Goal: Task Accomplishment & Management: Use online tool/utility

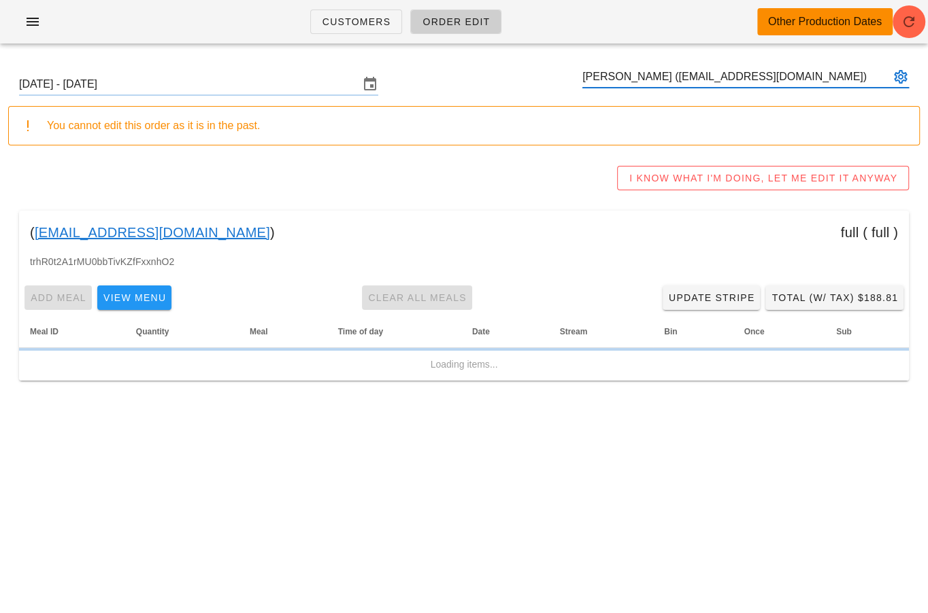
type input "Ali Mroz (hello@alimrozdigital.com)"
click at [909, 26] on icon "button" at bounding box center [908, 22] width 16 height 16
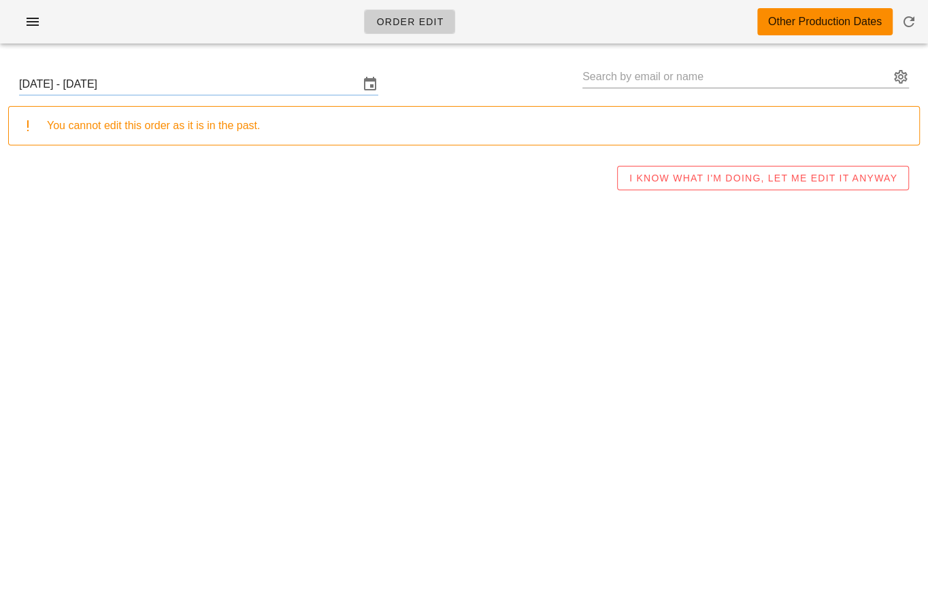
type input "Ali Mroz (hello@alimrozdigital.com)"
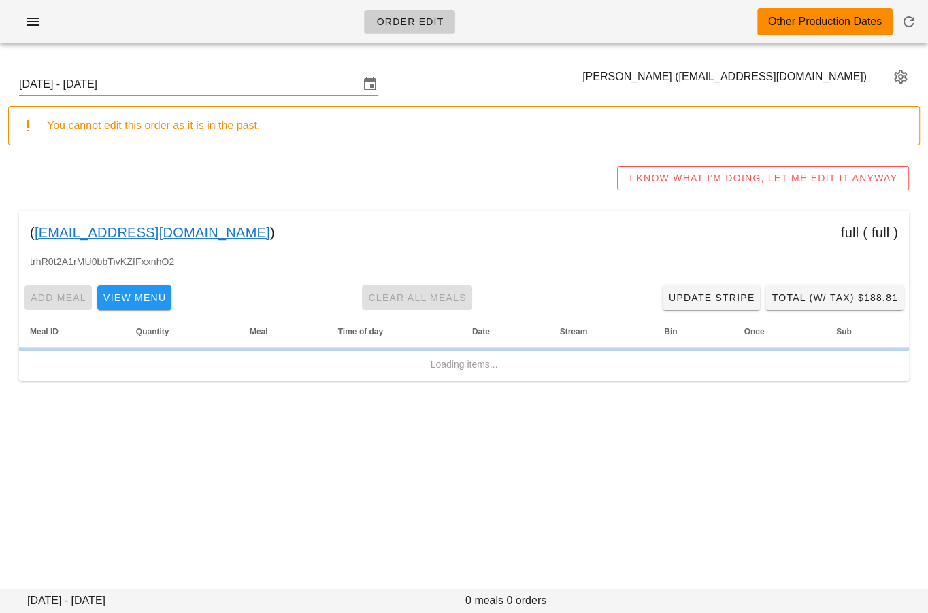
click at [224, 97] on div "Sunday September 21 - Saturday September 27 Ali Mroz (hello@alimrozdigital.com)" at bounding box center [463, 85] width 911 height 44
click at [236, 90] on input "Sunday September 21 - Saturday September 27" at bounding box center [189, 84] width 340 height 22
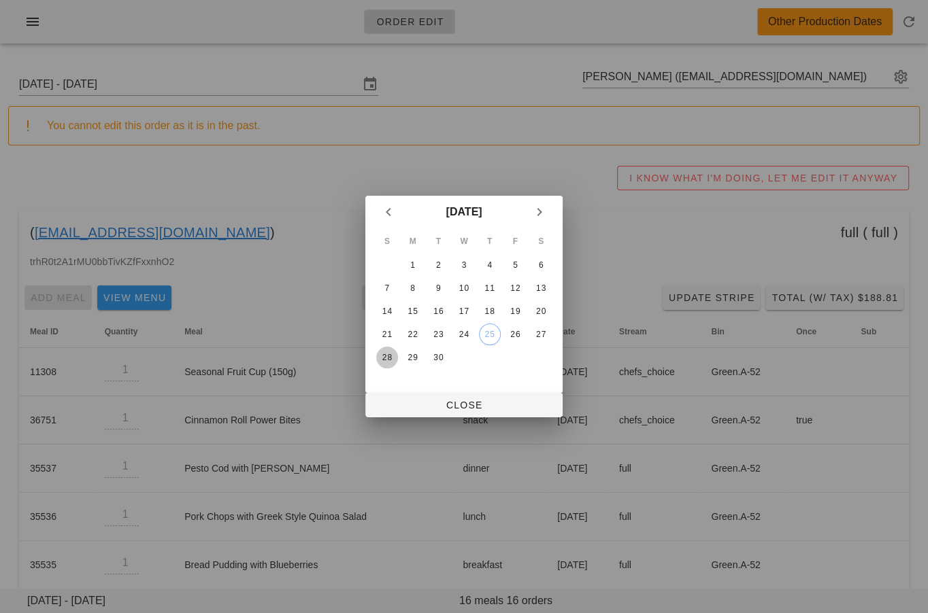
click at [383, 355] on div "28" at bounding box center [387, 358] width 22 height 10
click at [418, 409] on span "Close" at bounding box center [463, 405] width 175 height 11
type input "Sunday September 28 - Saturday October 4"
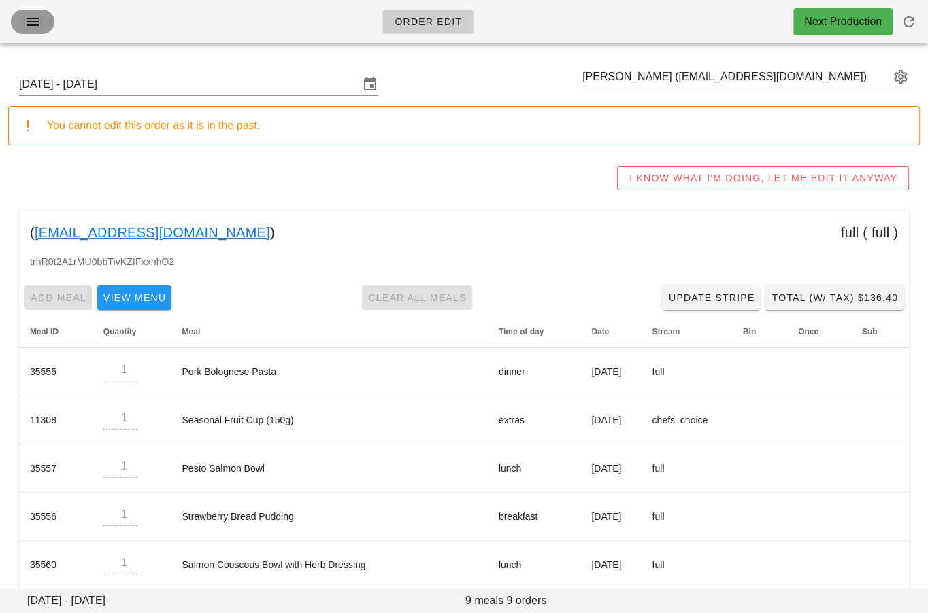
click at [45, 21] on button "button" at bounding box center [33, 22] width 44 height 24
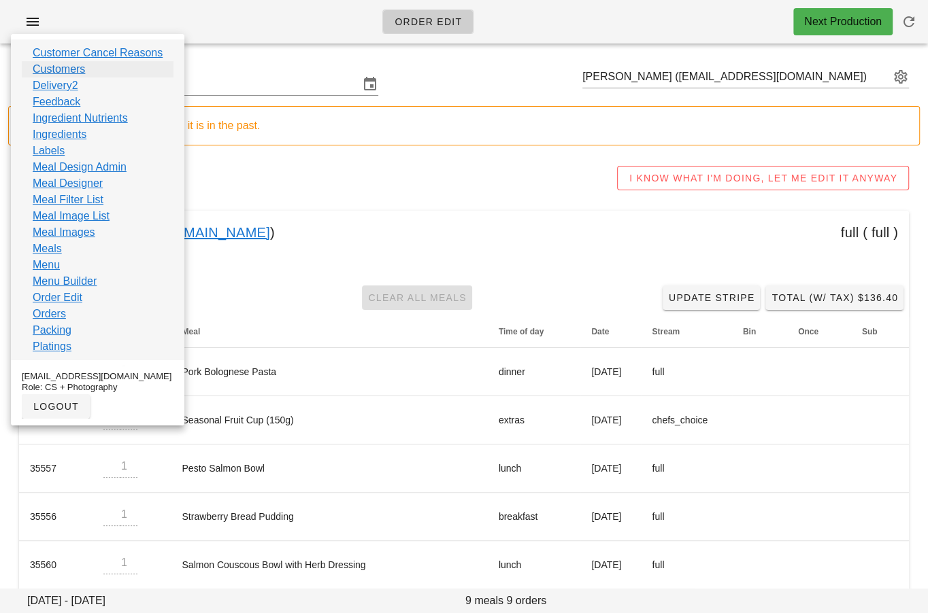
click at [82, 70] on link "Customers" at bounding box center [59, 69] width 52 height 16
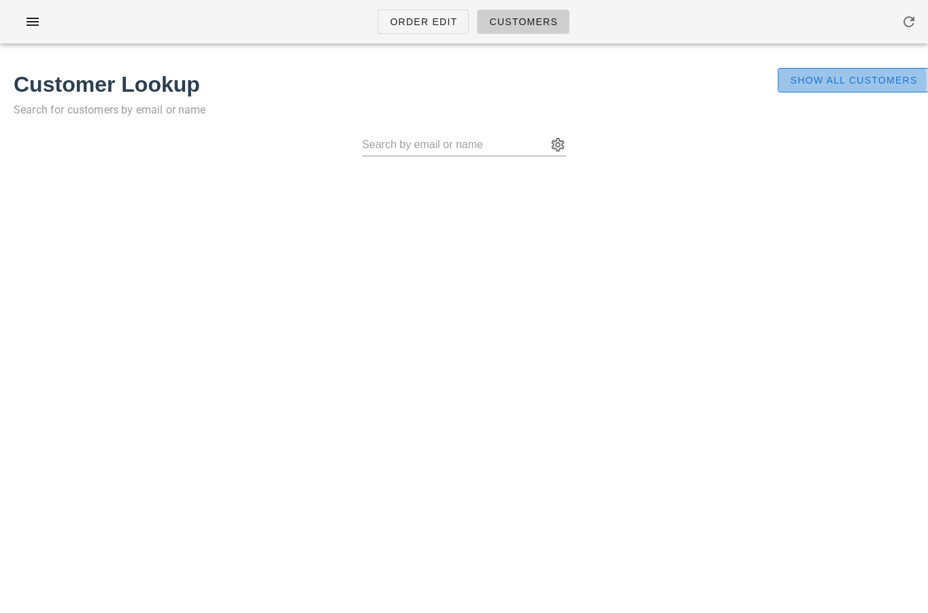
click at [807, 84] on span "Show All Customers" at bounding box center [853, 80] width 128 height 11
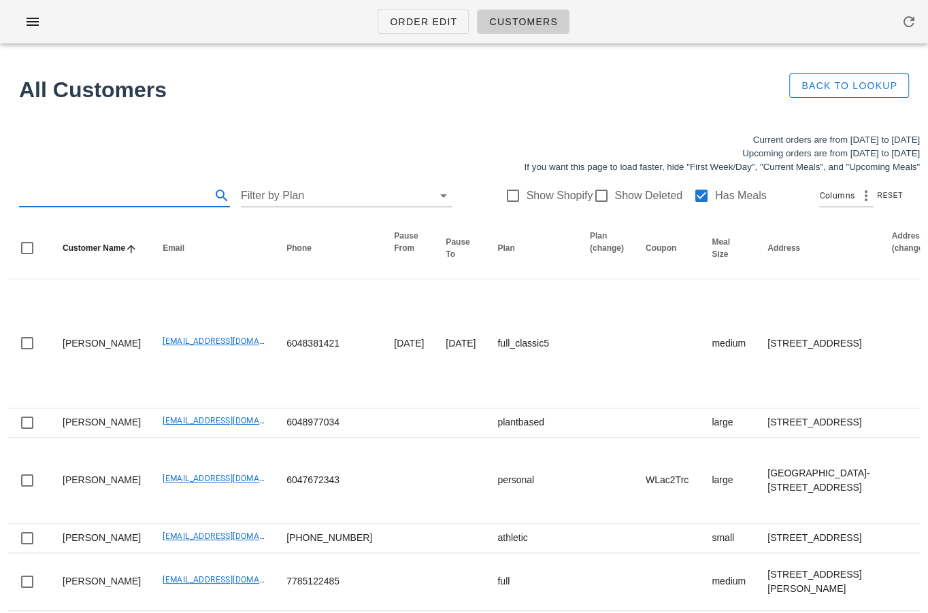
click at [124, 204] on input "text" at bounding box center [113, 196] width 189 height 22
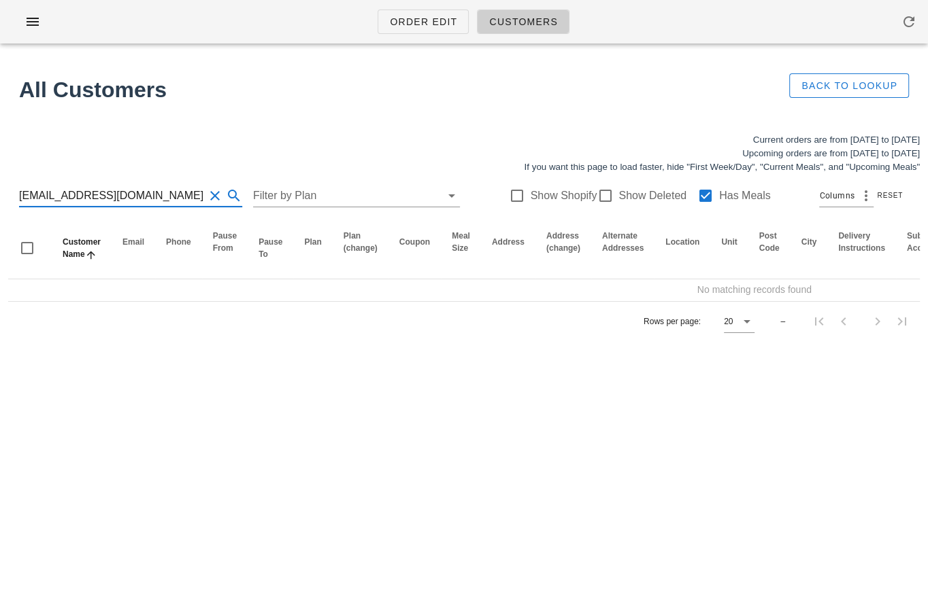
drag, startPoint x: 74, startPoint y: 192, endPoint x: 208, endPoint y: 194, distance: 134.0
click at [208, 194] on div "mann86ers@gmail.com" at bounding box center [130, 196] width 223 height 22
type input "mann86ers"
click at [597, 196] on div at bounding box center [604, 195] width 23 height 23
checkbox input "true"
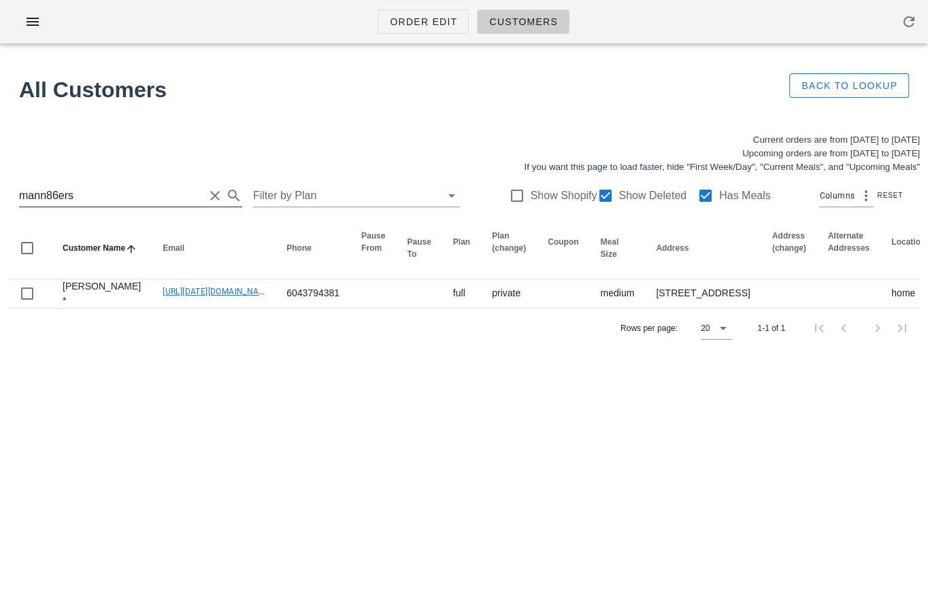
click at [55, 187] on input "mann86ers" at bounding box center [111, 196] width 185 height 22
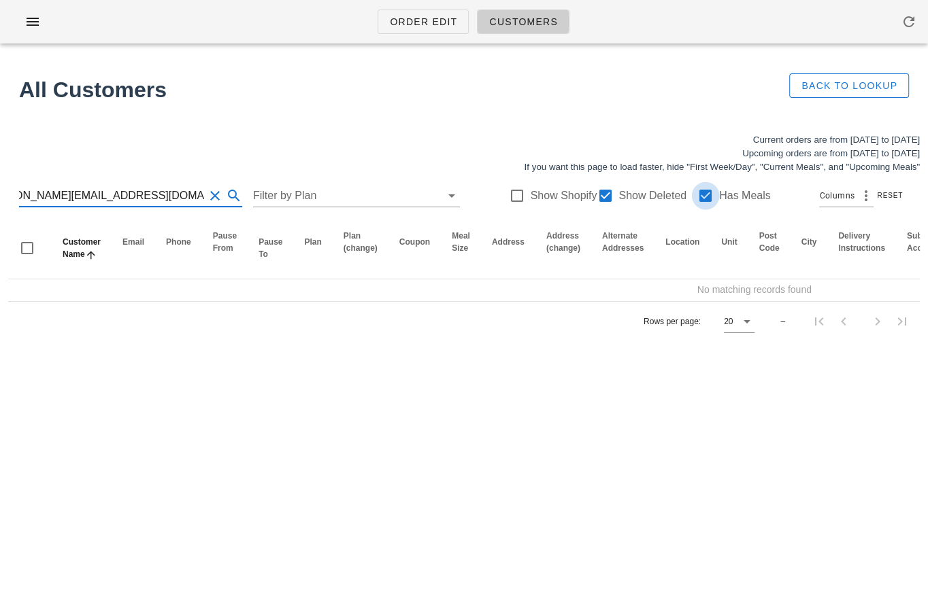
type input "DavidRobinson@robinsonroofsolutions.com"
click at [699, 196] on div at bounding box center [705, 195] width 23 height 23
click at [127, 188] on input "DavidRobinson@robinsonroofsolutions.com" at bounding box center [111, 196] width 185 height 22
drag, startPoint x: 94, startPoint y: 192, endPoint x: 268, endPoint y: 219, distance: 176.1
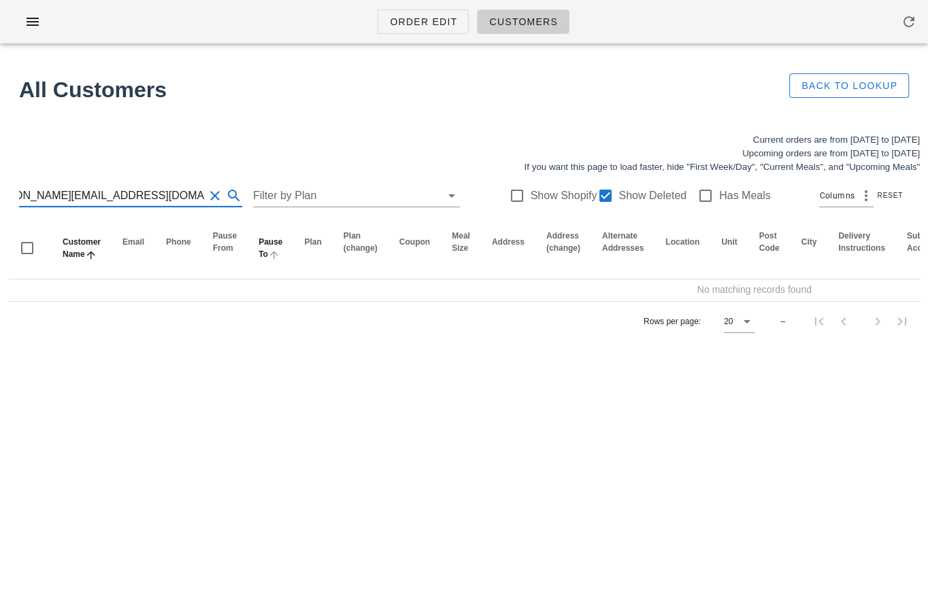
click at [268, 219] on div "Current orders are from Sunday Sep 21 to Saturday Sep 27 Upcoming orders are fr…" at bounding box center [464, 237] width 928 height 224
click at [48, 199] on input "DavidRobinson" at bounding box center [111, 196] width 185 height 22
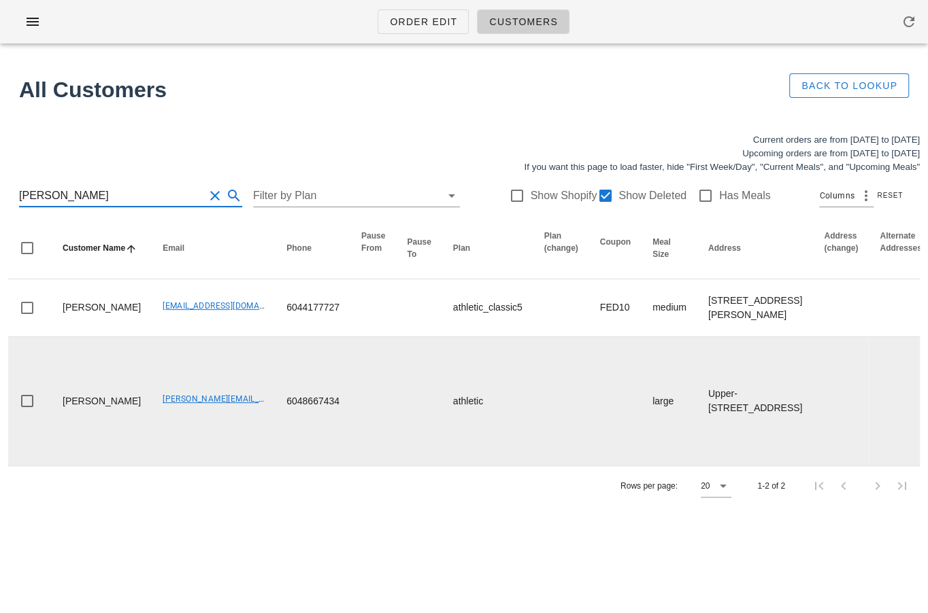
type input "David Robinson"
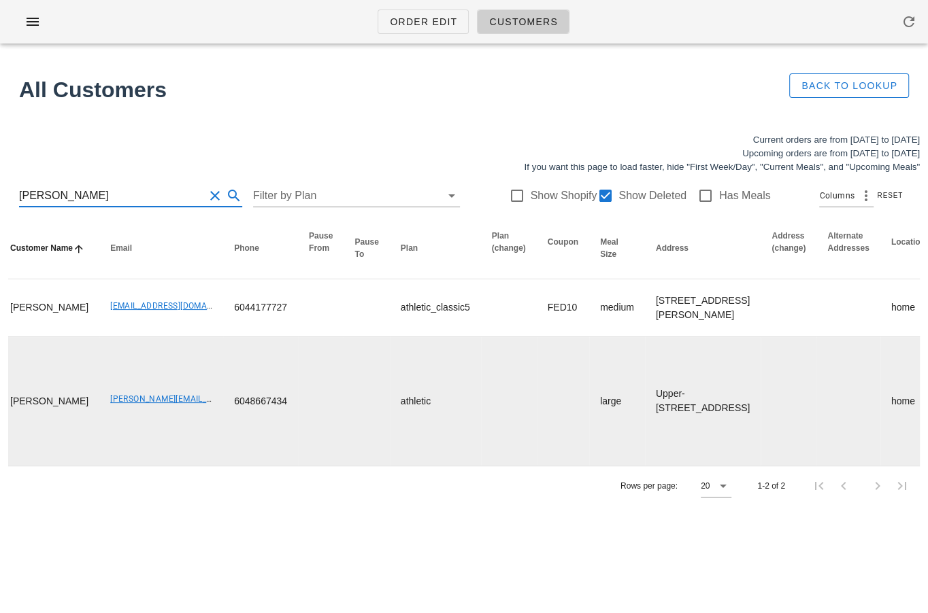
scroll to position [0, 123]
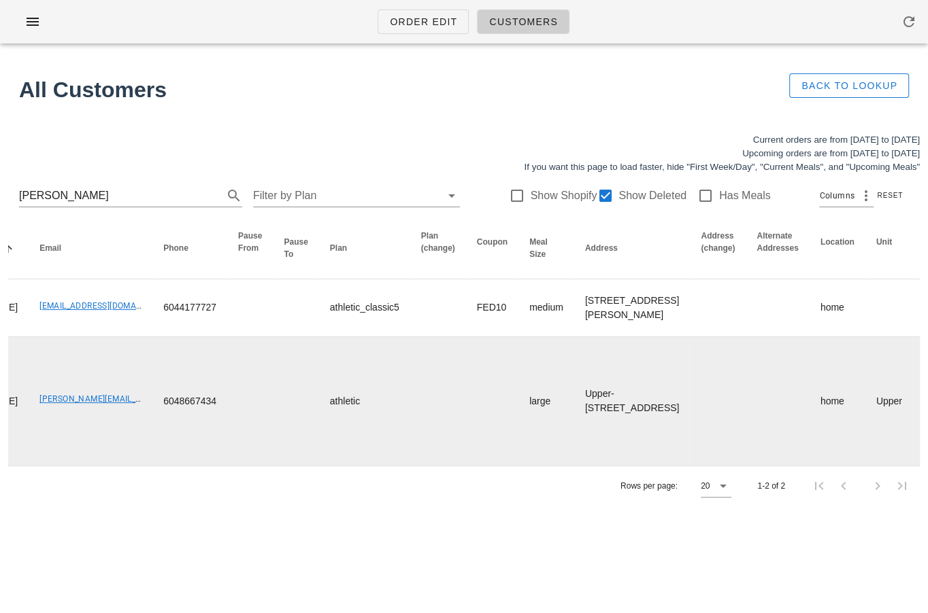
drag, startPoint x: 539, startPoint y: 371, endPoint x: 577, endPoint y: 439, distance: 78.9
click at [577, 439] on td "Upper-11714 Fraserview Street, Maple Ridge, V2X8A8" at bounding box center [632, 401] width 116 height 129
copy td "11714 Fraserview Street, Maple Ridge, V2X8A8"
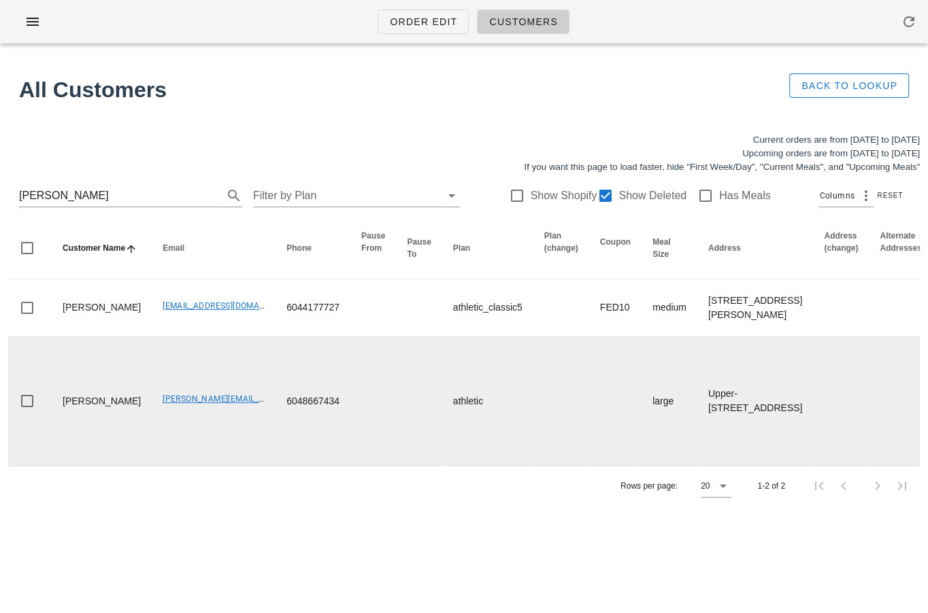
scroll to position [0, 801]
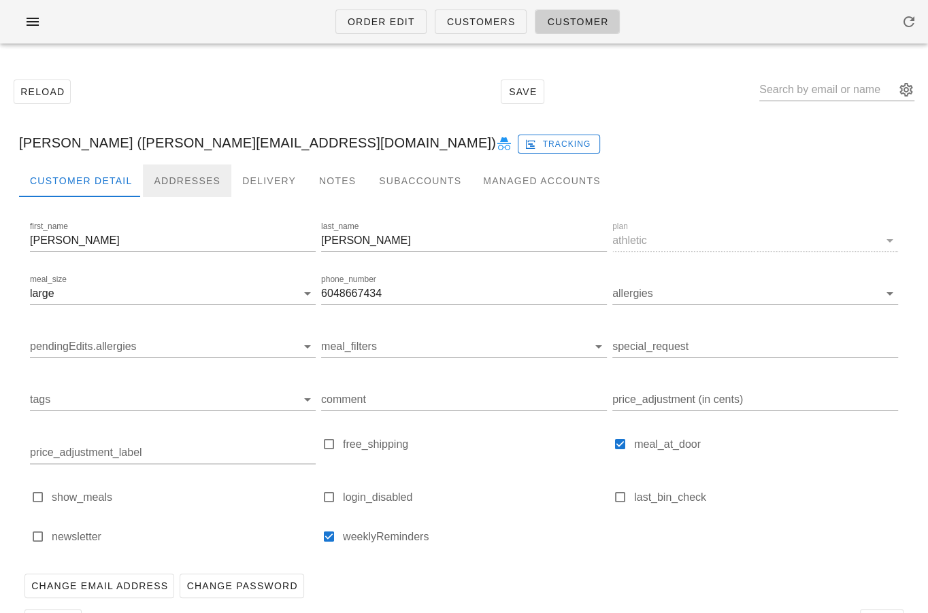
click at [186, 182] on div "Addresses" at bounding box center [187, 181] width 88 height 33
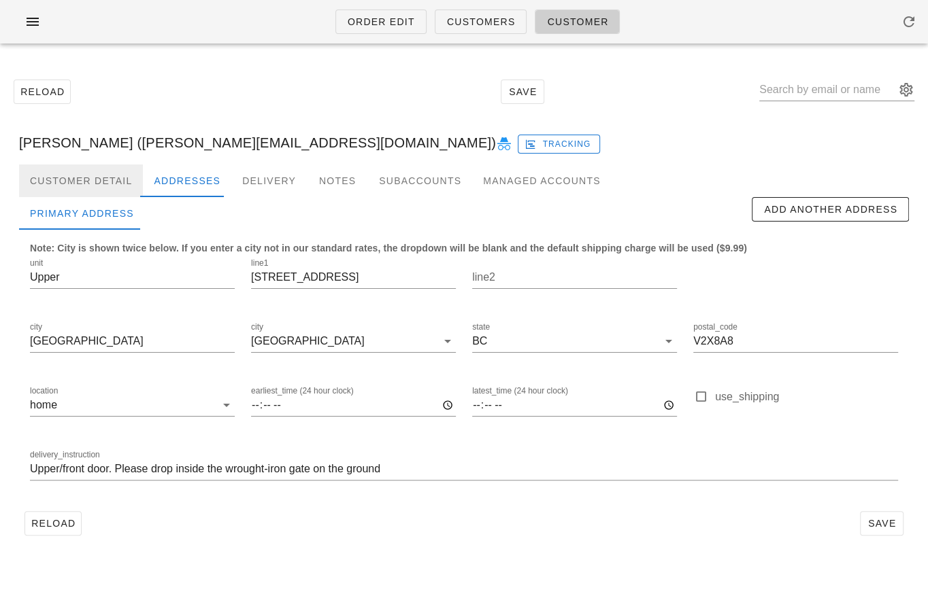
click at [99, 180] on div "Customer Detail" at bounding box center [81, 181] width 124 height 33
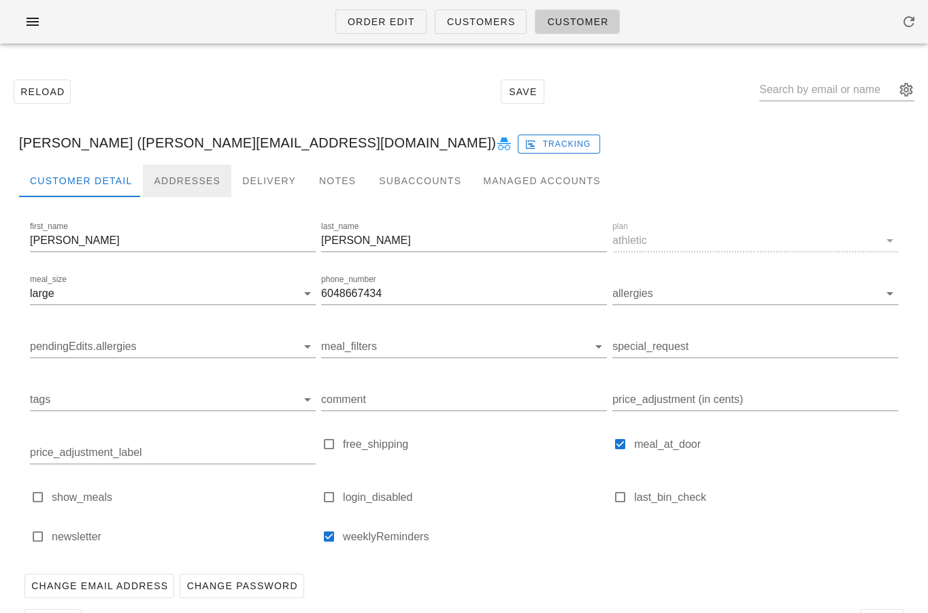
click at [188, 177] on div "Addresses" at bounding box center [187, 181] width 88 height 33
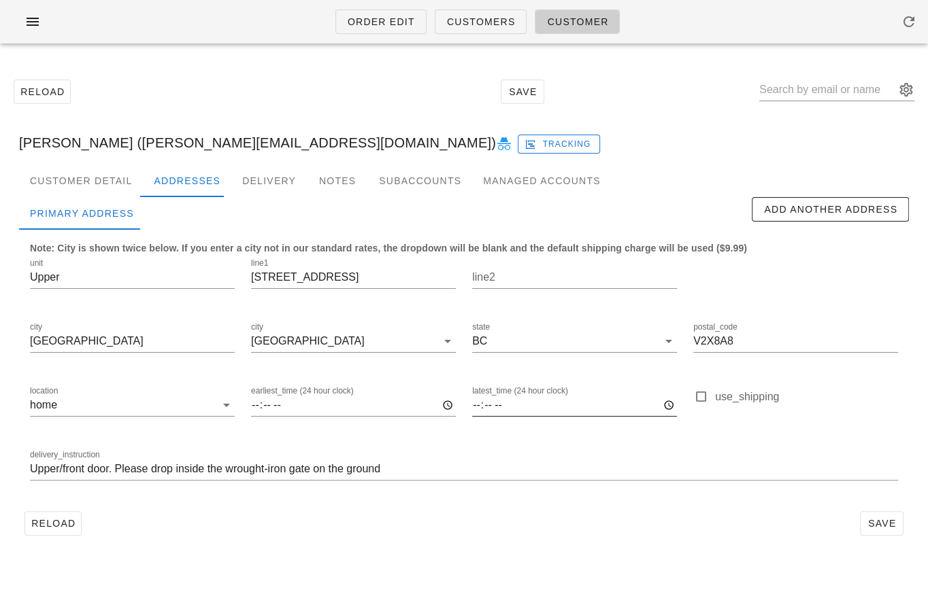
click at [475, 408] on input "latest_time (24 hour clock)" at bounding box center [574, 405] width 205 height 22
type input "19:00"
click at [481, 399] on input "19:00" at bounding box center [574, 405] width 205 height 22
click at [888, 523] on span "Save" at bounding box center [881, 523] width 31 height 11
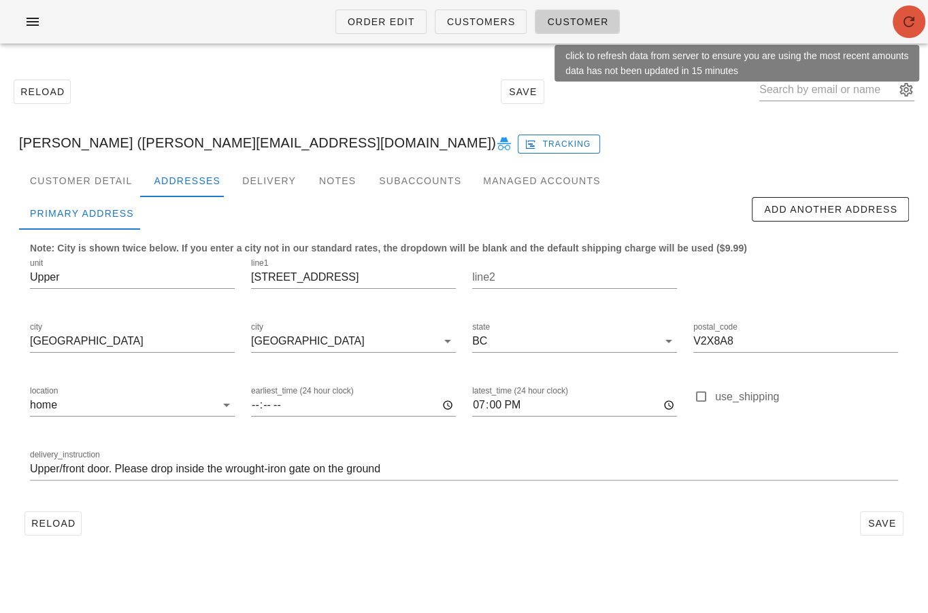
click at [907, 26] on icon "button" at bounding box center [908, 22] width 16 height 16
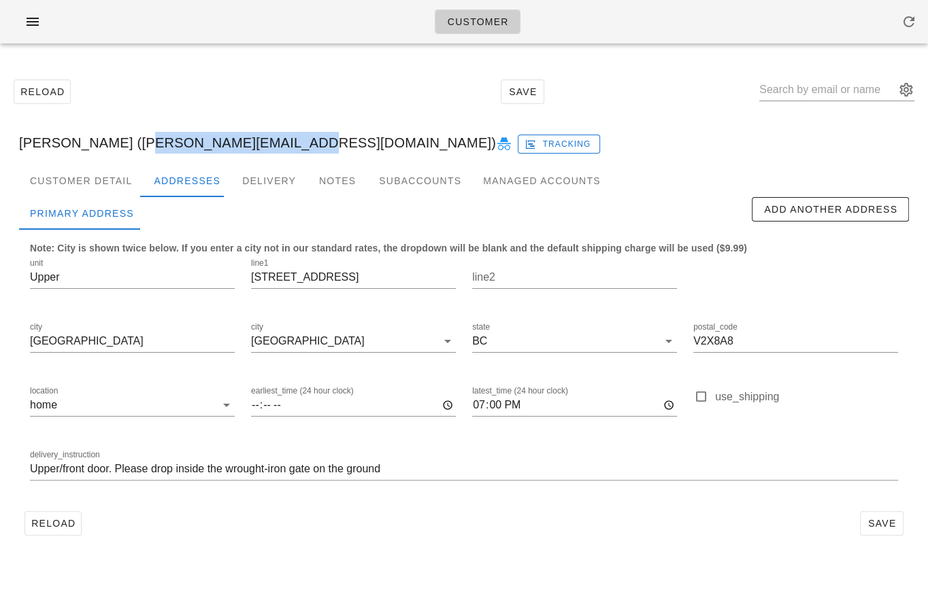
drag, startPoint x: 124, startPoint y: 141, endPoint x: 267, endPoint y: 141, distance: 142.8
click at [267, 141] on div "[PERSON_NAME] ([PERSON_NAME][EMAIL_ADDRESS][DOMAIN_NAME]) Tracking" at bounding box center [463, 143] width 911 height 44
copy div "[PERSON_NAME][EMAIL_ADDRESS][DOMAIN_NAME]"
click at [781, 291] on div at bounding box center [795, 280] width 221 height 64
click at [58, 515] on button "Reload" at bounding box center [52, 523] width 57 height 24
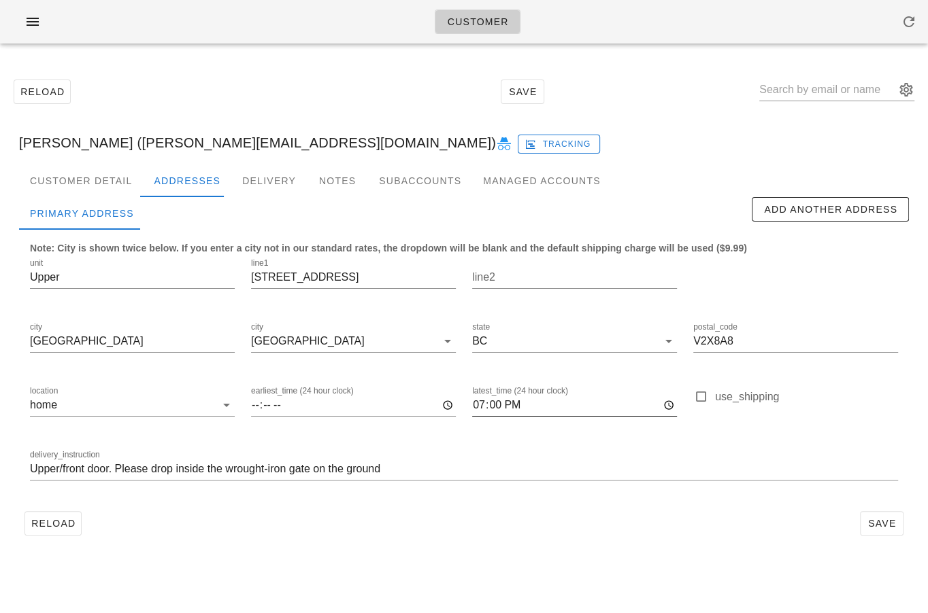
click at [485, 401] on input "19:00" at bounding box center [574, 405] width 205 height 22
click at [484, 407] on input "19:00" at bounding box center [574, 405] width 205 height 22
click at [58, 526] on span "Reload" at bounding box center [53, 523] width 45 height 11
click at [479, 409] on input "19:00" at bounding box center [574, 405] width 205 height 22
type input "18:30"
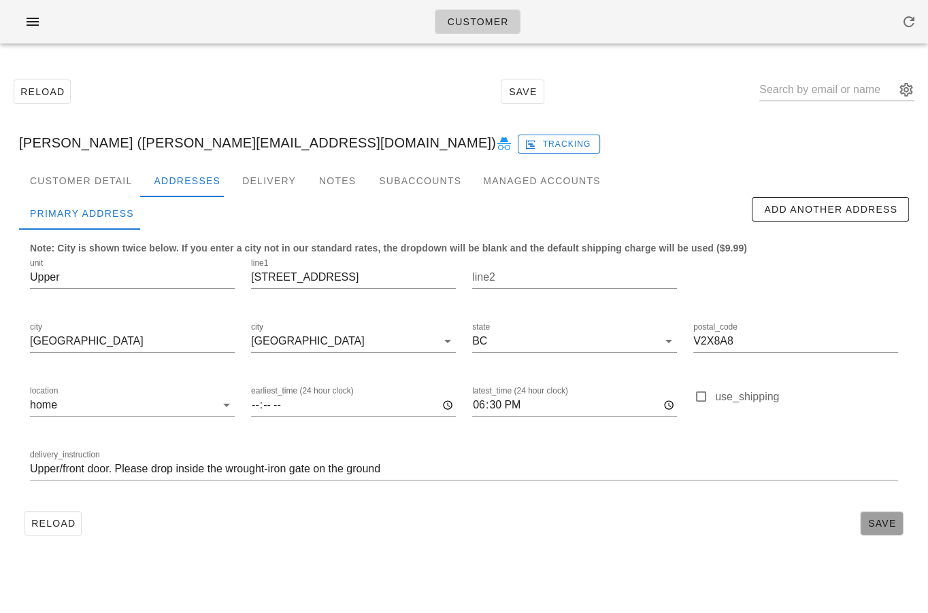
click at [879, 524] on span "Save" at bounding box center [881, 523] width 31 height 11
click at [66, 520] on span "Reload" at bounding box center [53, 523] width 45 height 11
drag, startPoint x: 124, startPoint y: 143, endPoint x: 269, endPoint y: 148, distance: 145.6
click at [269, 148] on div "David Robinson (david@robinsonroof.ca) Tracking" at bounding box center [463, 143] width 911 height 44
copy div "david@robinsonroof.ca"
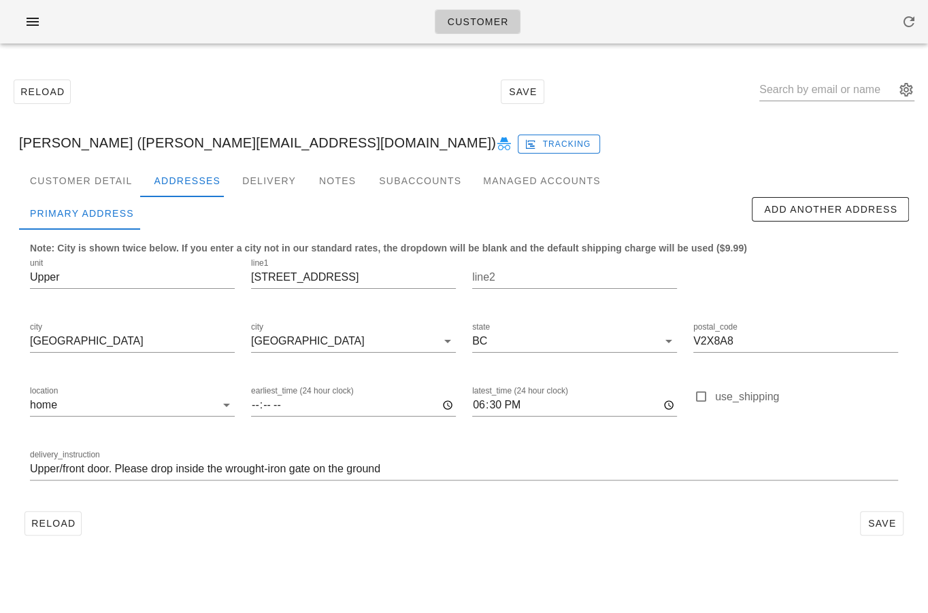
click at [205, 79] on div "Reload Save" at bounding box center [463, 92] width 911 height 58
click at [40, 24] on icon "button" at bounding box center [32, 22] width 16 height 16
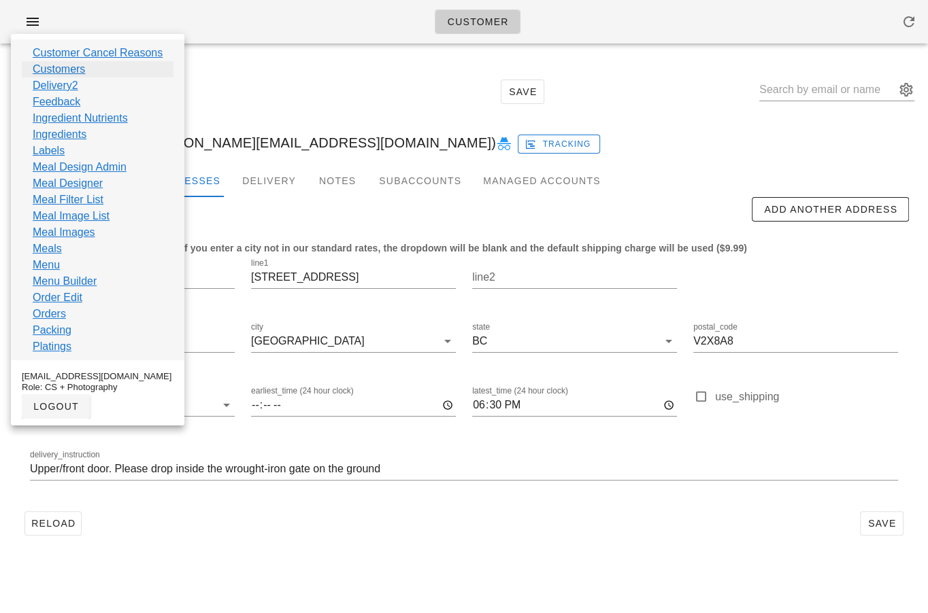
click at [72, 73] on link "Customers" at bounding box center [59, 69] width 52 height 16
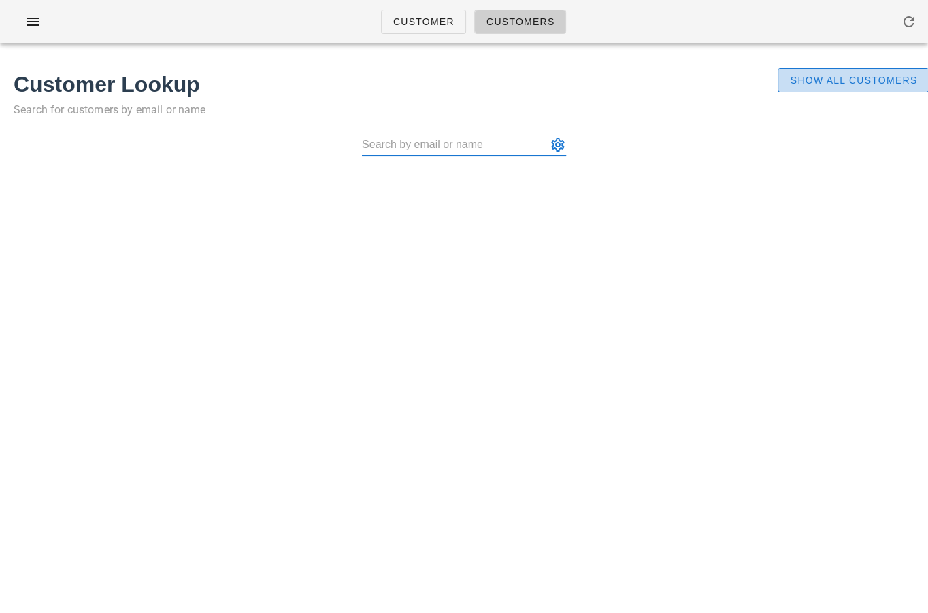
click at [813, 86] on span "Show All Customers" at bounding box center [853, 80] width 128 height 11
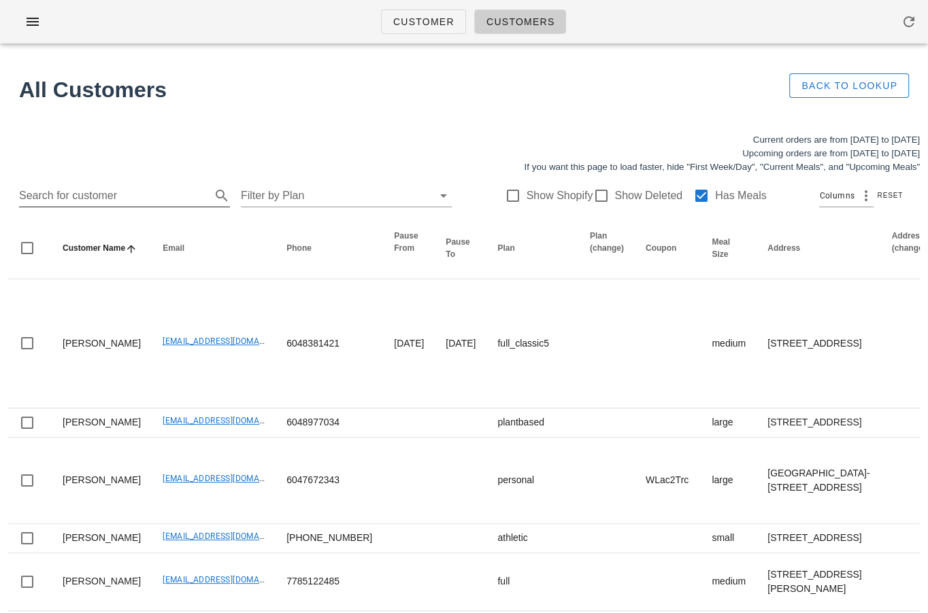
click at [107, 195] on input "Search for customer" at bounding box center [113, 196] width 189 height 22
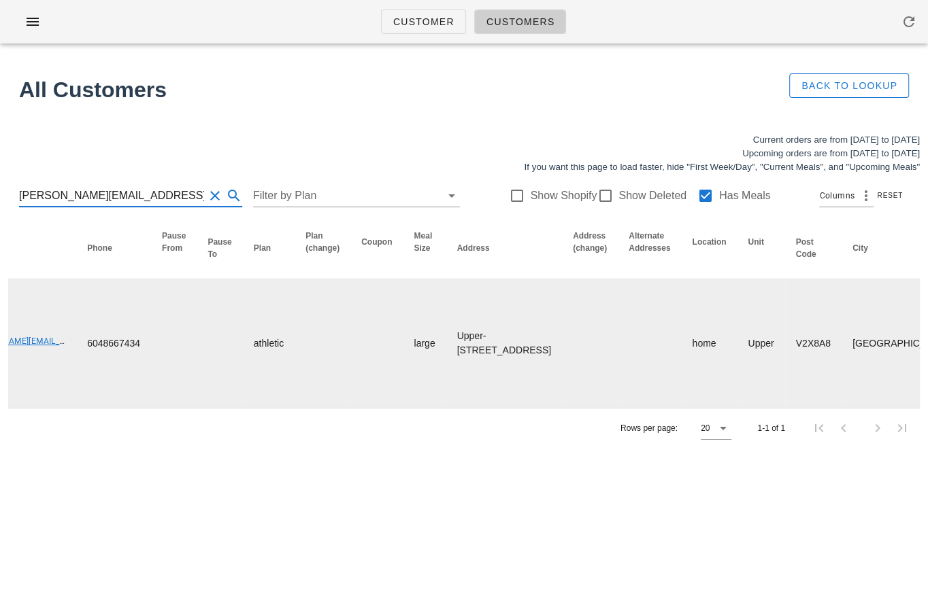
scroll to position [0, 724]
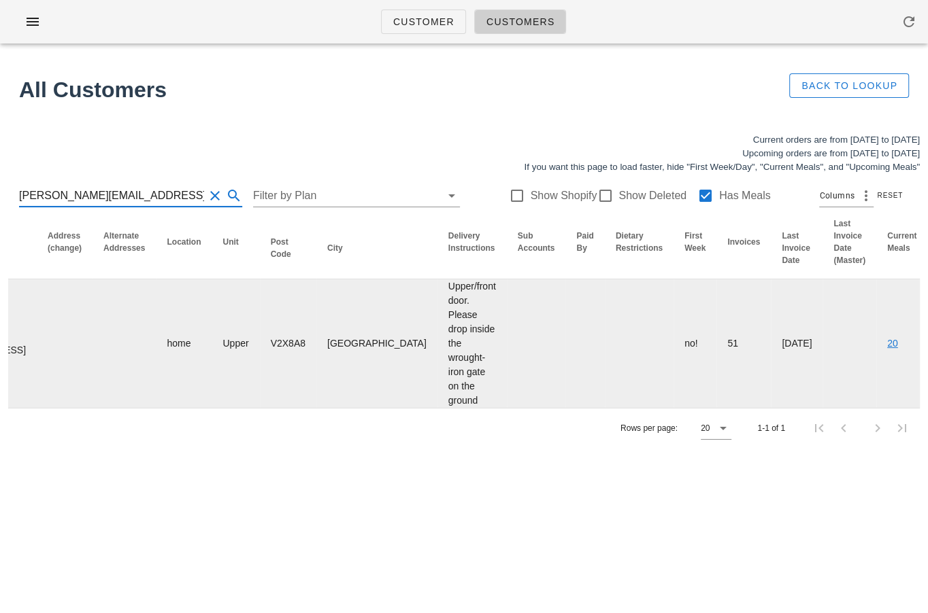
type input "david@robinsonroof.ca"
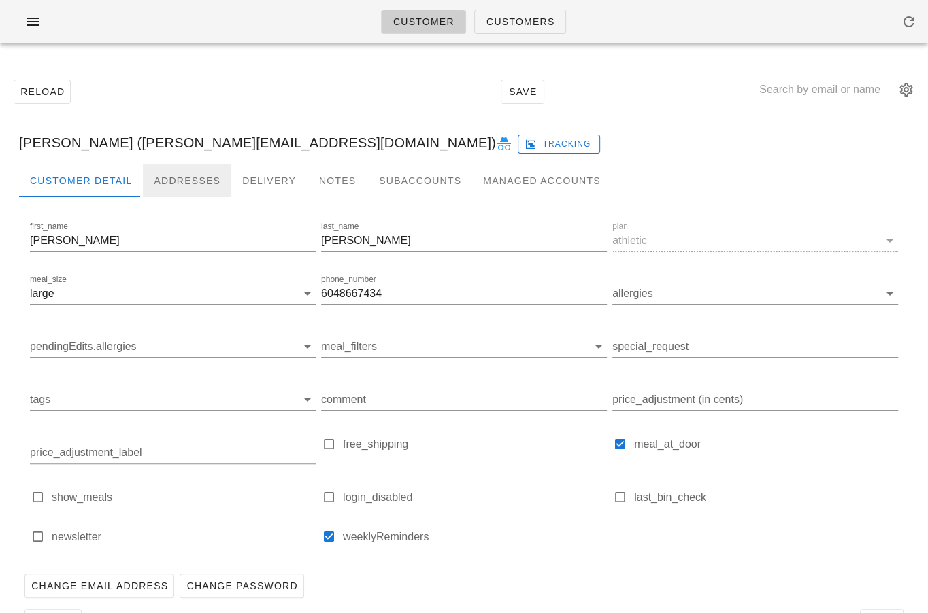
click at [181, 192] on div "Addresses" at bounding box center [187, 181] width 88 height 33
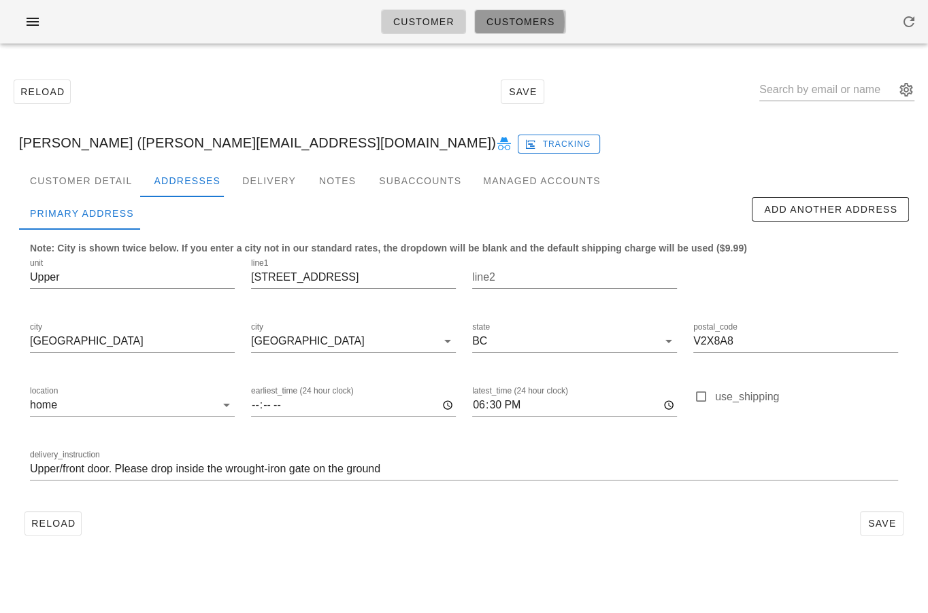
click at [516, 29] on link "Customers" at bounding box center [520, 22] width 92 height 24
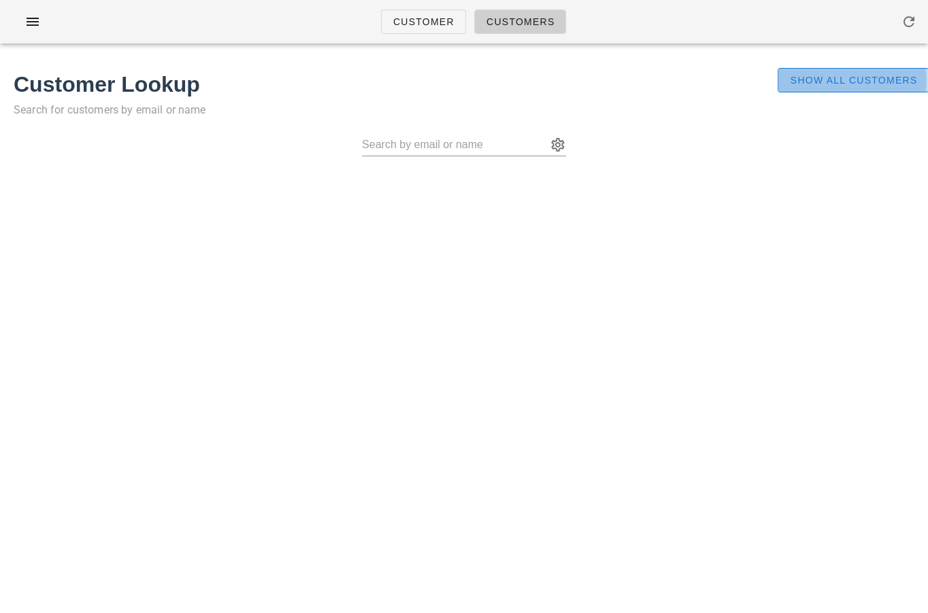
click at [843, 84] on span "Show All Customers" at bounding box center [853, 80] width 128 height 11
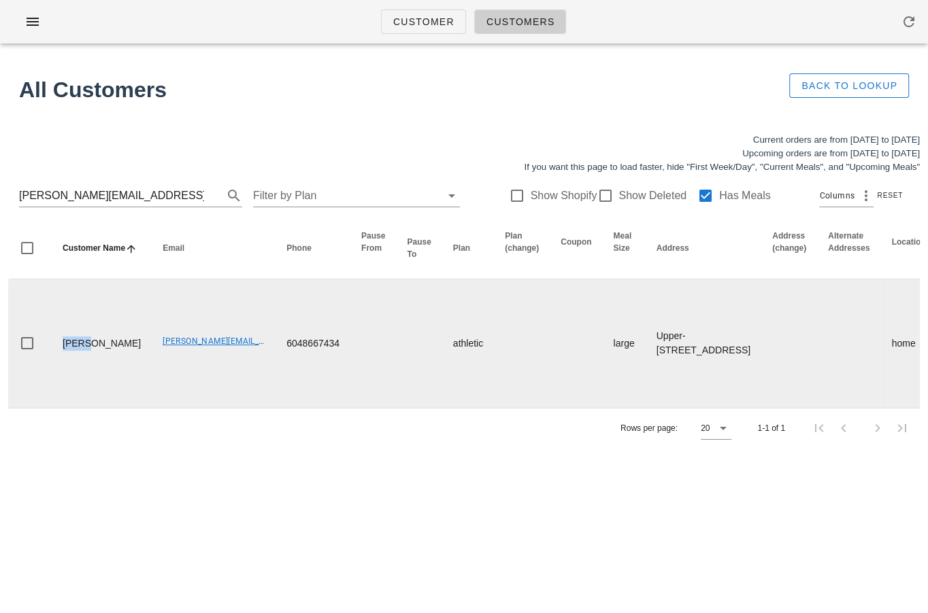
drag, startPoint x: 105, startPoint y: 343, endPoint x: 63, endPoint y: 333, distance: 43.4
click at [63, 333] on td "David Robinson" at bounding box center [102, 344] width 100 height 129
drag, startPoint x: 103, startPoint y: 351, endPoint x: 65, endPoint y: 326, distance: 45.3
click at [65, 326] on td "David Robinson" at bounding box center [102, 344] width 100 height 129
copy td "David Robinson"
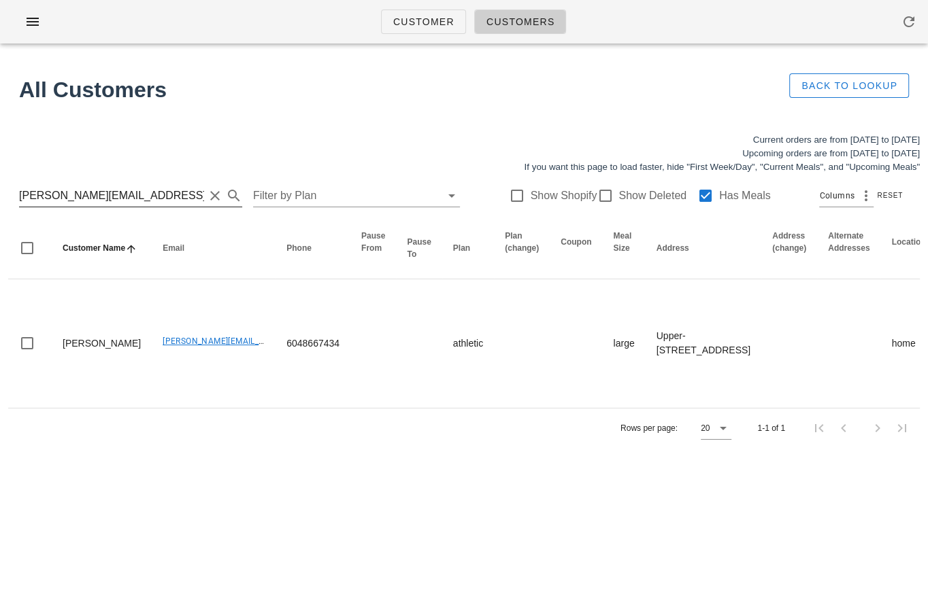
click at [44, 192] on input "david@robinsonroof.ca" at bounding box center [111, 196] width 185 height 22
type input "David Robinson"
click at [701, 199] on div at bounding box center [705, 195] width 23 height 23
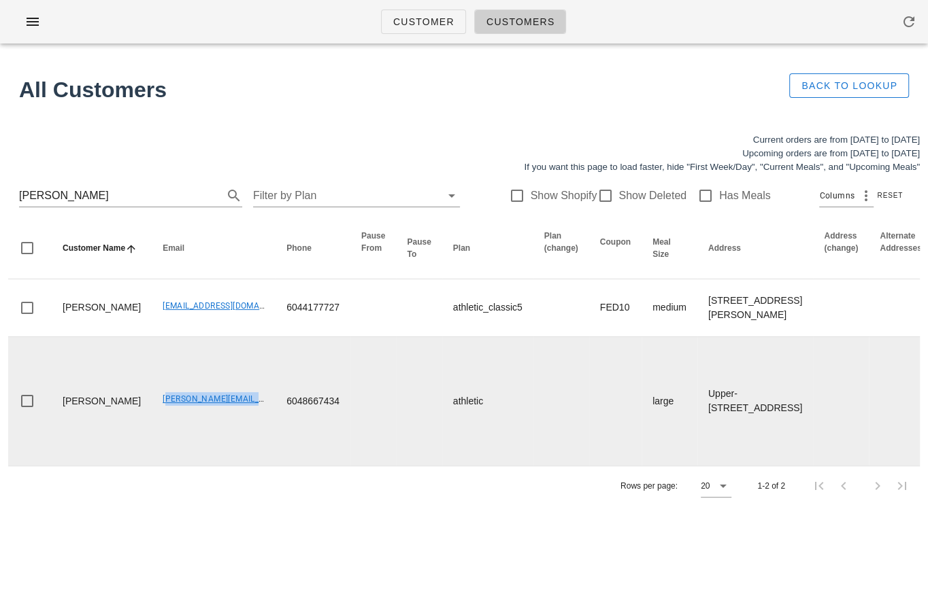
drag, startPoint x: 118, startPoint y: 399, endPoint x: 222, endPoint y: 397, distance: 104.1
click at [222, 397] on td "david@robinsonroof.ca" at bounding box center [214, 401] width 124 height 129
copy link "david@robinsonroof.ca"
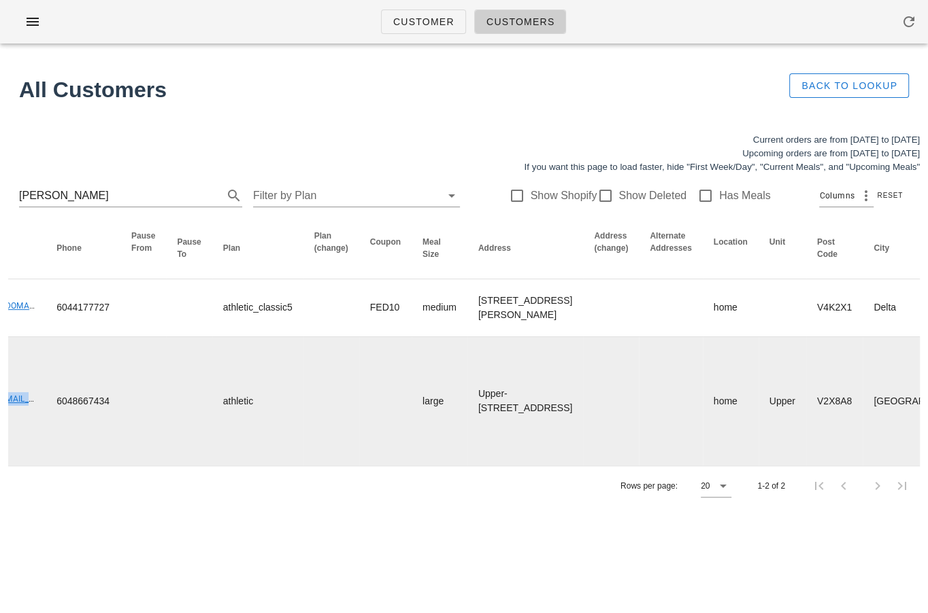
scroll to position [0, 801]
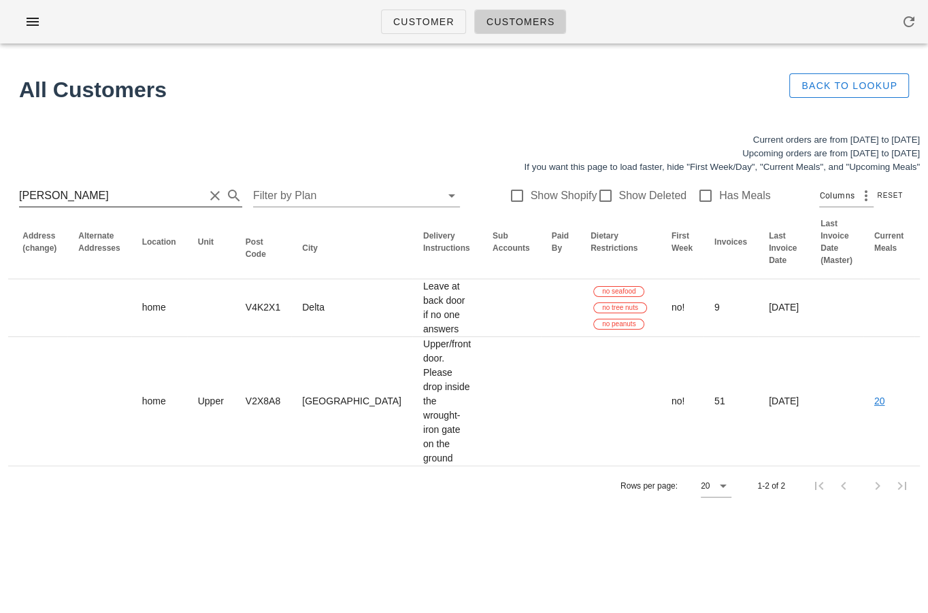
click at [95, 197] on input "David Robinson" at bounding box center [111, 196] width 185 height 22
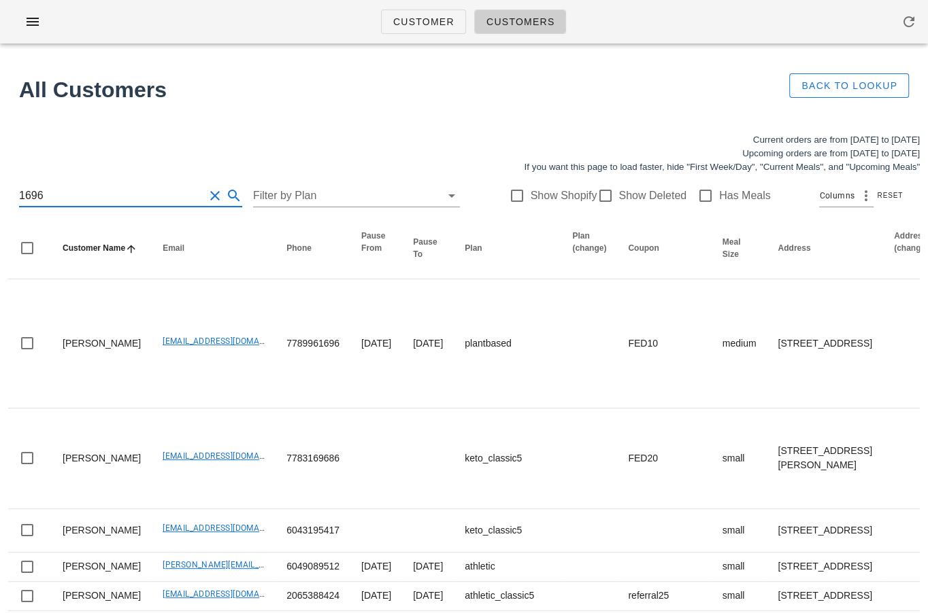
type input "1696"
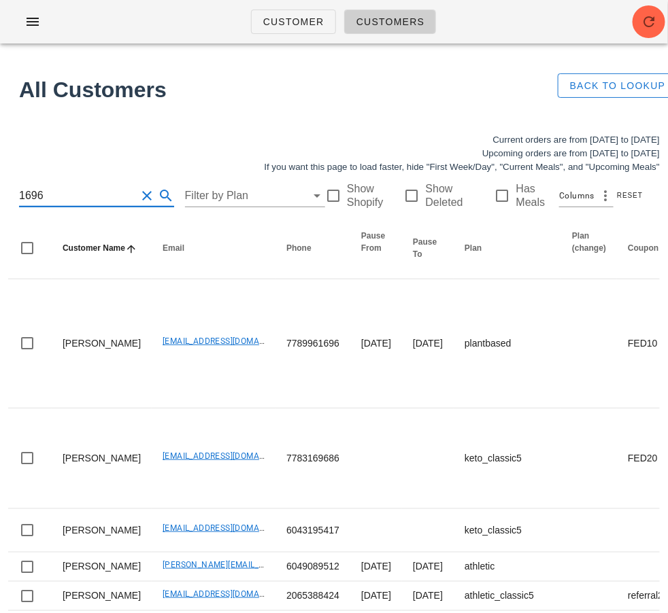
click at [197, 88] on h1 "All Customers" at bounding box center [280, 89] width 522 height 33
click at [85, 204] on input "1696" at bounding box center [77, 196] width 117 height 22
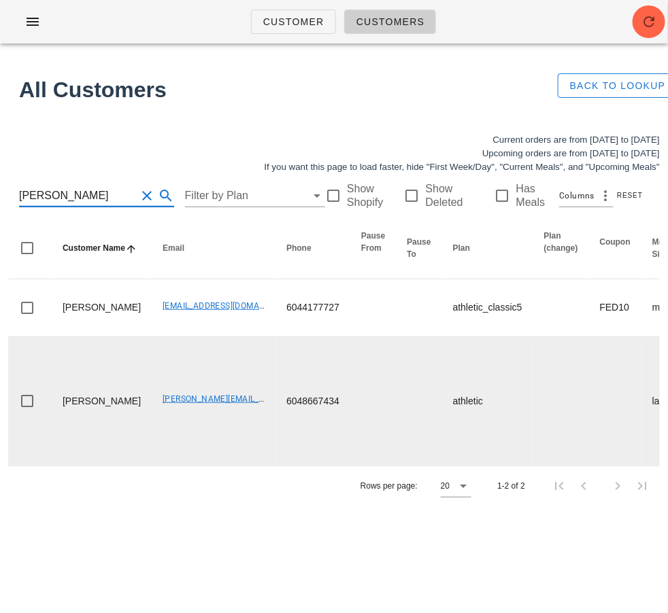
type input "David Robinson"
drag, startPoint x: 118, startPoint y: 394, endPoint x: 246, endPoint y: 393, distance: 127.9
copy link "david@robinsonroof.ca"
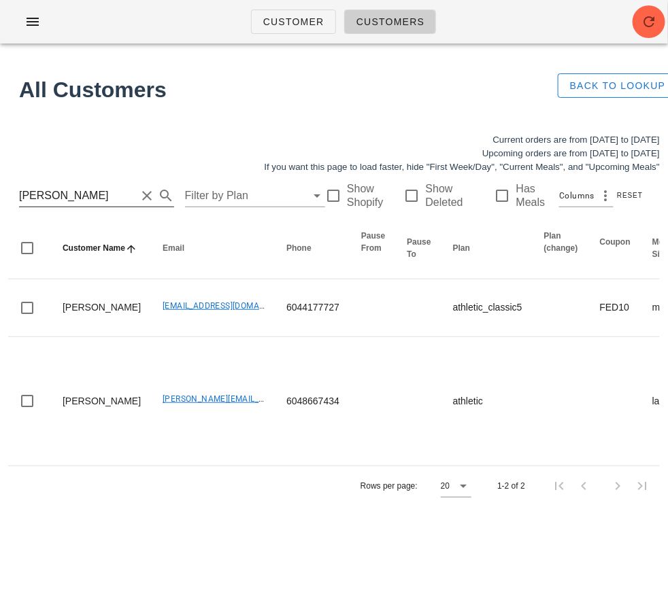
click at [69, 194] on input "David Robinson" at bounding box center [77, 196] width 117 height 22
click at [69, 193] on input "David Robinson" at bounding box center [77, 196] width 117 height 22
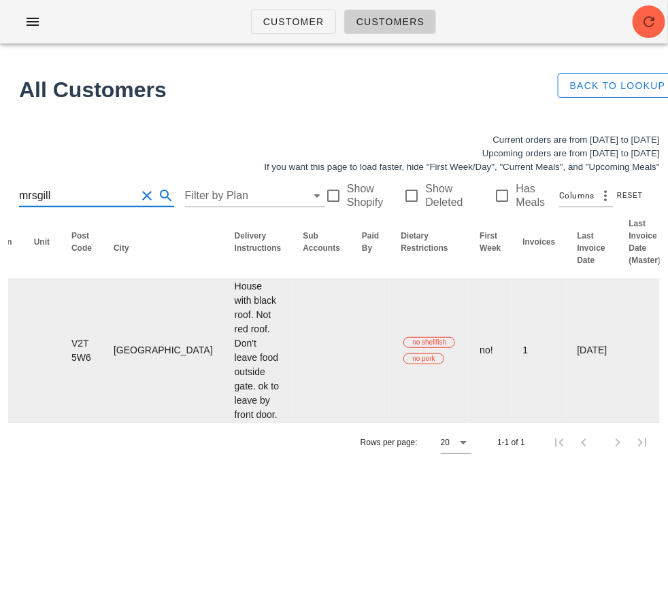
scroll to position [0, 1048]
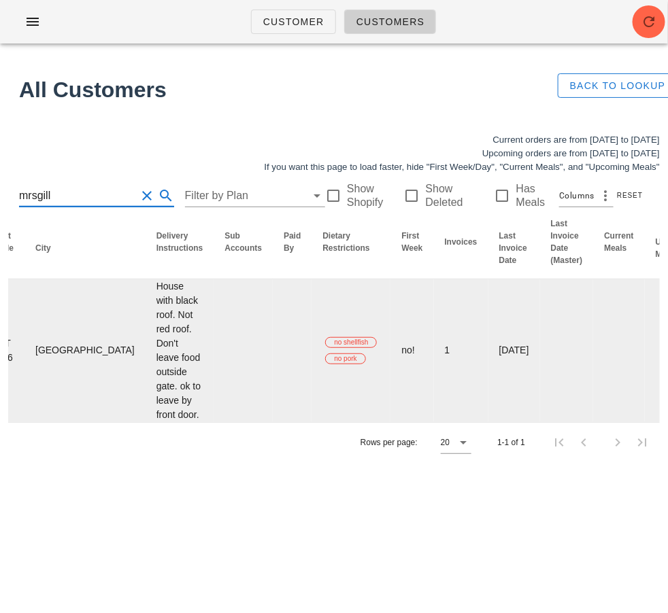
type input "mrsgill"
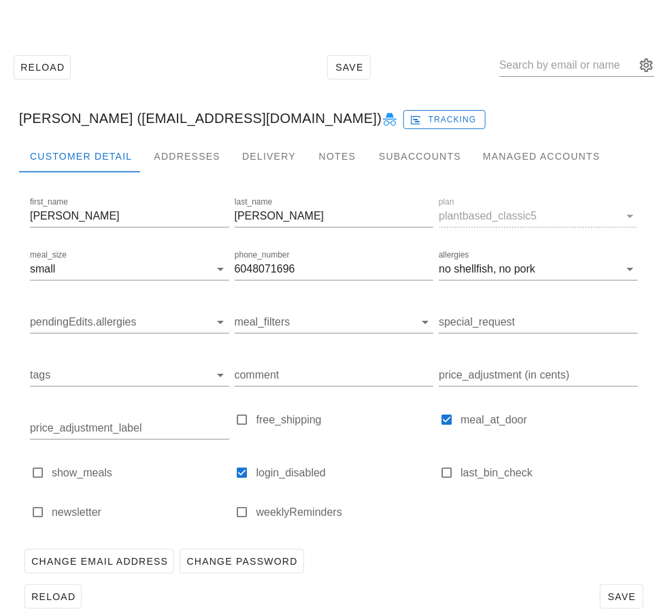
scroll to position [44, 0]
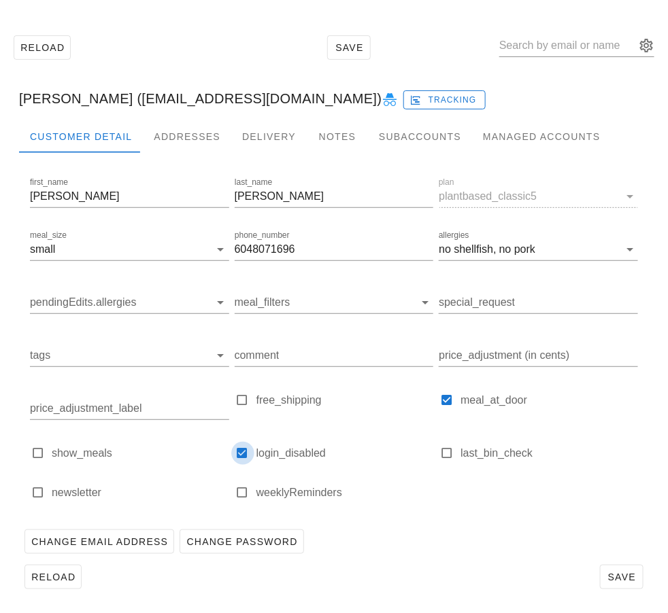
click at [243, 451] on div at bounding box center [242, 453] width 19 height 19
checkbox input "false"
click at [622, 580] on span "Save" at bounding box center [621, 577] width 31 height 11
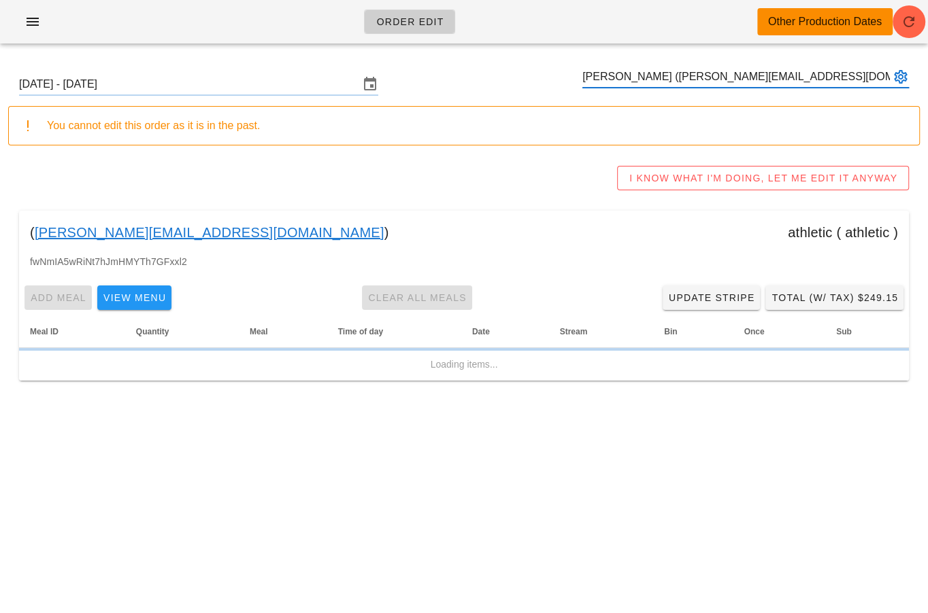
type input "[PERSON_NAME] ([PERSON_NAME][EMAIL_ADDRESS][DOMAIN_NAME])"
click at [244, 86] on input "[DATE] - [DATE]" at bounding box center [189, 84] width 340 height 22
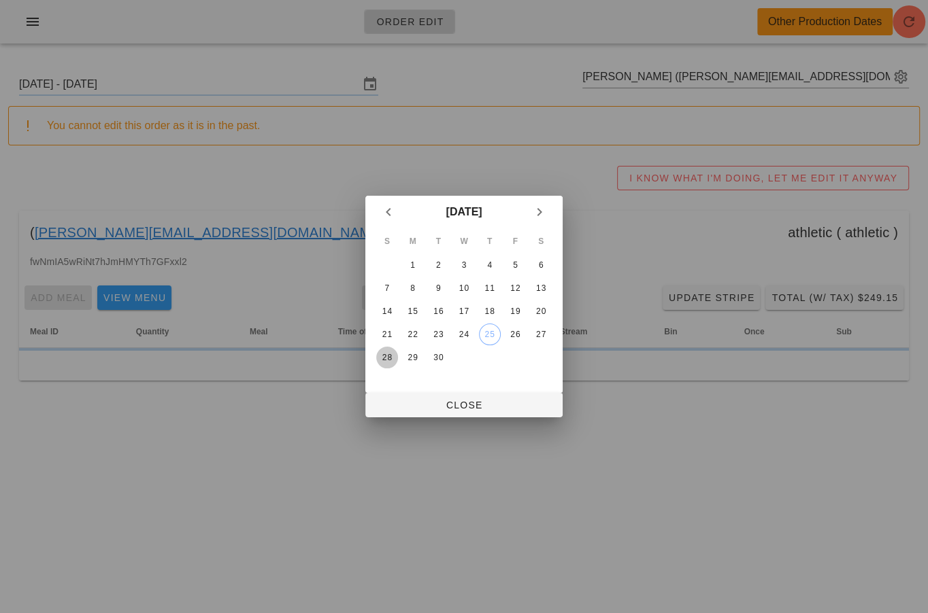
click at [377, 355] on div "28" at bounding box center [387, 358] width 22 height 10
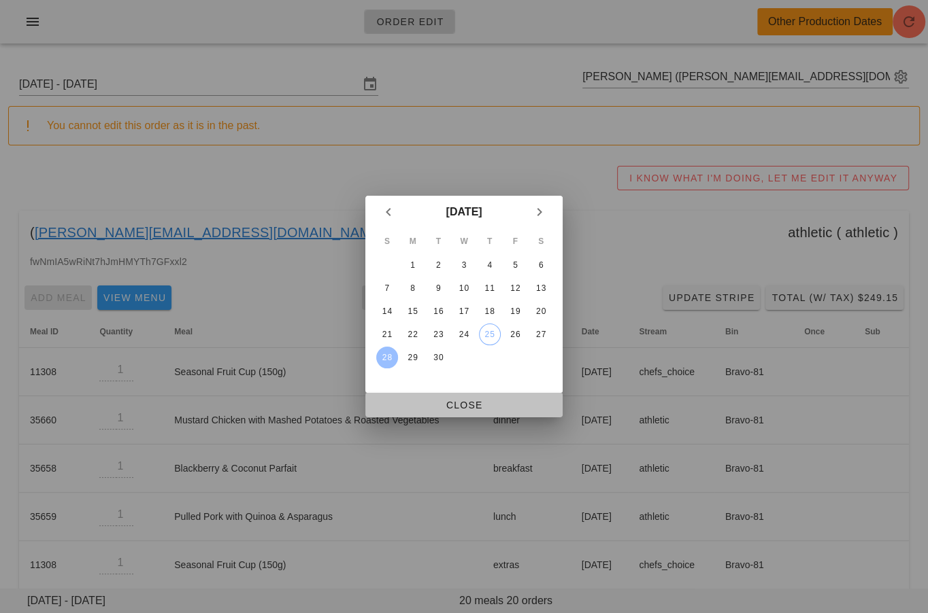
click at [407, 396] on button "Close" at bounding box center [463, 405] width 197 height 24
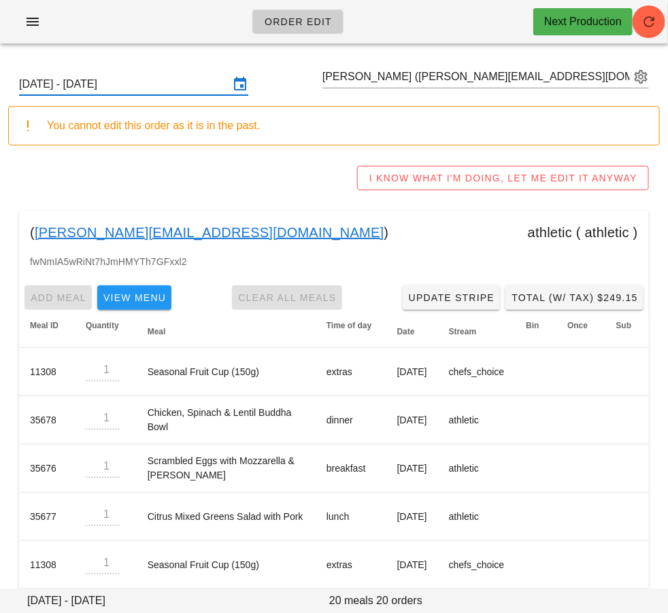
click at [201, 84] on input "Sunday September 28 - Saturday October 4" at bounding box center [124, 84] width 210 height 22
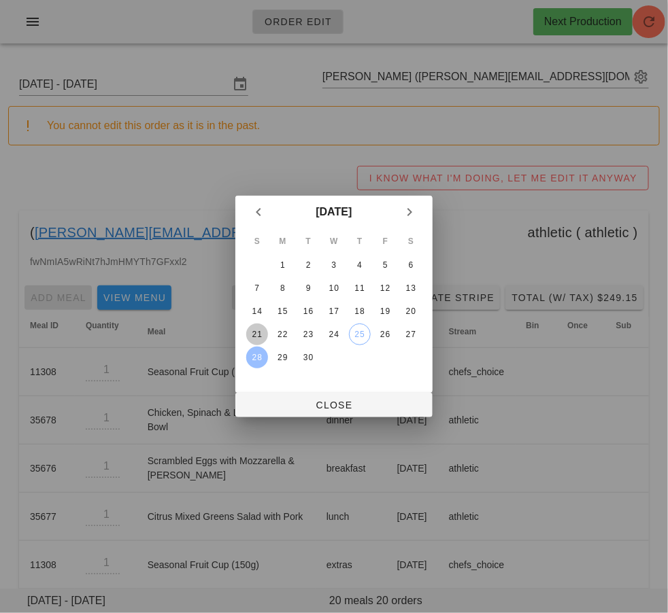
click at [259, 328] on button "21" at bounding box center [257, 335] width 22 height 22
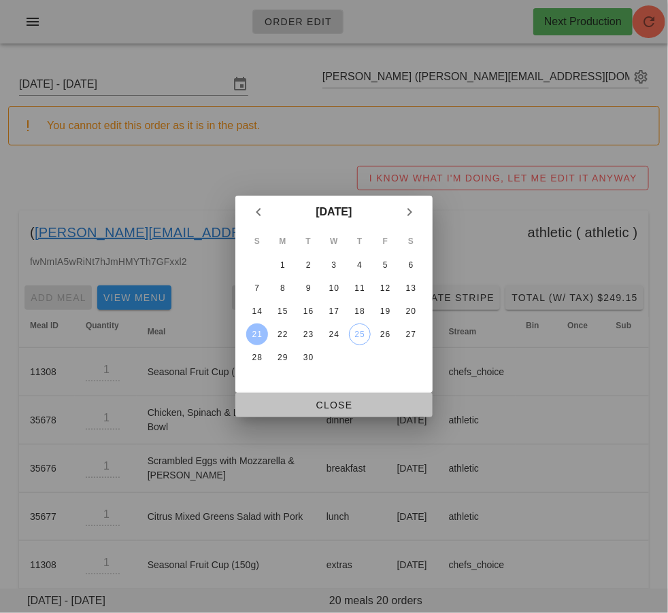
click at [267, 403] on span "Close" at bounding box center [333, 405] width 175 height 11
type input "Sunday September 21 - Saturday September 27"
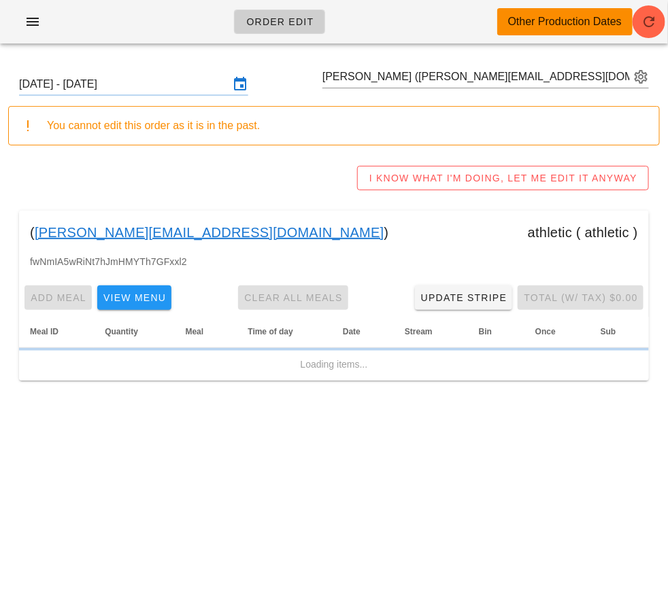
scroll to position [0, 34]
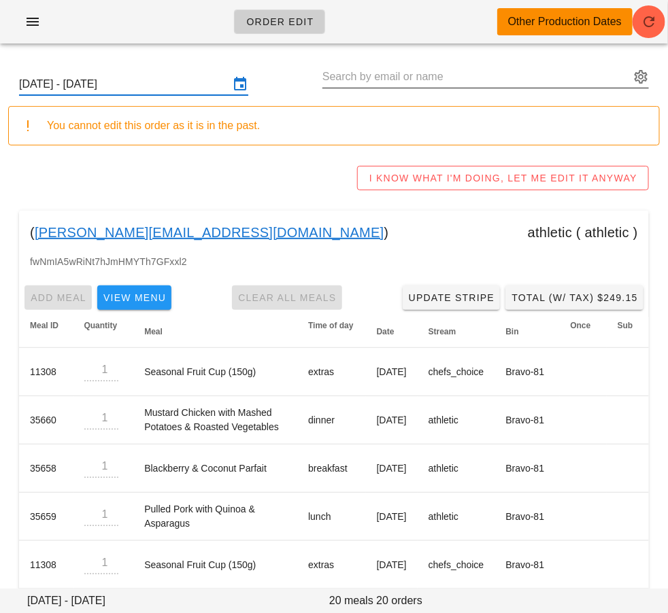
click at [405, 78] on input "text" at bounding box center [475, 77] width 307 height 22
paste input "[DOMAIN_NAME][EMAIL_ADDRESS][DOMAIN_NAME]"
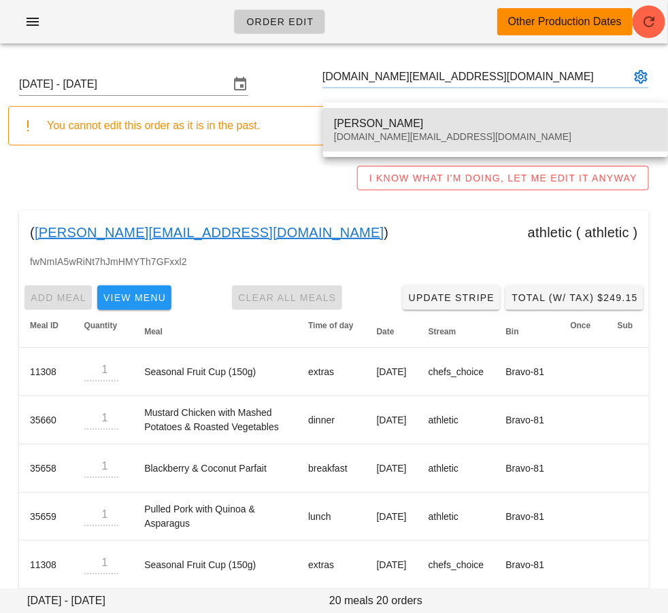
click at [407, 134] on div "[DOMAIN_NAME][EMAIL_ADDRESS][DOMAIN_NAME]" at bounding box center [495, 137] width 323 height 12
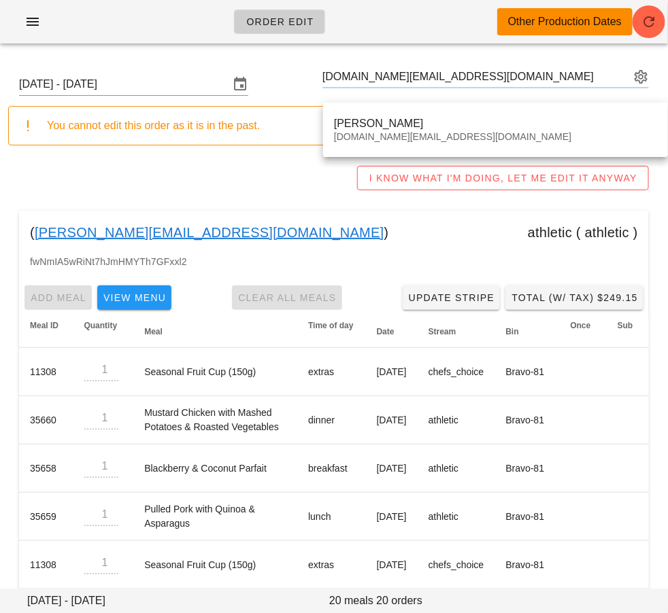
type input "Vanessa Low (fennec.et.fox@gmail.com)"
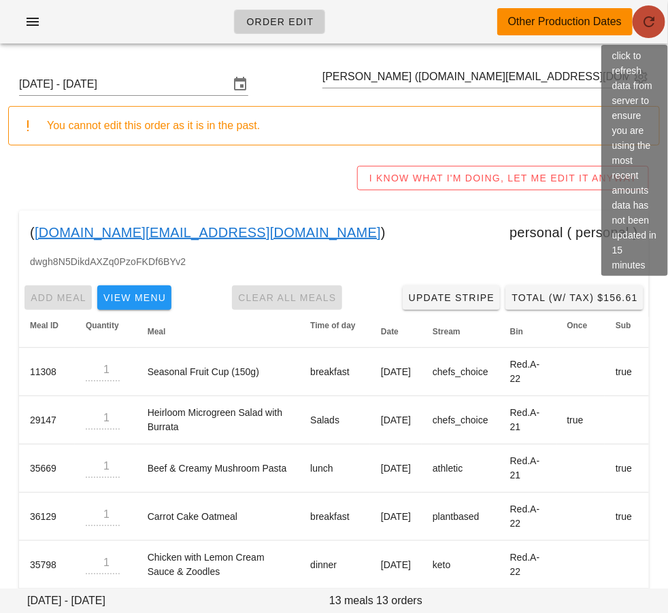
click at [650, 29] on icon "button" at bounding box center [649, 22] width 16 height 16
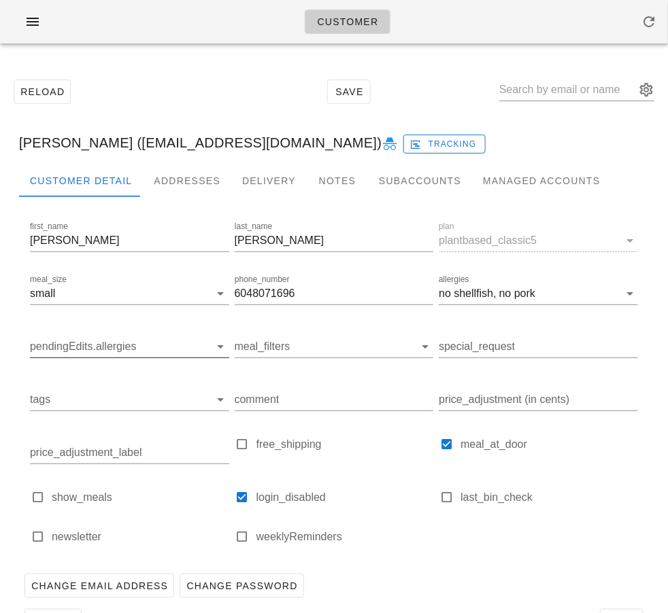
scroll to position [44, 0]
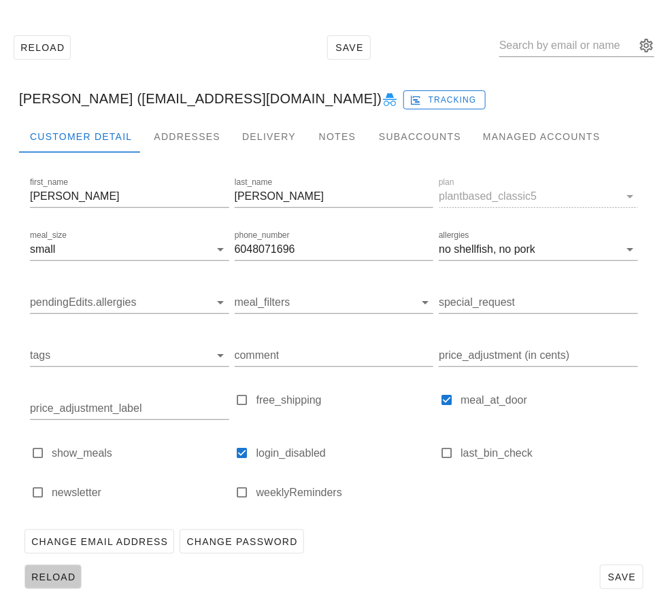
click at [67, 577] on span "Reload" at bounding box center [53, 577] width 45 height 11
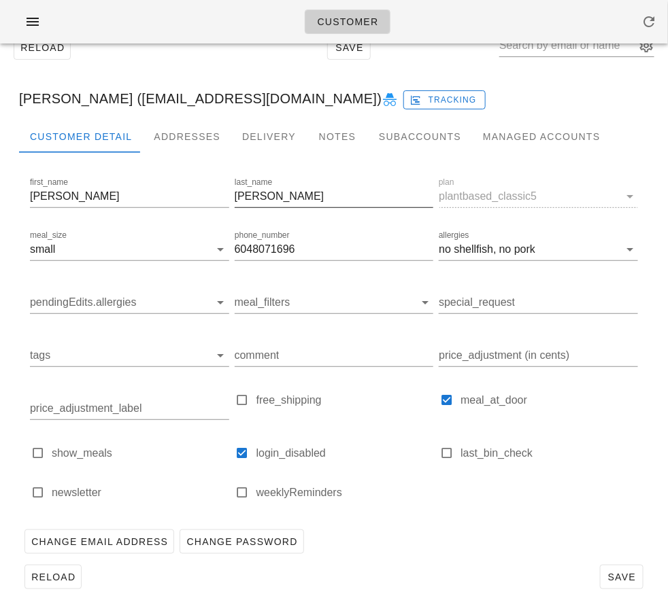
scroll to position [0, 0]
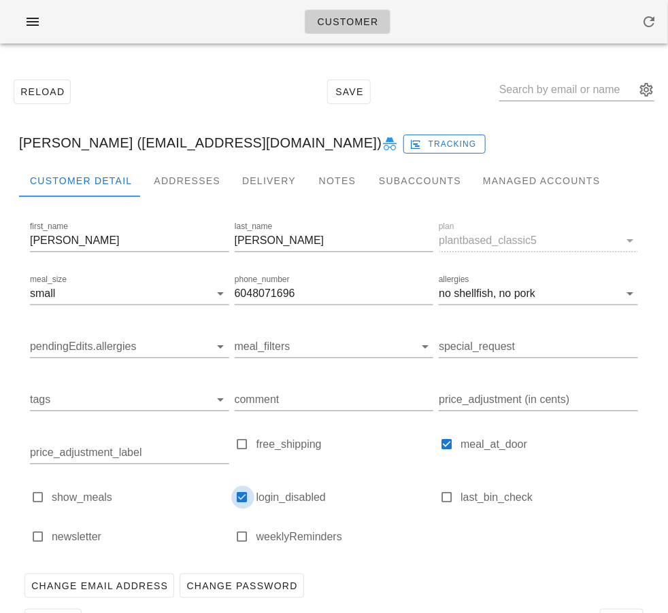
click at [244, 494] on div at bounding box center [242, 497] width 19 height 19
checkbox input "false"
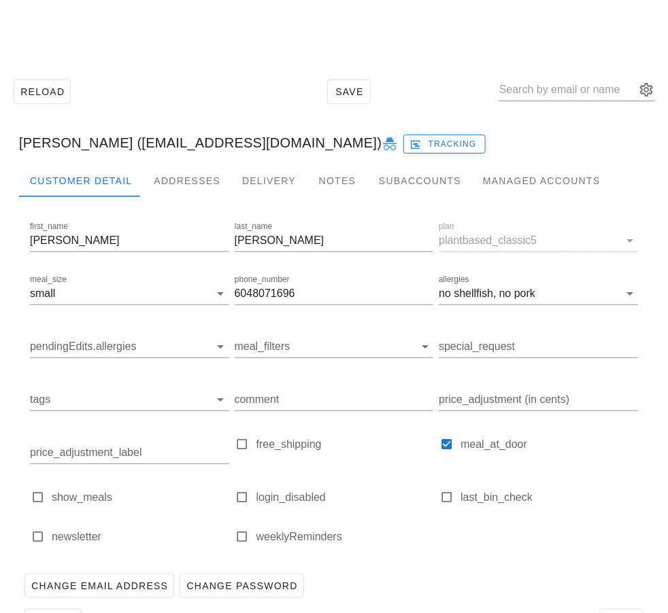
scroll to position [44, 0]
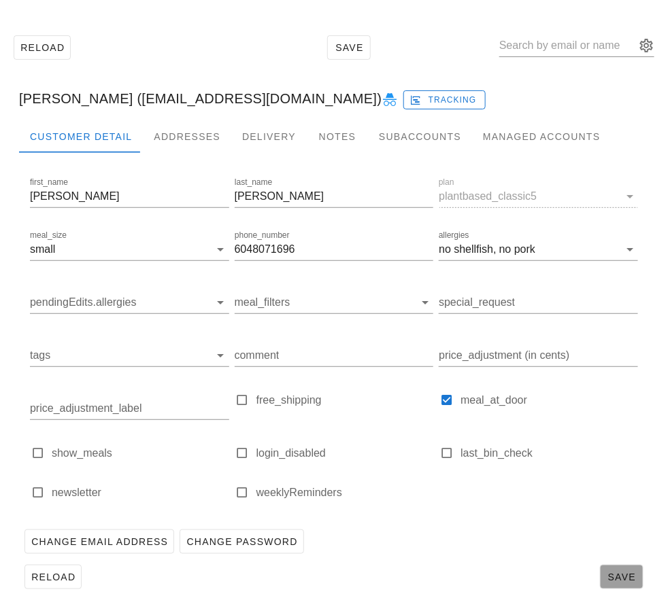
click at [612, 577] on span "Save" at bounding box center [621, 577] width 31 height 11
click at [49, 572] on span "Reload" at bounding box center [53, 577] width 45 height 11
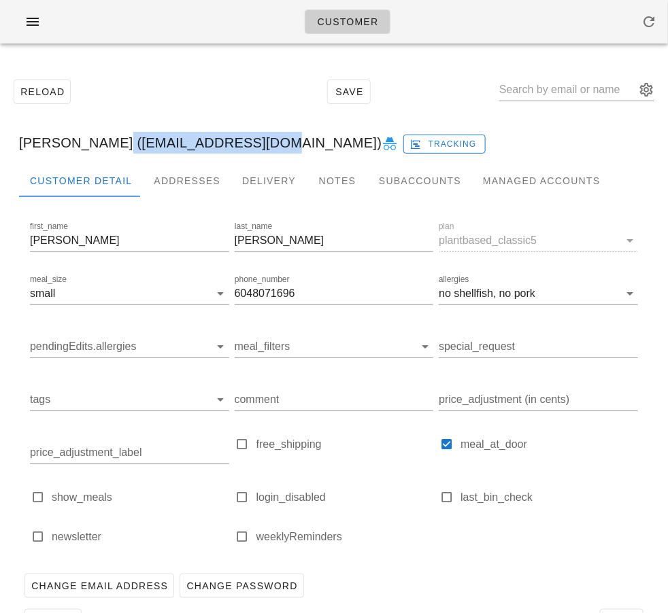
drag, startPoint x: 90, startPoint y: 146, endPoint x: 236, endPoint y: 148, distance: 146.2
click at [236, 148] on div "[PERSON_NAME] ([EMAIL_ADDRESS][DOMAIN_NAME]) Tracking" at bounding box center [334, 143] width 652 height 44
copy div "[EMAIL_ADDRESS][DOMAIN_NAME]"
click at [37, 23] on icon "button" at bounding box center [32, 22] width 16 height 16
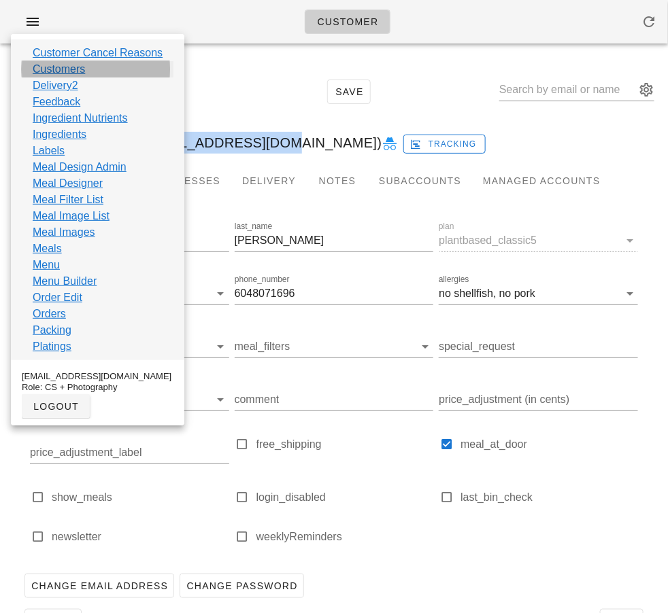
click at [61, 72] on link "Customers" at bounding box center [59, 69] width 52 height 16
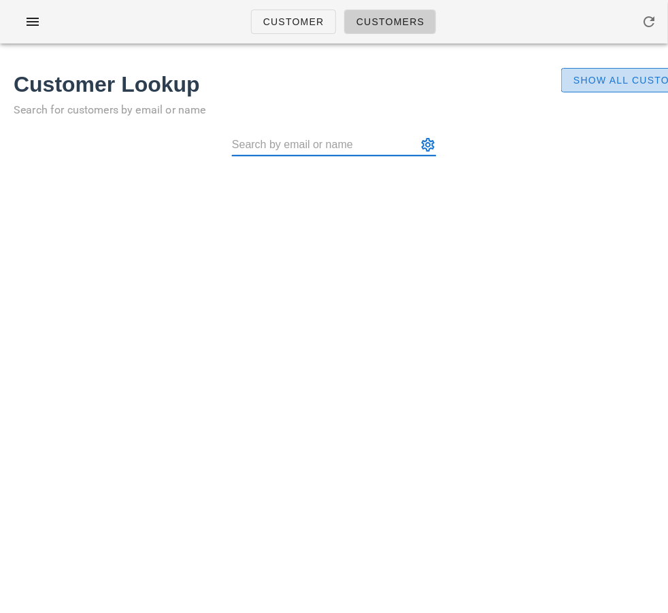
click at [638, 75] on span "Show All Customers" at bounding box center [637, 80] width 128 height 11
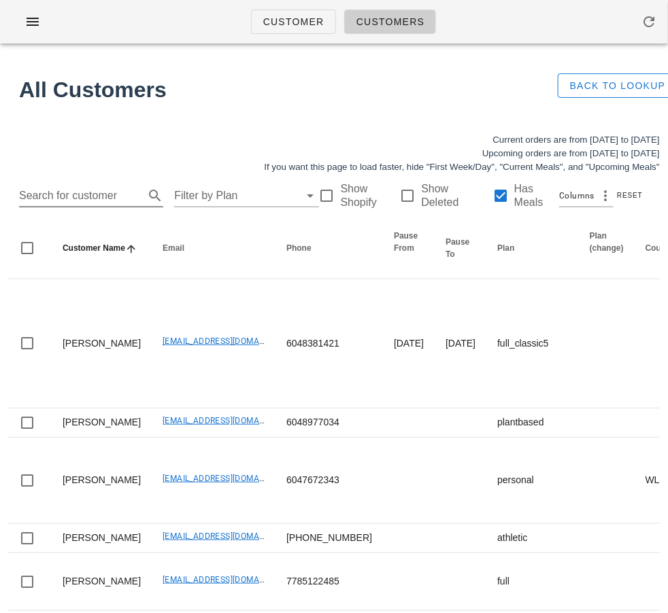
click at [88, 190] on input "Search for customer" at bounding box center [80, 196] width 122 height 22
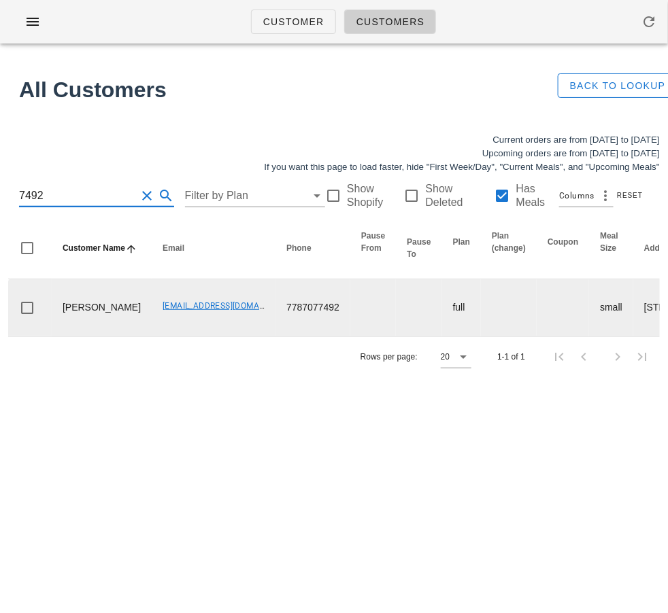
type input "7492"
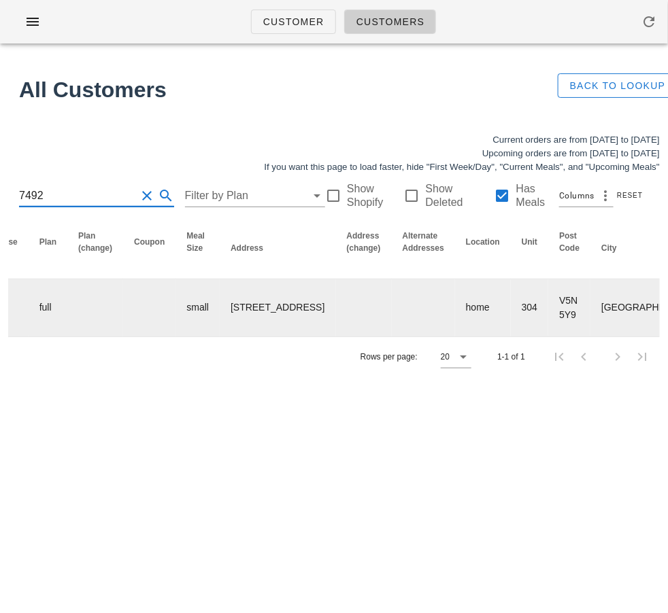
scroll to position [0, 947]
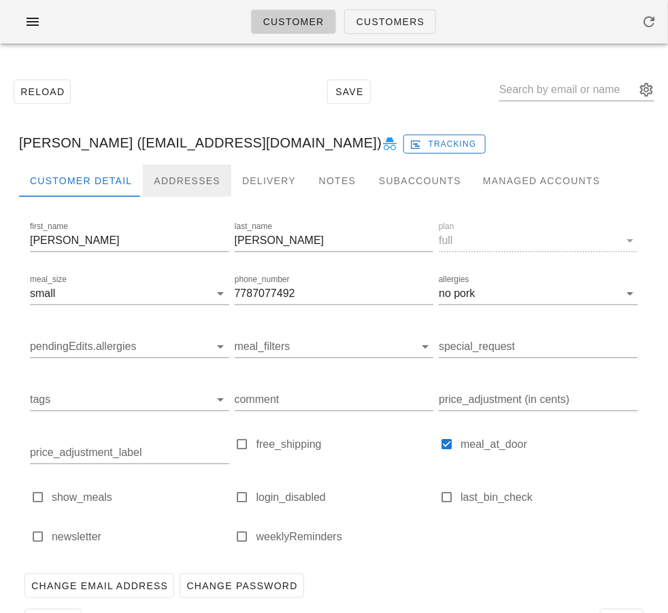
click at [199, 185] on div "Addresses" at bounding box center [187, 181] width 88 height 33
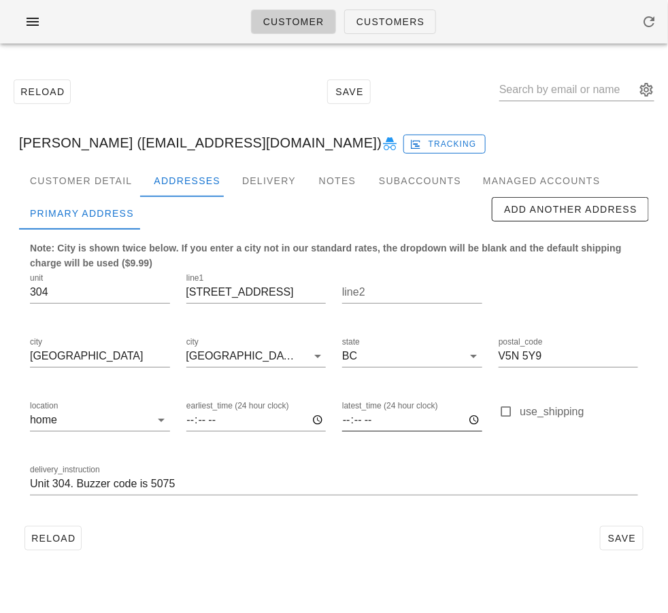
click at [342, 420] on input "latest_time (24 hour clock)" at bounding box center [412, 420] width 140 height 22
type input "21:00"
click at [384, 568] on div "Reload Save [PERSON_NAME] ([EMAIL_ADDRESS][DOMAIN_NAME]) Tracking Customer Deta…" at bounding box center [334, 314] width 668 height 521
click at [617, 535] on span "Save" at bounding box center [621, 538] width 31 height 11
click at [54, 535] on span "Reload" at bounding box center [53, 538] width 45 height 11
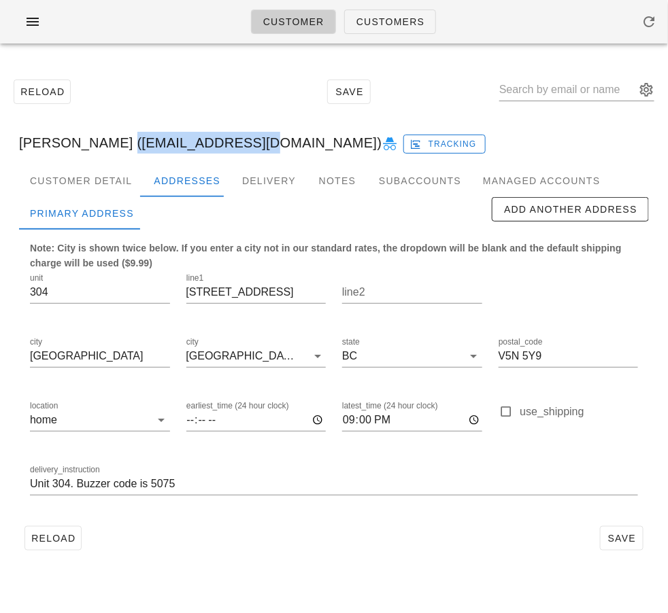
drag, startPoint x: 95, startPoint y: 143, endPoint x: 223, endPoint y: 141, distance: 127.9
click at [223, 141] on div "[PERSON_NAME] ([EMAIL_ADDRESS][DOMAIN_NAME]) Tracking" at bounding box center [334, 143] width 652 height 44
copy div "[EMAIL_ADDRESS][DOMAIN_NAME]"
click at [93, 67] on div "Reload Save" at bounding box center [334, 92] width 652 height 58
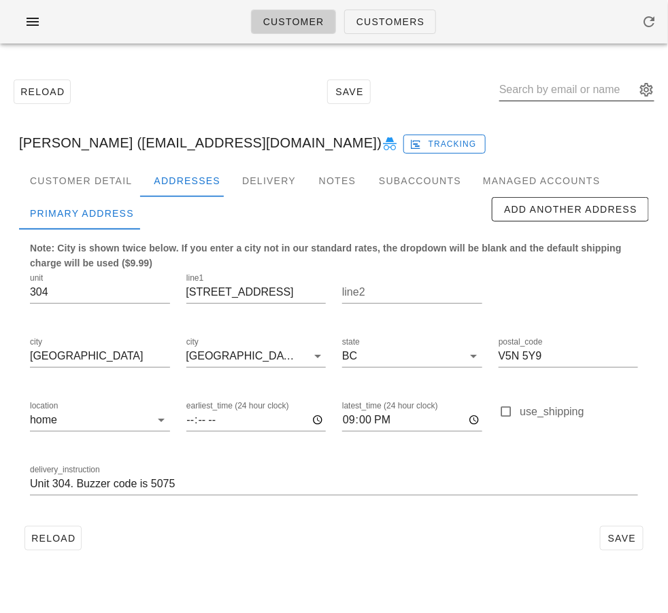
click at [549, 86] on input "text" at bounding box center [567, 90] width 136 height 22
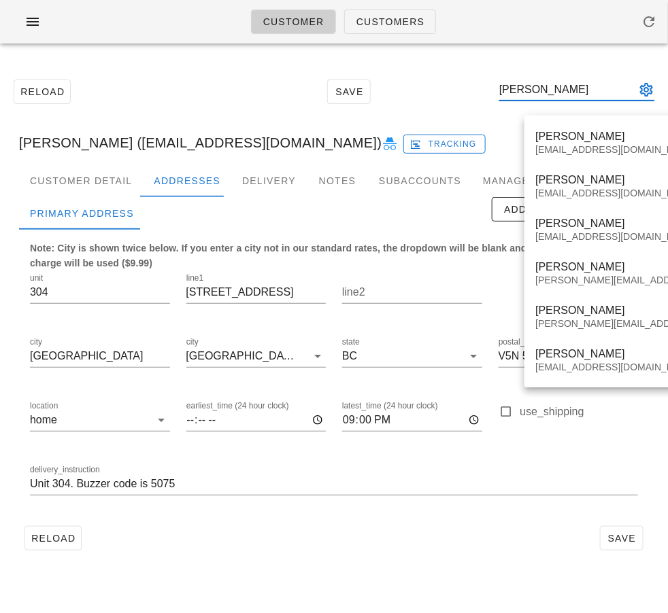
click at [524, 88] on input "[PERSON_NAME]" at bounding box center [567, 90] width 136 height 22
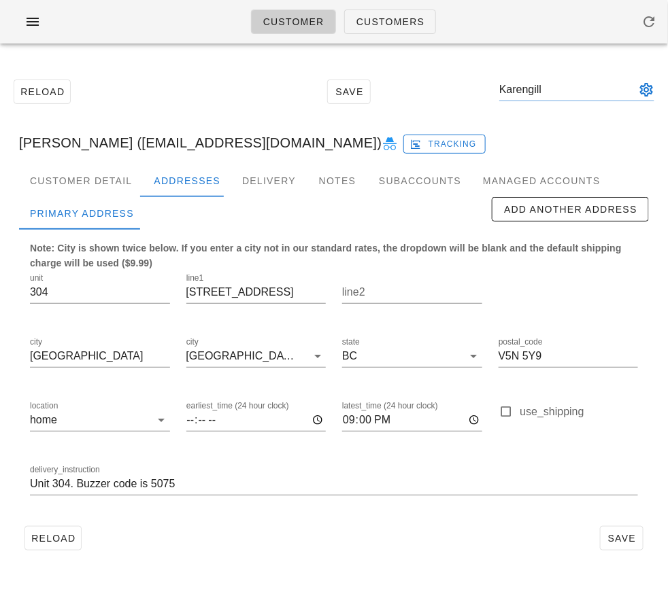
type input "[PERSON_NAME]"
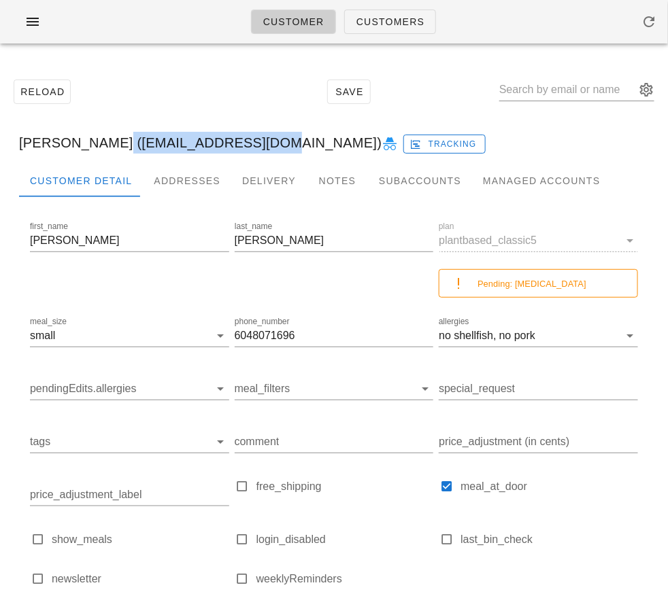
drag, startPoint x: 90, startPoint y: 142, endPoint x: 234, endPoint y: 143, distance: 143.5
click at [234, 143] on div "[PERSON_NAME] ([EMAIL_ADDRESS][DOMAIN_NAME]) Tracking" at bounding box center [334, 143] width 652 height 44
copy div "[EMAIL_ADDRESS][DOMAIN_NAME]"
click at [380, 21] on span "Customers" at bounding box center [390, 21] width 69 height 11
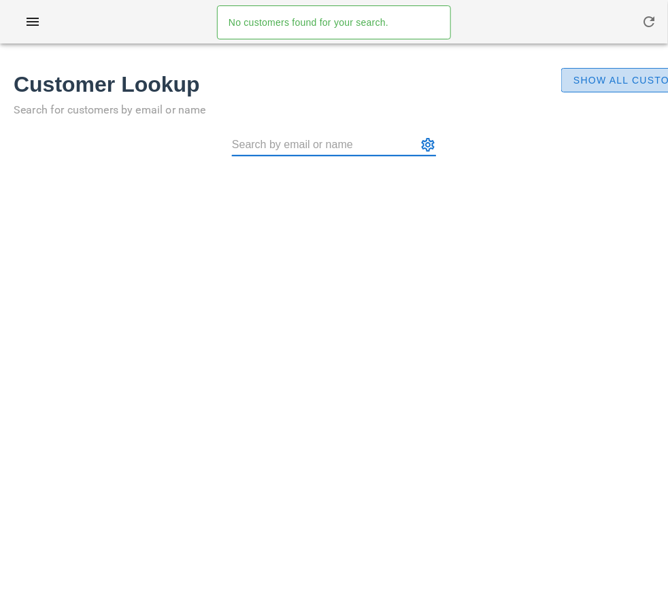
click at [613, 69] on button "Show All Customers" at bounding box center [636, 80] width 151 height 24
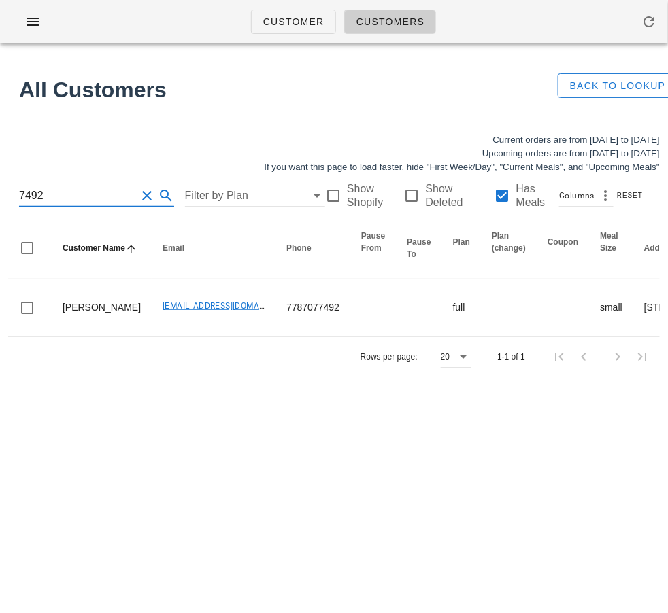
click at [95, 188] on input "7492" at bounding box center [77, 196] width 117 height 22
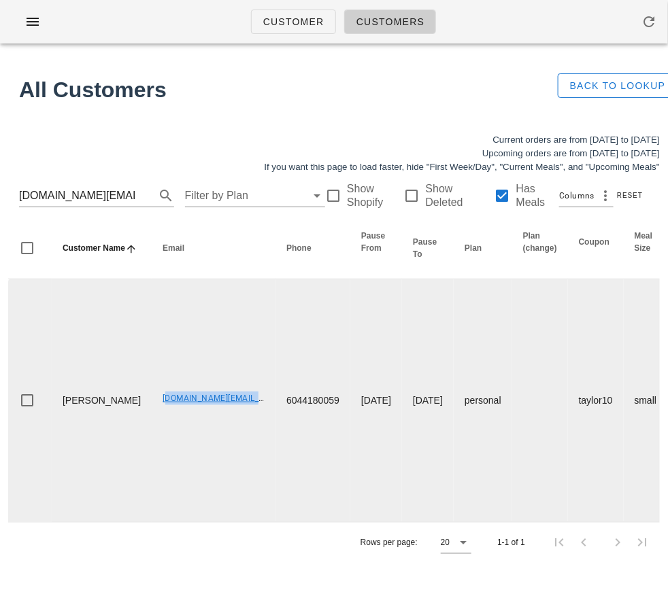
drag, startPoint x: 116, startPoint y: 396, endPoint x: 230, endPoint y: 410, distance: 115.1
click at [230, 410] on td "[DOMAIN_NAME][EMAIL_ADDRESS][DOMAIN_NAME]" at bounding box center [214, 401] width 124 height 243
copy link "[DOMAIN_NAME][EMAIL_ADDRESS][DOMAIN_NAME]"
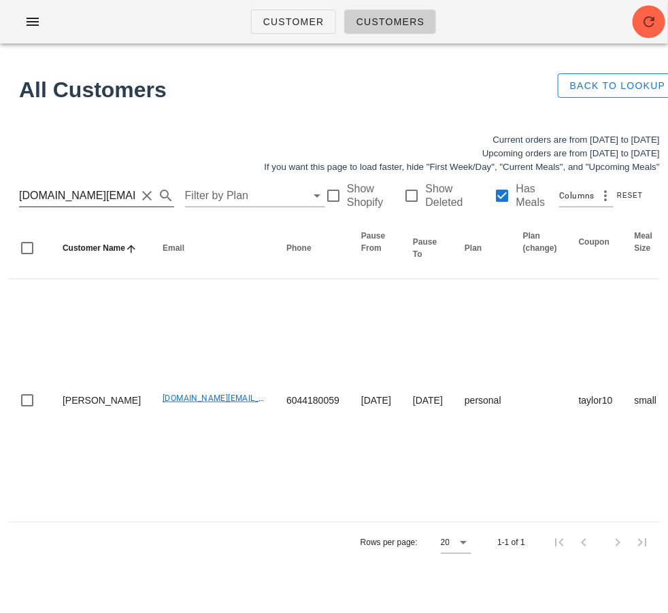
click at [84, 199] on input "[DOMAIN_NAME][EMAIL_ADDRESS][DOMAIN_NAME]" at bounding box center [77, 196] width 117 height 22
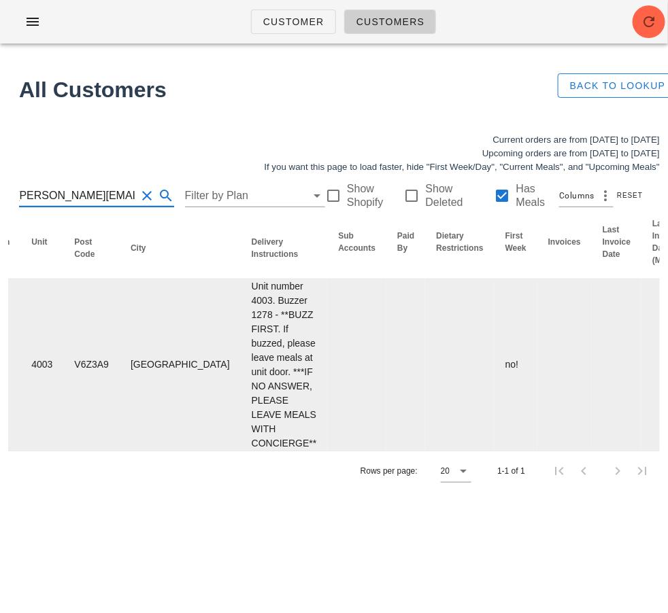
scroll to position [0, 815]
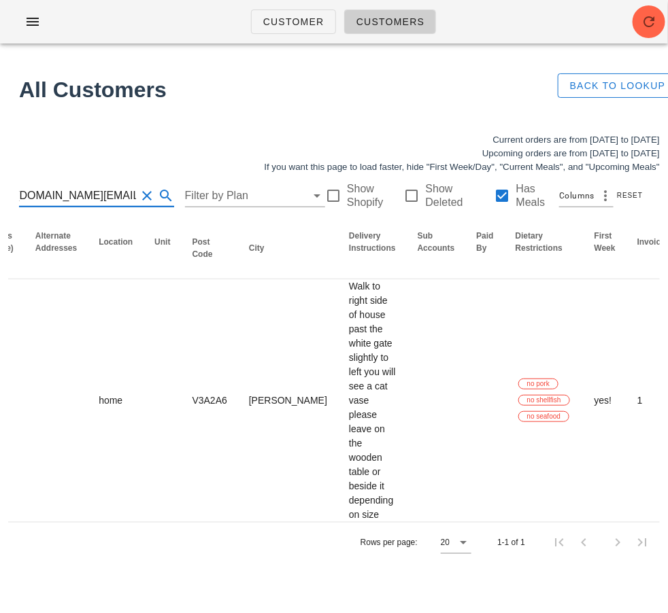
click at [92, 197] on input "[DOMAIN_NAME][EMAIL_ADDRESS][DOMAIN_NAME]" at bounding box center [77, 196] width 117 height 22
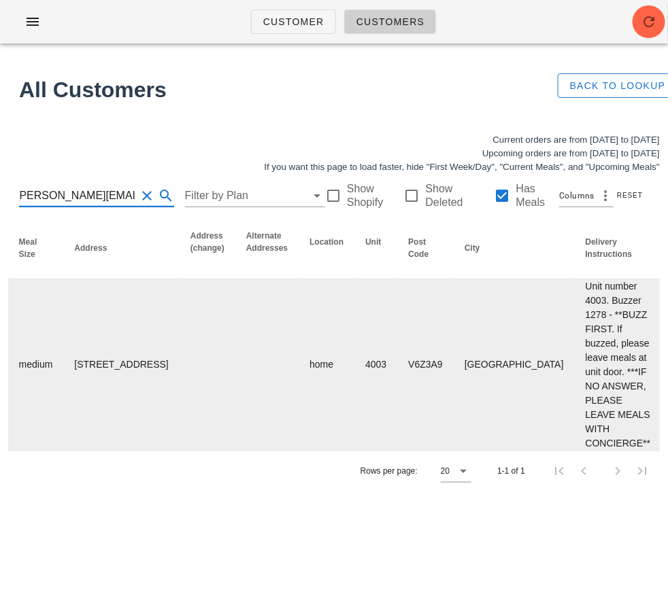
scroll to position [0, 1041]
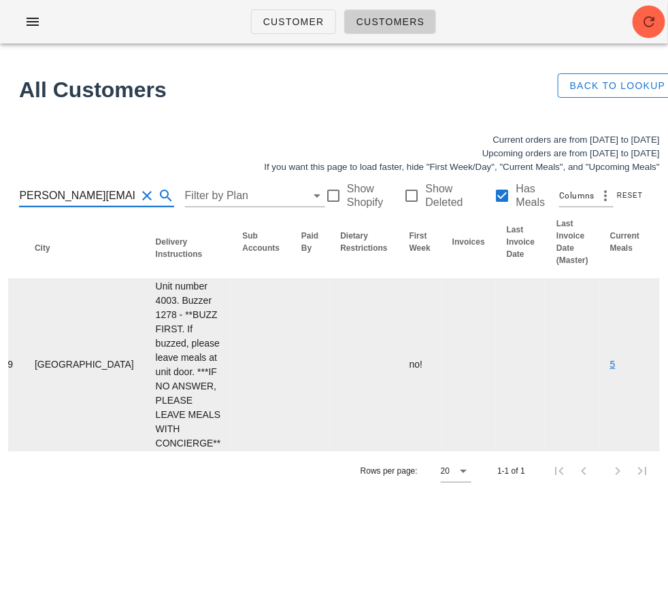
type input "lam.jessica@gmail.com"
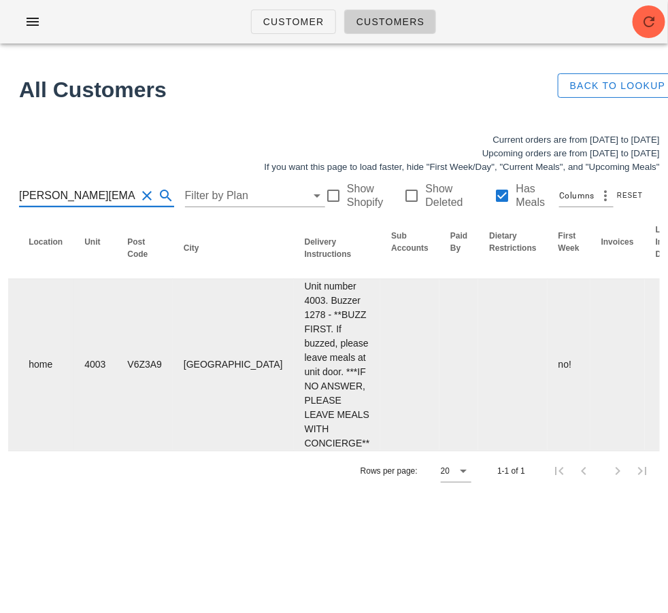
scroll to position [0, 876]
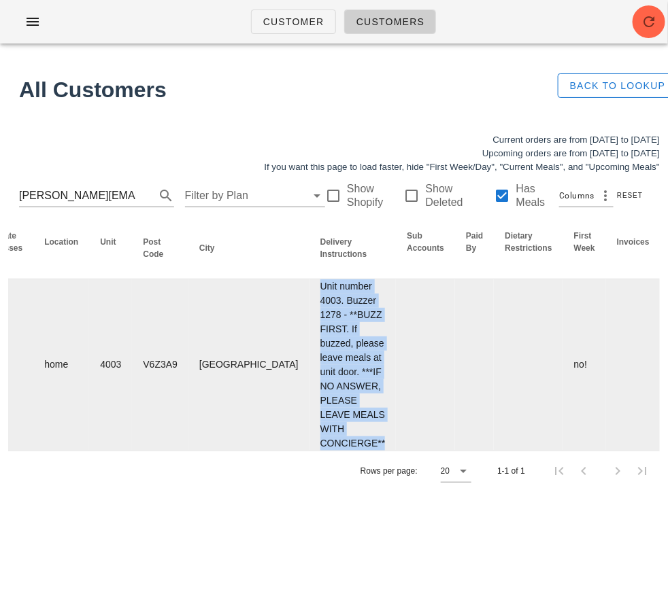
drag, startPoint x: 153, startPoint y: 284, endPoint x: 243, endPoint y: 412, distance: 156.8
click at [243, 412] on tr "Jessica Lam lam.jessica@gmail.com 6046490887 plantbased medium 4003-1408 Strath…" at bounding box center [66, 365] width 1868 height 171
copy td "Unit number 4003. Buzzer 1278 - **BUZZ FIRST. If buzzed, please leave meals at …"
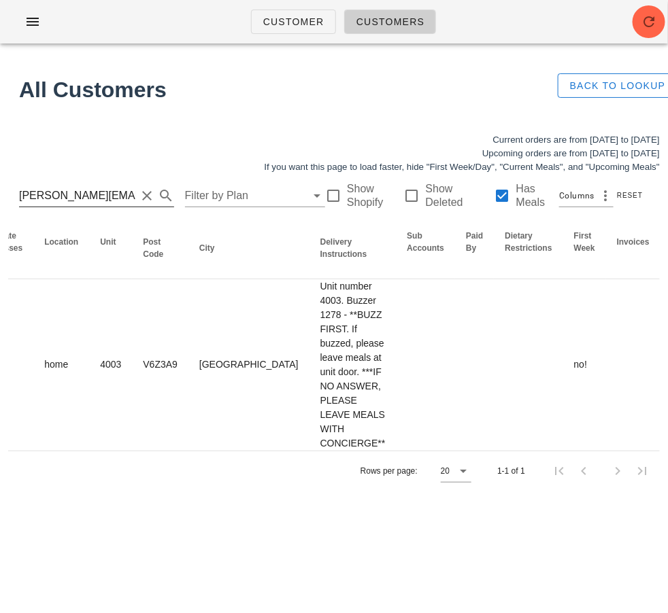
click at [83, 188] on input "lam.jessica@gmail.com" at bounding box center [77, 196] width 117 height 22
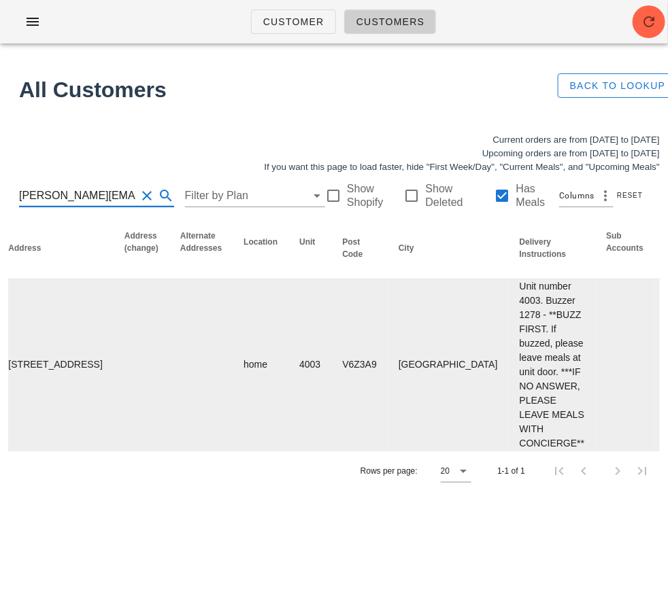
scroll to position [0, 722]
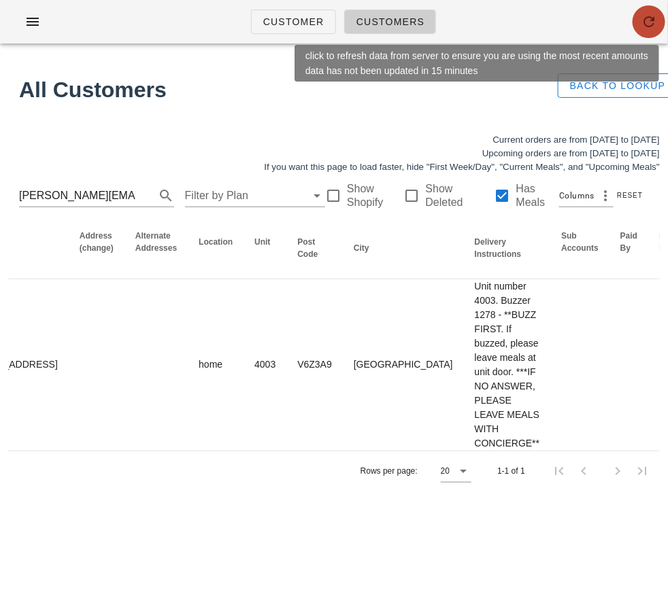
click at [645, 24] on icon "button" at bounding box center [649, 22] width 16 height 16
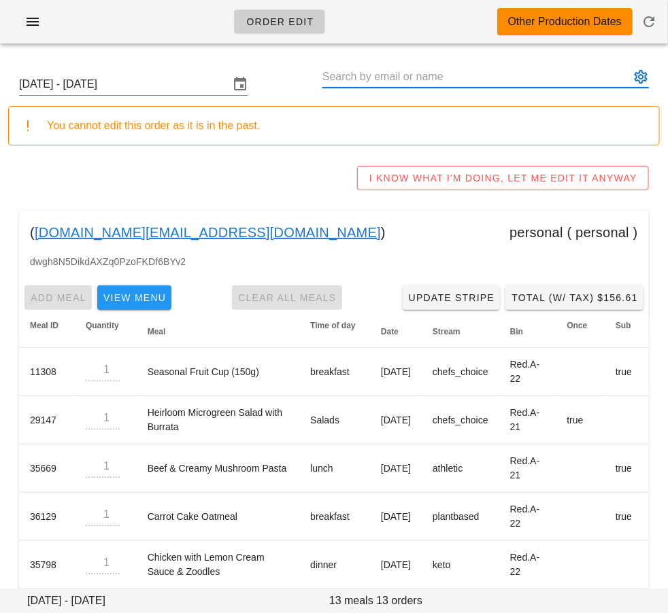
click at [343, 78] on input "text" at bounding box center [475, 77] width 307 height 22
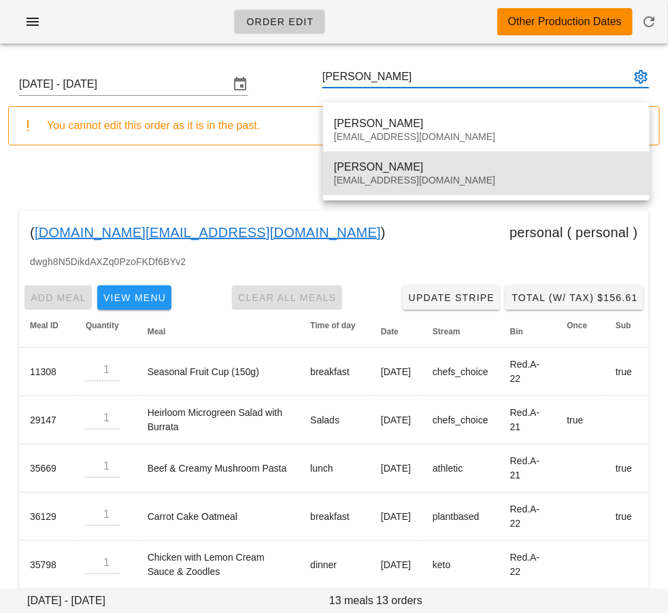
click at [413, 180] on div "mrsgill2020@gmail.com" at bounding box center [486, 181] width 305 height 12
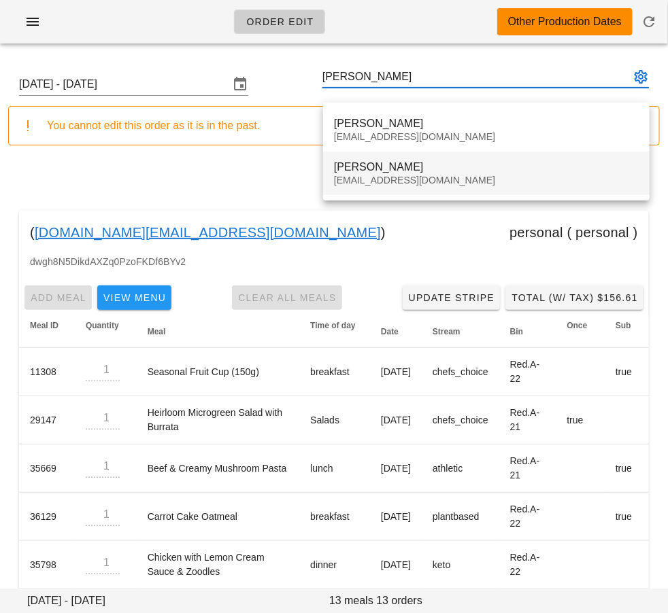
type input "Karen Gill (mrsgill2020@gmail.com)"
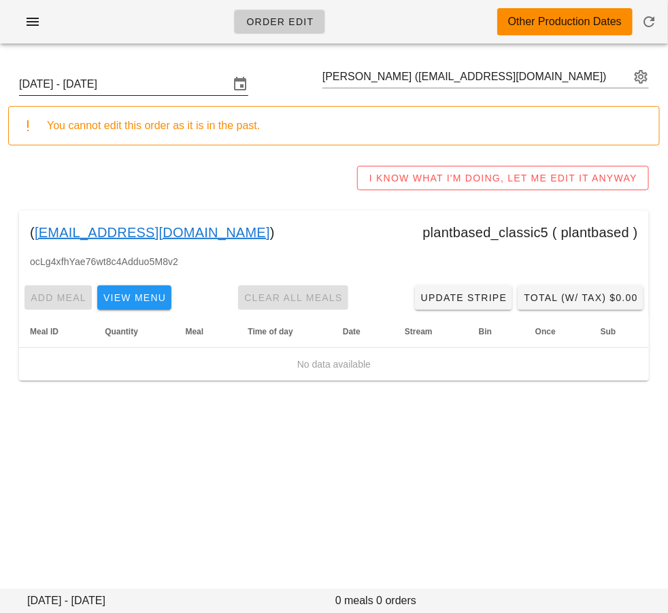
click at [166, 85] on input "Sunday September 21 - Saturday September 27" at bounding box center [124, 84] width 210 height 22
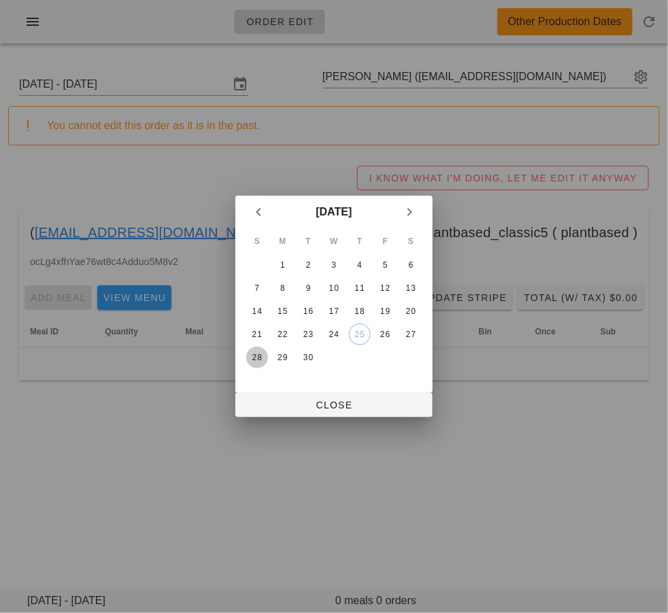
click at [256, 365] on button "28" at bounding box center [257, 358] width 22 height 22
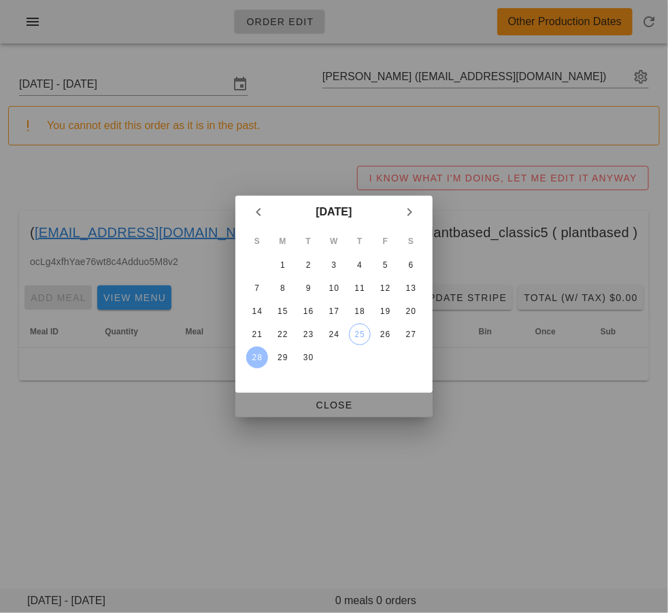
click at [271, 405] on span "Close" at bounding box center [333, 405] width 175 height 11
type input "Sunday September 28 - Saturday October 4"
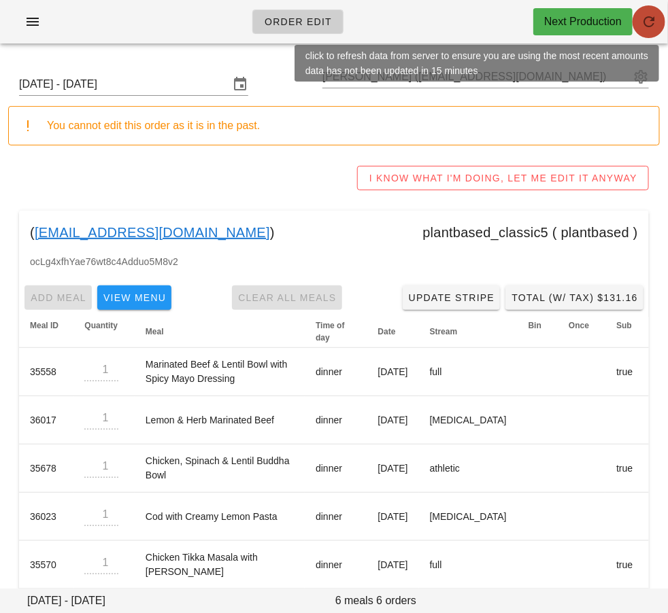
click at [647, 18] on icon "button" at bounding box center [649, 22] width 16 height 16
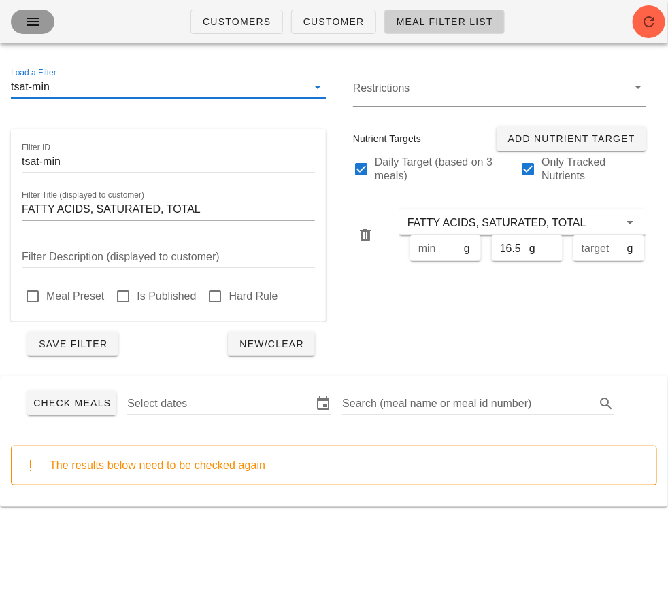
click at [31, 21] on icon "button" at bounding box center [32, 22] width 16 height 16
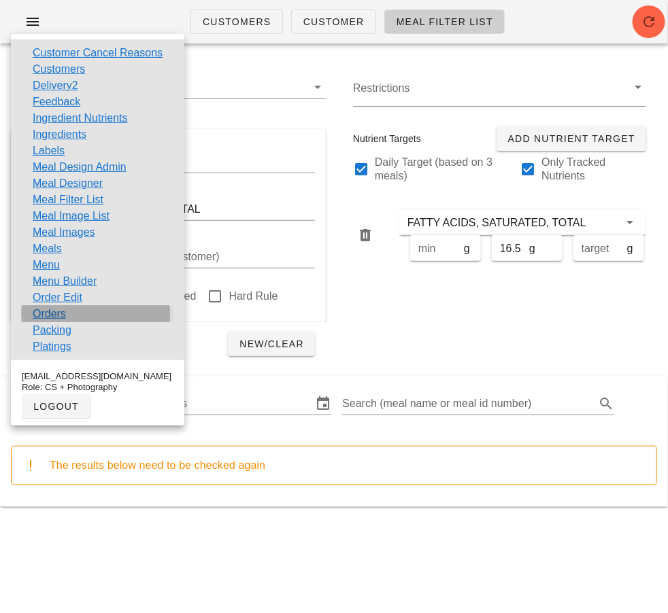
click at [42, 312] on link "Orders" at bounding box center [49, 314] width 33 height 16
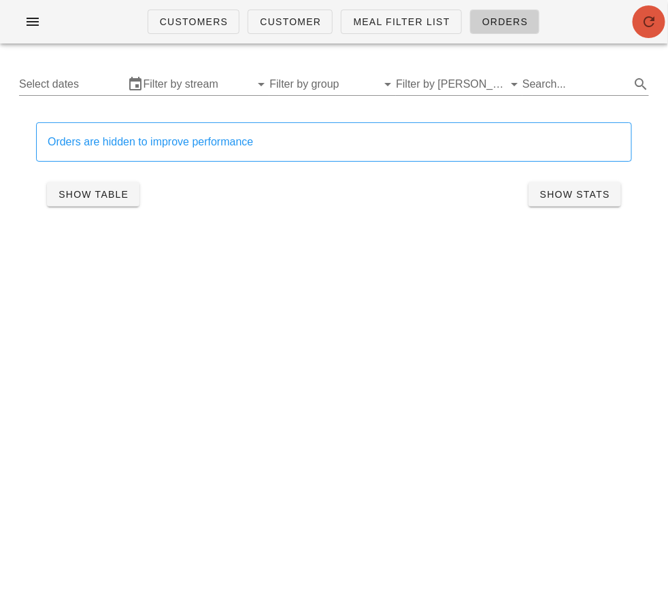
click at [640, 24] on span "button" at bounding box center [648, 22] width 33 height 16
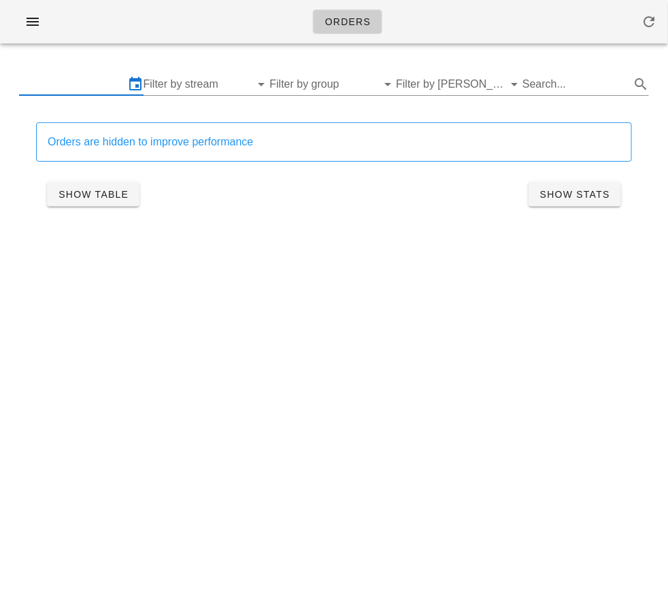
click at [77, 86] on input "text" at bounding box center [71, 84] width 105 height 22
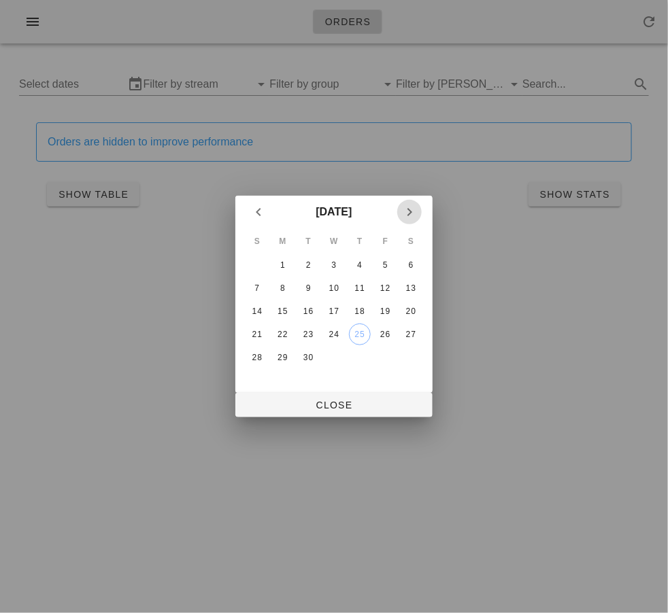
click at [409, 212] on icon "Next month" at bounding box center [409, 212] width 16 height 16
click at [416, 260] on div "4" at bounding box center [411, 265] width 22 height 10
click at [265, 205] on icon "Previous month" at bounding box center [258, 212] width 16 height 16
click at [288, 355] on div "29" at bounding box center [283, 358] width 22 height 10
click at [408, 212] on icon "Next month" at bounding box center [409, 212] width 16 height 16
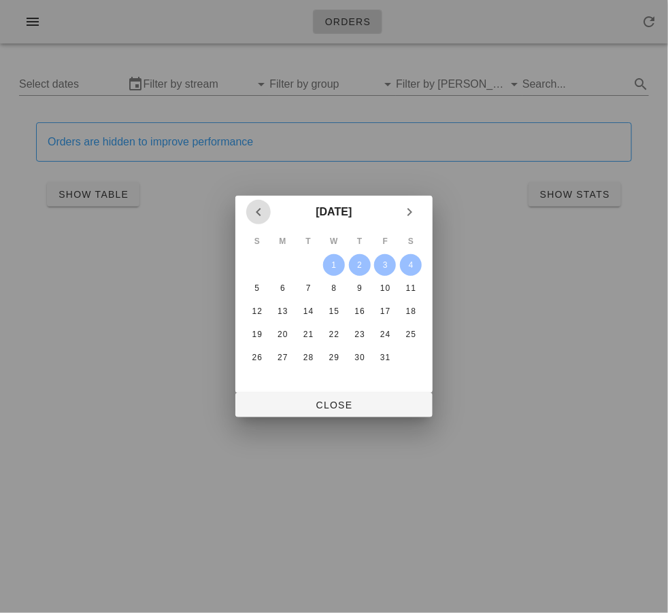
click at [264, 207] on icon "Previous month" at bounding box center [258, 212] width 16 height 16
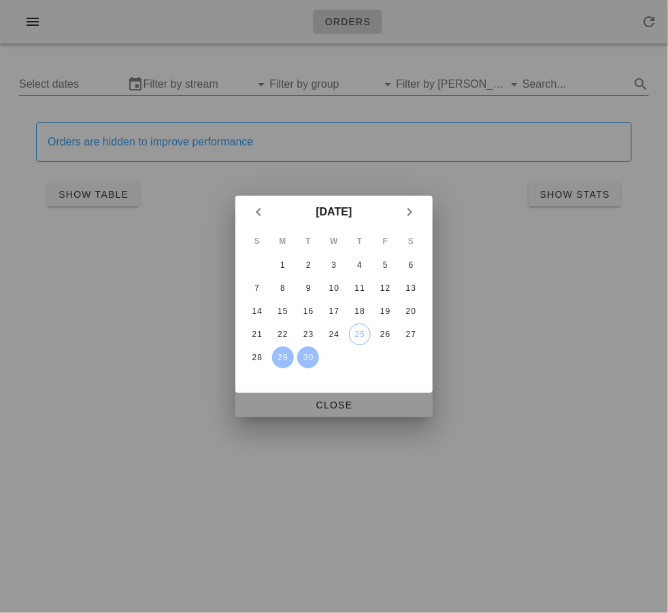
click at [313, 403] on span "Close" at bounding box center [333, 405] width 175 height 11
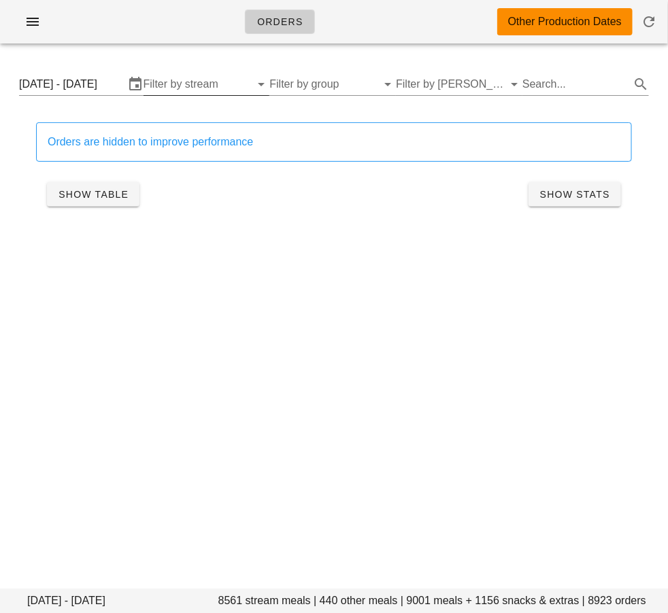
click at [196, 88] on input "Filter by stream" at bounding box center [195, 84] width 105 height 22
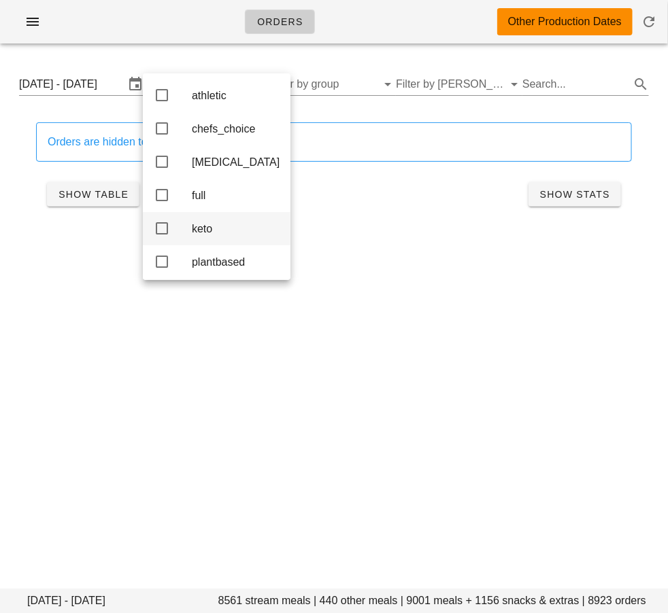
click at [158, 224] on icon at bounding box center [162, 228] width 16 height 16
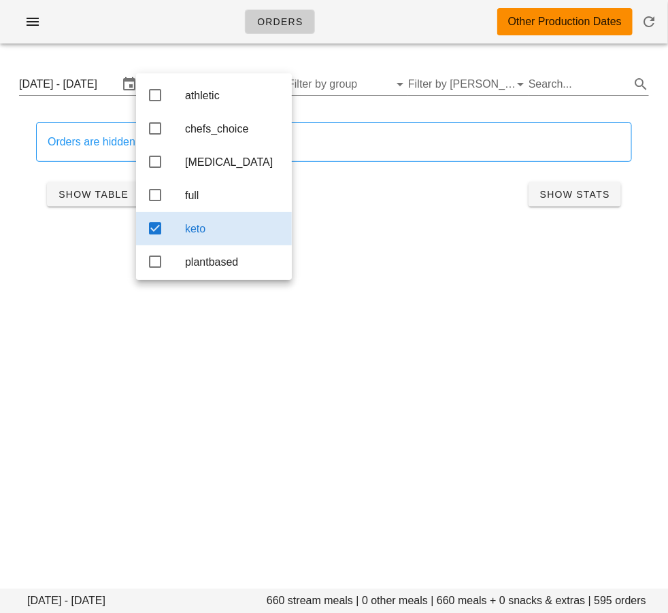
click at [26, 190] on div "Orders are hidden to improve performance Show Table Show Stats" at bounding box center [334, 169] width 652 height 126
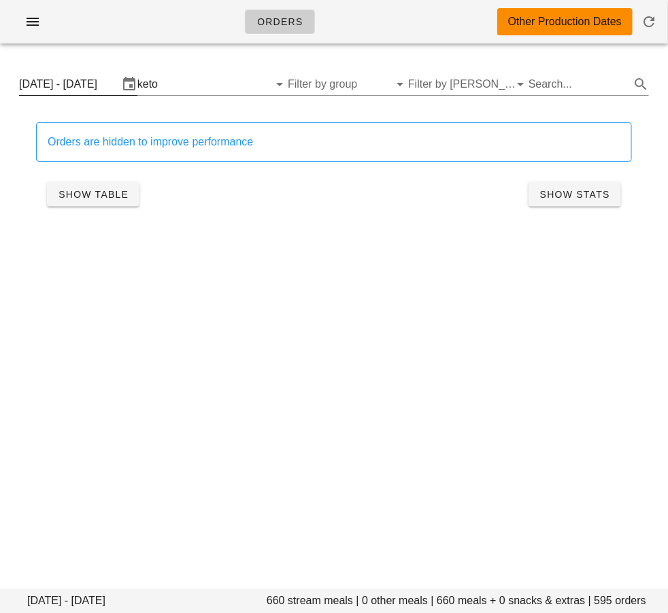
click at [99, 90] on input "[DATE] - [DATE]" at bounding box center [68, 84] width 99 height 22
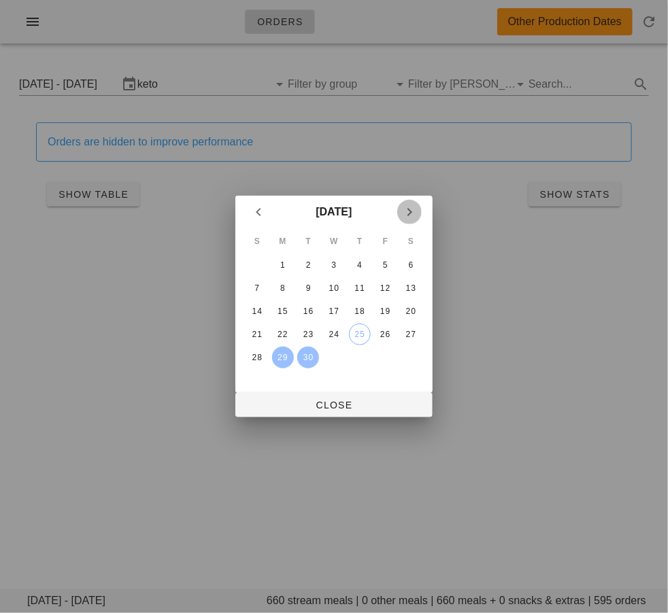
click at [411, 209] on icon "Next month" at bounding box center [409, 212] width 16 height 16
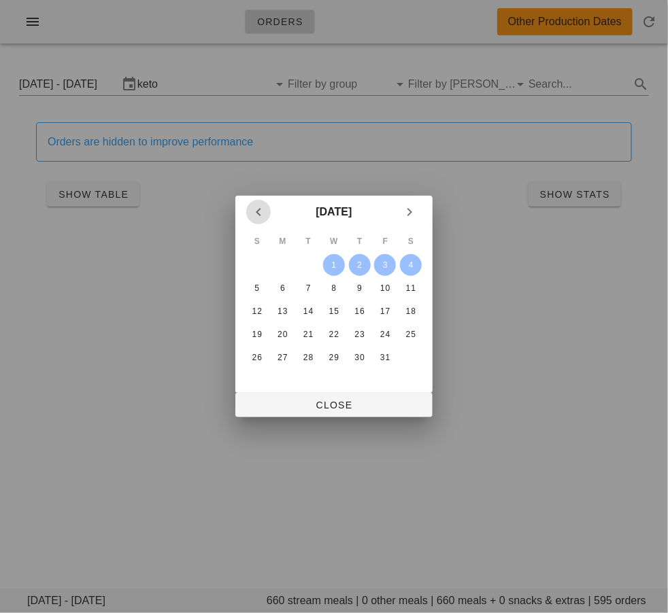
click at [255, 214] on icon "Previous month" at bounding box center [258, 212] width 16 height 16
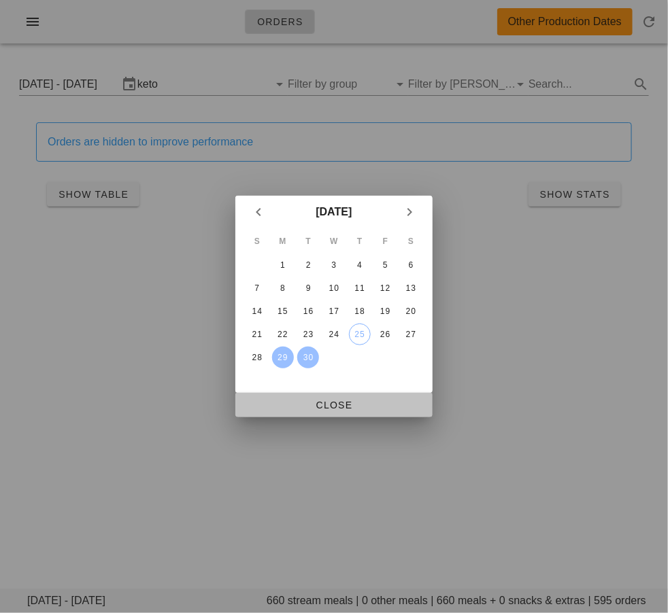
click at [288, 405] on span "Close" at bounding box center [333, 405] width 175 height 11
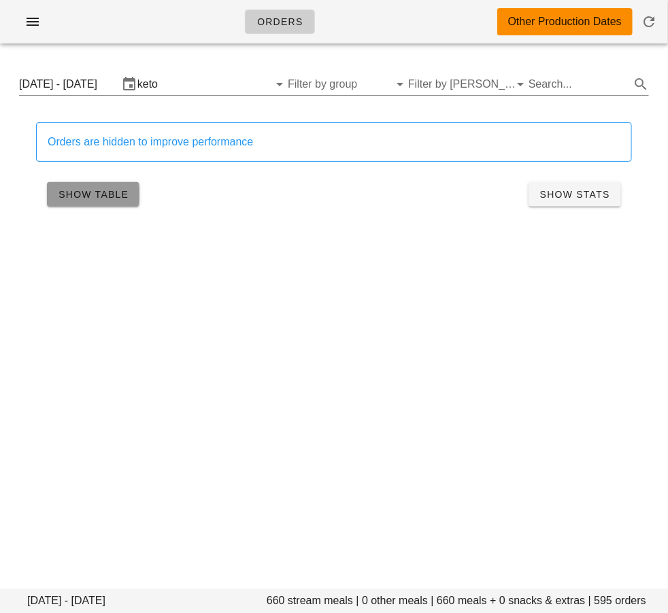
click at [103, 194] on span "Show Table" at bounding box center [93, 194] width 71 height 11
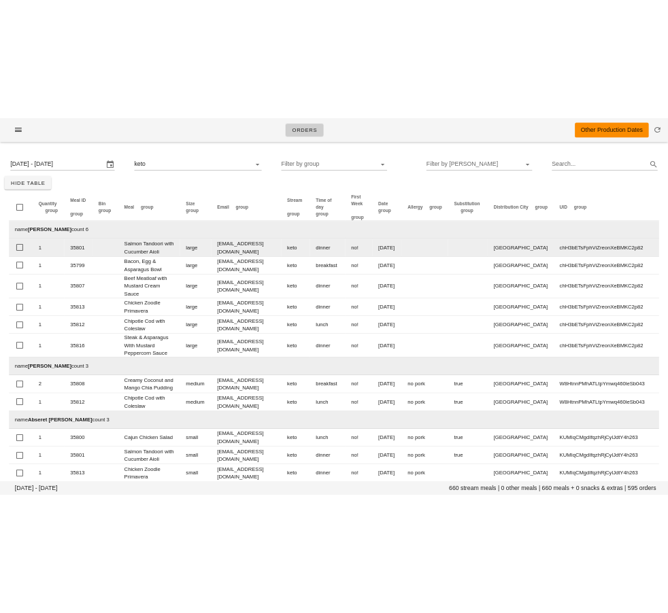
scroll to position [501, 0]
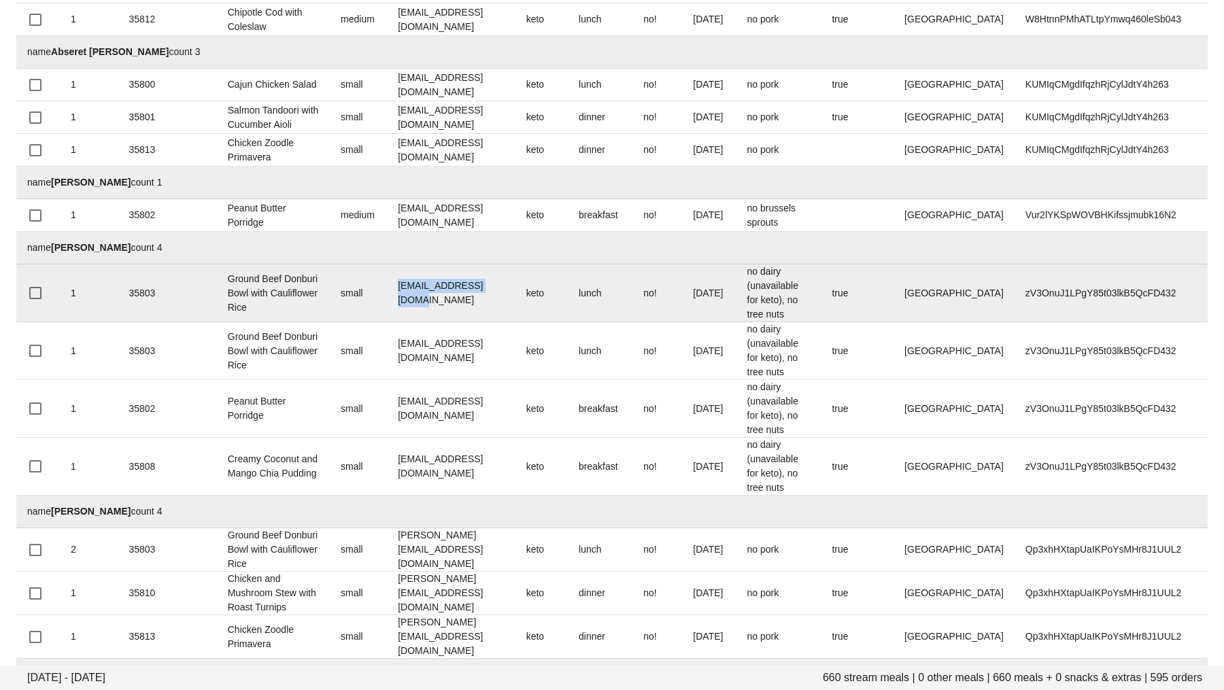
drag, startPoint x: 373, startPoint y: 365, endPoint x: 483, endPoint y: 365, distance: 110.2
click at [483, 322] on td "sassa_69@hotmail.com" at bounding box center [451, 294] width 128 height 58
copy td "sassa_69@hotmail.com"
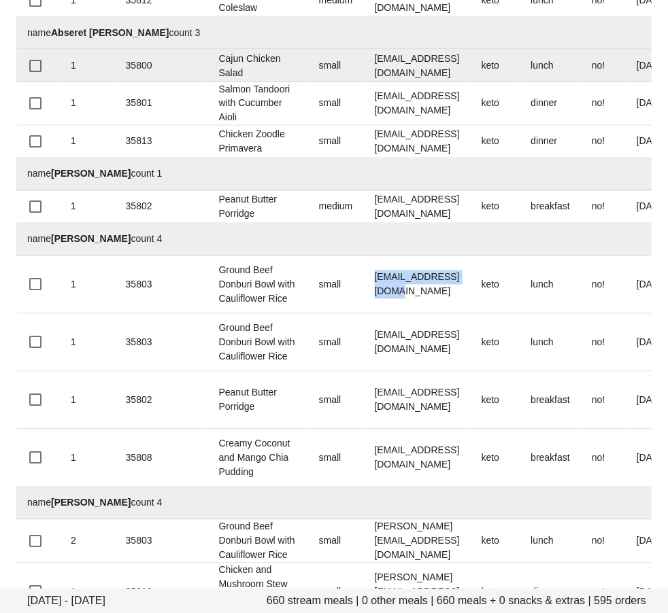
scroll to position [733, 0]
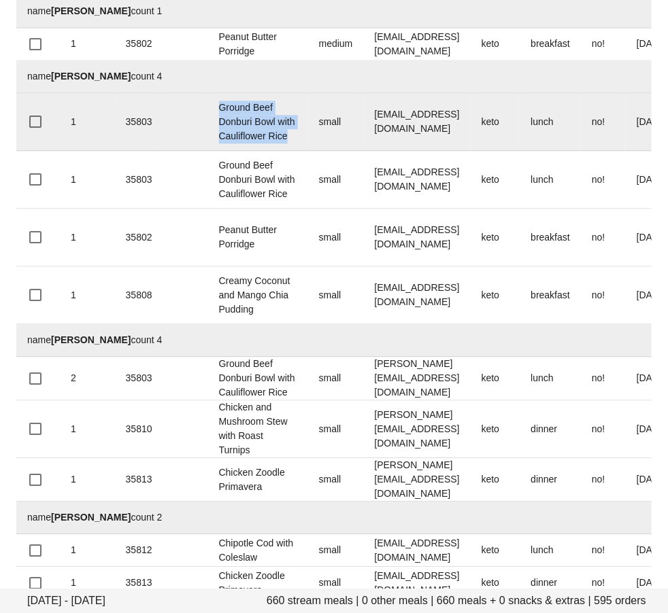
drag, startPoint x: 212, startPoint y: 329, endPoint x: 255, endPoint y: 402, distance: 84.8
click at [255, 151] on td "Ground Beef Donburi Bowl with Cauliflower Rice" at bounding box center [258, 122] width 100 height 58
copy td "Ground Beef Donburi Bowl with Cauliflower Rice"
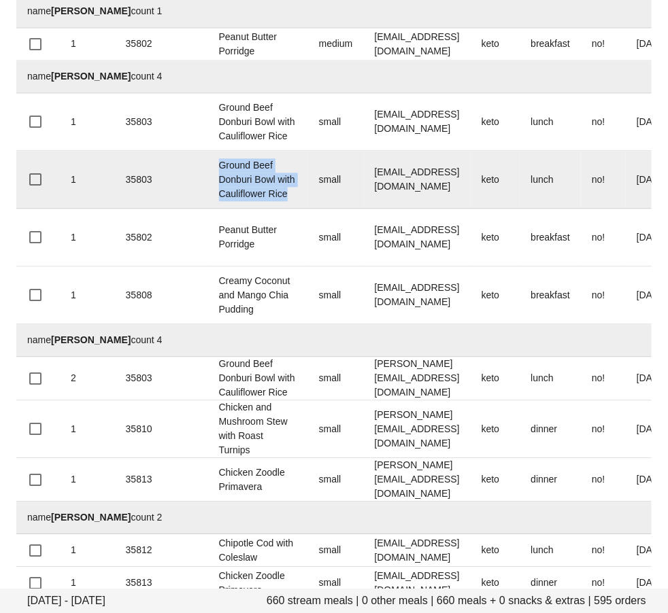
drag, startPoint x: 252, startPoint y: 487, endPoint x: 208, endPoint y: 419, distance: 81.1
click at [208, 209] on td "Ground Beef Donburi Bowl with Cauliflower Rice" at bounding box center [258, 180] width 100 height 58
copy td "Ground Beef Donburi Bowl with Cauliflower Rice"
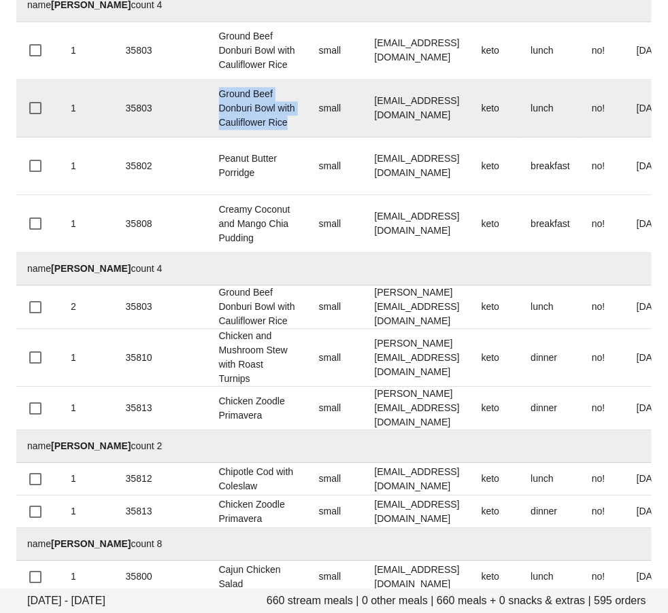
scroll to position [811, 0]
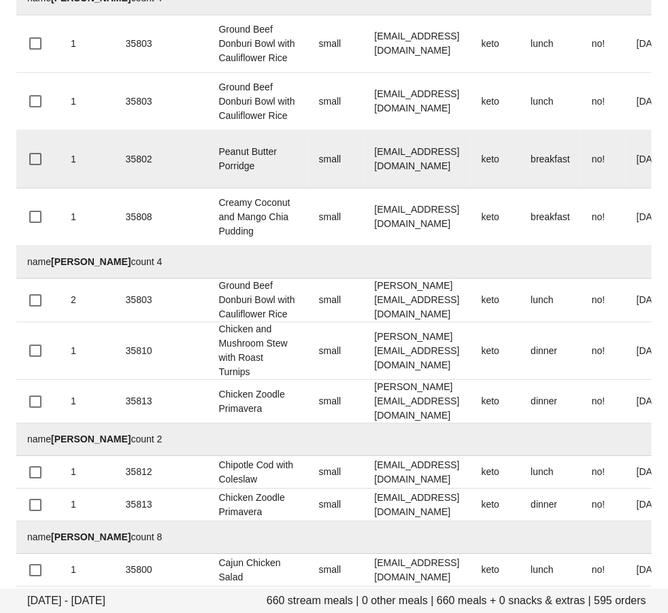
click at [257, 188] on td "Peanut Butter Porridge" at bounding box center [258, 160] width 100 height 58
drag, startPoint x: 258, startPoint y: 468, endPoint x: 207, endPoint y: 439, distance: 58.2
click at [207, 188] on tr "1 35802 Peanut Butter Porridge small sassa_69@hotmail.com keto breakfast no! Tu…" at bounding box center [574, 160] width 1117 height 58
copy tr "Peanut Butter Porridge"
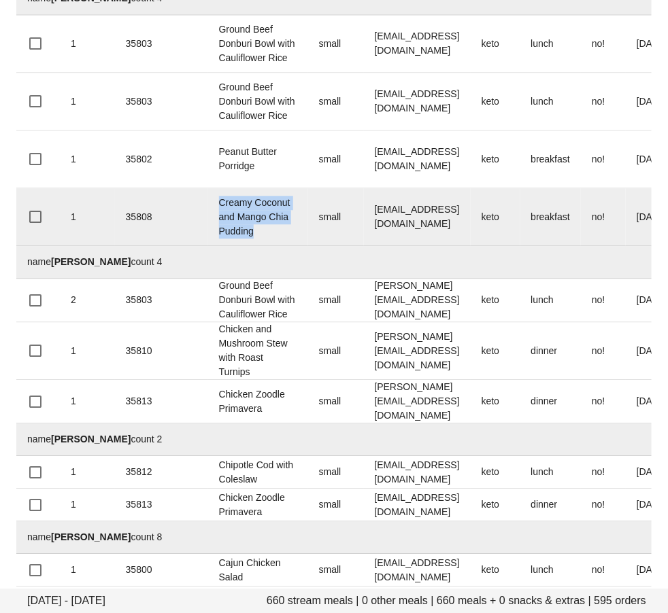
drag, startPoint x: 258, startPoint y: 549, endPoint x: 210, endPoint y: 500, distance: 68.8
click at [210, 246] on td "Creamy Coconut and Mango Chia Pudding" at bounding box center [258, 217] width 100 height 58
copy td "Creamy Coconut and Mango Chia Pudding"
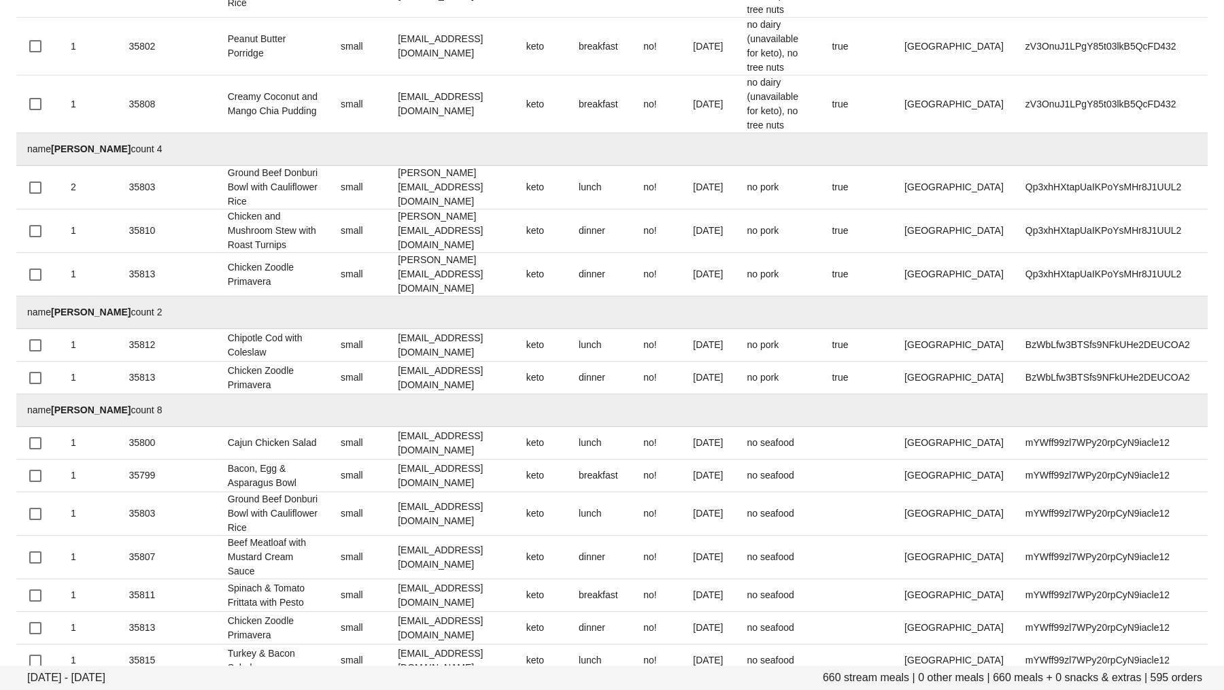
scroll to position [2285, 0]
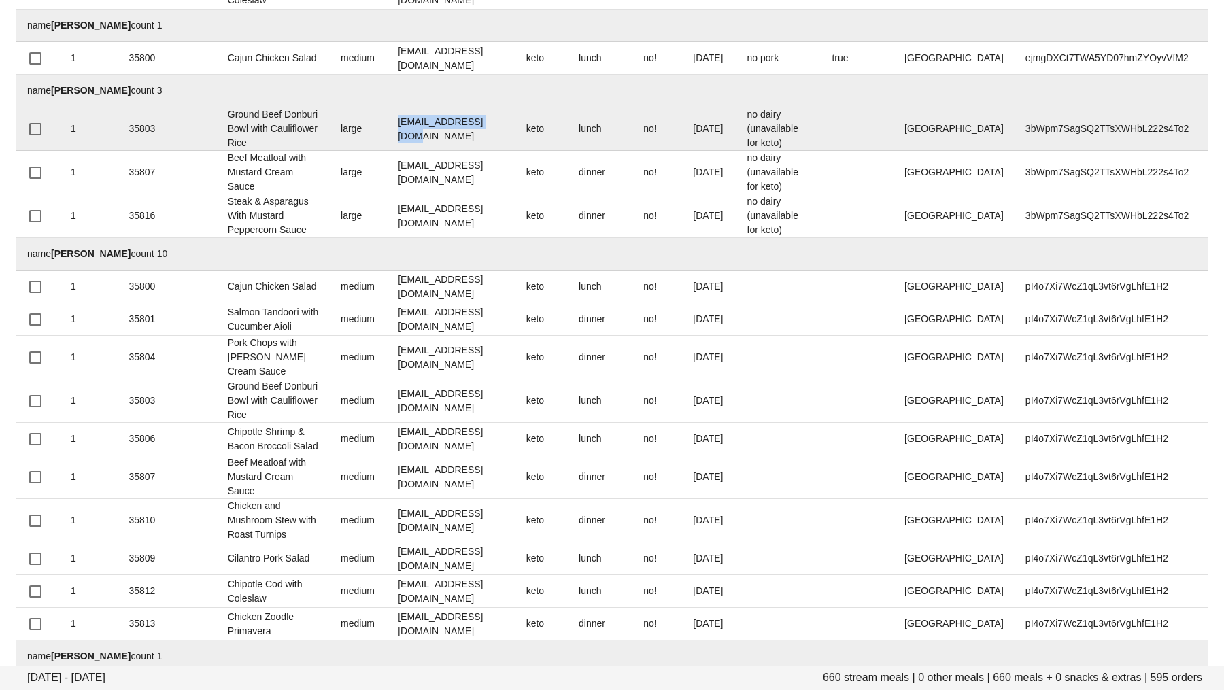
drag, startPoint x: 373, startPoint y: 361, endPoint x: 488, endPoint y: 361, distance: 114.9
click at [488, 151] on td "benmwells@gmail.com" at bounding box center [451, 129] width 128 height 44
copy td "benmwells@gmail.com"
drag, startPoint x: 233, startPoint y: 354, endPoint x: 218, endPoint y: 339, distance: 20.7
click at [218, 151] on tr "1 35803 Ground Beef Donburi Bowl with Cauliflower Rice large benmwells@gmail.co…" at bounding box center [611, 129] width 1191 height 44
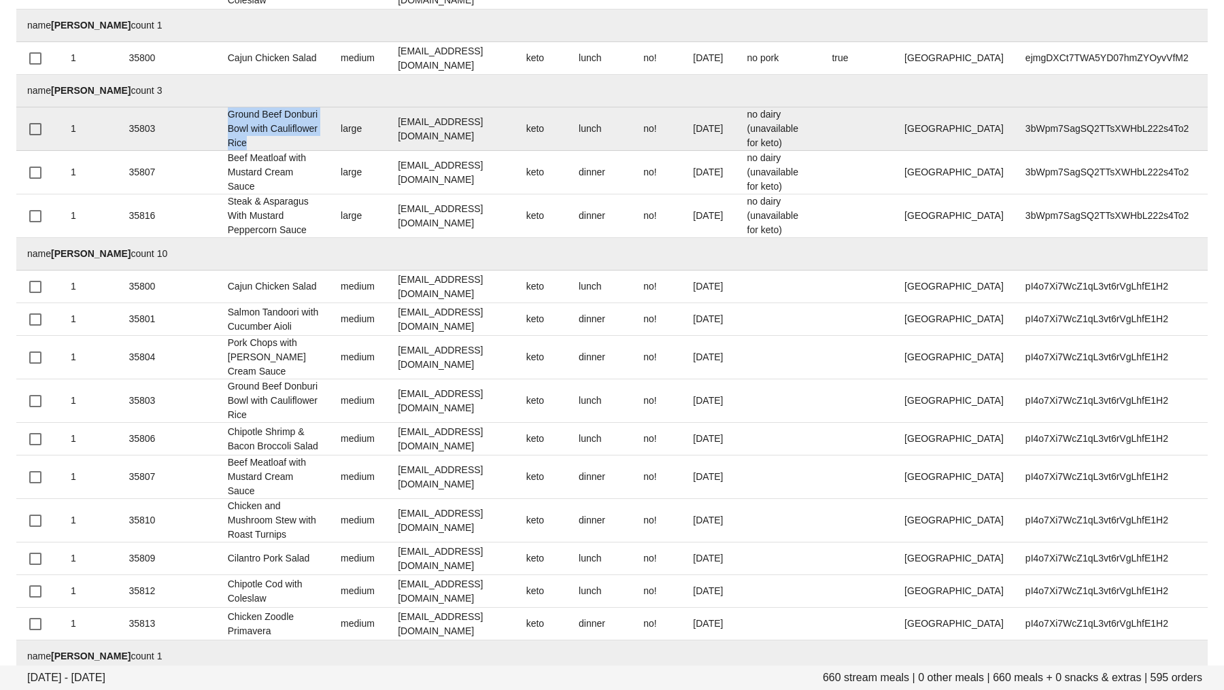
drag, startPoint x: 218, startPoint y: 339, endPoint x: 205, endPoint y: 340, distance: 12.9
click at [205, 151] on tr "1 35803 Ground Beef Donburi Bowl with Cauliflower Rice large benmwells@gmail.co…" at bounding box center [611, 129] width 1191 height 44
copy tr "Ground Beef Donburi Bowl with Cauliflower Rice"
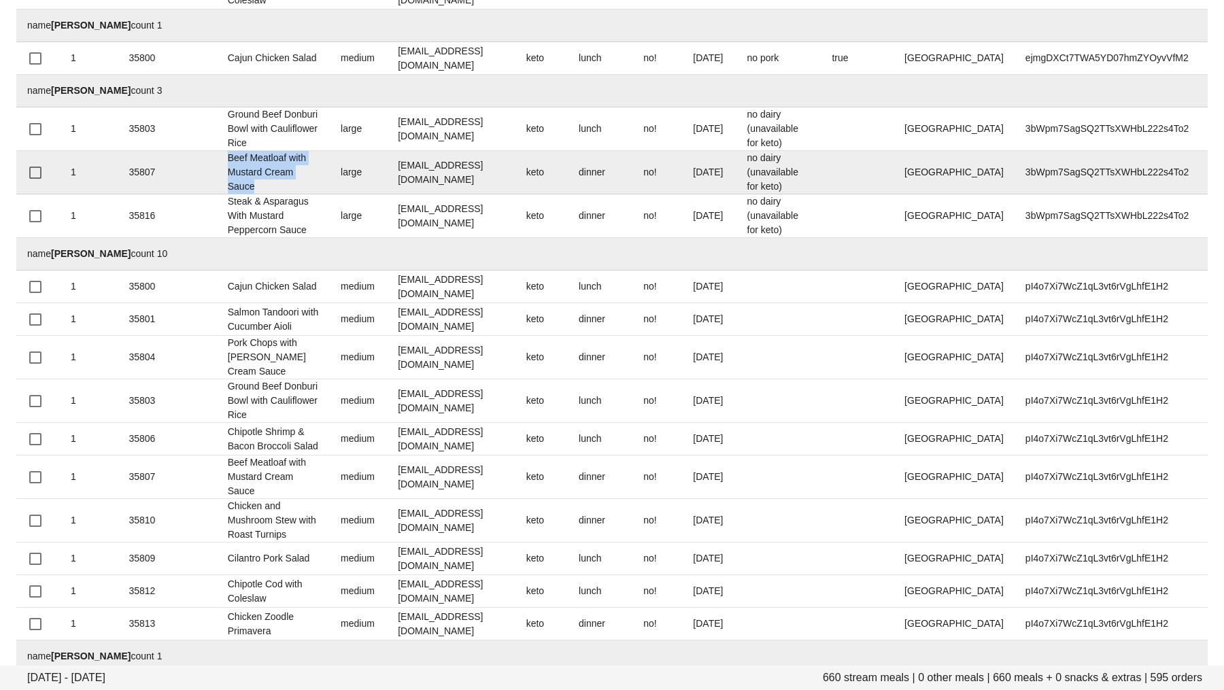
drag, startPoint x: 284, startPoint y: 425, endPoint x: 224, endPoint y: 396, distance: 65.7
click at [224, 194] on td "Beef Meatloaf with Mustard Cream Sauce" at bounding box center [273, 173] width 113 height 44
copy td "Beef Meatloaf with Mustard Cream Sauce"
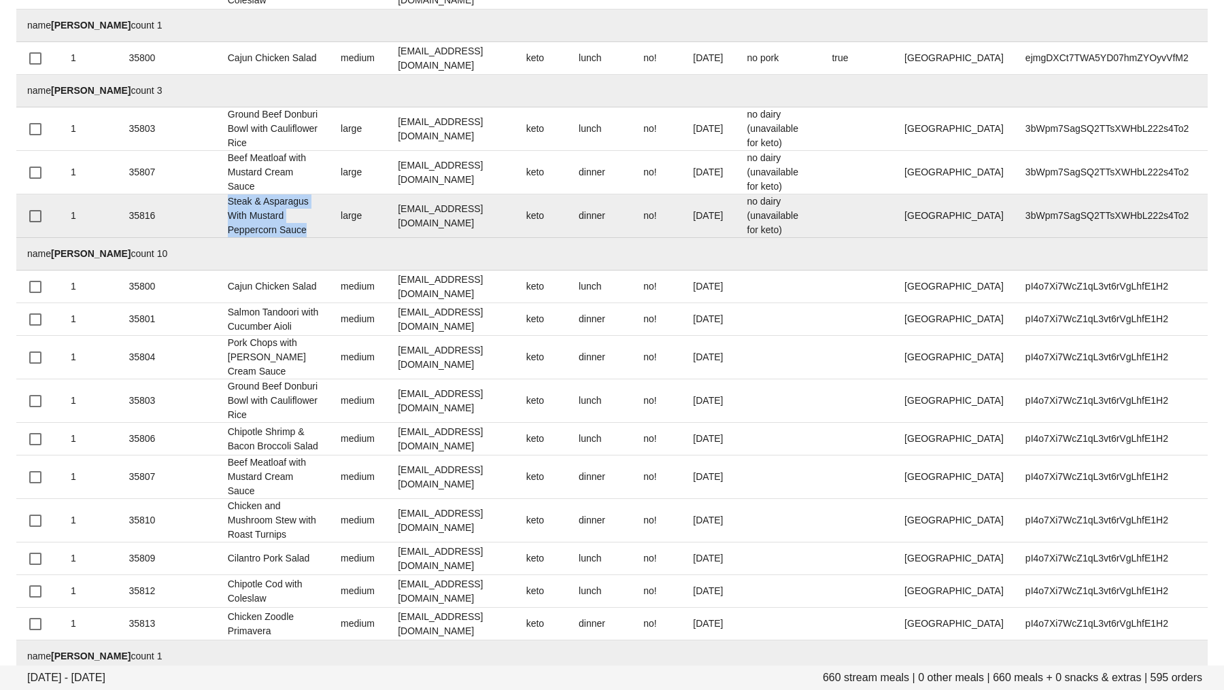
drag, startPoint x: 273, startPoint y: 492, endPoint x: 216, endPoint y: 460, distance: 65.8
click at [216, 238] on tr "1 35816 Steak & Asparagus With Mustard Peppercorn Sauce large benmwells@gmail.c…" at bounding box center [611, 216] width 1191 height 44
copy tr "Steak & Asparagus With Mustard Peppercorn Sauce"
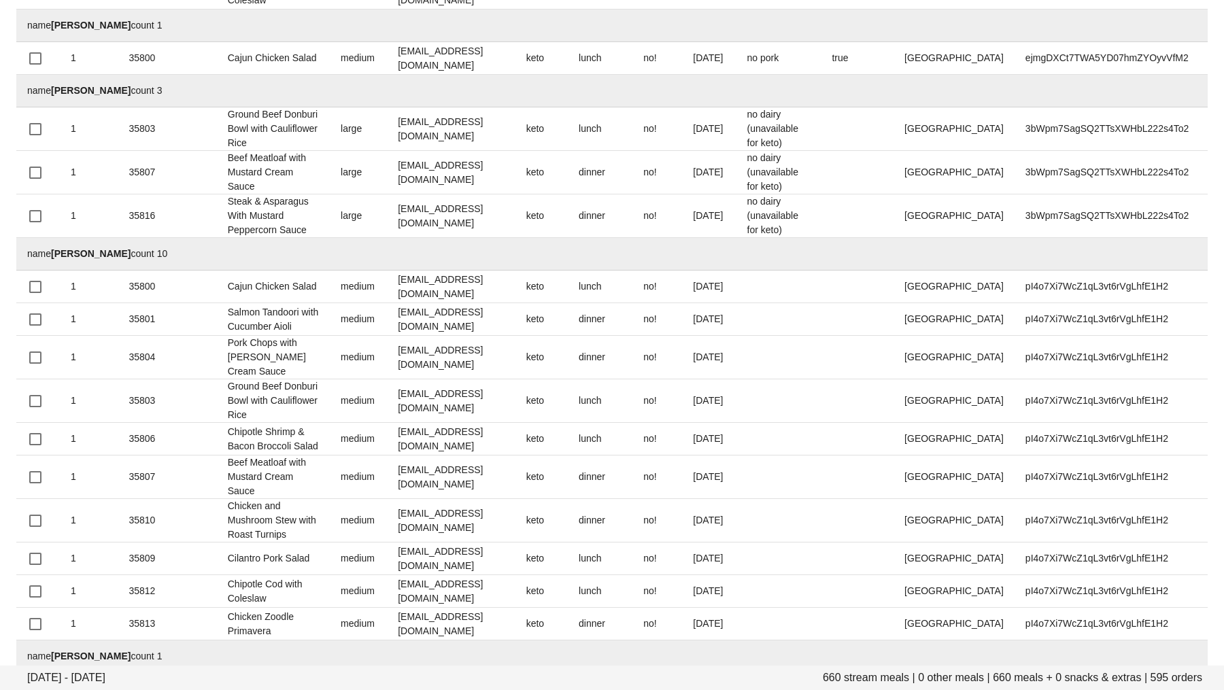
scroll to position [24095, 0]
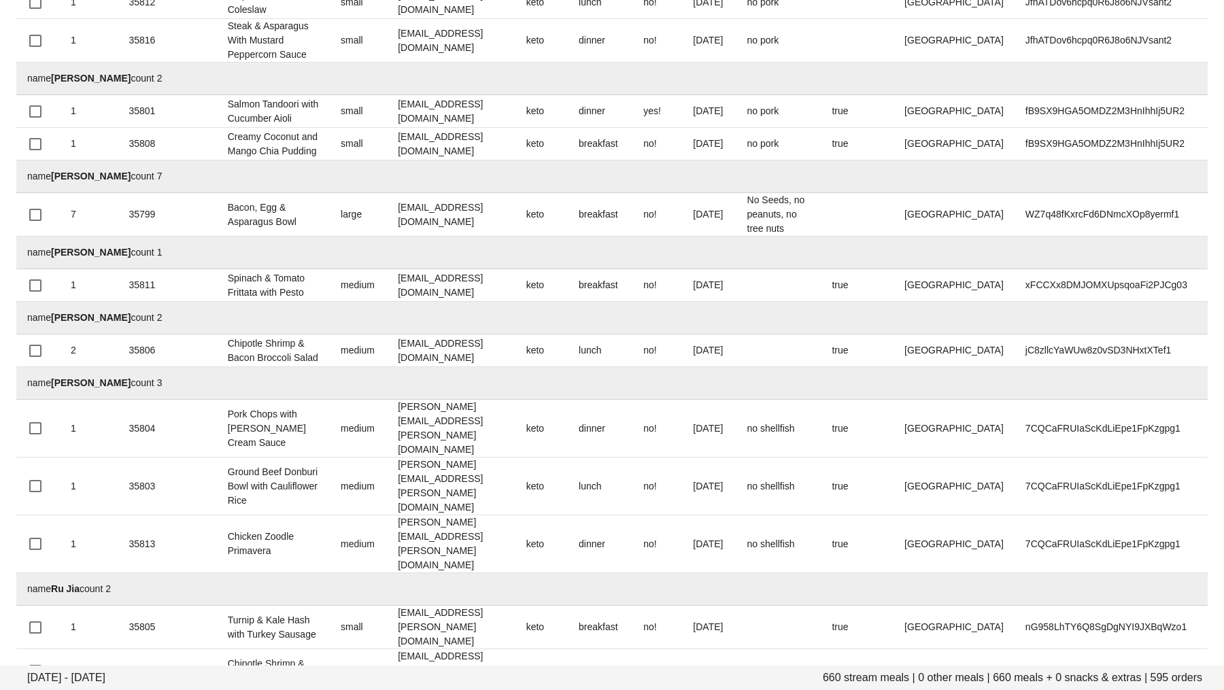
drag, startPoint x: 471, startPoint y: 365, endPoint x: 375, endPoint y: 364, distance: 95.9
copy td "Nicky.king@live.com"
drag, startPoint x: 252, startPoint y: 379, endPoint x: 217, endPoint y: 344, distance: 49.0
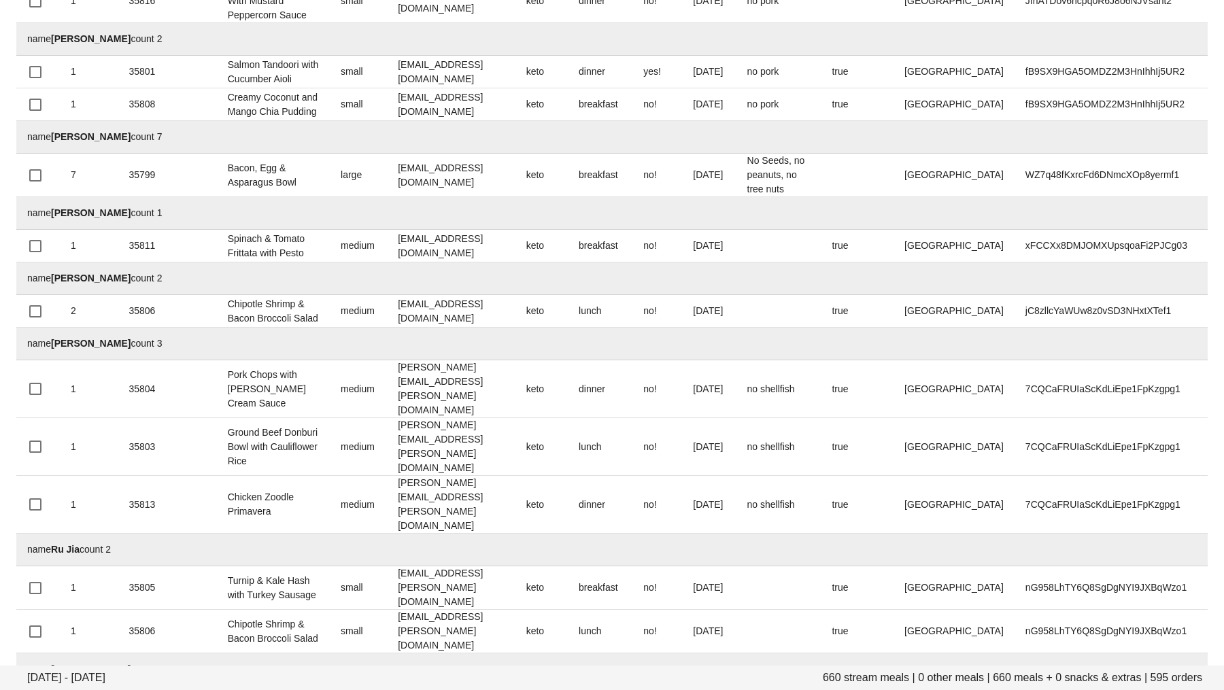
scroll to position [24162, 0]
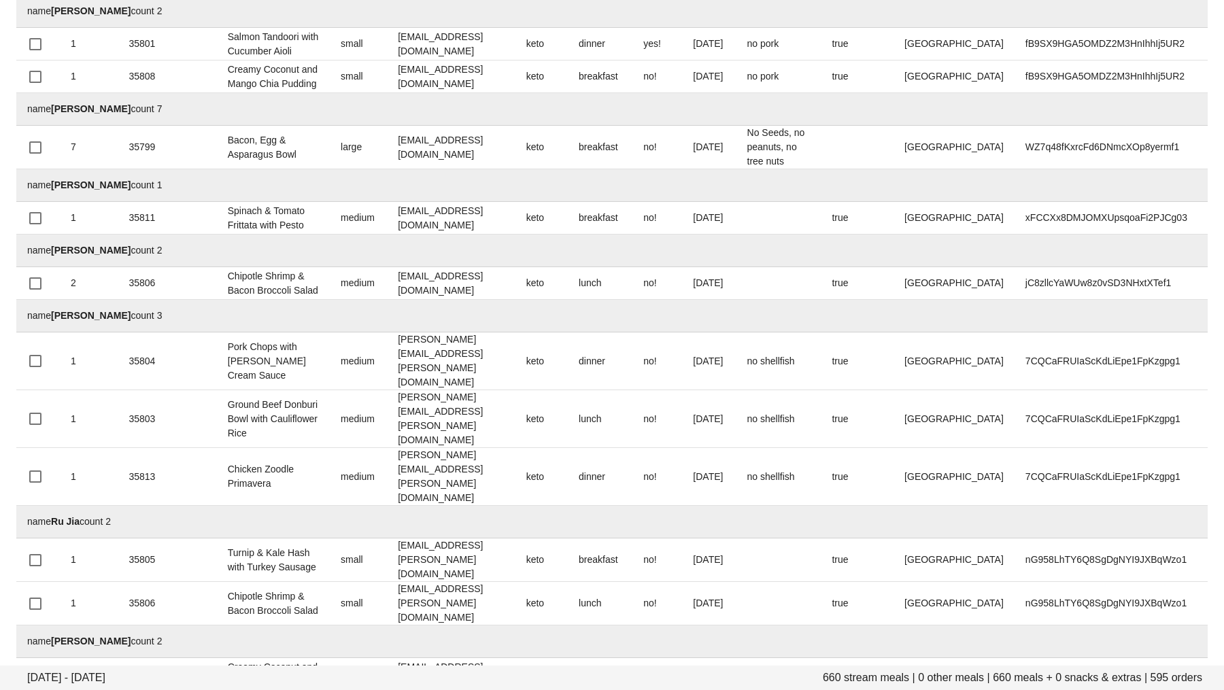
drag, startPoint x: 419, startPoint y: 480, endPoint x: 481, endPoint y: 473, distance: 62.3
drag, startPoint x: 250, startPoint y: 494, endPoint x: 218, endPoint y: 457, distance: 48.2
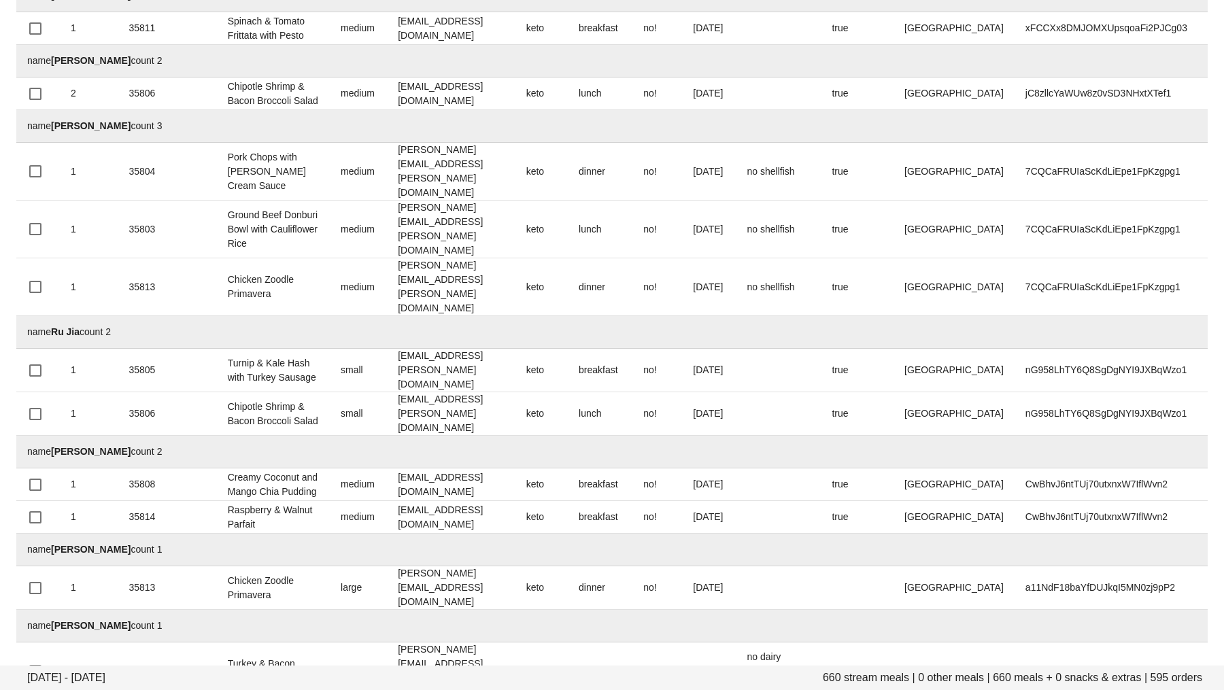
scroll to position [27245, 0]
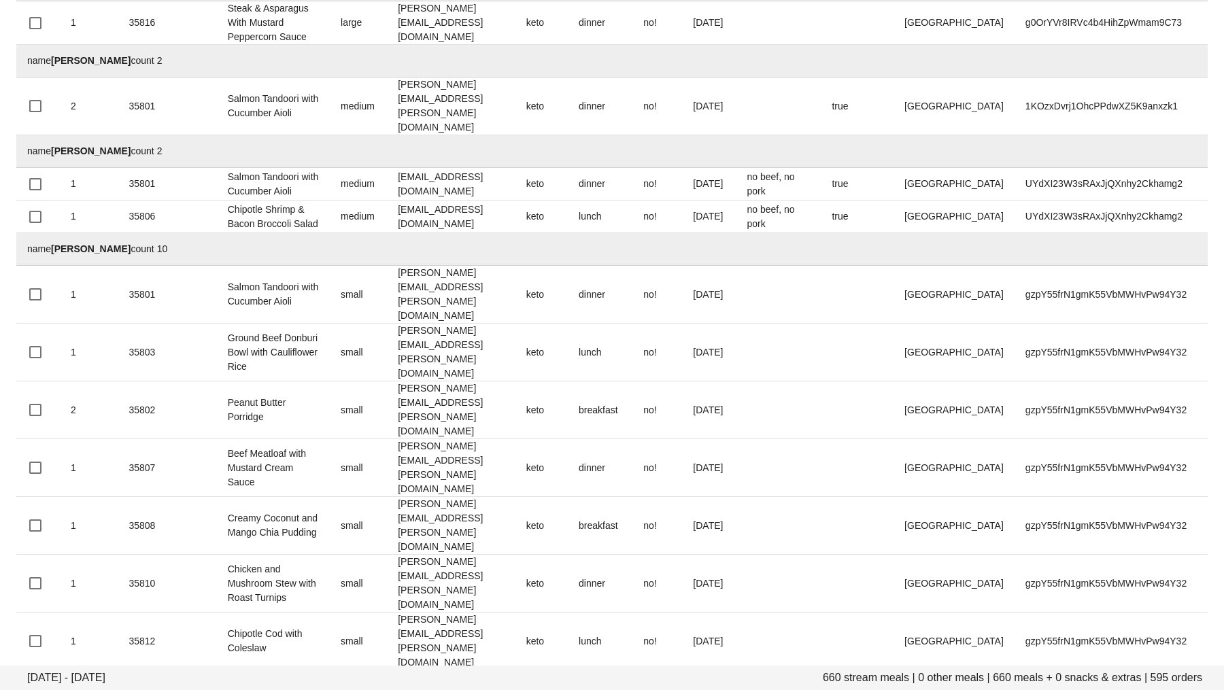
drag, startPoint x: 374, startPoint y: 361, endPoint x: 509, endPoint y: 360, distance: 134.7
drag, startPoint x: 260, startPoint y: 366, endPoint x: 229, endPoint y: 351, distance: 34.1
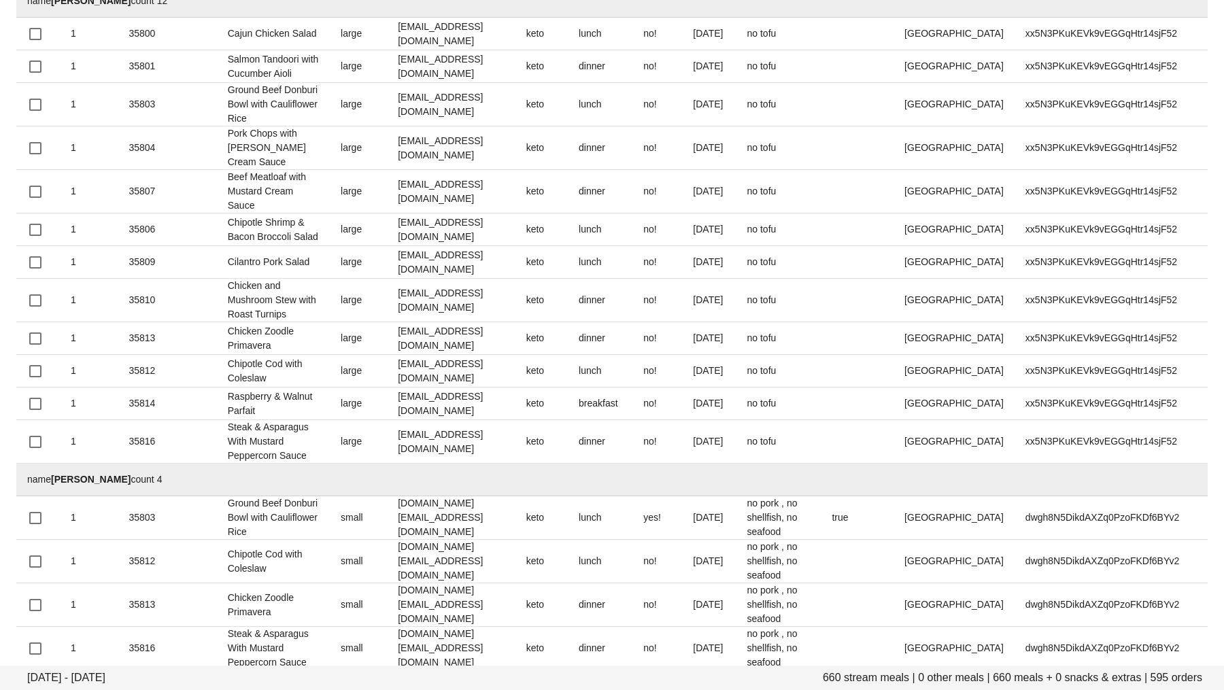
drag, startPoint x: 265, startPoint y: 378, endPoint x: 206, endPoint y: 332, distance: 74.6
drag, startPoint x: 416, startPoint y: 370, endPoint x: 508, endPoint y: 367, distance: 92.6
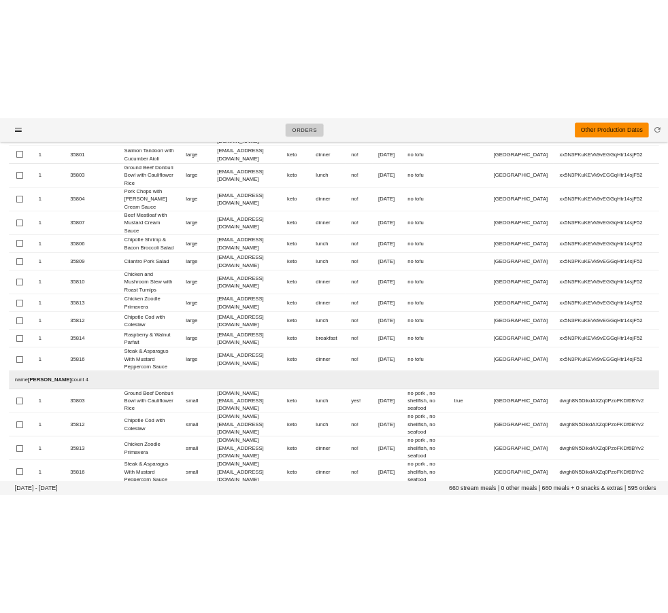
scroll to position [501, 0]
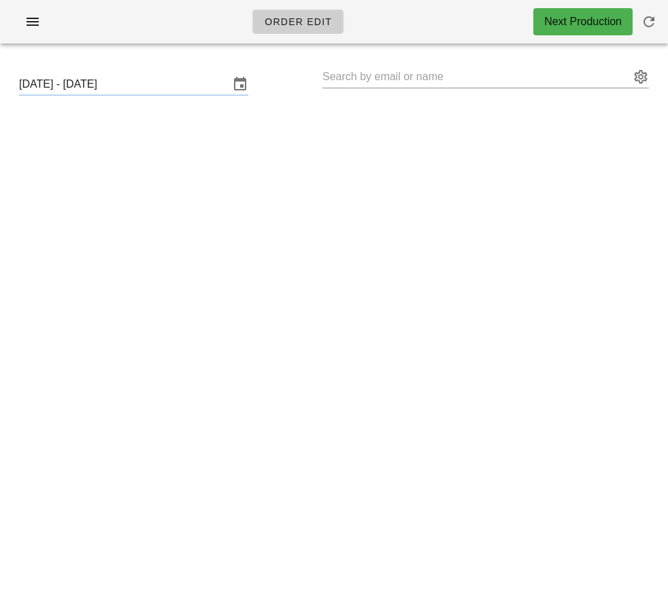
type input "[PERSON_NAME] ([EMAIL_ADDRESS][DOMAIN_NAME])"
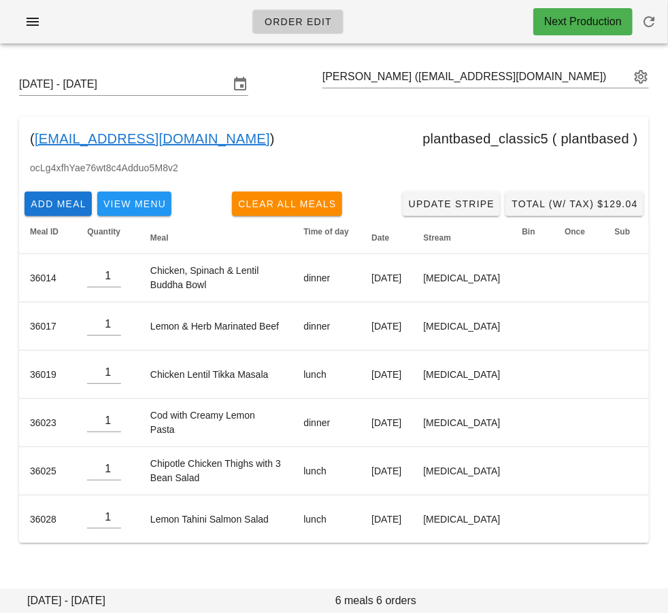
click at [458, 24] on div "Order Edit Next Production" at bounding box center [334, 22] width 668 height 44
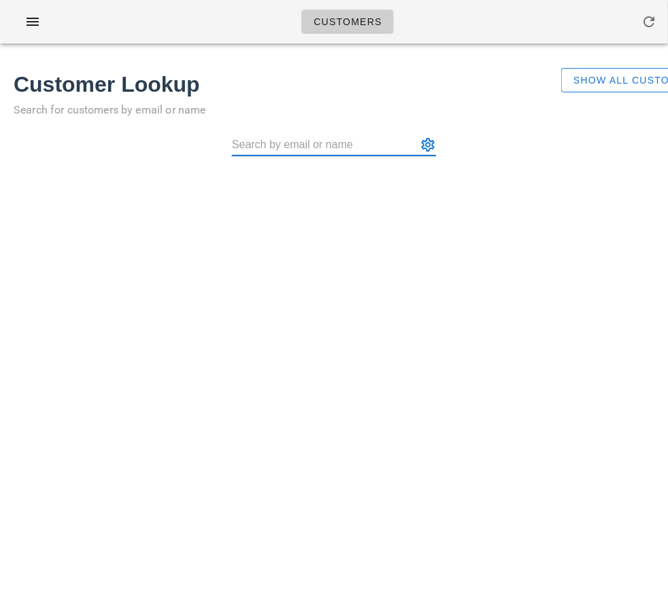
click at [313, 150] on input "text" at bounding box center [324, 145] width 185 height 22
paste input "[EMAIL_ADDRESS][DOMAIN_NAME]"
type input "[EMAIL_ADDRESS][DOMAIN_NAME]"
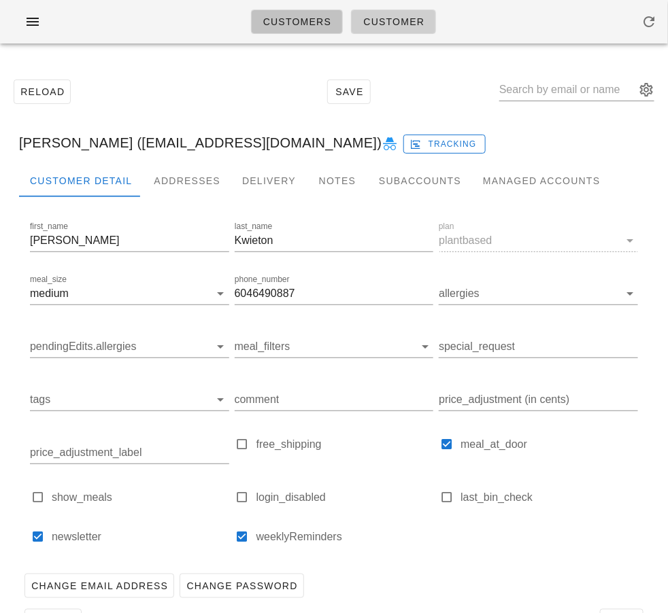
click at [299, 20] on span "Customers" at bounding box center [297, 21] width 69 height 11
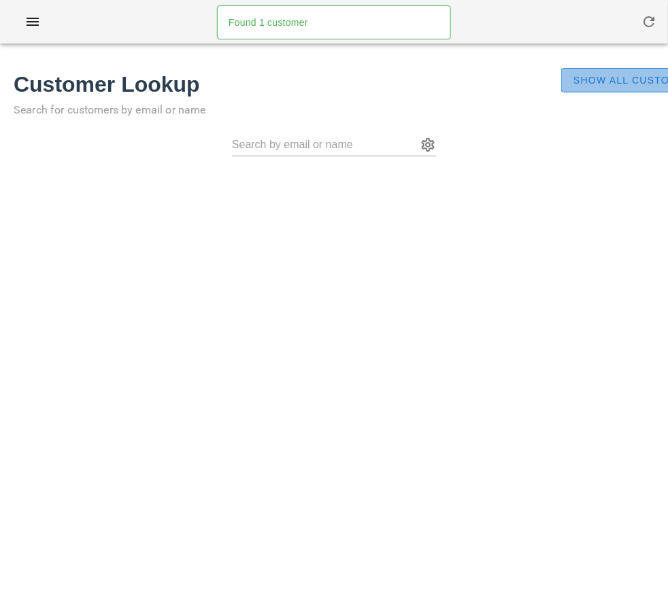
click at [603, 82] on span "Show All Customers" at bounding box center [637, 80] width 128 height 11
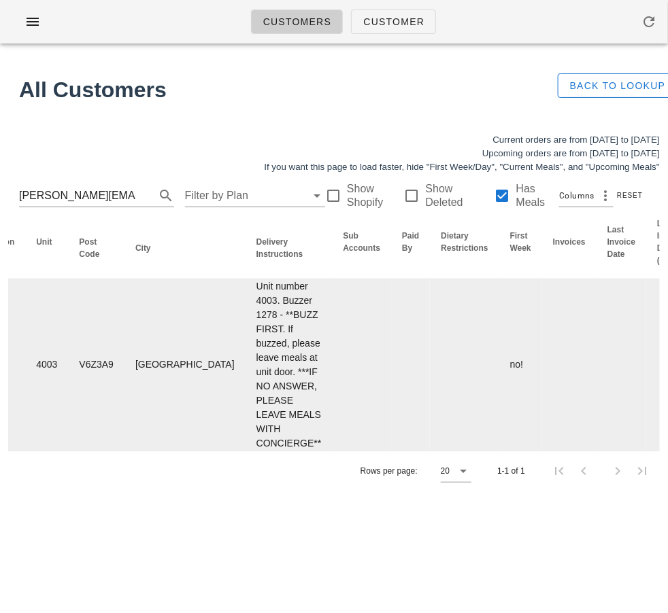
scroll to position [0, 933]
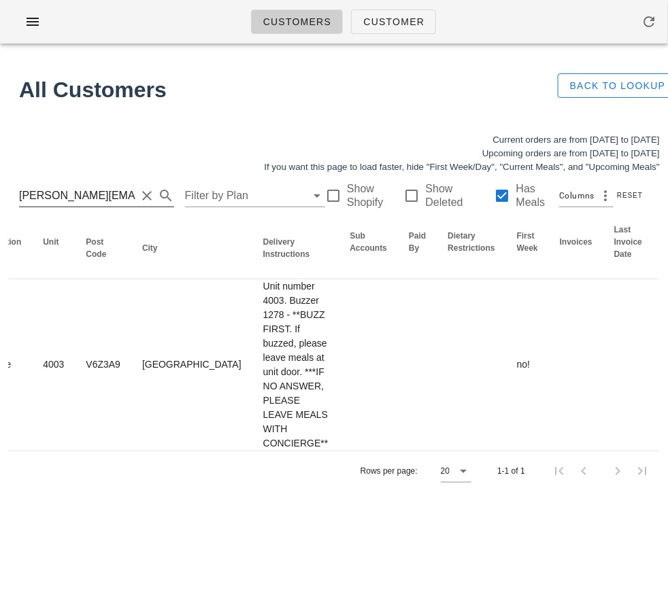
click at [78, 194] on input "[PERSON_NAME][EMAIL_ADDRESS][PERSON_NAME][DOMAIN_NAME]" at bounding box center [77, 196] width 117 height 22
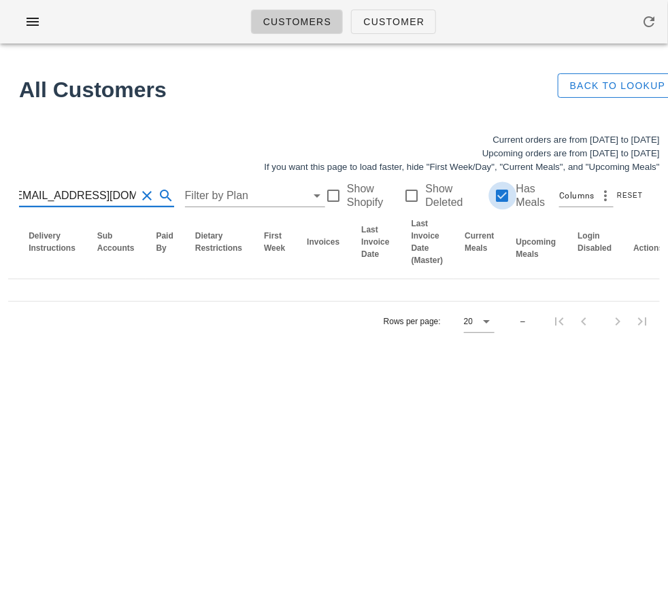
type input "[EMAIL_ADDRESS][DOMAIN_NAME]"
click at [505, 194] on div at bounding box center [502, 195] width 23 height 23
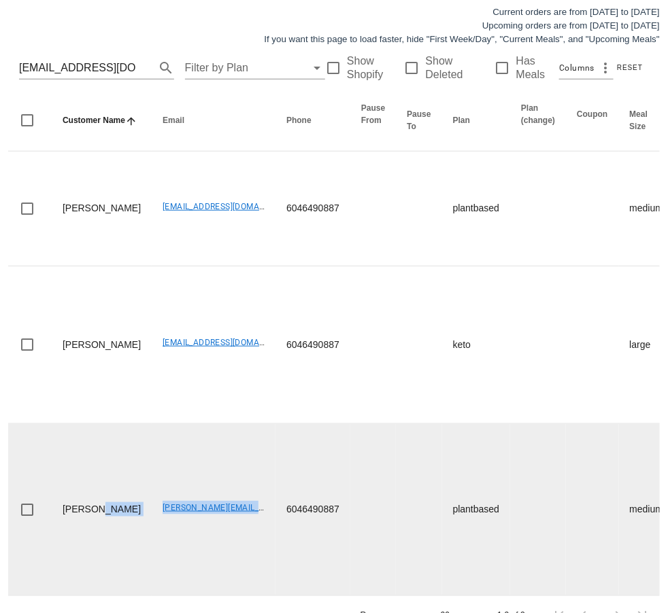
drag, startPoint x: 109, startPoint y: 480, endPoint x: 216, endPoint y: 492, distance: 107.5
click at [207, 515] on td "[PERSON_NAME][EMAIL_ADDRESS][PERSON_NAME][DOMAIN_NAME]" at bounding box center [214, 509] width 124 height 171
drag, startPoint x: 217, startPoint y: 490, endPoint x: 96, endPoint y: 488, distance: 121.1
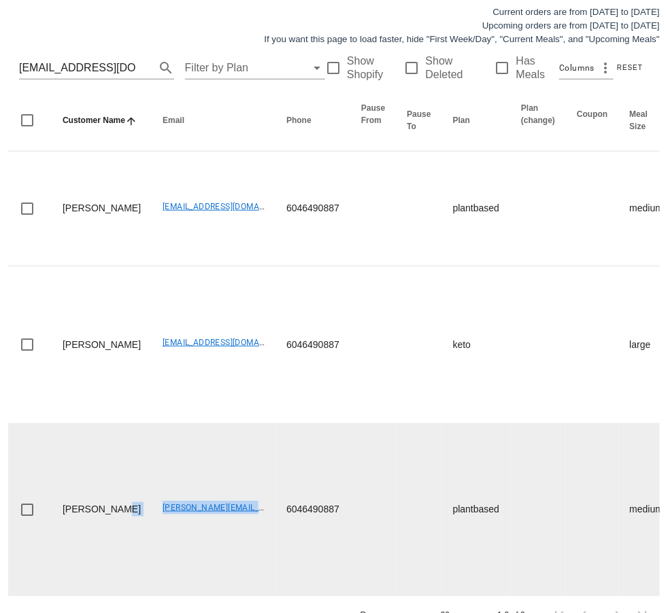
copy tr "[PERSON_NAME][EMAIL_ADDRESS][PERSON_NAME][DOMAIN_NAME]"
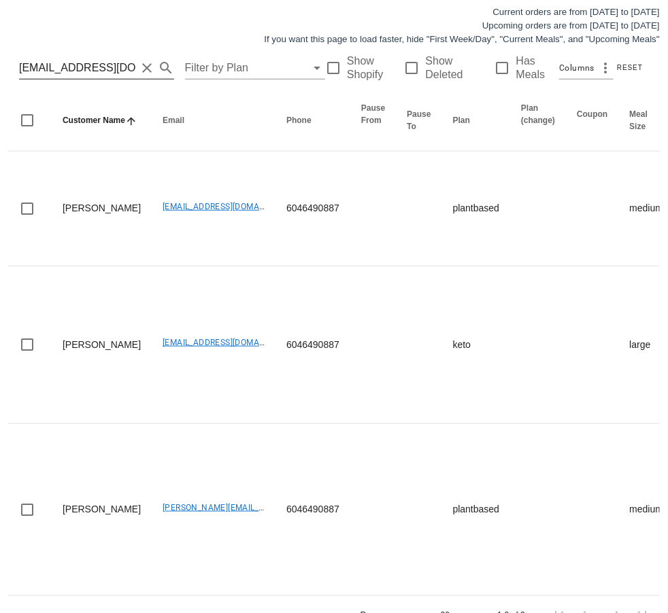
click at [107, 69] on input "[EMAIL_ADDRESS][DOMAIN_NAME]" at bounding box center [77, 68] width 117 height 22
click at [139, 67] on button "Clear Search for customer" at bounding box center [147, 68] width 16 height 16
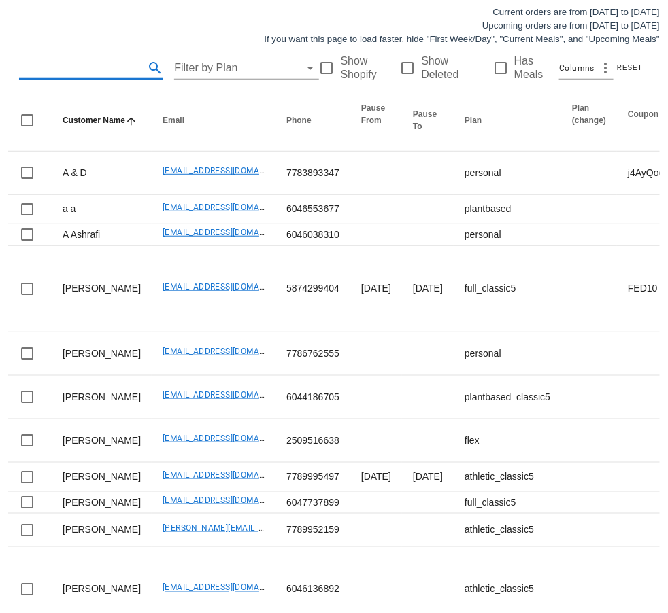
type input "[PERSON_NAME][EMAIL_ADDRESS][PERSON_NAME][DOMAIN_NAME]"
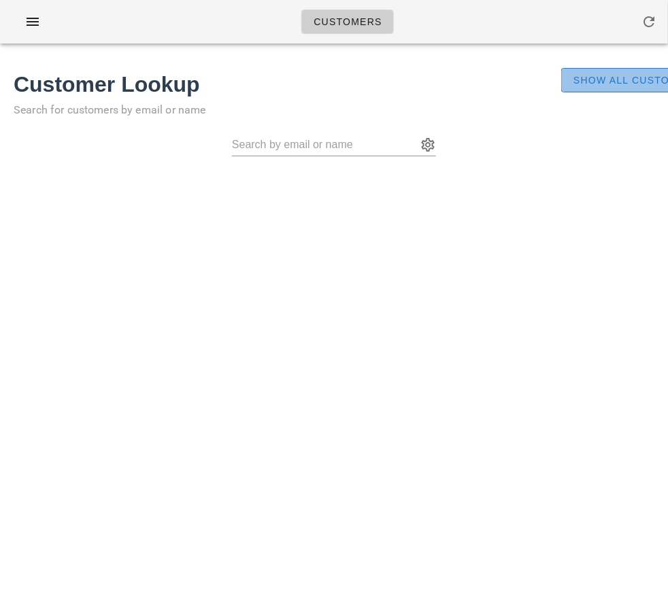
click at [600, 78] on span "Show All Customers" at bounding box center [637, 80] width 128 height 11
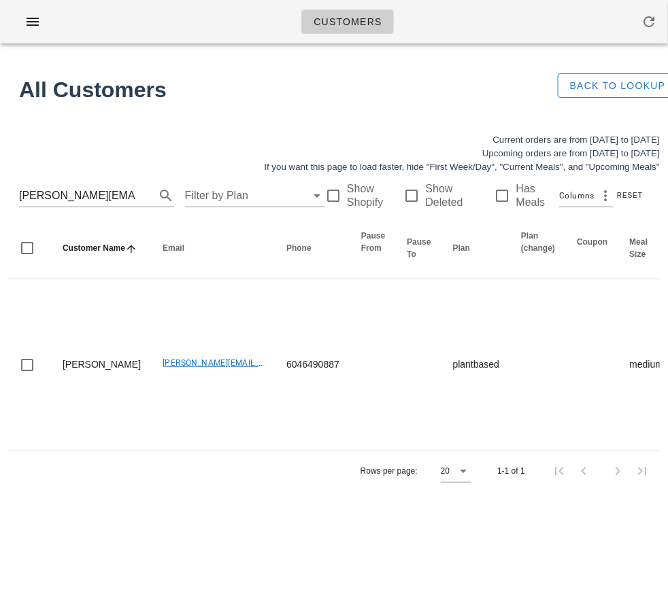
click at [79, 183] on div "lam.jessica@gmail.com Filter by Plan Show Shopify Show Deleted Has Meals Column…" at bounding box center [334, 196] width 652 height 44
click at [79, 184] on div "lam.jessica@gmail.com Filter by Plan Show Shopify Show Deleted Has Meals Column…" at bounding box center [334, 196] width 652 height 44
click at [67, 196] on input "lam.jessica@gmail.com" at bounding box center [77, 196] width 117 height 22
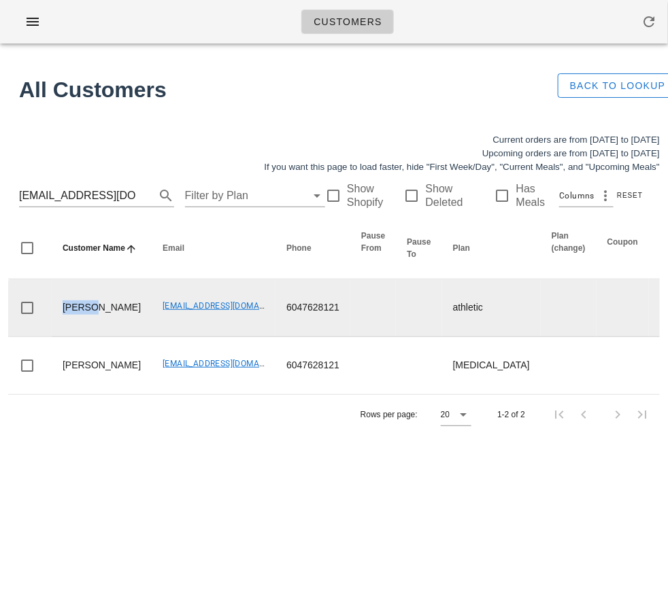
drag, startPoint x: 97, startPoint y: 316, endPoint x: 44, endPoint y: 316, distance: 53.0
copy td "Faraaz"
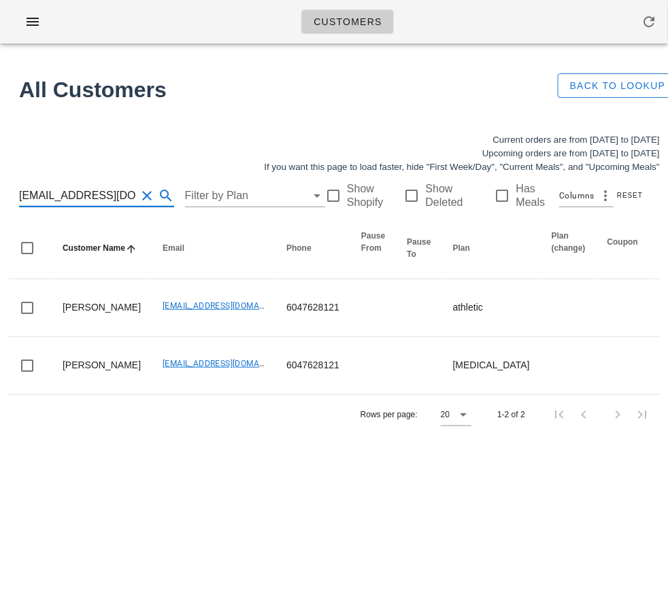
click at [95, 188] on input "faraazj@gmail.com" at bounding box center [77, 196] width 117 height 22
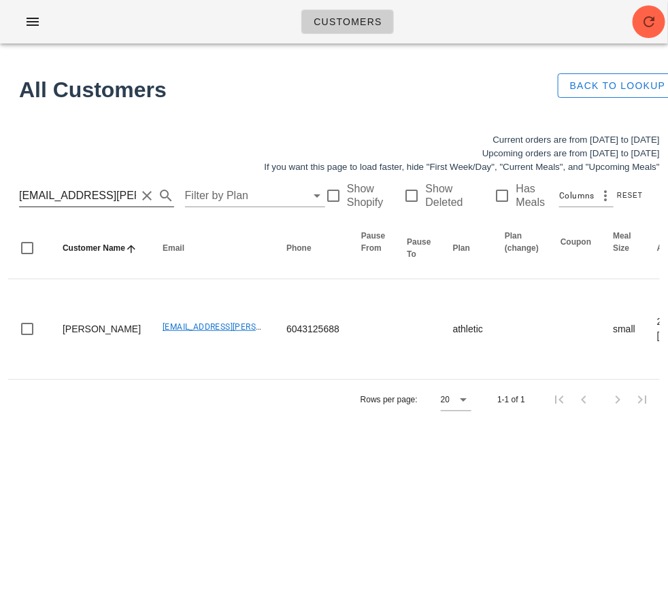
click at [44, 200] on input "ty.adair.spam@gmail.com" at bounding box center [77, 196] width 117 height 22
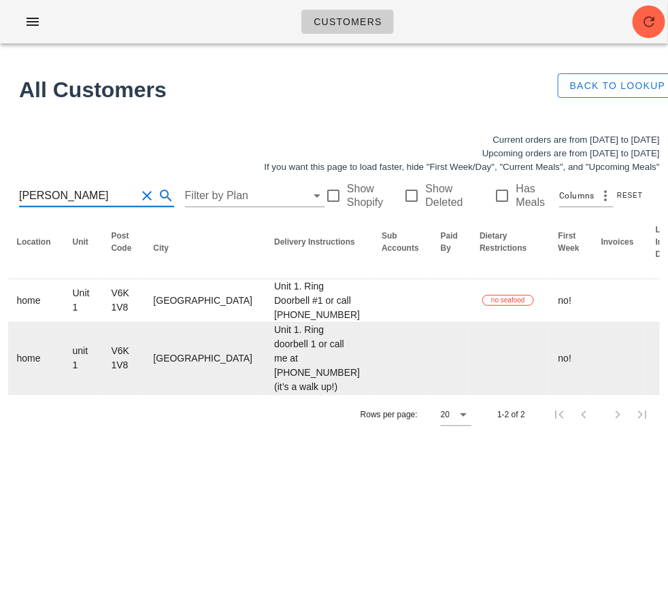
scroll to position [0, 1011]
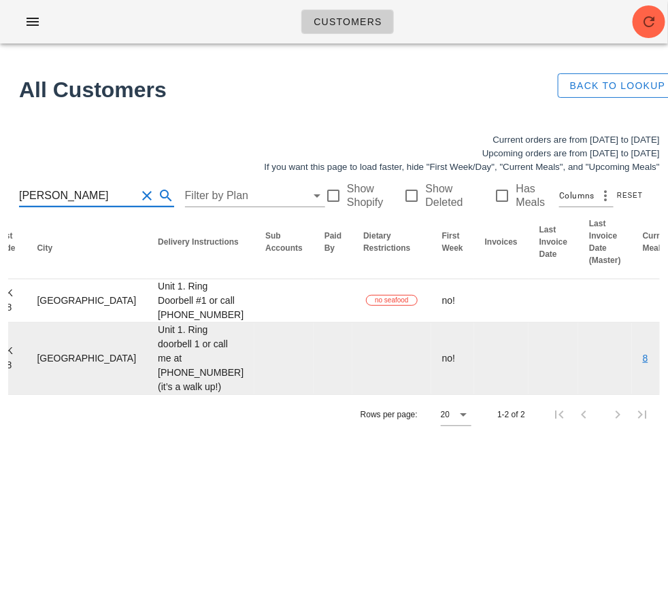
type input "[PERSON_NAME]"
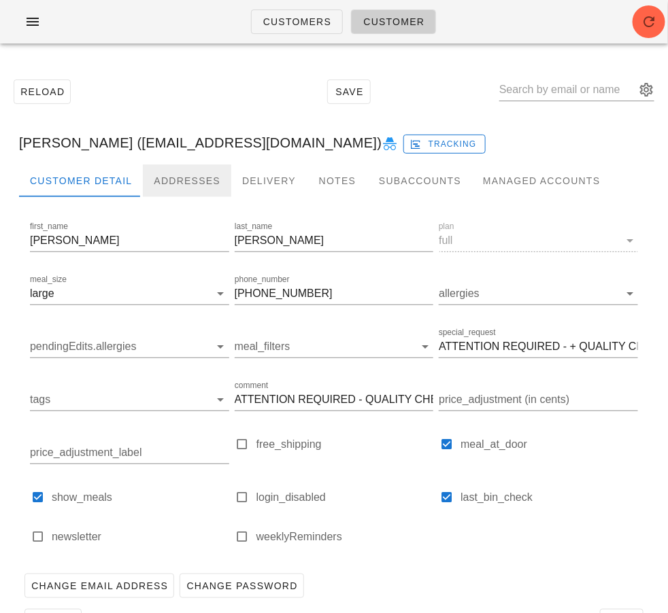
click at [192, 174] on div "Addresses" at bounding box center [187, 181] width 88 height 33
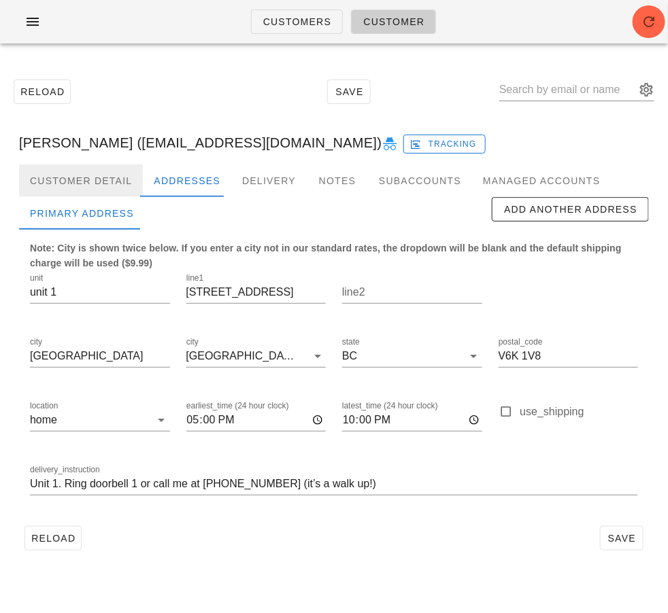
click at [88, 174] on div "Customer Detail" at bounding box center [81, 181] width 124 height 33
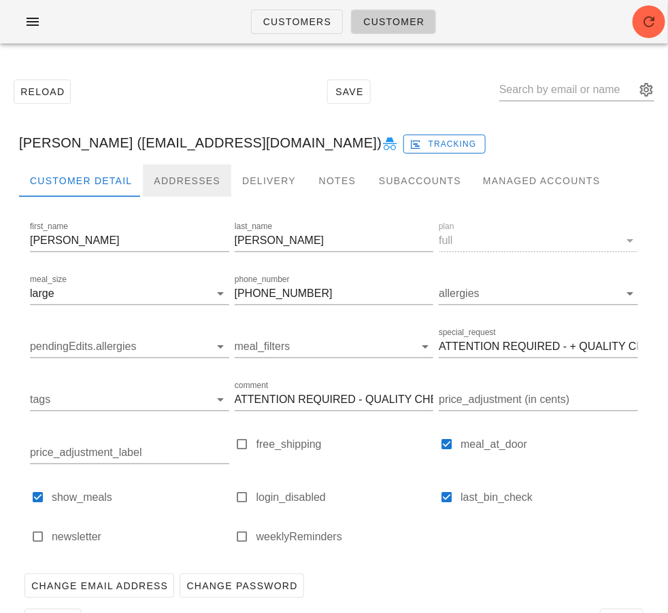
click at [167, 170] on div "Addresses" at bounding box center [187, 181] width 88 height 33
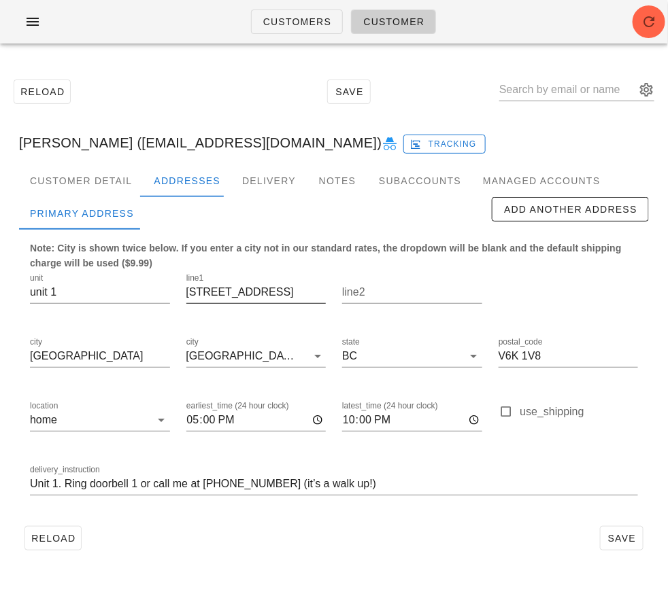
click at [196, 294] on input "2992 West 6th Avenue" at bounding box center [256, 293] width 140 height 22
type input "2292 West 6th Avenue"
click at [622, 536] on span "Save" at bounding box center [621, 538] width 31 height 11
click at [62, 544] on span "Reload" at bounding box center [53, 538] width 45 height 11
click at [183, 92] on div "Reload Save" at bounding box center [334, 92] width 652 height 58
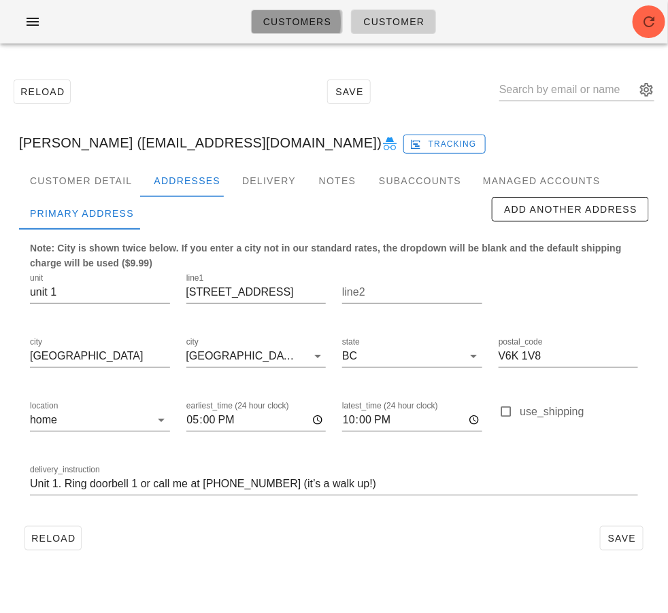
click at [269, 23] on span "Customers" at bounding box center [297, 21] width 69 height 11
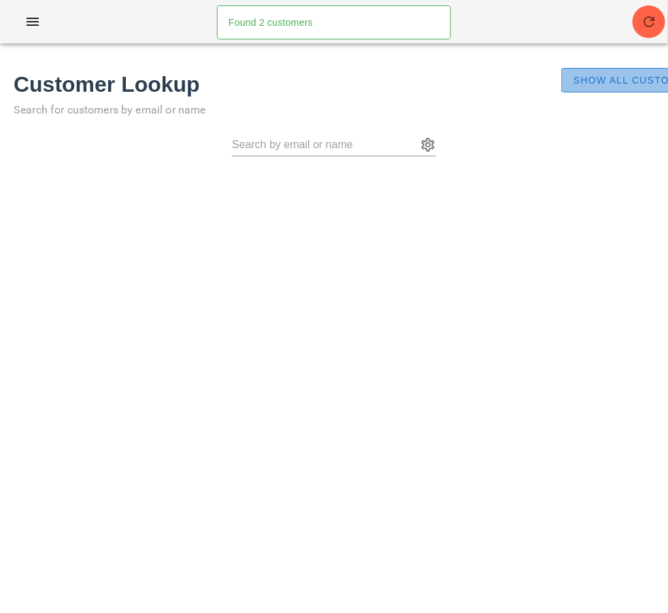
click at [577, 78] on span "Show All Customers" at bounding box center [637, 80] width 128 height 11
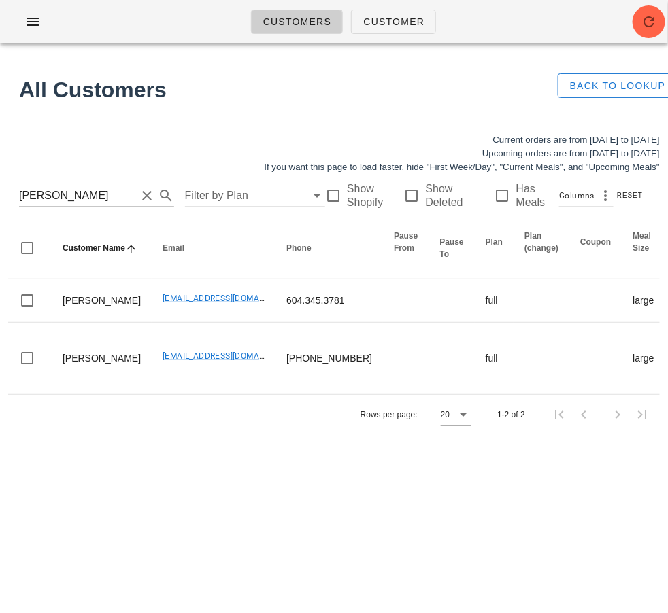
click at [73, 192] on input "[PERSON_NAME]" at bounding box center [77, 196] width 117 height 22
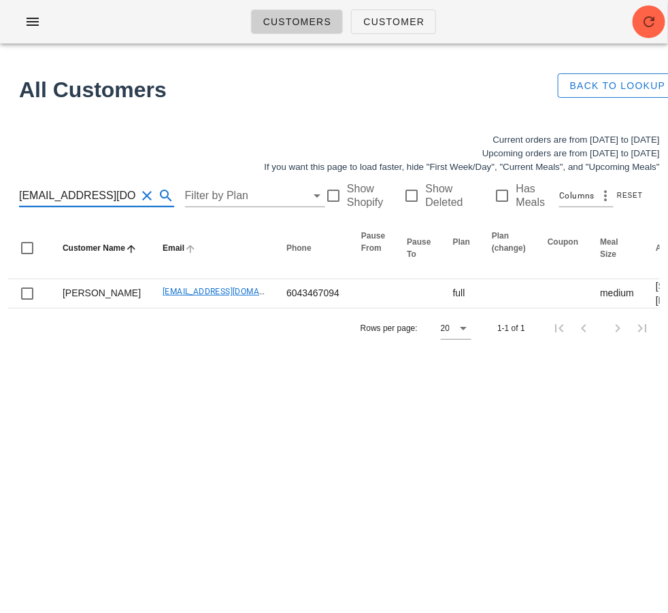
scroll to position [0, 14]
type input "[EMAIL_ADDRESS][DOMAIN_NAME]"
click at [652, 20] on icon "button" at bounding box center [649, 22] width 16 height 16
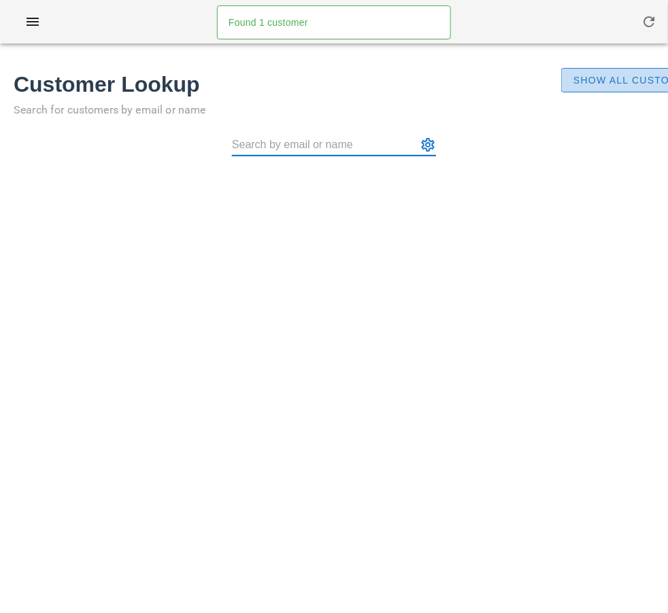
click at [614, 82] on span "Show All Customers" at bounding box center [637, 80] width 128 height 11
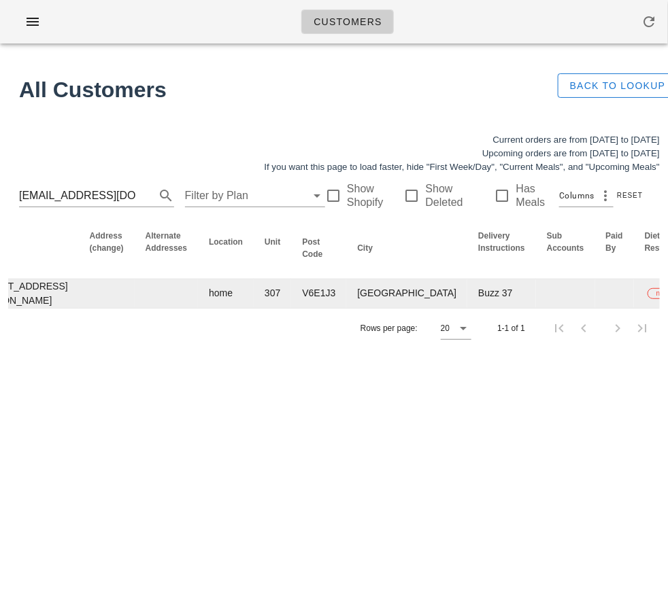
scroll to position [0, 1000]
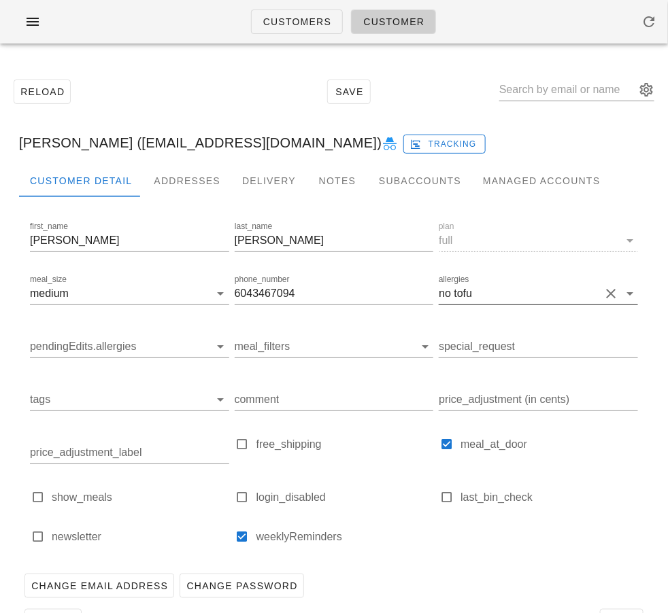
click at [613, 290] on button "Clear allergies" at bounding box center [611, 294] width 16 height 16
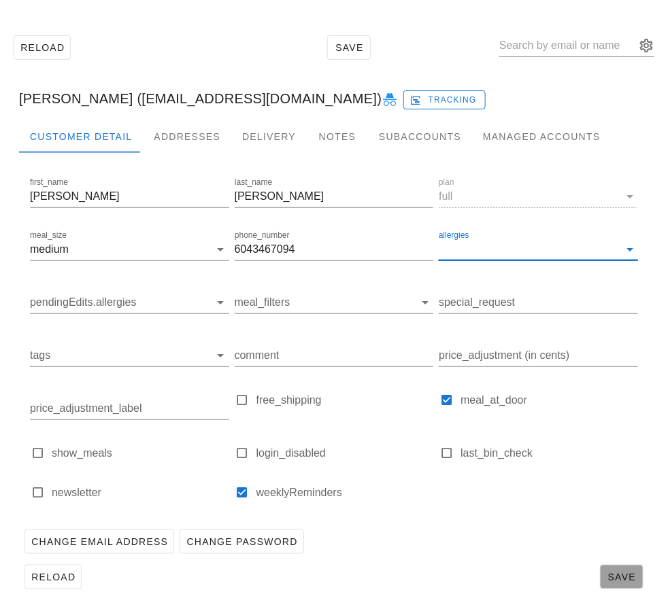
click at [619, 584] on button "Save" at bounding box center [622, 577] width 44 height 24
click at [392, 565] on div "Reload Save" at bounding box center [334, 577] width 630 height 35
click at [463, 586] on div "Reload Save" at bounding box center [334, 577] width 630 height 35
click at [58, 575] on span "Reload" at bounding box center [53, 577] width 45 height 11
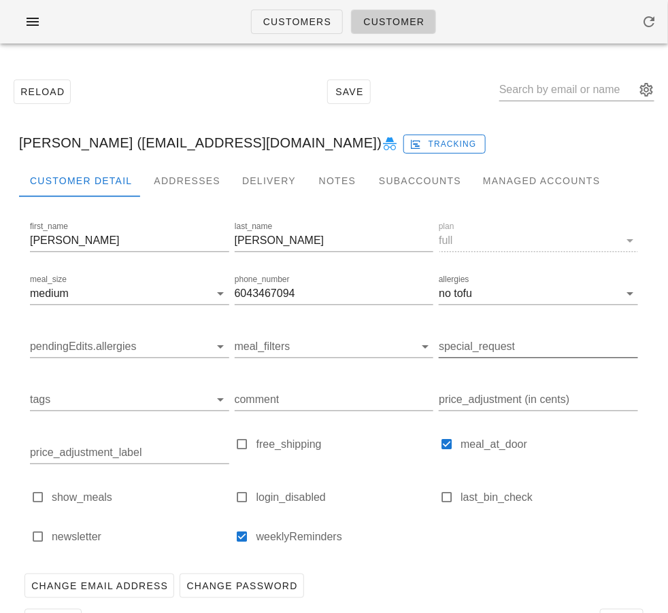
scroll to position [1, 0]
click at [508, 294] on input "allergies" at bounding box center [537, 293] width 125 height 22
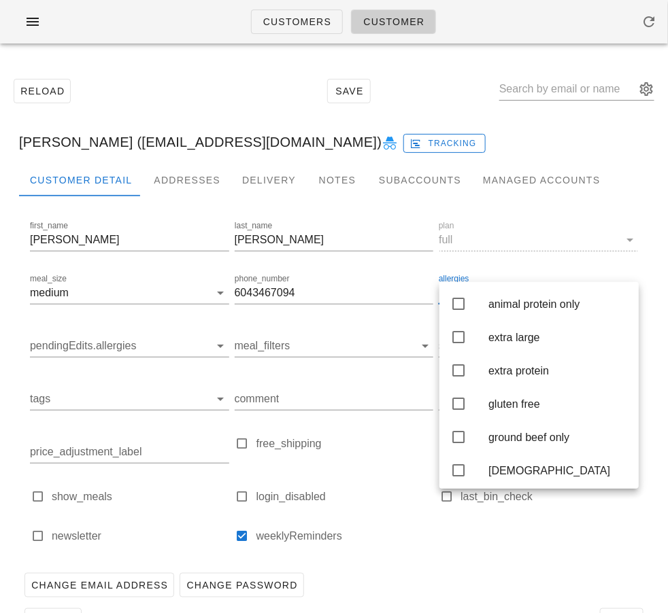
click at [549, 203] on div at bounding box center [334, 208] width 630 height 22
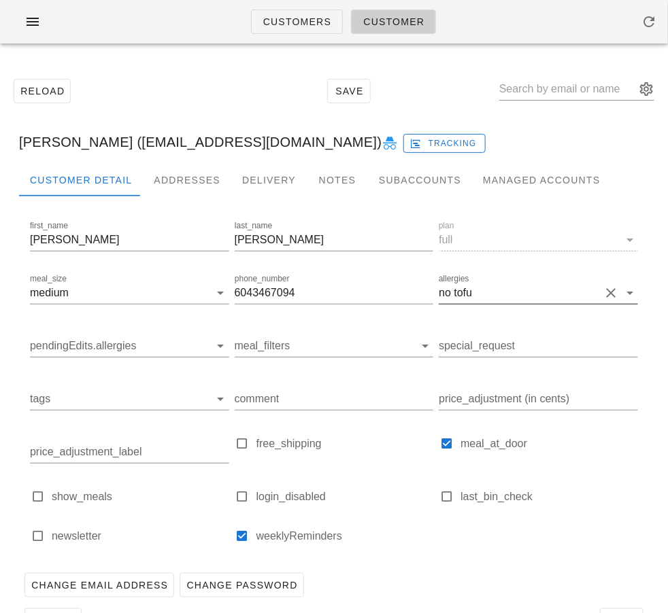
click at [610, 288] on button "Clear allergies" at bounding box center [611, 293] width 16 height 16
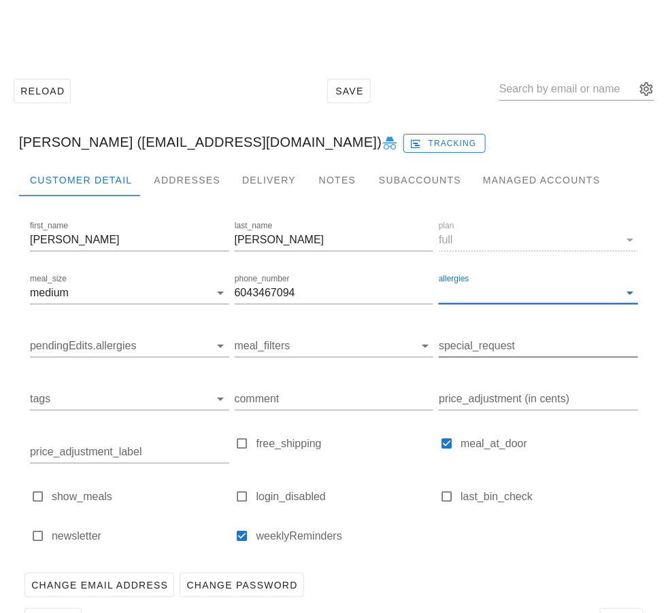
scroll to position [44, 0]
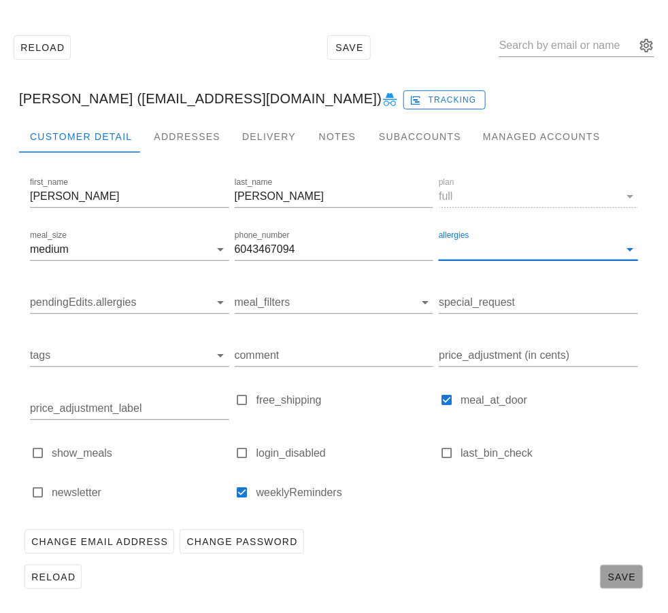
click at [616, 589] on button "Save" at bounding box center [622, 577] width 44 height 24
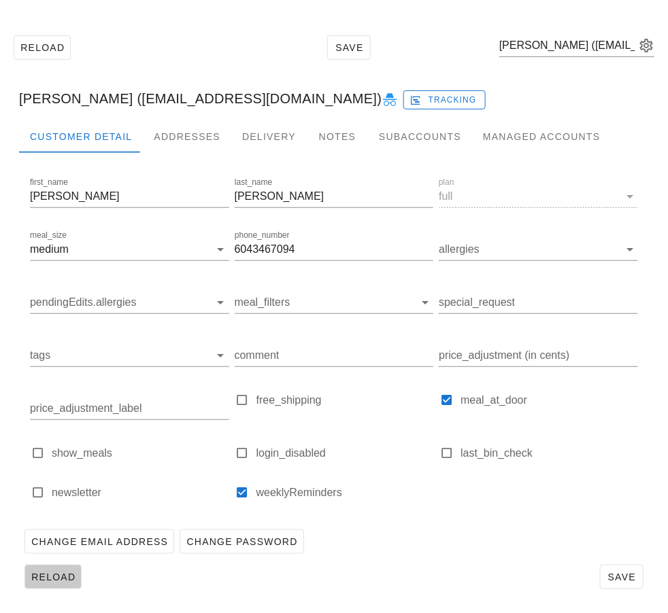
click at [64, 575] on span "Reload" at bounding box center [53, 577] width 45 height 11
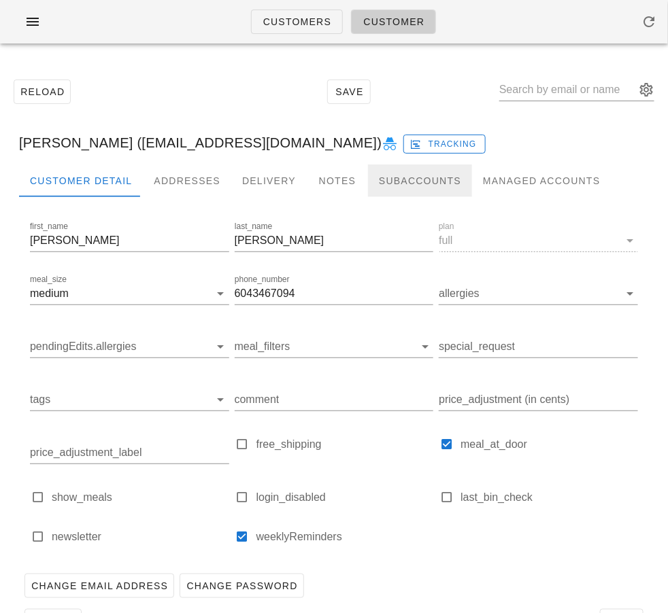
click at [409, 186] on div "Subaccounts" at bounding box center [420, 181] width 104 height 33
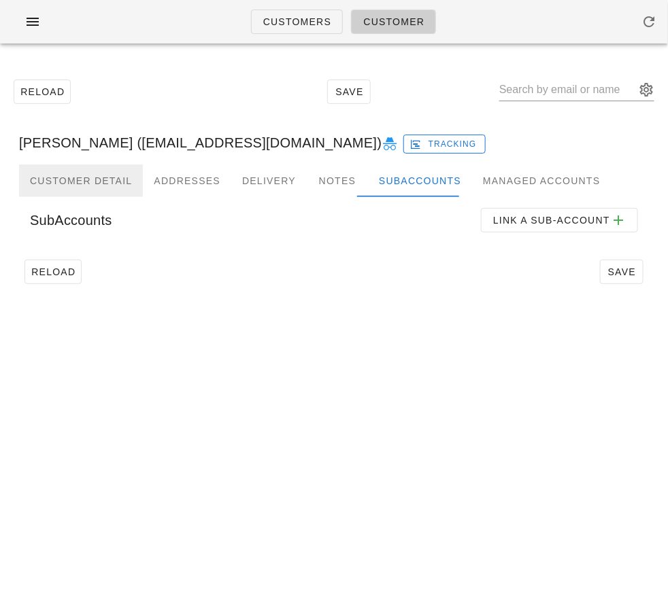
click at [100, 177] on div "Customer Detail" at bounding box center [81, 181] width 124 height 33
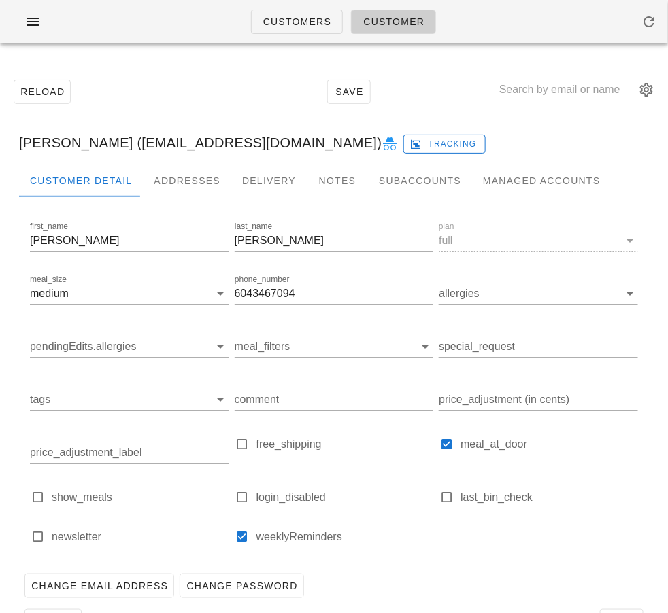
click at [554, 90] on input "text" at bounding box center [567, 90] width 136 height 22
click at [306, 18] on span "Customers" at bounding box center [297, 21] width 69 height 11
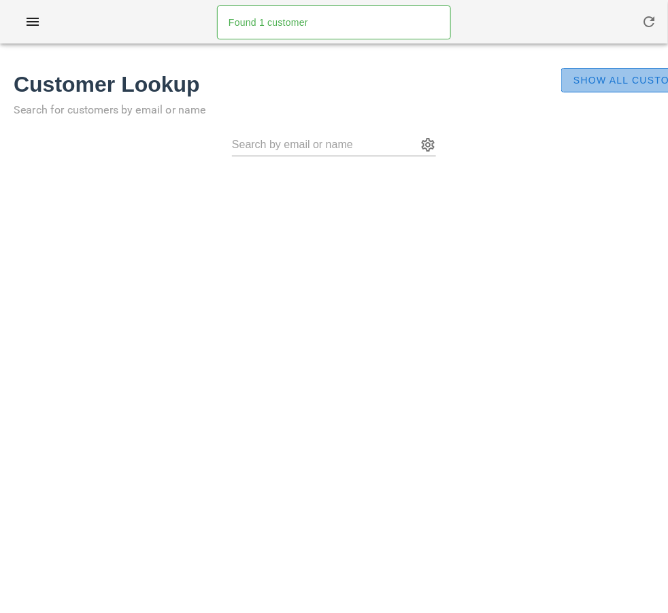
click at [573, 83] on span "Show All Customers" at bounding box center [637, 80] width 128 height 11
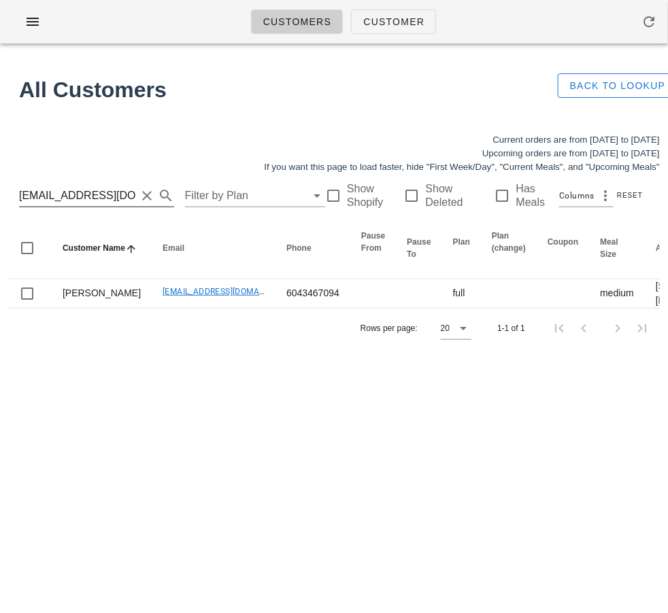
click at [99, 192] on input "[EMAIL_ADDRESS][DOMAIN_NAME]" at bounding box center [77, 196] width 117 height 22
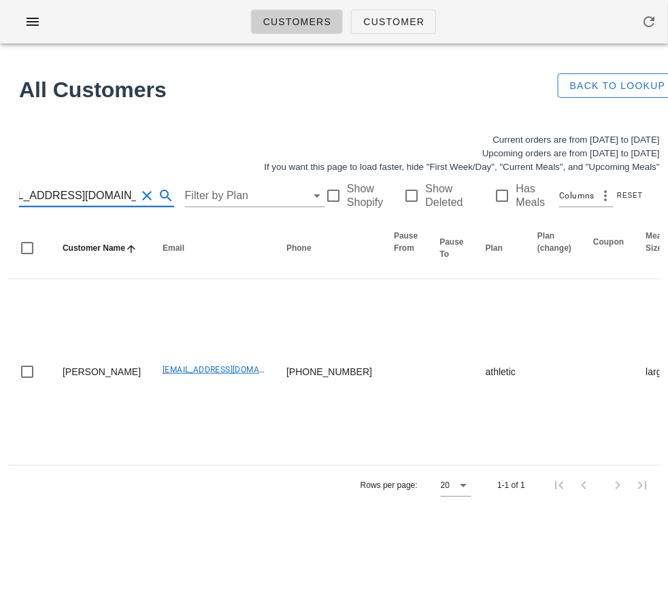
type input "[EMAIL_ADDRESS][DOMAIN_NAME]"
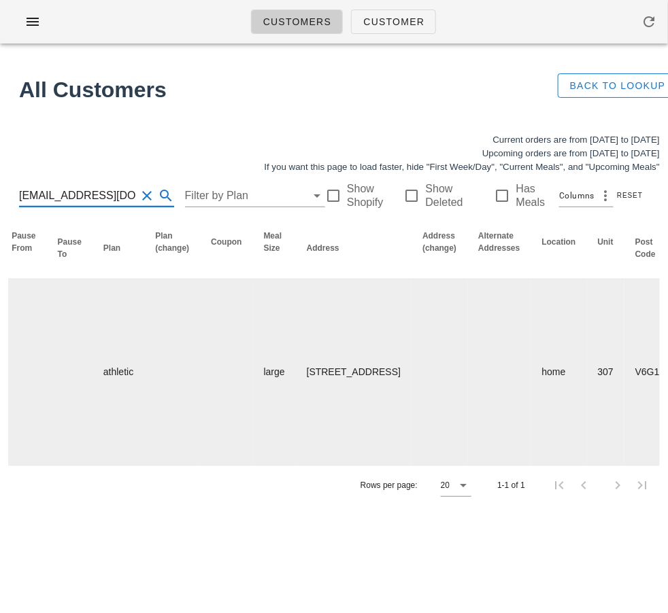
scroll to position [0, 966]
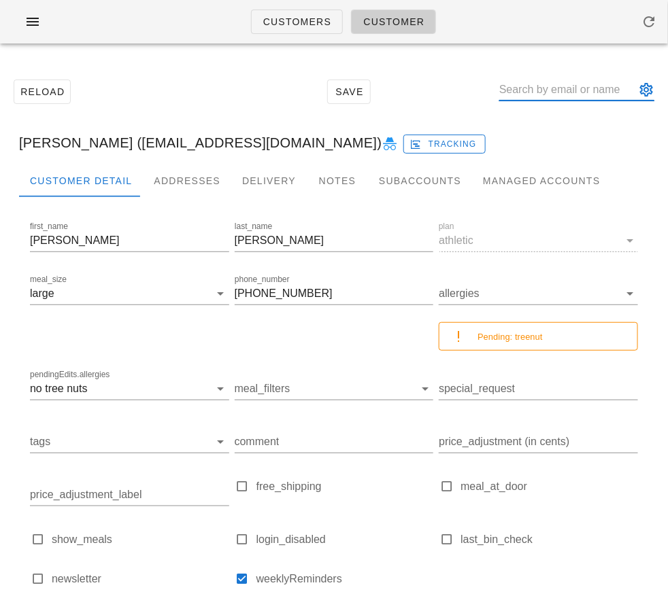
click at [543, 90] on input "text" at bounding box center [567, 90] width 136 height 22
paste input "[PERSON_NAME][EMAIL_ADDRESS][PERSON_NAME][DOMAIN_NAME]"
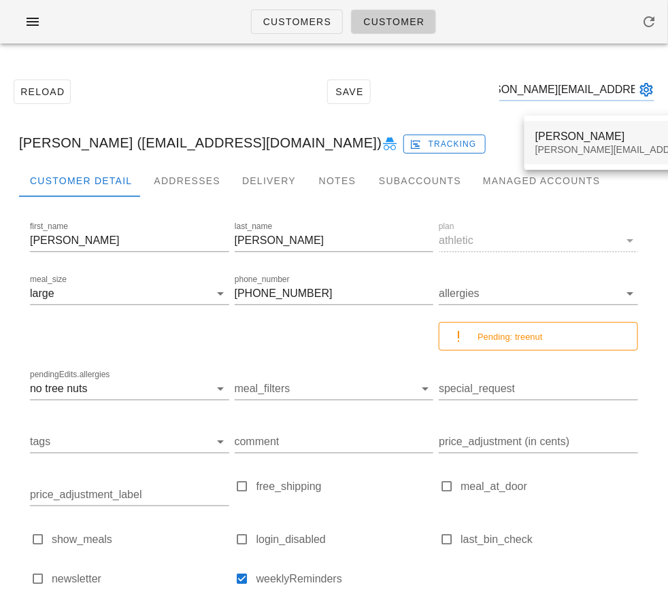
type input "[PERSON_NAME][EMAIL_ADDRESS][PERSON_NAME][DOMAIN_NAME]"
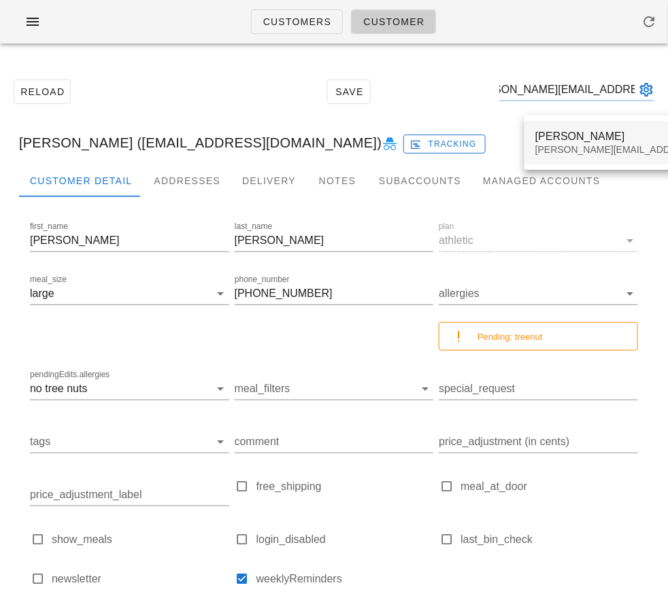
scroll to position [0, 0]
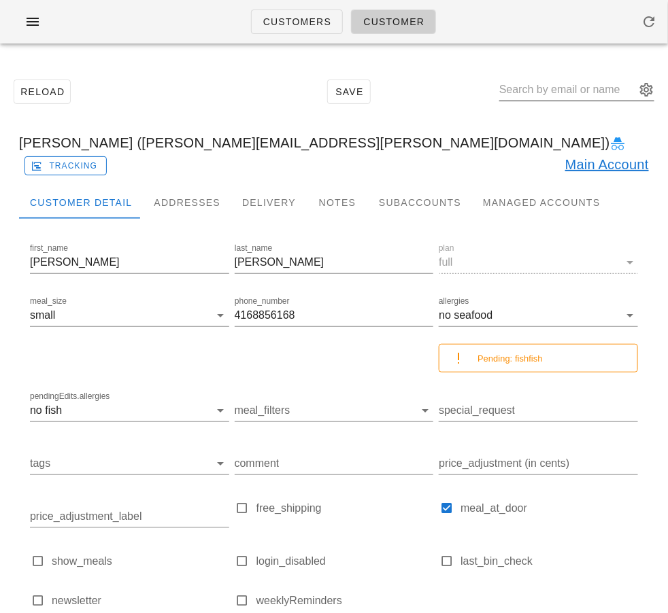
click at [580, 90] on input "text" at bounding box center [567, 90] width 136 height 22
paste input "[EMAIL_ADDRESS][DOMAIN_NAME]"
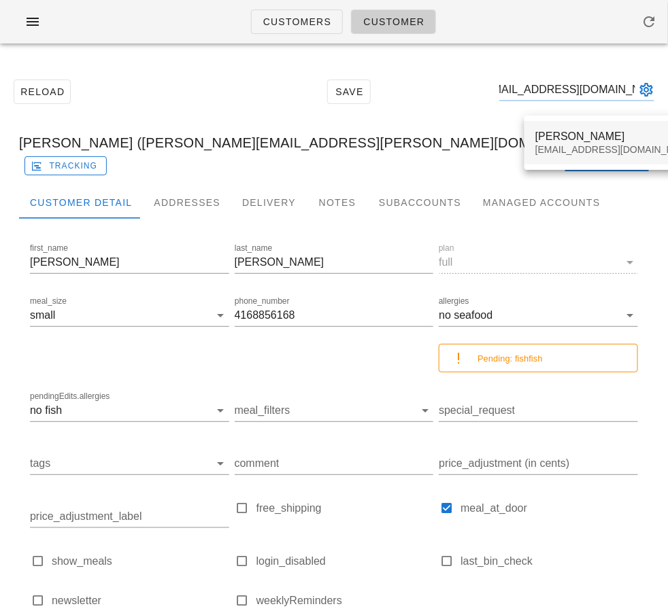
type input "[EMAIL_ADDRESS][DOMAIN_NAME]"
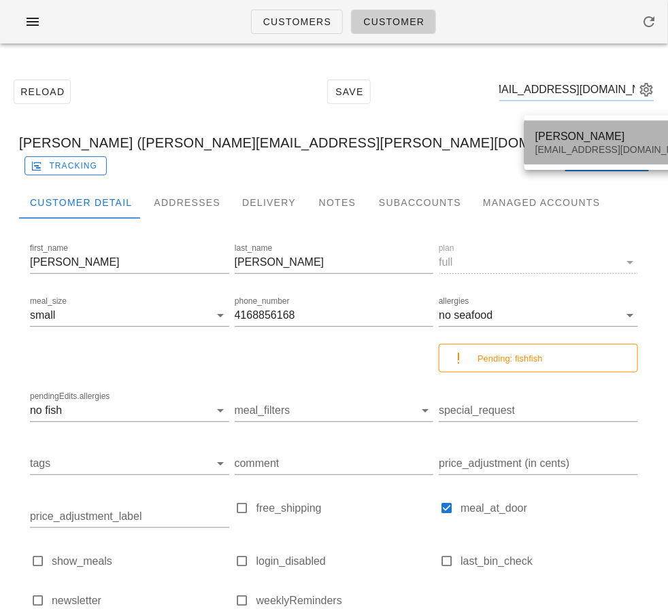
click at [571, 131] on div "[PERSON_NAME]" at bounding box center [615, 136] width 161 height 13
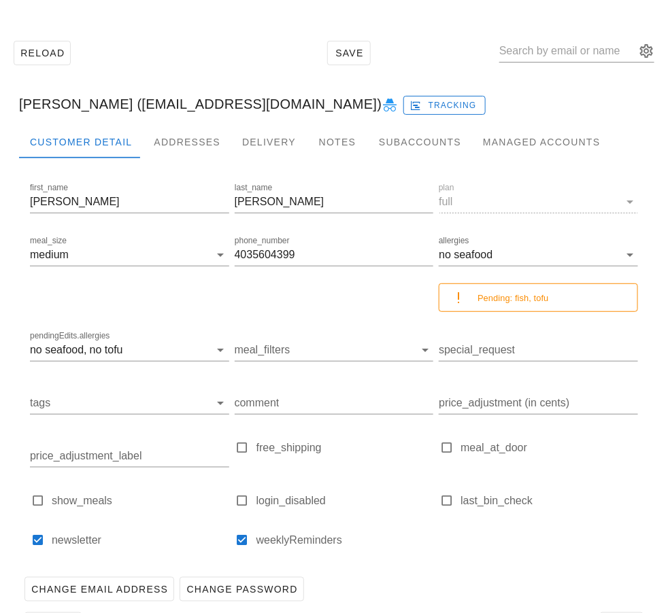
scroll to position [43, 0]
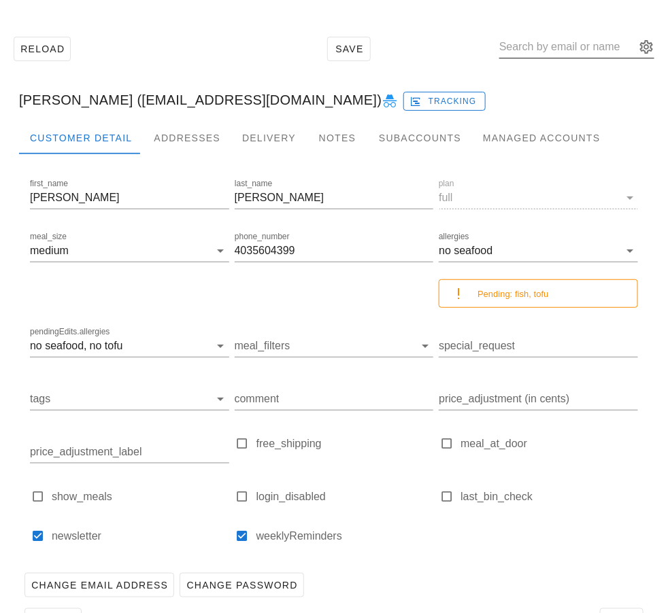
click at [537, 54] on input "text" at bounding box center [567, 47] width 136 height 22
paste input "drsherrycampbell@gmail.com"
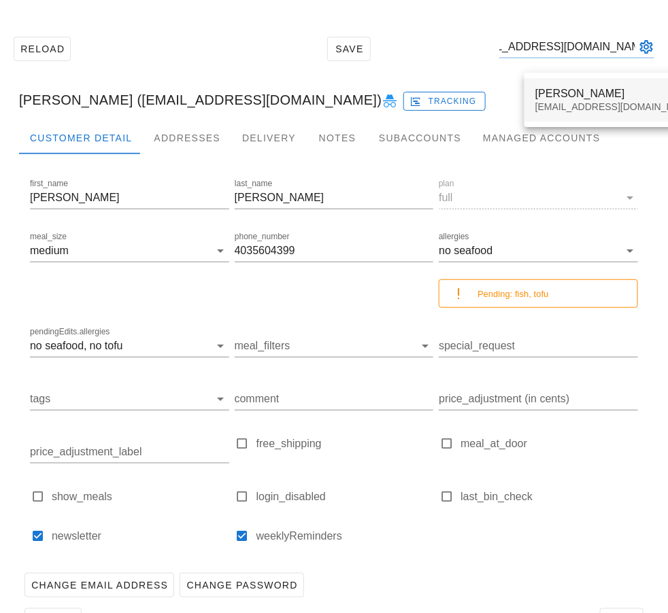
type input "drsherrycampbell@gmail.com"
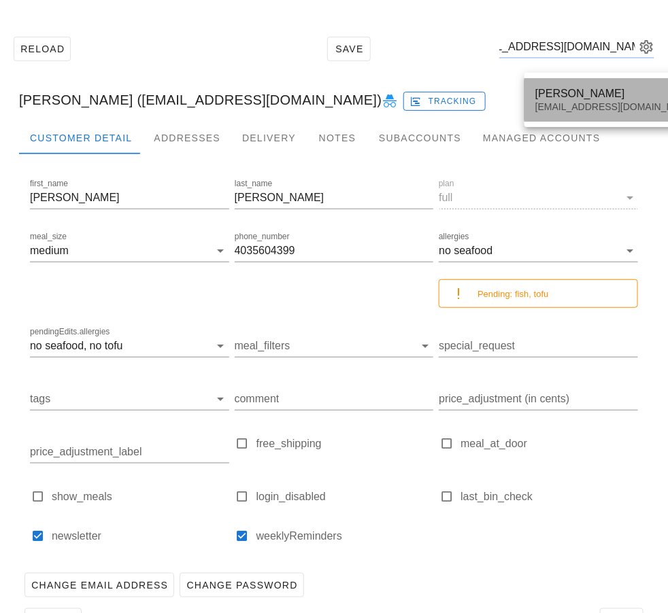
click at [557, 101] on div "drsherrycampbell@gmail.com" at bounding box center [615, 107] width 161 height 12
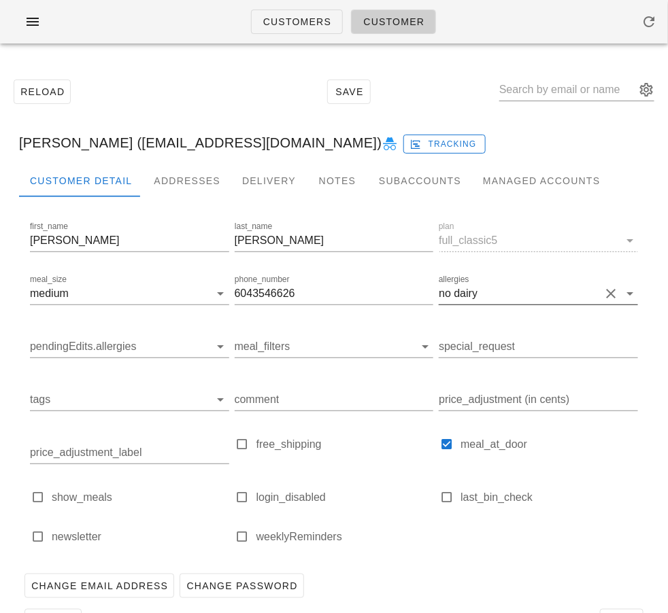
click at [607, 297] on button "Clear allergies" at bounding box center [611, 294] width 16 height 16
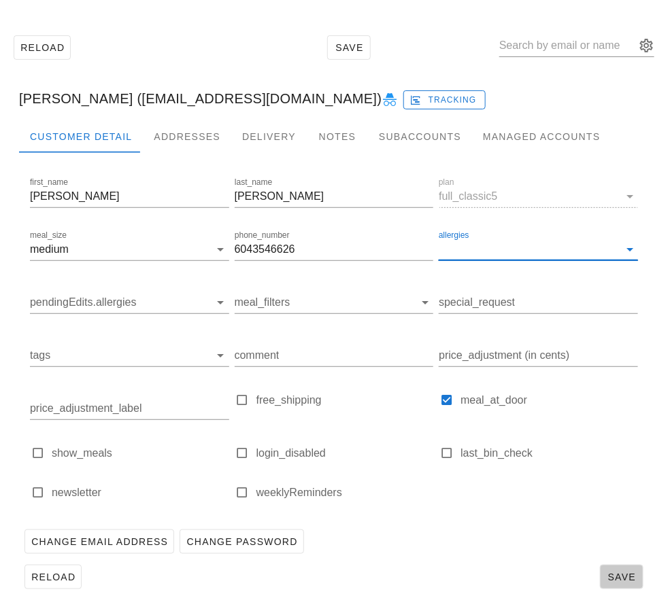
click at [618, 573] on span "Save" at bounding box center [621, 577] width 31 height 11
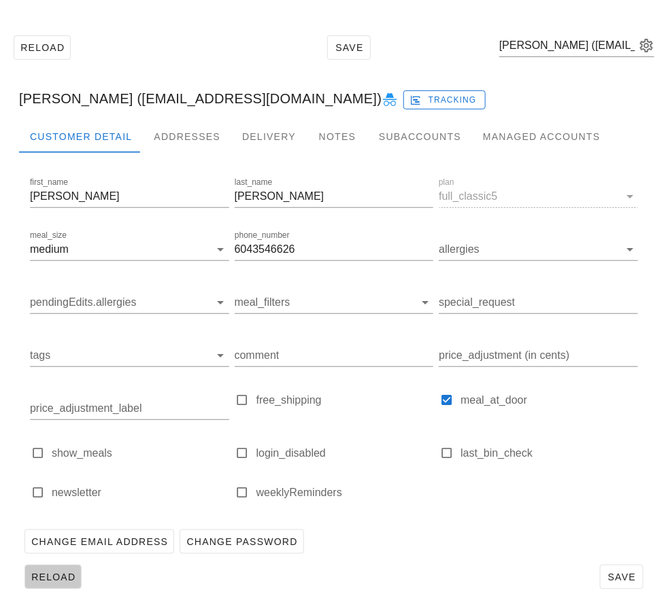
click at [57, 579] on span "Reload" at bounding box center [53, 577] width 45 height 11
click at [561, 50] on input "text" at bounding box center [567, 46] width 136 height 22
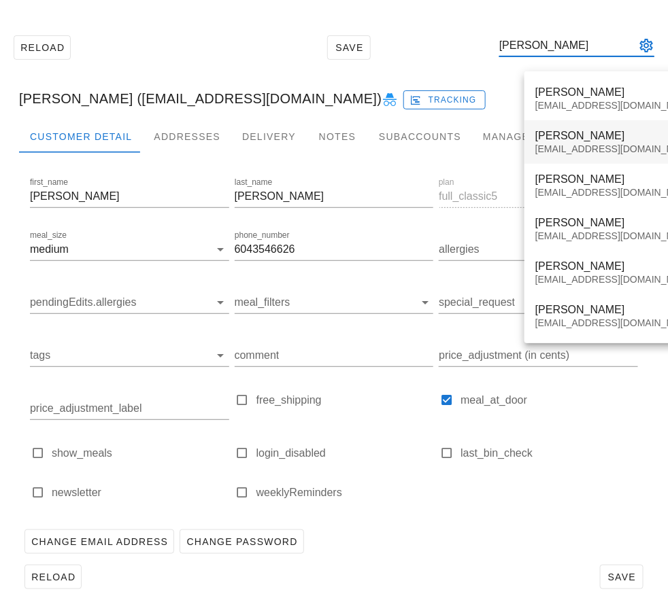
type input "[PERSON_NAME]"
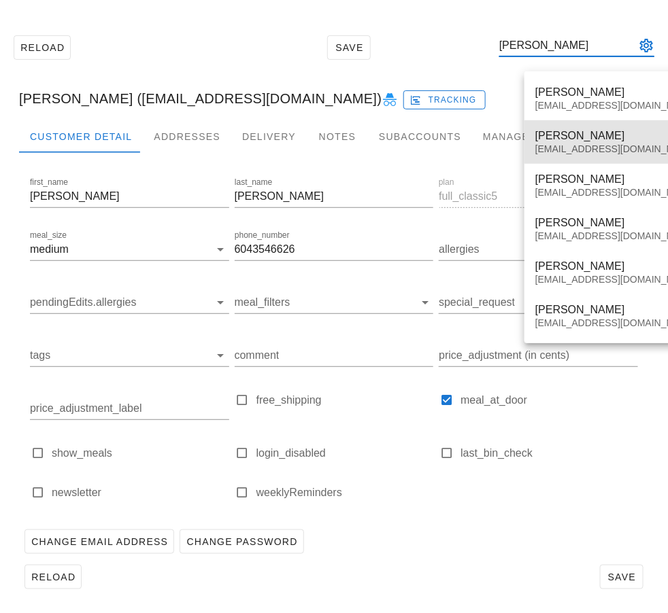
click at [621, 141] on div "[PERSON_NAME]" at bounding box center [615, 135] width 161 height 13
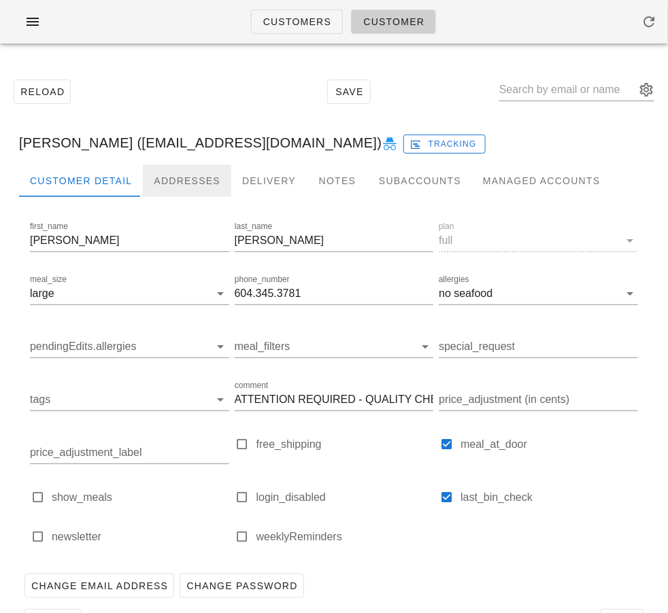
click at [166, 185] on div "Addresses" at bounding box center [187, 181] width 88 height 33
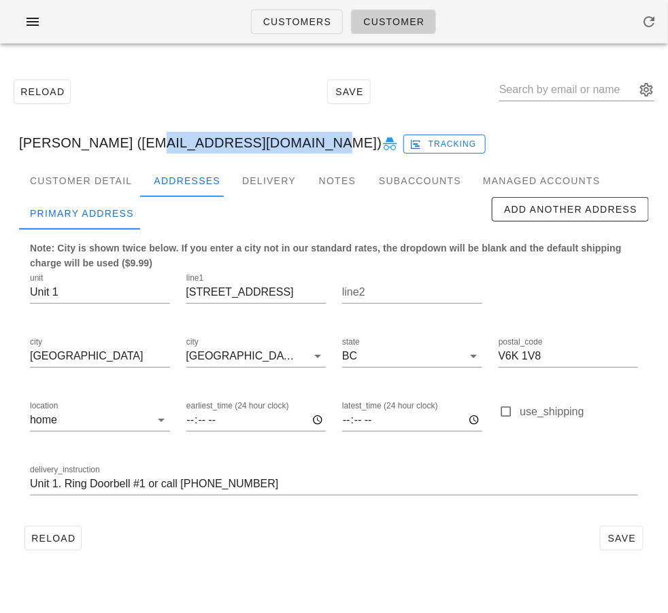
drag, startPoint x: 142, startPoint y: 142, endPoint x: 284, endPoint y: 141, distance: 142.1
click at [284, 141] on div "Nikola McDermott (influencer8@fedfedfed.com) Tracking" at bounding box center [334, 143] width 652 height 44
click at [301, 13] on link "Customers" at bounding box center [297, 22] width 92 height 24
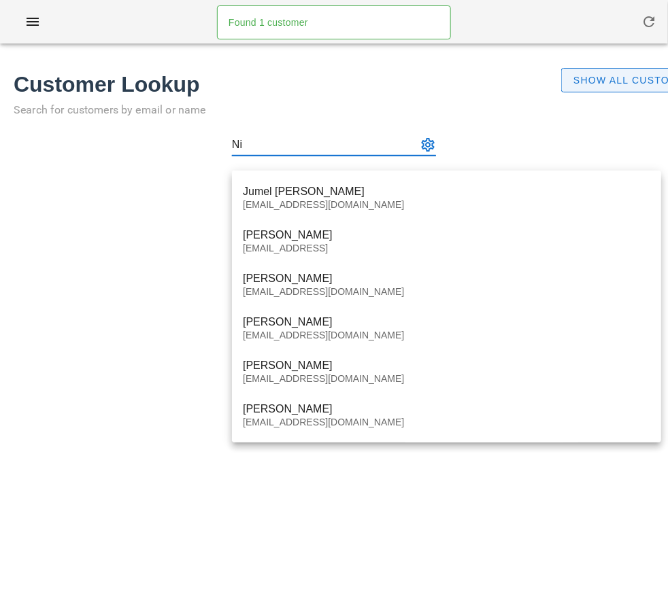
type input "Ni"
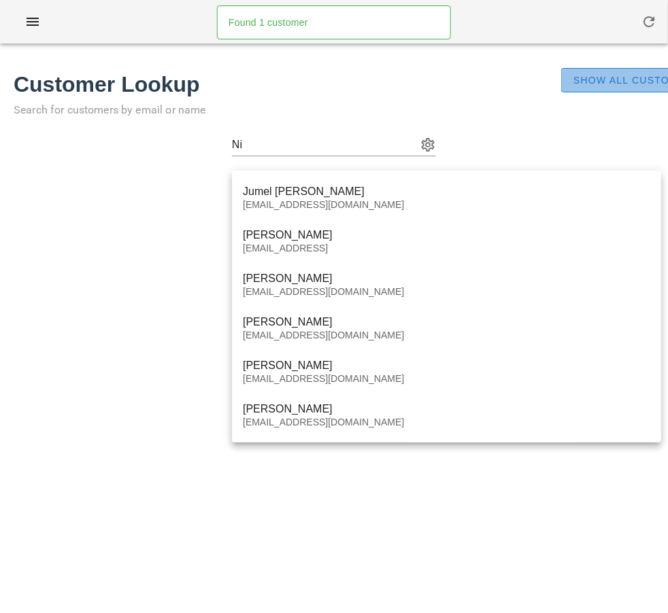
click at [589, 78] on span "Show All Customers" at bounding box center [637, 80] width 128 height 11
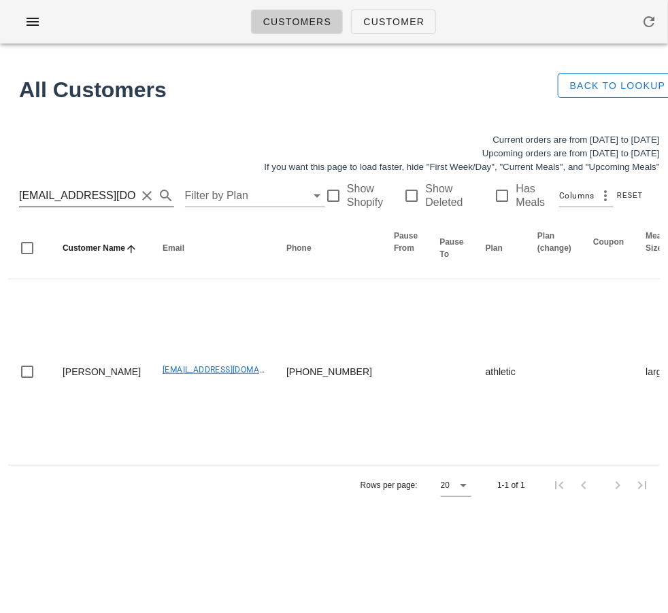
click at [91, 196] on input "philasophie2011@gmail.com" at bounding box center [77, 196] width 117 height 22
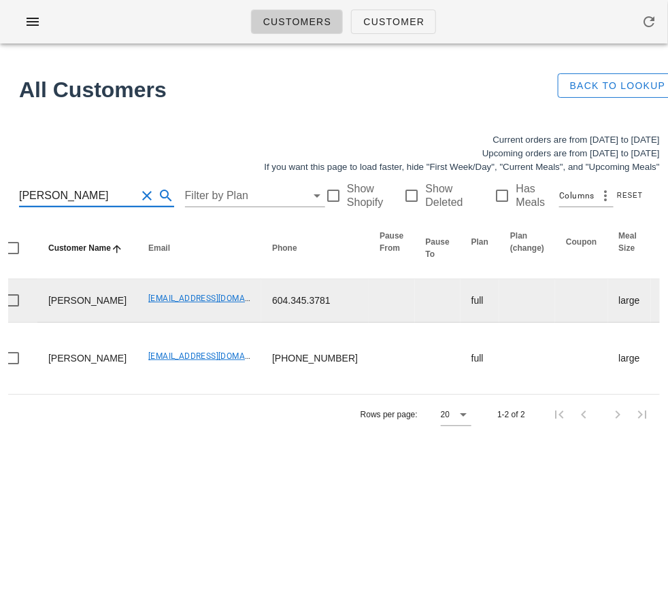
scroll to position [0, 14]
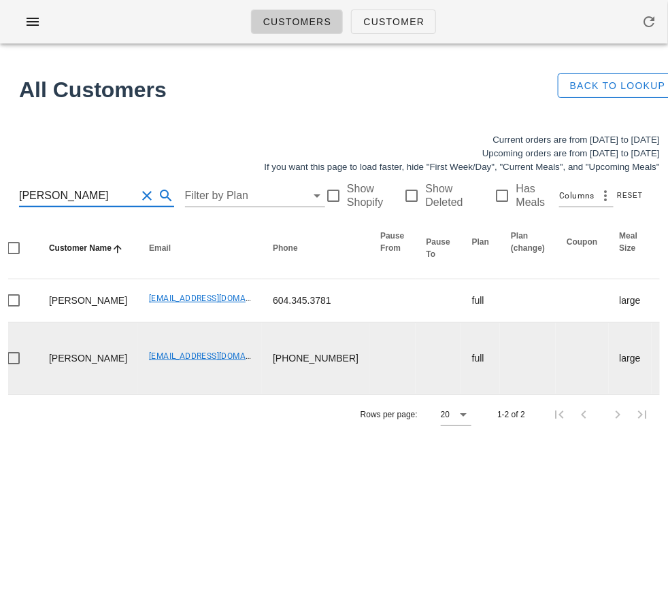
type input "Nikola M"
drag, startPoint x: 600, startPoint y: 372, endPoint x: 618, endPoint y: 371, distance: 18.4
copy td "2292"
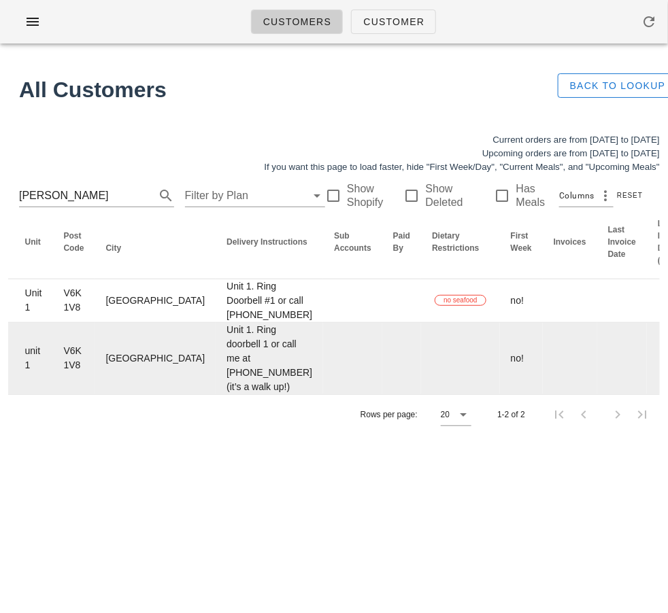
scroll to position [0, 1011]
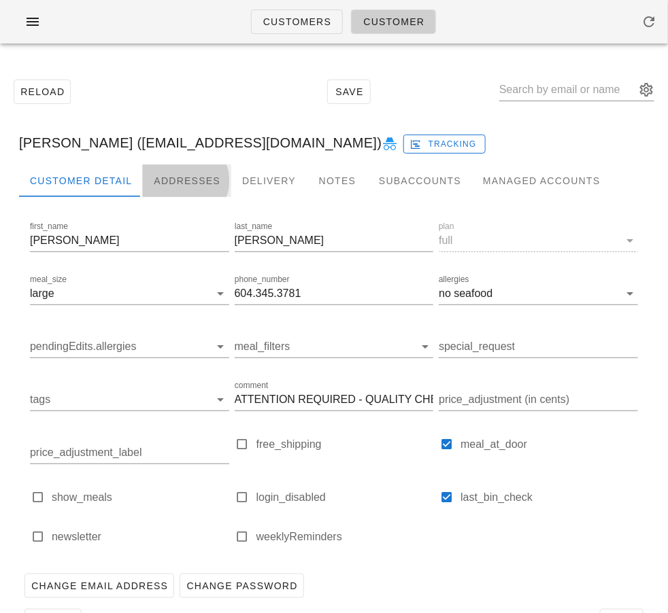
click at [200, 178] on div "Addresses" at bounding box center [187, 181] width 88 height 33
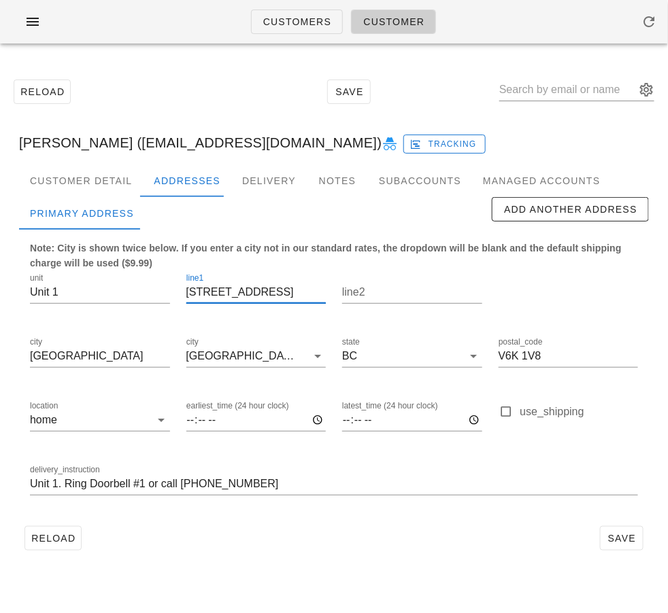
click at [207, 292] on input "2992 West 6th Ave" at bounding box center [256, 293] width 140 height 22
paste input "2"
type input "2292 West 6th Ave"
click at [624, 537] on span "Save" at bounding box center [621, 538] width 31 height 11
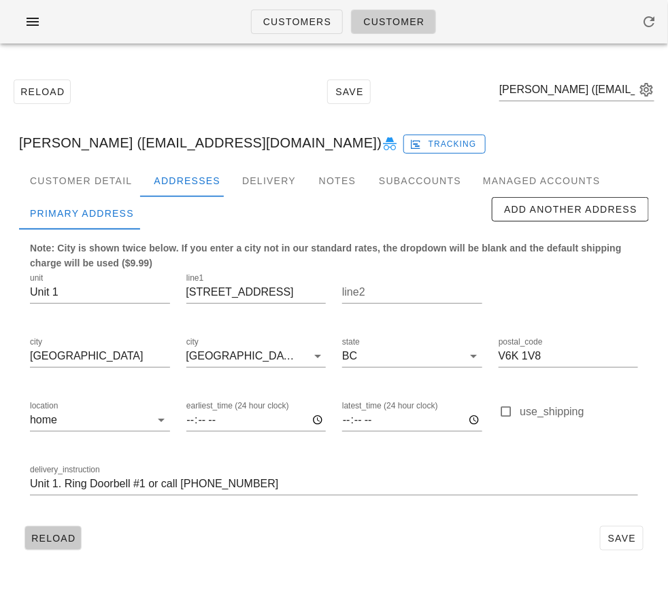
click at [67, 538] on span "Reload" at bounding box center [53, 538] width 45 height 11
click at [65, 537] on span "Reload" at bounding box center [53, 538] width 45 height 11
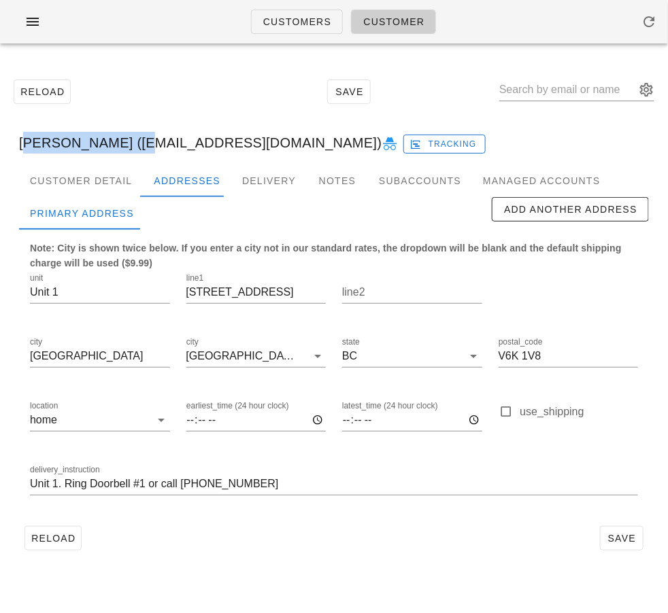
drag, startPoint x: 137, startPoint y: 141, endPoint x: 16, endPoint y: 131, distance: 121.4
click at [16, 131] on div "Nikola McDermott (influencer8@fedfedfed.com) Tracking" at bounding box center [334, 143] width 652 height 44
copy div "Nikola McDermott"
click at [309, 22] on span "Customers" at bounding box center [297, 21] width 69 height 11
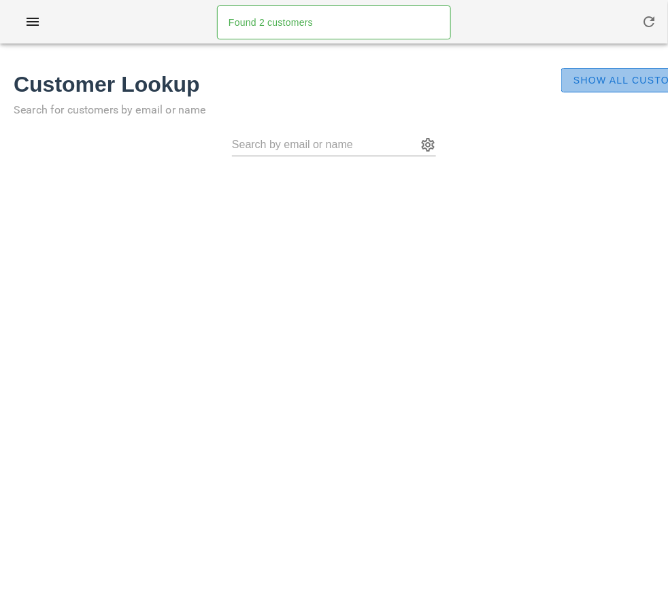
click at [576, 82] on span "Show All Customers" at bounding box center [637, 80] width 128 height 11
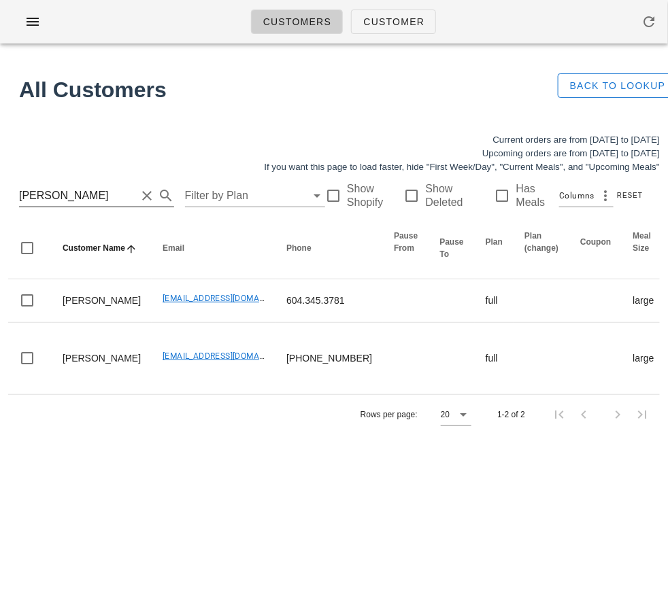
click at [88, 199] on input "Nikola M" at bounding box center [77, 196] width 117 height 22
click at [152, 435] on div "Rows per page: 20 1-2 of 2" at bounding box center [334, 414] width 652 height 40
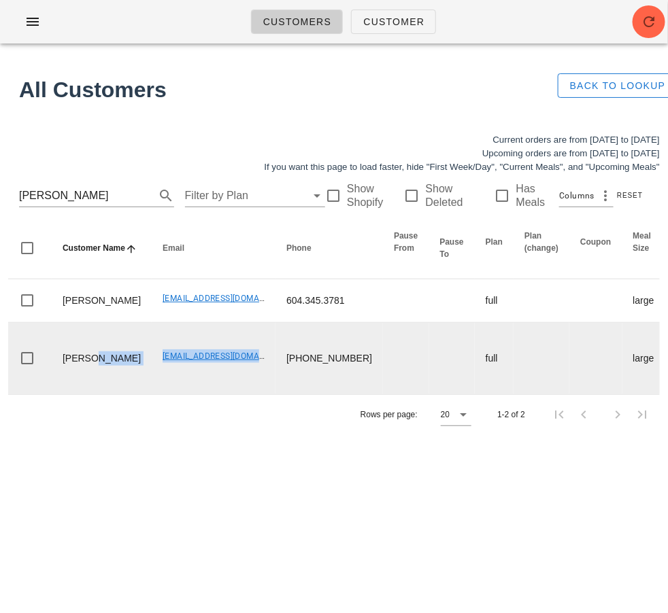
drag, startPoint x: 118, startPoint y: 393, endPoint x: 225, endPoint y: 394, distance: 106.8
click at [197, 394] on td "influencer1@fedfedfed.com" at bounding box center [214, 358] width 124 height 71
drag, startPoint x: 124, startPoint y: 386, endPoint x: 242, endPoint y: 396, distance: 118.8
click at [242, 394] on td "influencer1@fedfedfed.com" at bounding box center [214, 358] width 124 height 71
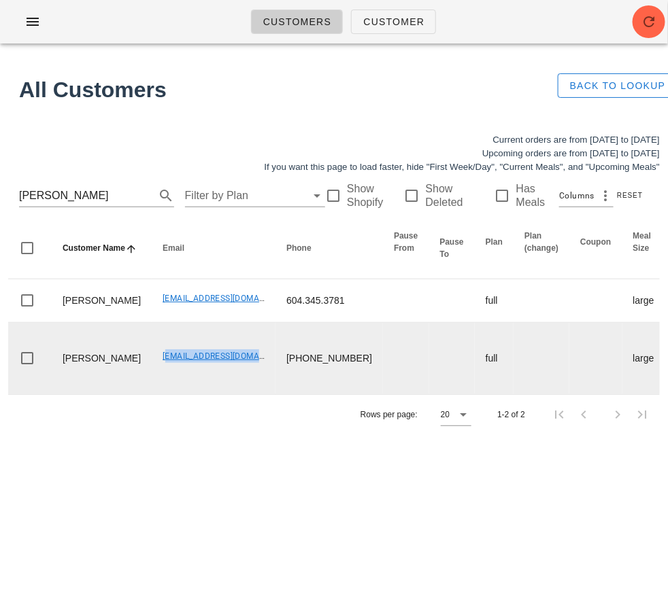
copy link "influencer1@fedfedfed.com"
drag, startPoint x: 120, startPoint y: 402, endPoint x: 52, endPoint y: 403, distance: 68.7
click at [52, 394] on td "Nikola McDermott" at bounding box center [102, 358] width 100 height 71
copy td "McDermott"
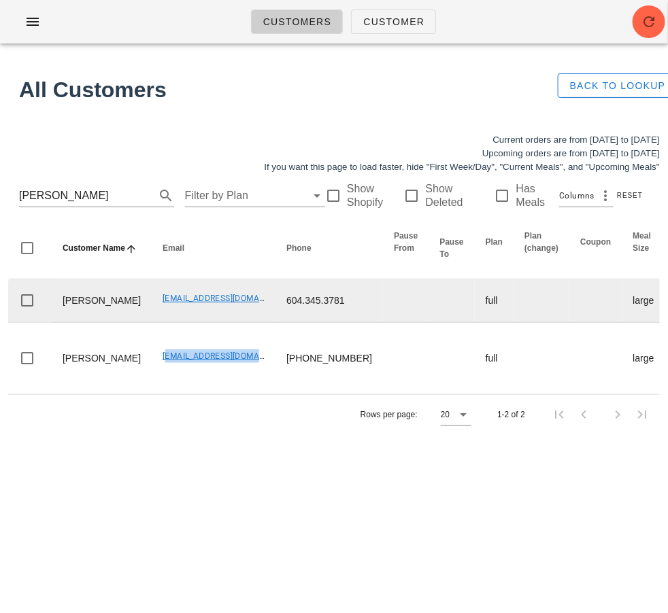
scroll to position [0, 253]
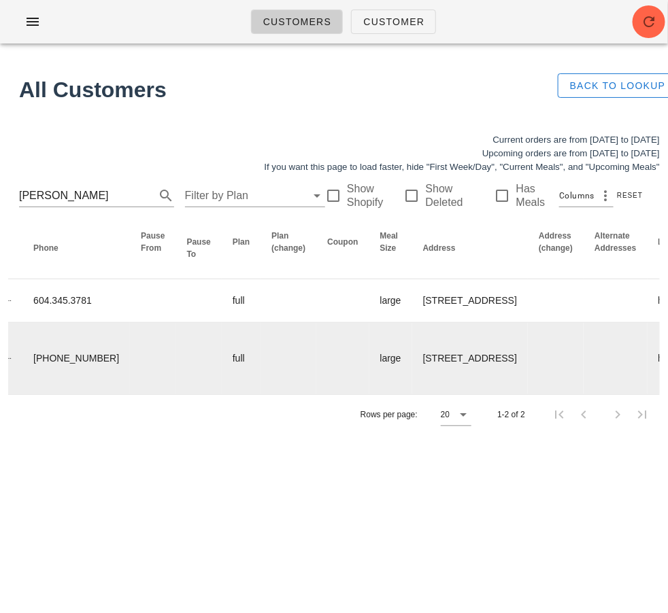
drag, startPoint x: 357, startPoint y: 370, endPoint x: 401, endPoint y: 417, distance: 64.5
click at [412, 394] on td "unit 1-2292 West 6th Avenue, Vancouver, V6K1V8" at bounding box center [470, 358] width 116 height 71
copy td "2292 West 6th Avenue, Vancouver"
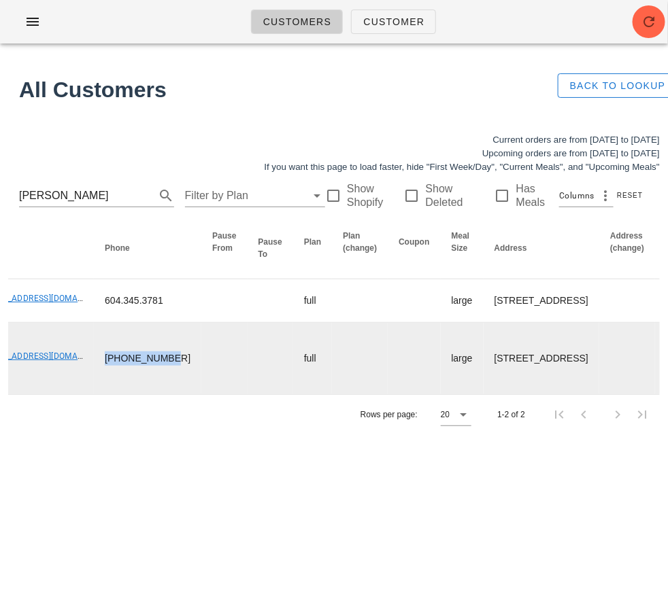
drag, startPoint x: 97, startPoint y: 396, endPoint x: 75, endPoint y: 386, distance: 24.3
click at [94, 386] on td "604-345-3781" at bounding box center [147, 358] width 107 height 71
copy td "604-345-3781"
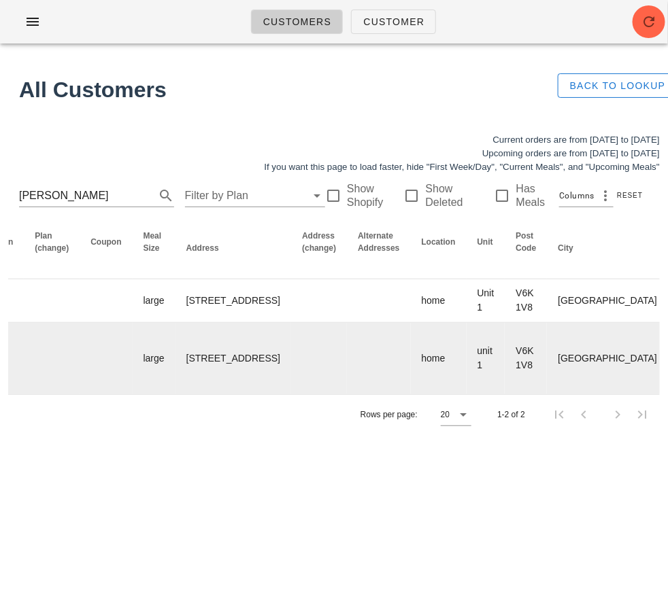
scroll to position [0, 0]
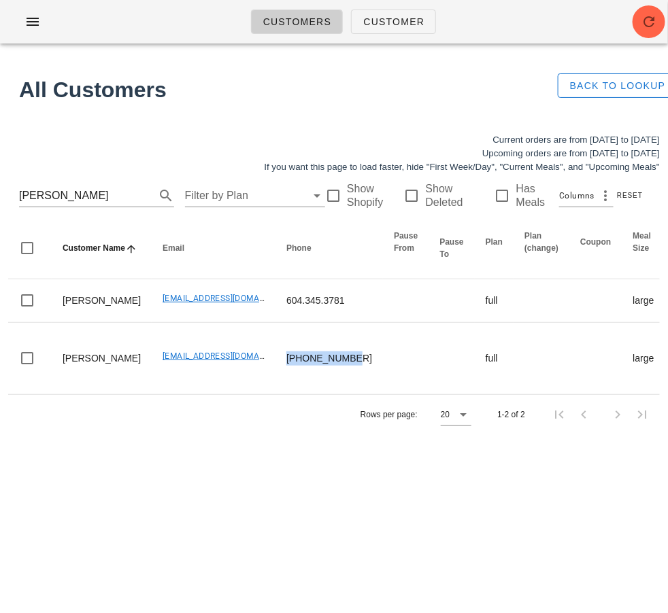
click at [154, 151] on div "Current orders are from Sunday Sep 21 to Saturday Sep 27 Upcoming orders are fr…" at bounding box center [334, 153] width 668 height 57
click at [87, 192] on input "Nikola M" at bounding box center [77, 196] width 117 height 22
type input "o"
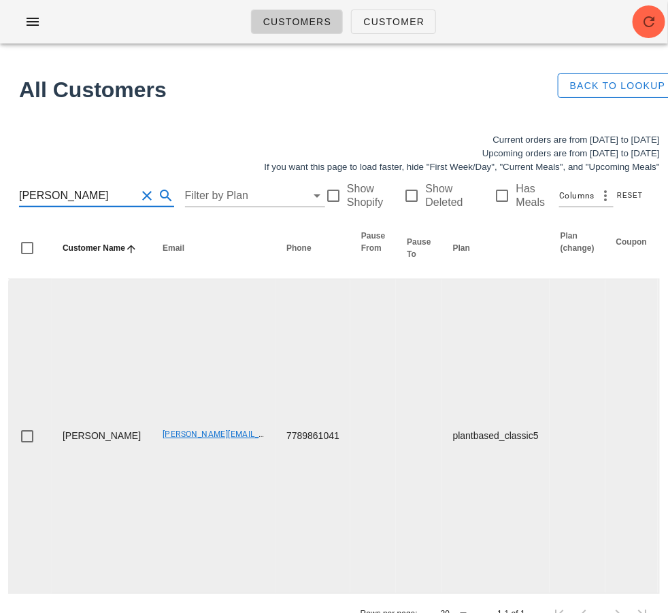
type input "ian crud"
drag, startPoint x: 137, startPoint y: 493, endPoint x: 241, endPoint y: 503, distance: 104.5
click at [241, 503] on td "Melanie.therapyworks@gmail.com" at bounding box center [214, 437] width 124 height 314
copy link "Melanie.therapyworks@gmail.com"
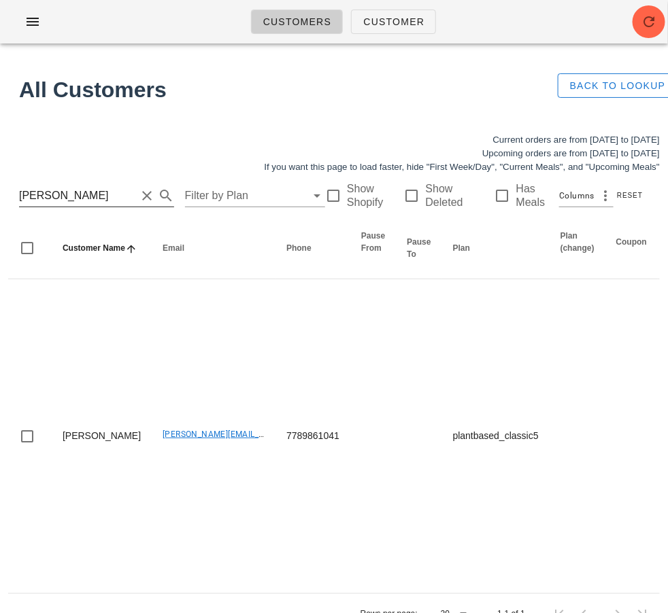
click at [50, 192] on input "ian crud" at bounding box center [77, 196] width 117 height 22
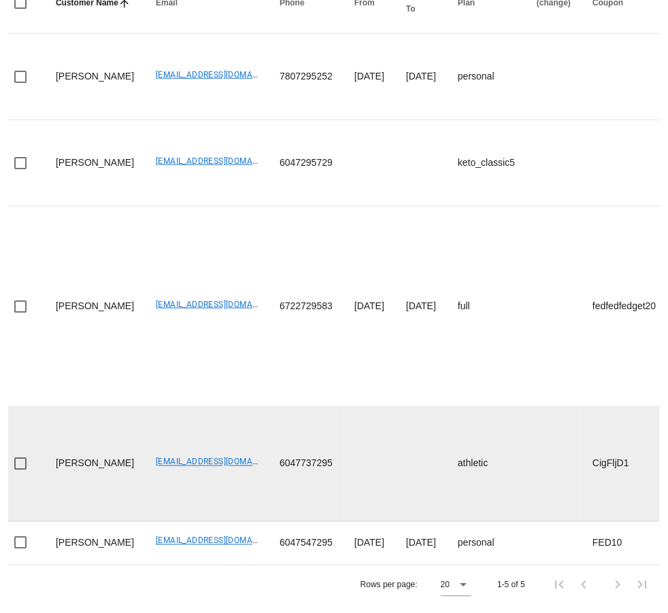
scroll to position [0, 5]
drag, startPoint x: 228, startPoint y: 449, endPoint x: 114, endPoint y: 448, distance: 113.6
click at [146, 455] on td "hmashinchi@gmail.com" at bounding box center [208, 464] width 124 height 115
drag, startPoint x: 123, startPoint y: 455, endPoint x: 222, endPoint y: 456, distance: 99.3
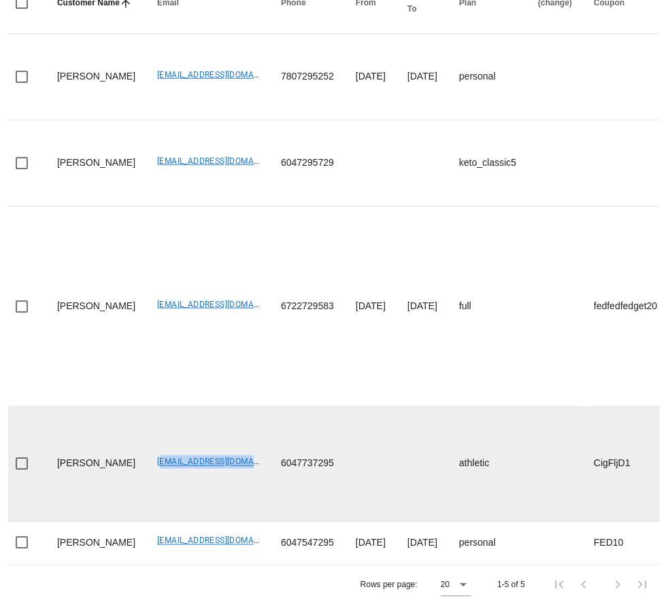
click at [222, 456] on td "hmashinchi@gmail.com" at bounding box center [208, 464] width 124 height 115
copy link "hmashinchi@gmail.com"
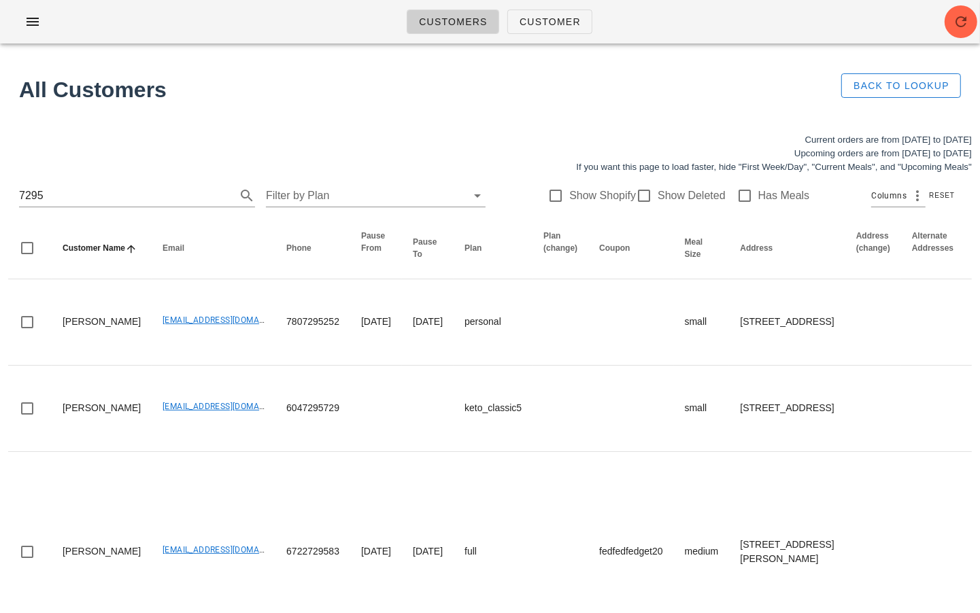
scroll to position [258, 0]
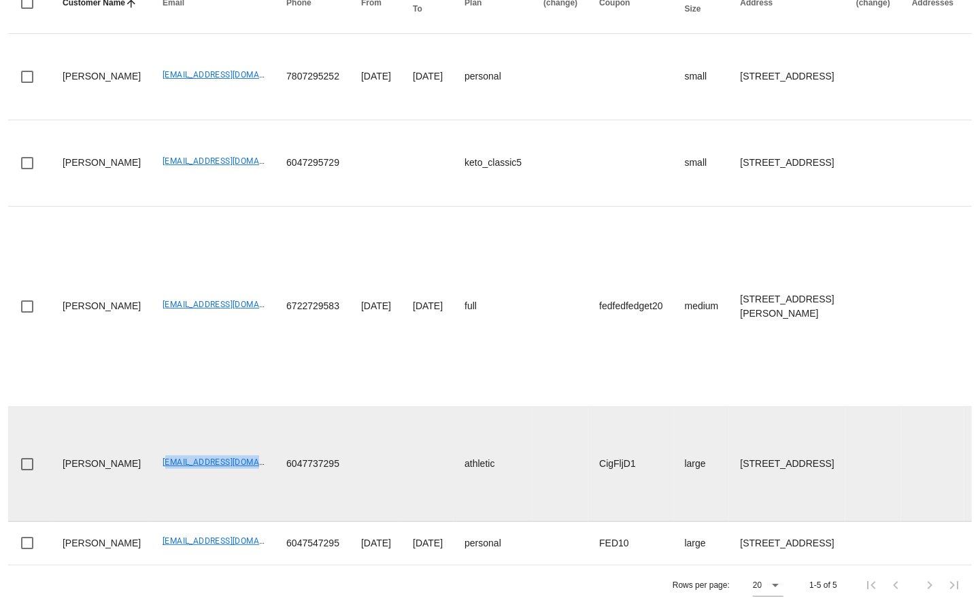
copy link "hmashinchi@gmail.com"
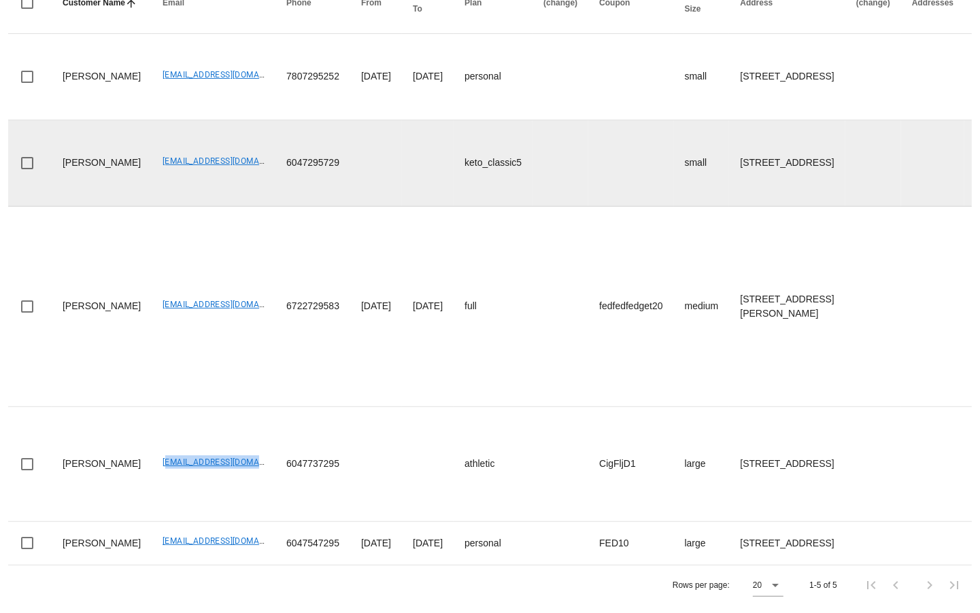
scroll to position [0, 0]
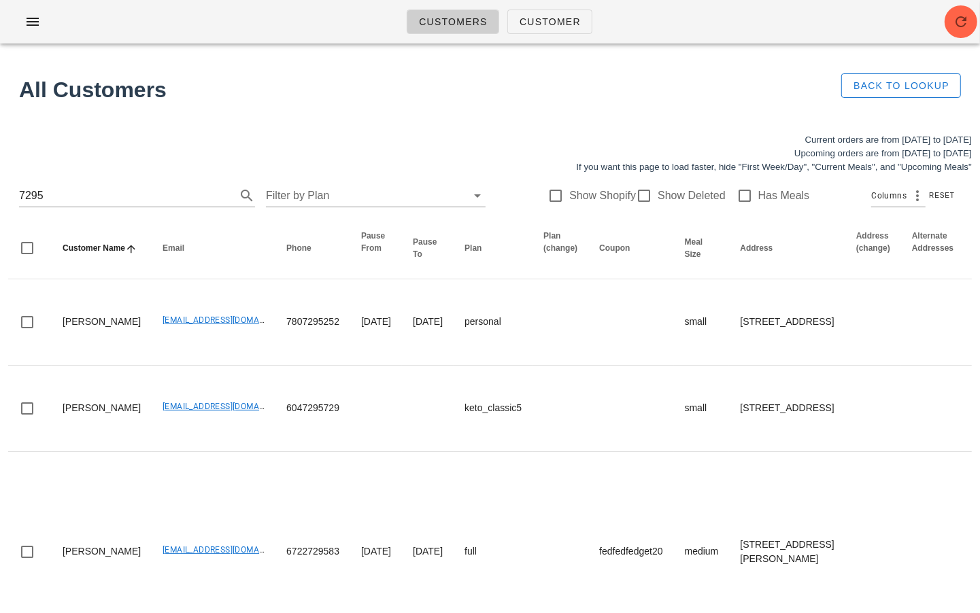
click at [60, 182] on div "7295 Filter by Plan Show Shopify Show Deleted Has Meals Columns Reset" at bounding box center [490, 196] width 964 height 44
click at [50, 193] on input "7295" at bounding box center [118, 196] width 198 height 22
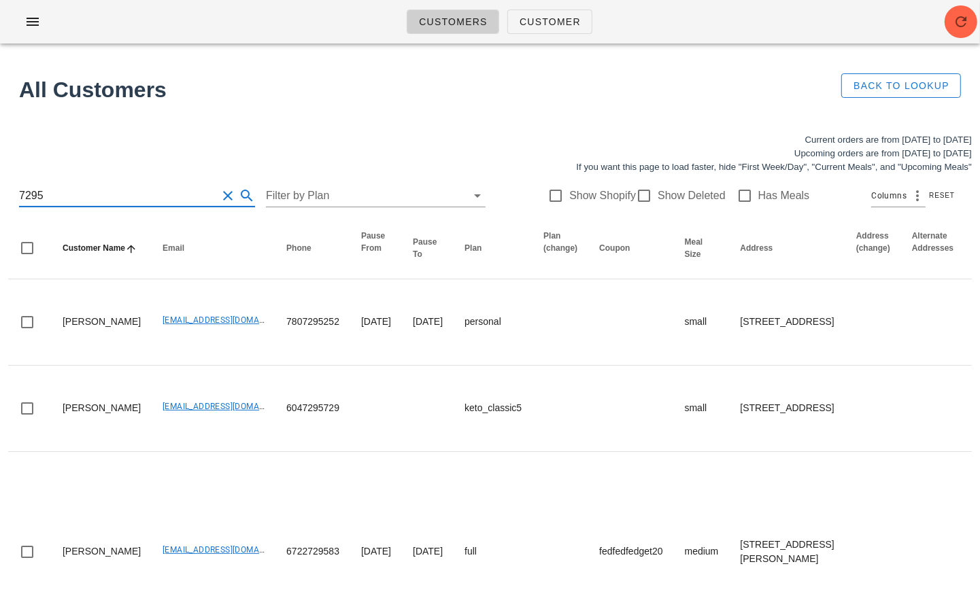
click at [50, 193] on input "7295" at bounding box center [118, 196] width 198 height 22
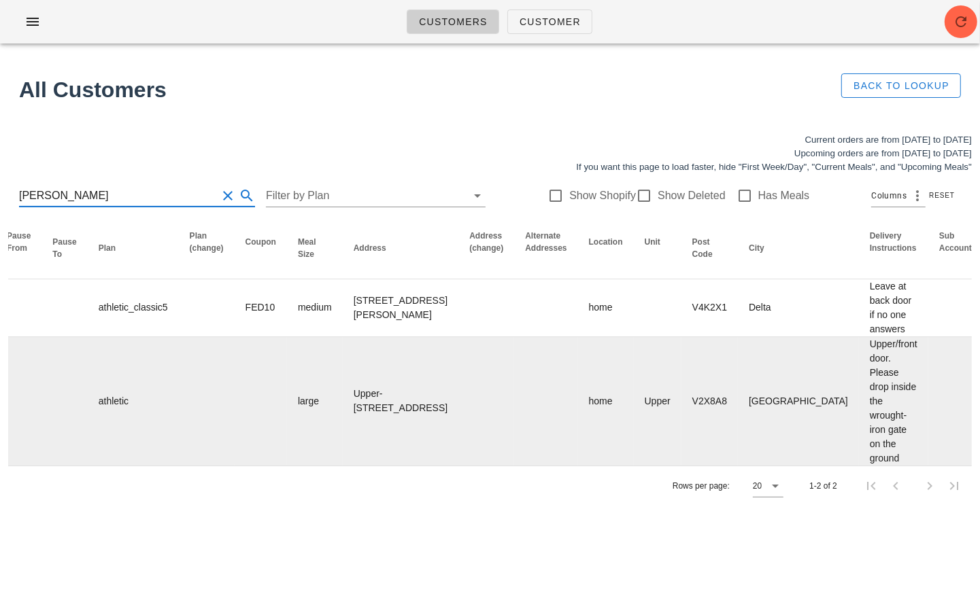
scroll to position [0, 749]
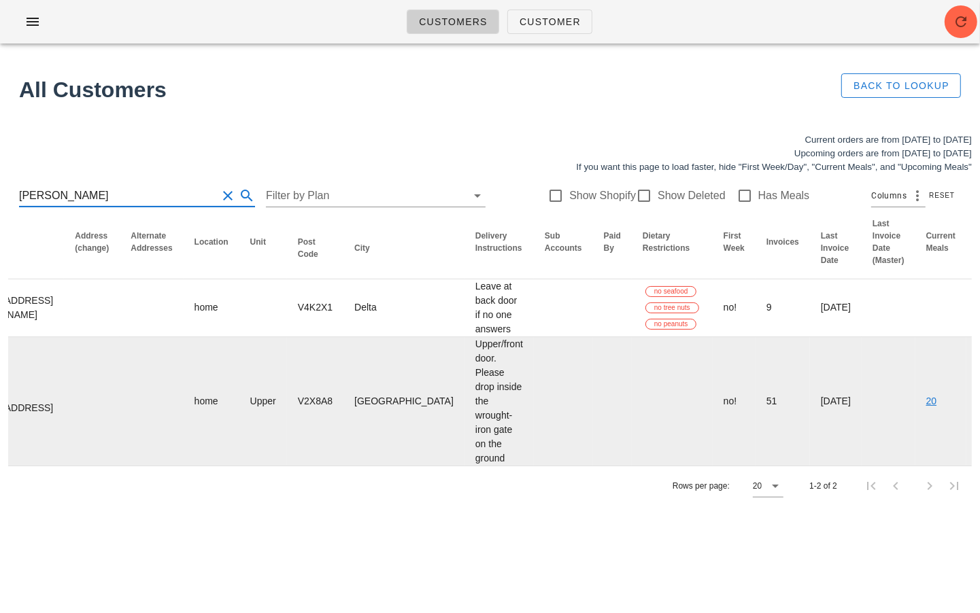
type input "david robin"
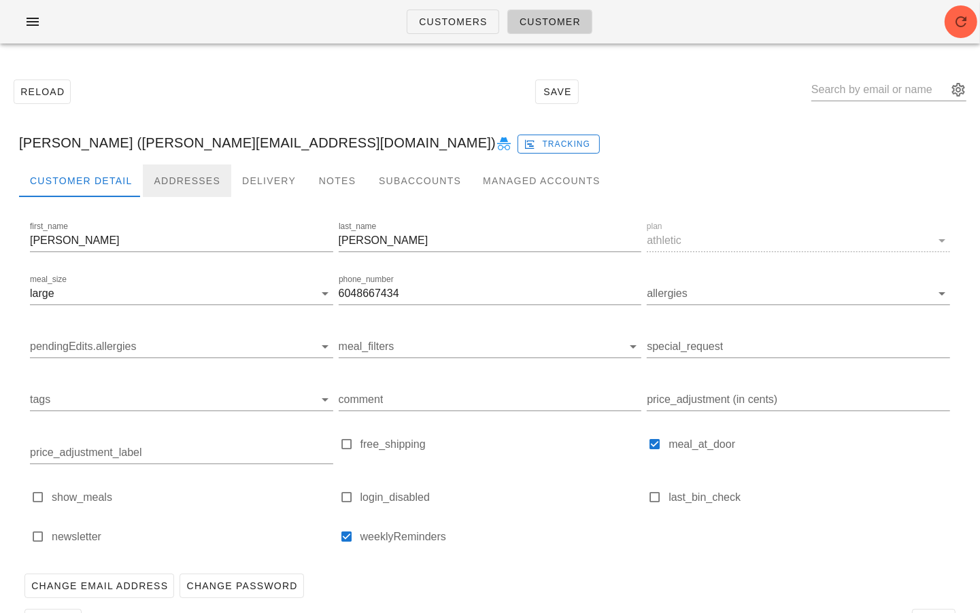
click at [175, 176] on div "Addresses" at bounding box center [187, 181] width 88 height 33
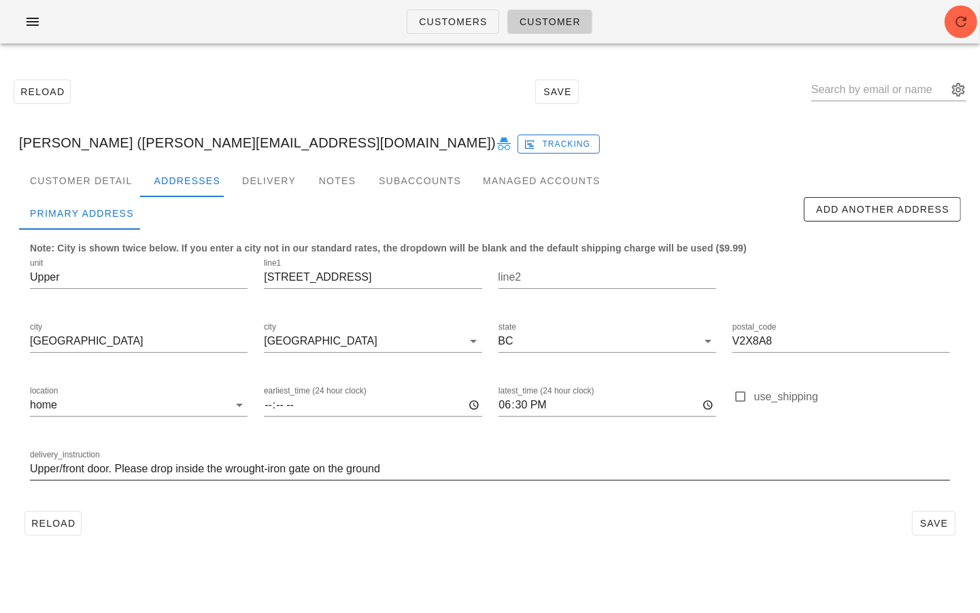
click at [33, 467] on input "Upper/front door. Please drop inside the wrought-iron gate on the ground" at bounding box center [490, 469] width 920 height 22
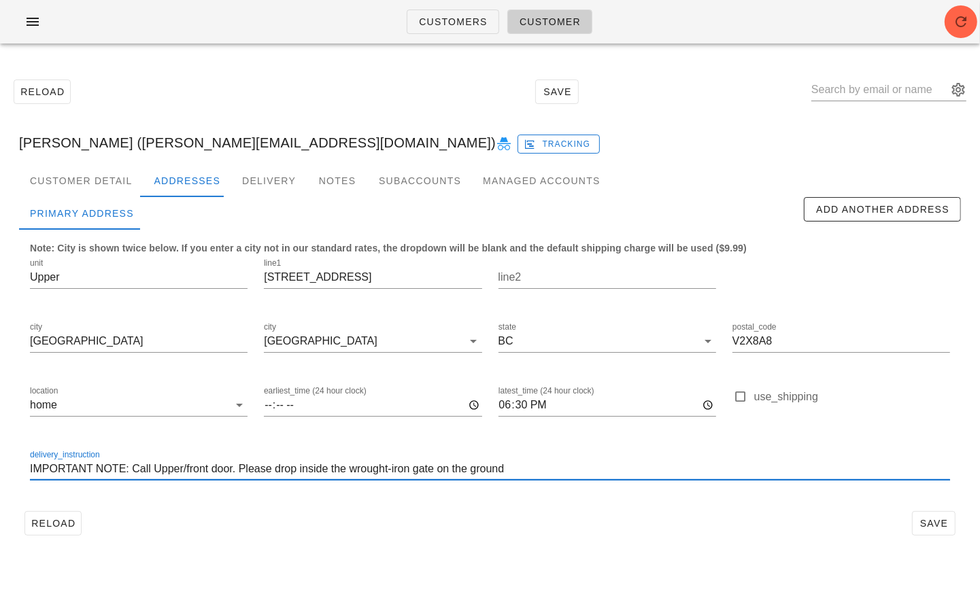
click at [126, 470] on input "IMPORTANT NOTE: Call Upper/front door. Please drop inside the wrought-iron gate…" at bounding box center [490, 469] width 920 height 22
click at [233, 465] on input "IMPORTANT NOTE FOR DISPATCH: Call Upper/front door. Please drop inside the wrou…" at bounding box center [490, 469] width 920 height 22
click at [109, 178] on div "Customer Detail" at bounding box center [81, 181] width 124 height 33
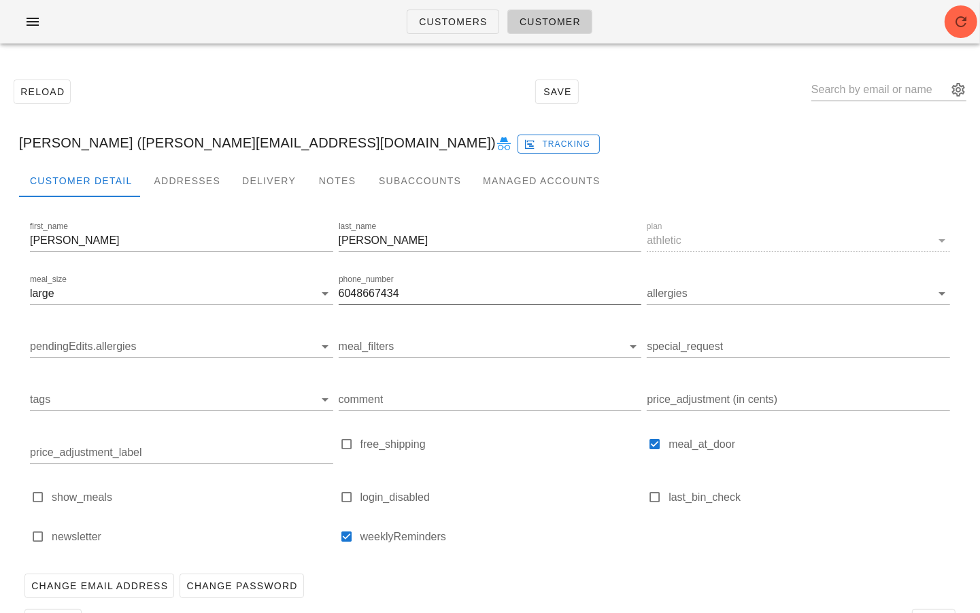
click at [377, 291] on input "6048667434" at bounding box center [490, 294] width 303 height 22
click at [177, 173] on div "Addresses" at bounding box center [187, 181] width 88 height 33
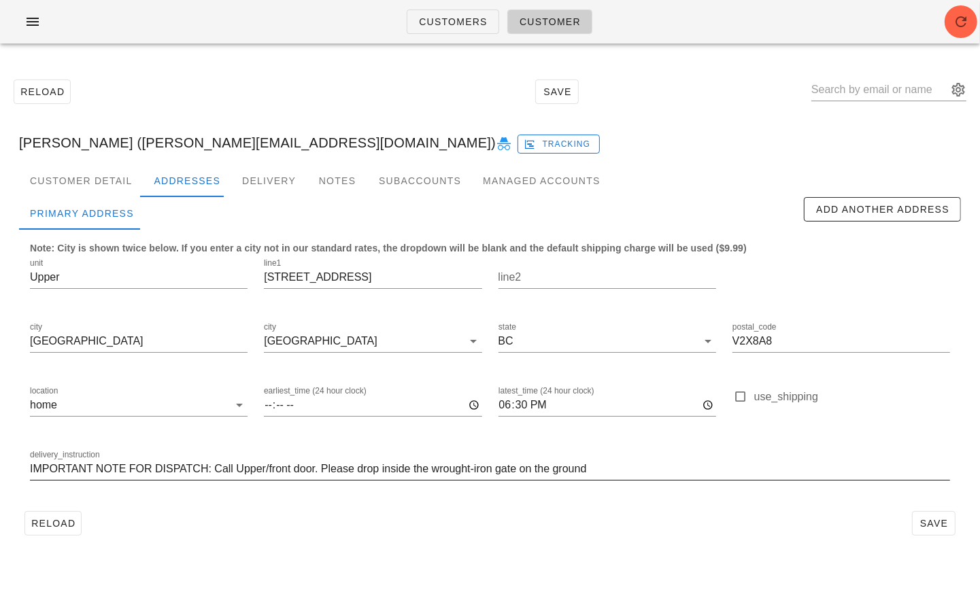
click at [233, 469] on input "IMPORTANT NOTE FOR DISPATCH: Call Upper/front door. Please drop inside the wrou…" at bounding box center [490, 469] width 920 height 22
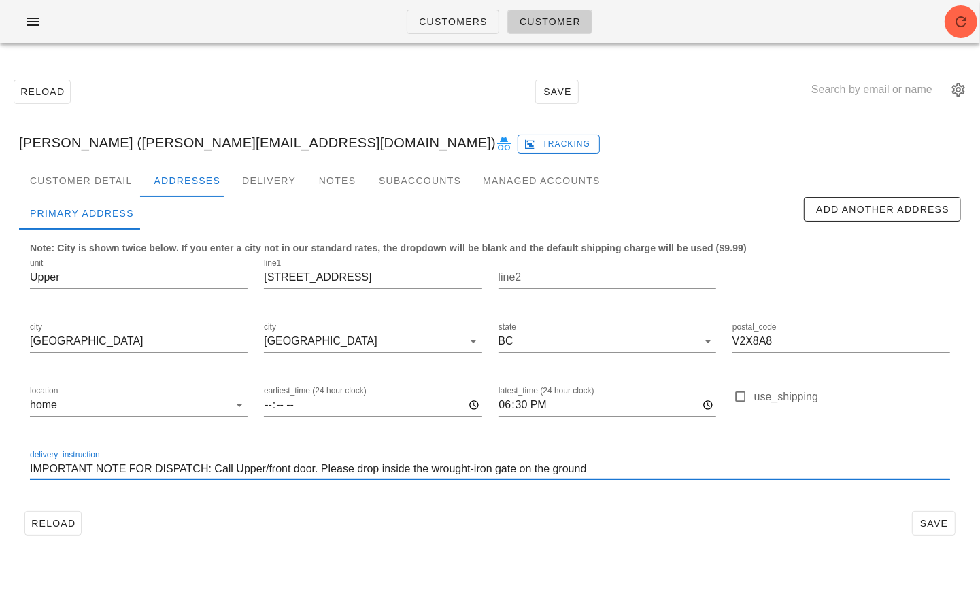
paste input "6048667434"
click at [248, 472] on input "IMPORTANT NOTE FOR DISPATCH: Call 6048667434Upper/front door. Please drop insid…" at bounding box center [490, 469] width 920 height 22
click at [269, 470] on input "IMPORTANT NOTE FOR DISPATCH: Call 604 8667434Upper/front door. Please drop insi…" at bounding box center [490, 469] width 920 height 22
click at [232, 466] on input "IMPORTANT NOTE FOR DISPATCH: Call 604 866 7434Upper/front door. Please drop ins…" at bounding box center [490, 469] width 920 height 22
click at [348, 464] on input "IMPORTANT NOTE FOR DISPATCH: Call customer (604 866 7434Upper/front door. Pleas…" at bounding box center [490, 469] width 920 height 22
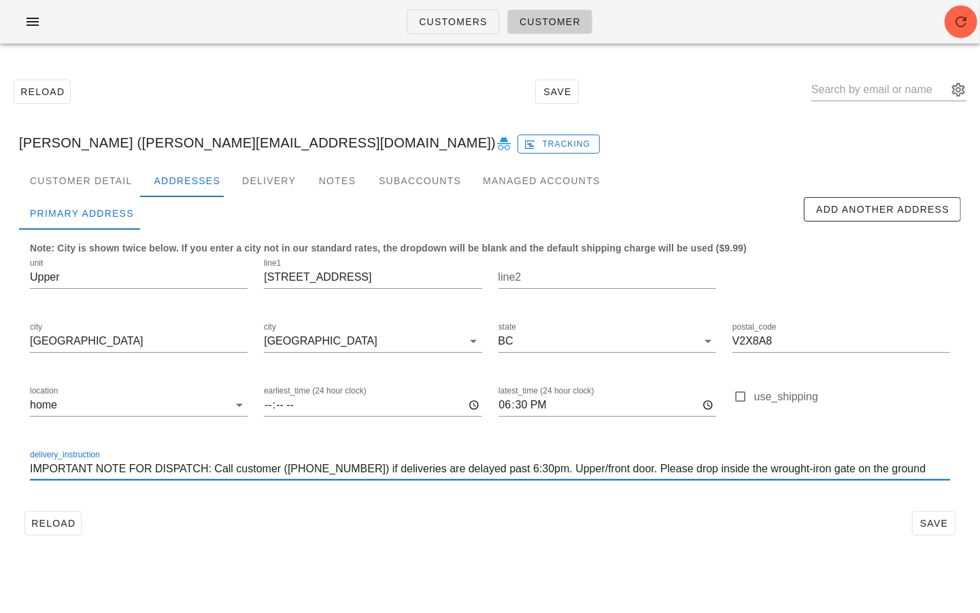
click at [396, 471] on input "IMPORTANT NOTE FOR DISPATCH: Call customer (604 866 7434) if deliveries are del…" at bounding box center [490, 469] width 920 height 22
type input "IMPORTANT NOTE FOR DISPATCH: Call customer (604 866 7434) if deliveries are del…"
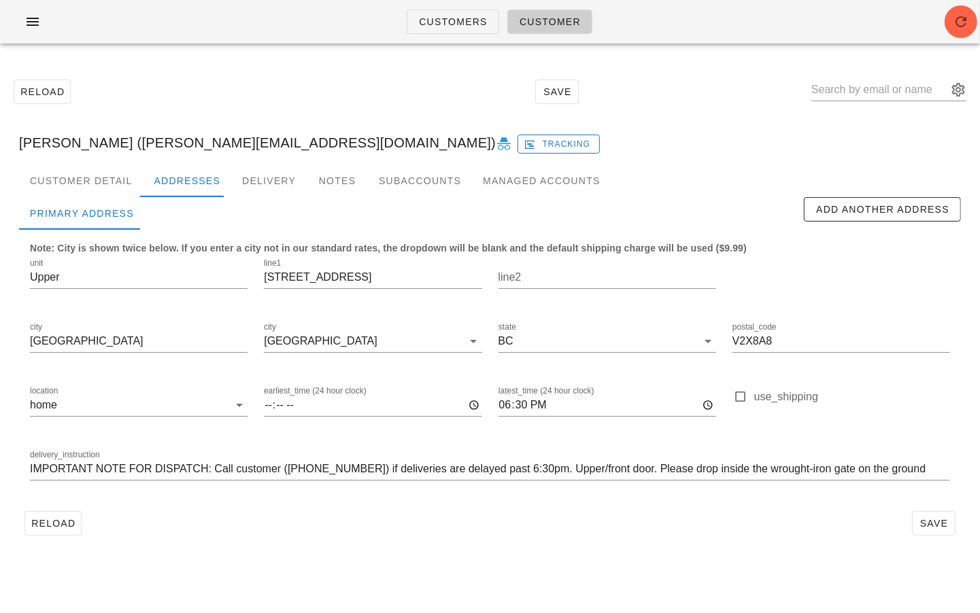
click at [439, 514] on div "Reload Save" at bounding box center [490, 523] width 942 height 35
click at [667, 520] on span "Save" at bounding box center [933, 523] width 31 height 11
click at [333, 499] on div "delivery_instruction IMPORTANT NOTE FOR DISPATCH: Call customer (604 866 7434) …" at bounding box center [490, 471] width 936 height 64
type input "David Robinson (david@robinsonroof.ca)"
click at [44, 524] on span "Reload" at bounding box center [53, 523] width 45 height 11
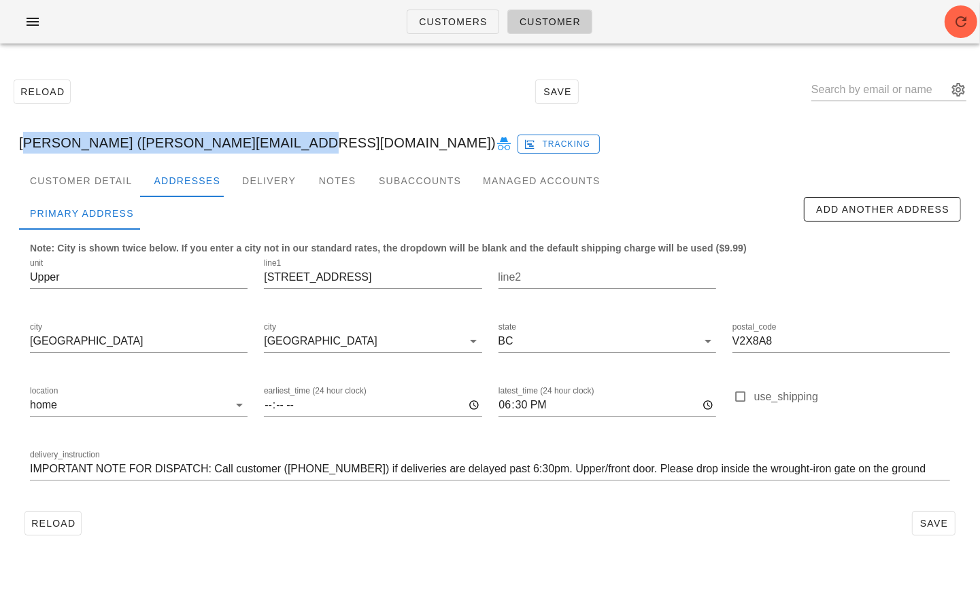
drag, startPoint x: 20, startPoint y: 148, endPoint x: 271, endPoint y: 145, distance: 251.0
click at [271, 145] on div "David Robinson (david@robinsonroof.ca) Tracking" at bounding box center [490, 143] width 964 height 44
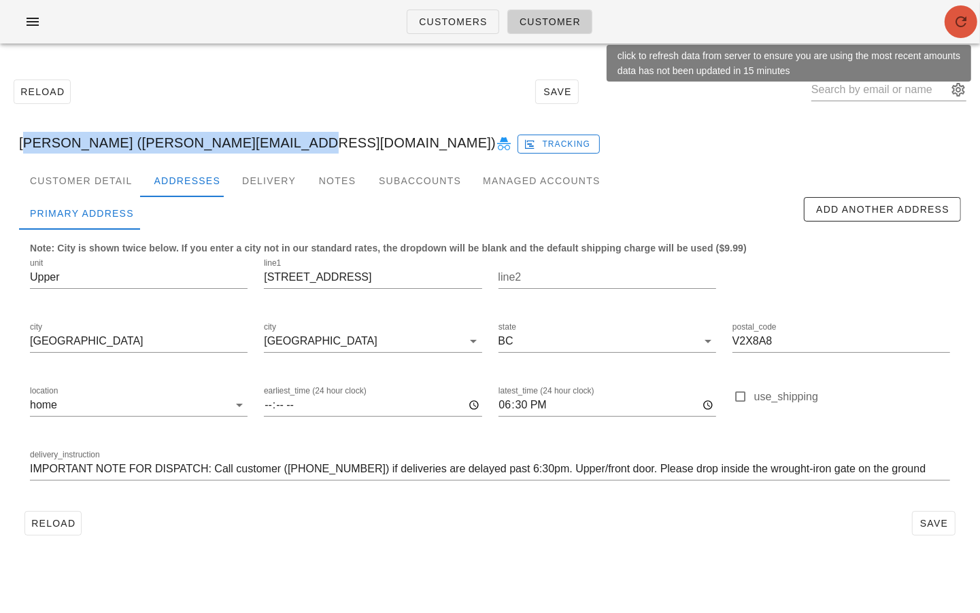
click at [667, 20] on icon "button" at bounding box center [961, 22] width 16 height 16
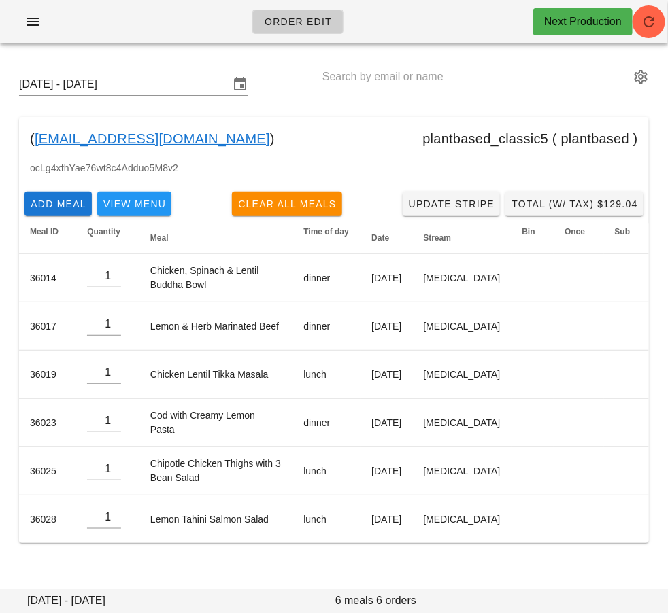
click at [360, 87] on input "text" at bounding box center [475, 77] width 307 height 22
paste input "Jessica Lam <"
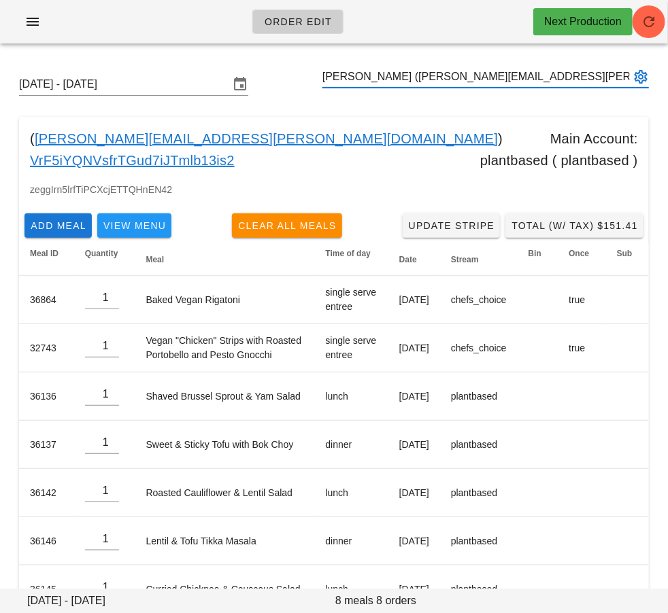
type input "Jessica Lam (lam.jessica@gmail.com)"
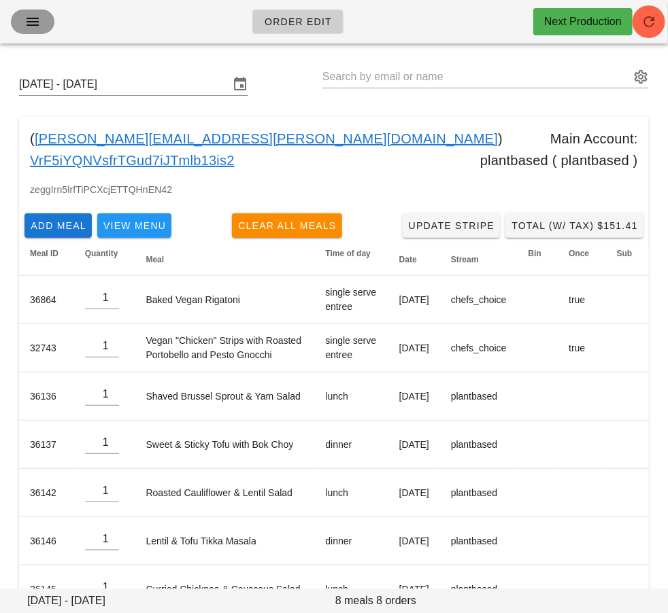
click at [29, 23] on icon "button" at bounding box center [32, 22] width 16 height 16
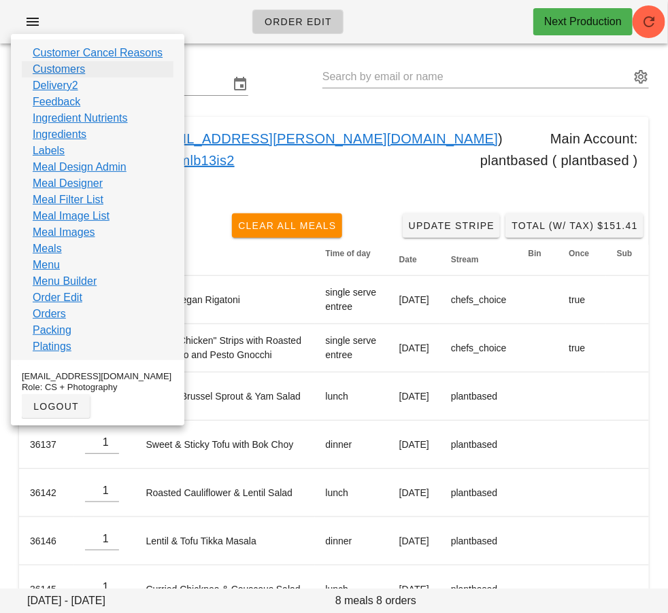
click at [72, 71] on link "Customers" at bounding box center [59, 69] width 52 height 16
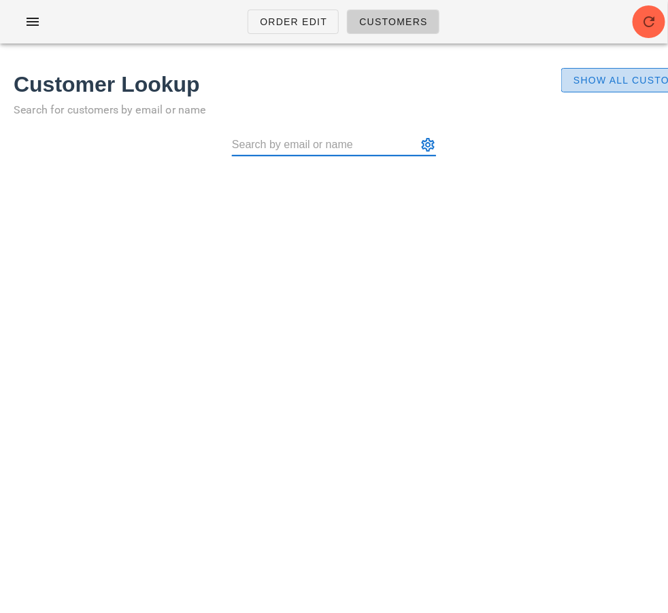
click at [591, 86] on button "Show All Customers" at bounding box center [636, 80] width 151 height 24
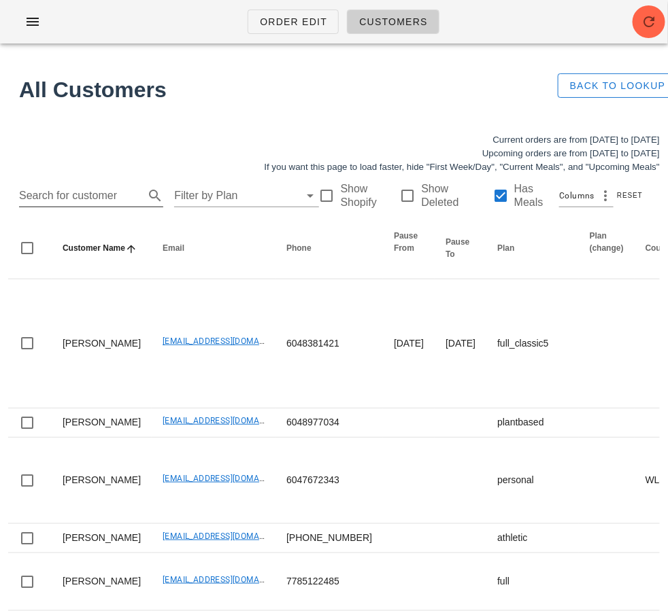
click at [103, 190] on input "Search for customer" at bounding box center [80, 196] width 122 height 22
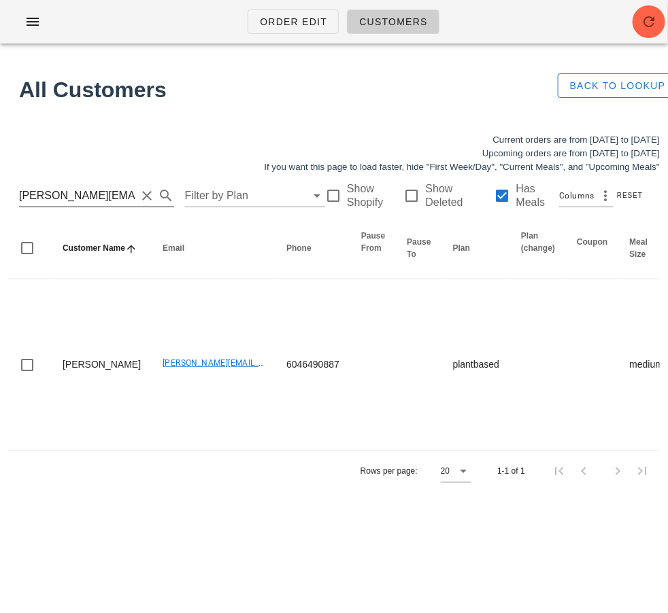
click at [94, 199] on input "lam.jessica@gmail.com" at bounding box center [77, 196] width 117 height 22
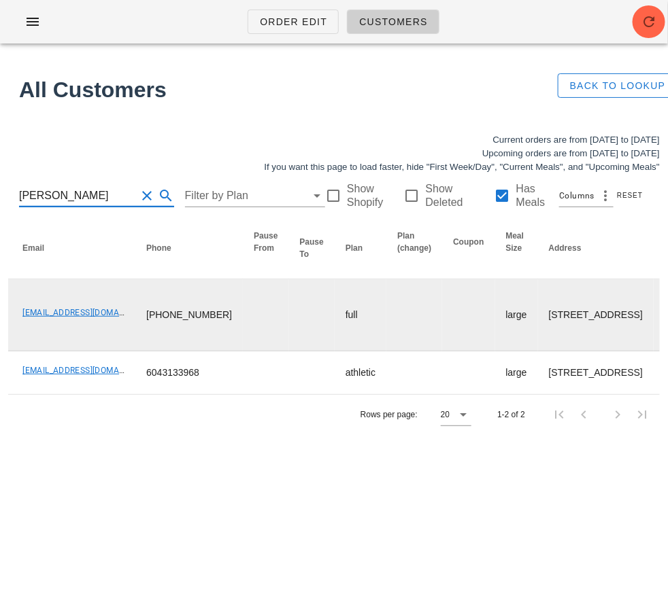
scroll to position [0, 545]
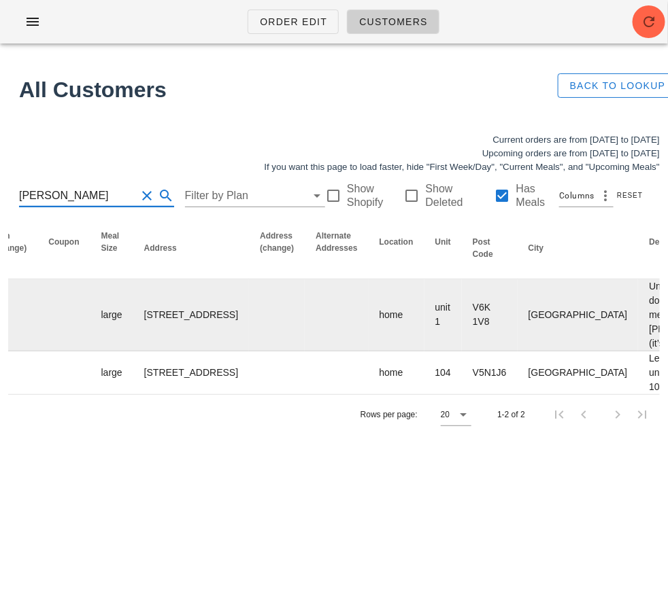
type input "nikola"
drag, startPoint x: 76, startPoint y: 311, endPoint x: 131, endPoint y: 354, distance: 68.8
click at [133, 352] on td "unit 1-2292 West 6th Avenue, Vancouver, V6K1V8" at bounding box center [191, 316] width 116 height 72
copy td "2292 West 6th Avenue, Vancouver,"
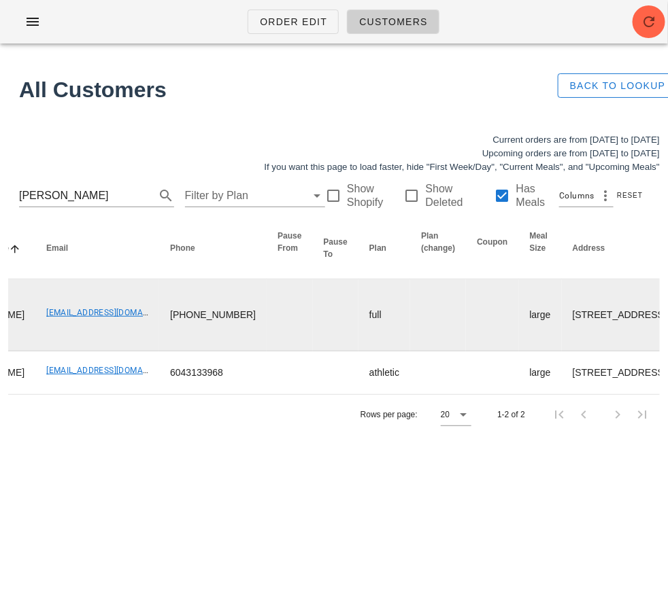
scroll to position [0, 360]
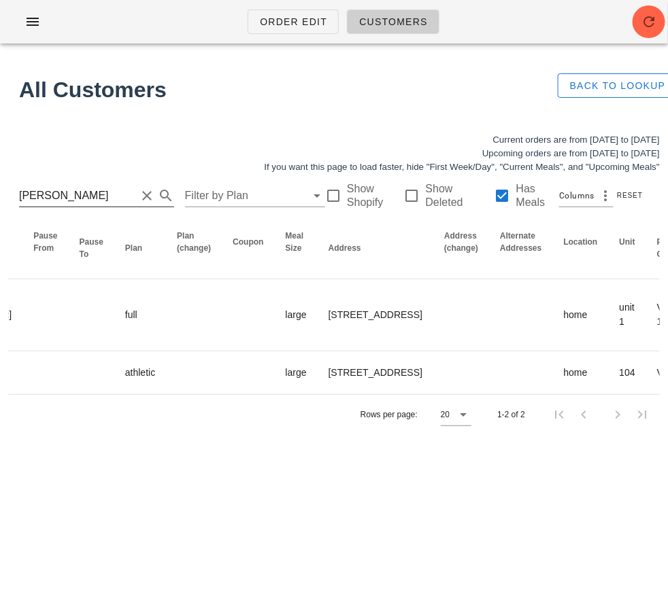
click at [82, 194] on input "nikola" at bounding box center [77, 196] width 117 height 22
click at [82, 194] on input "[PERSON_NAME]" at bounding box center [77, 196] width 117 height 22
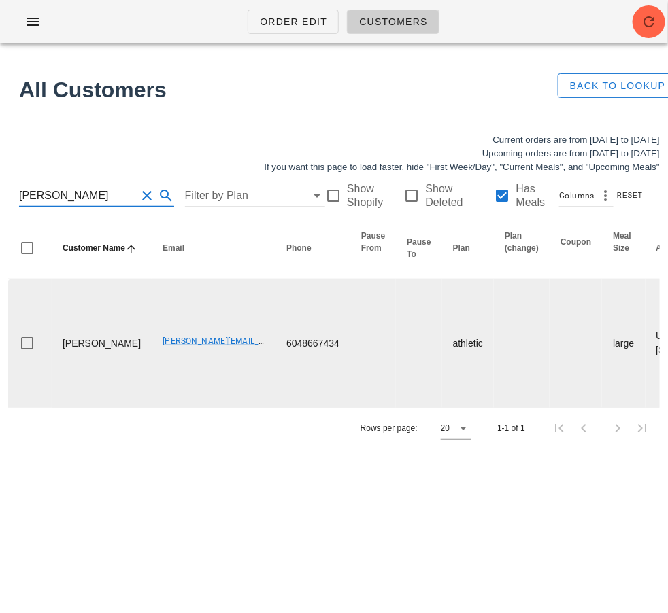
type input "david rob"
drag, startPoint x: 109, startPoint y: 352, endPoint x: 61, endPoint y: 334, distance: 51.7
click at [61, 334] on td "David Robinson" at bounding box center [102, 344] width 100 height 129
copy td "David Robinson"
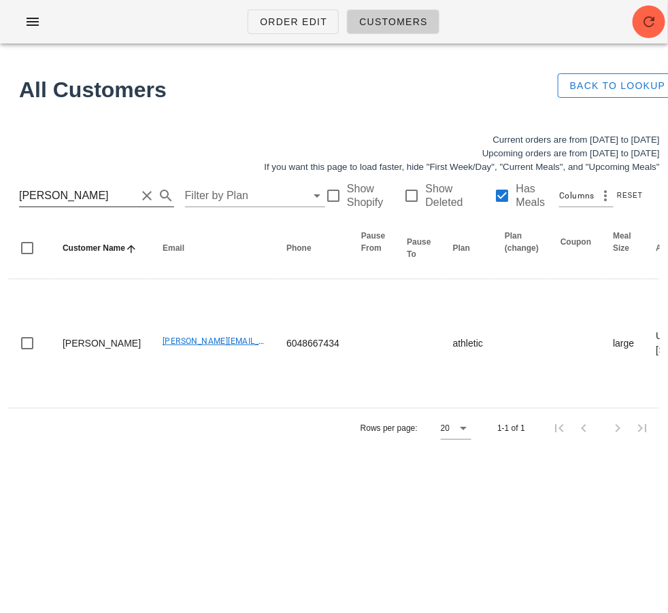
click at [65, 195] on input "david rob" at bounding box center [77, 196] width 117 height 22
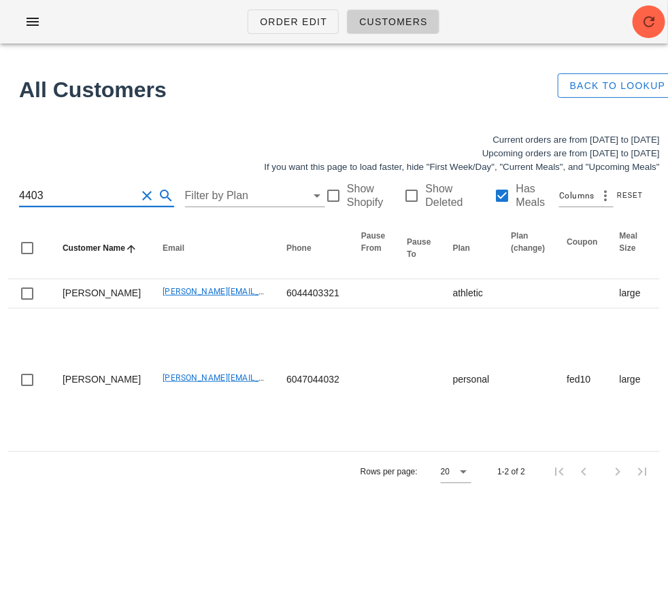
click at [49, 197] on input "4403" at bounding box center [77, 196] width 117 height 22
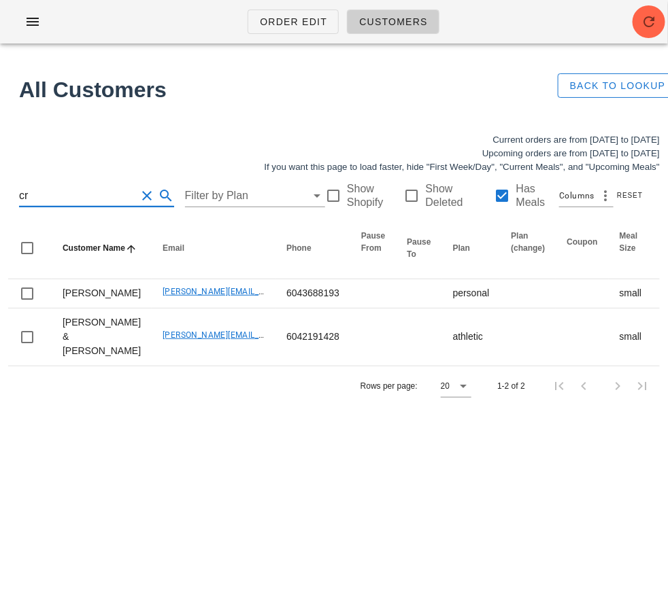
type input "c"
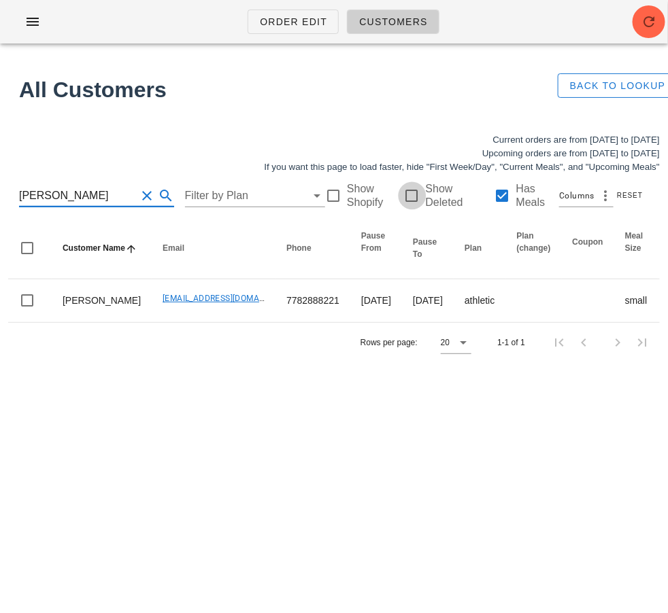
type input "melanie"
click at [401, 201] on div at bounding box center [412, 195] width 23 height 23
checkbox input "true"
click at [115, 205] on input "melanie" at bounding box center [77, 196] width 117 height 22
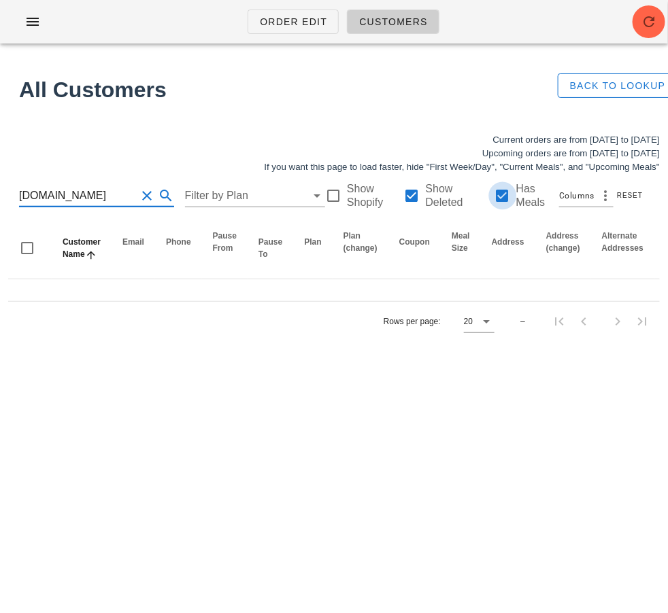
type input "melanie.th"
click at [506, 198] on div at bounding box center [502, 195] width 23 height 23
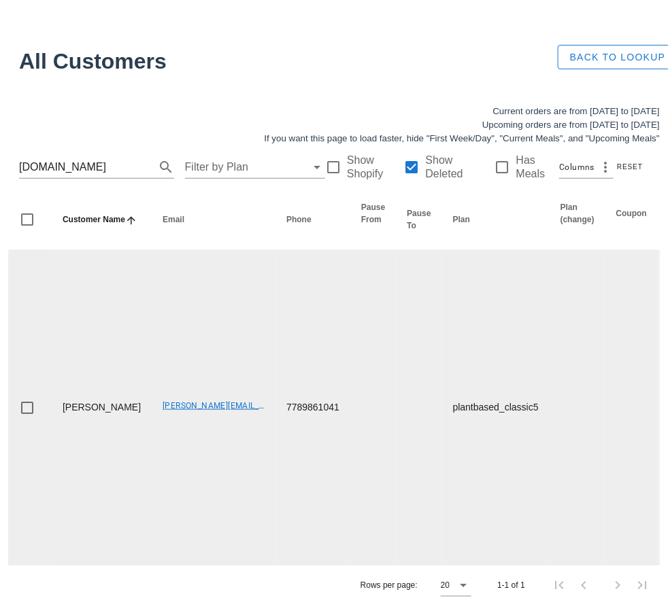
scroll to position [39, 0]
drag, startPoint x: 137, startPoint y: 454, endPoint x: 286, endPoint y: 436, distance: 149.3
copy link "Melanie.therapyworks@gmail.com"
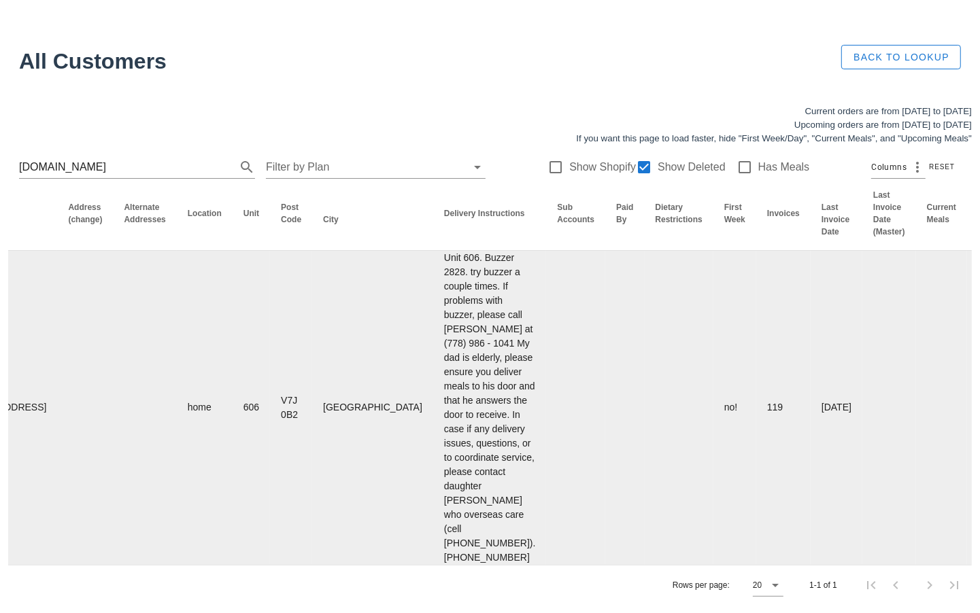
scroll to position [0, 0]
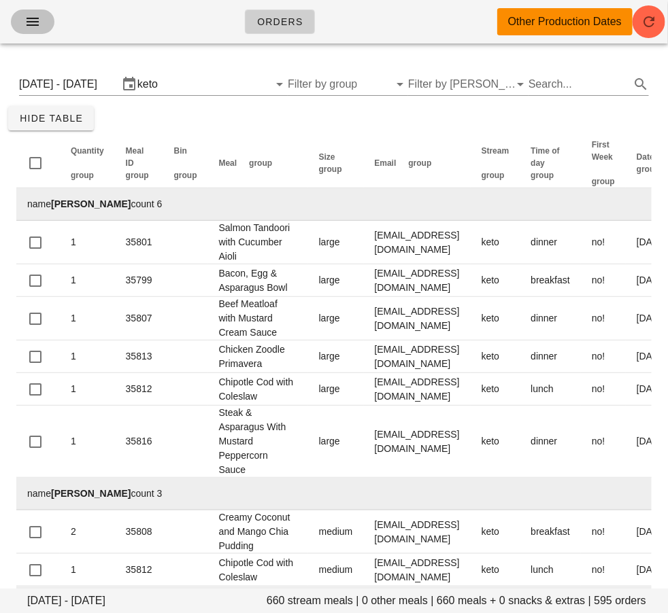
click at [29, 23] on icon "button" at bounding box center [32, 22] width 16 height 16
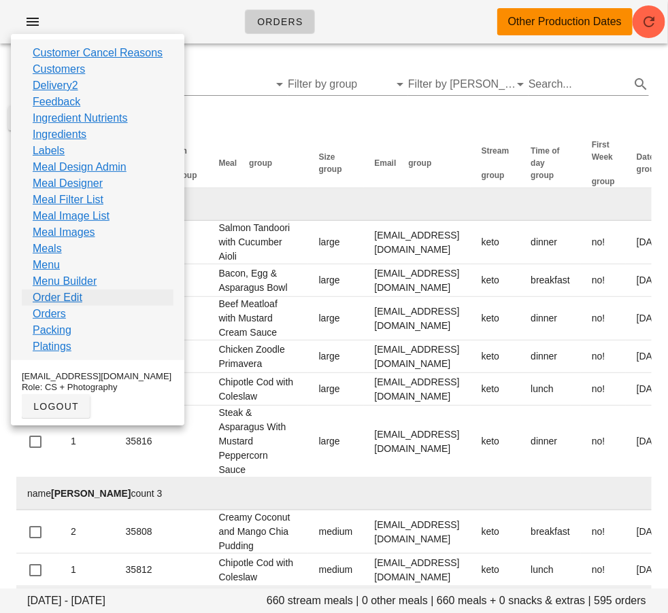
click at [76, 297] on link "Order Edit" at bounding box center [58, 298] width 50 height 16
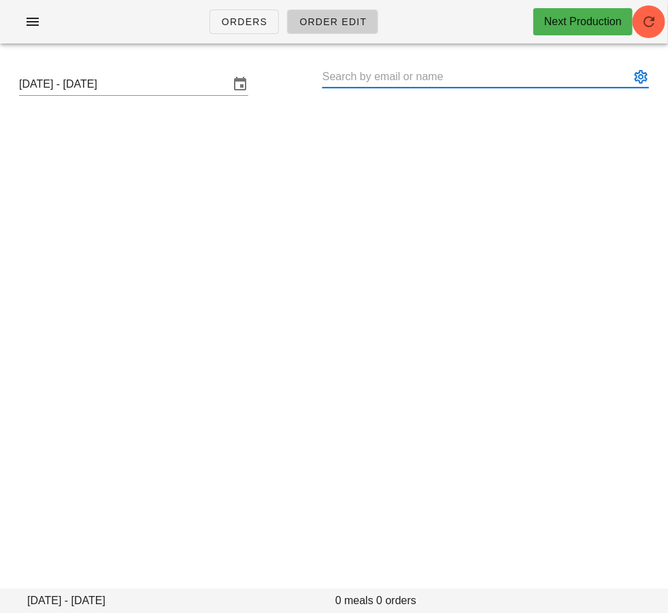
click at [418, 81] on input "text" at bounding box center [475, 77] width 307 height 22
paste input "hmashinchi@gmail.com"
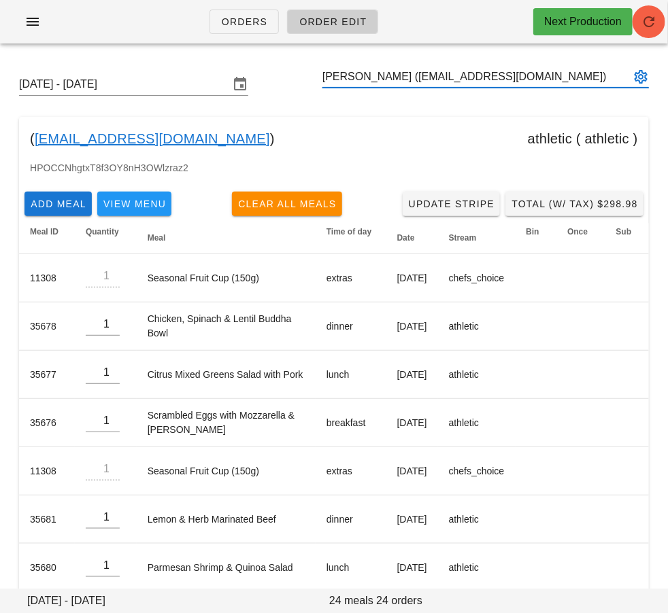
type input "Houtan Mashinchi (hmashinchi@gmail.com)"
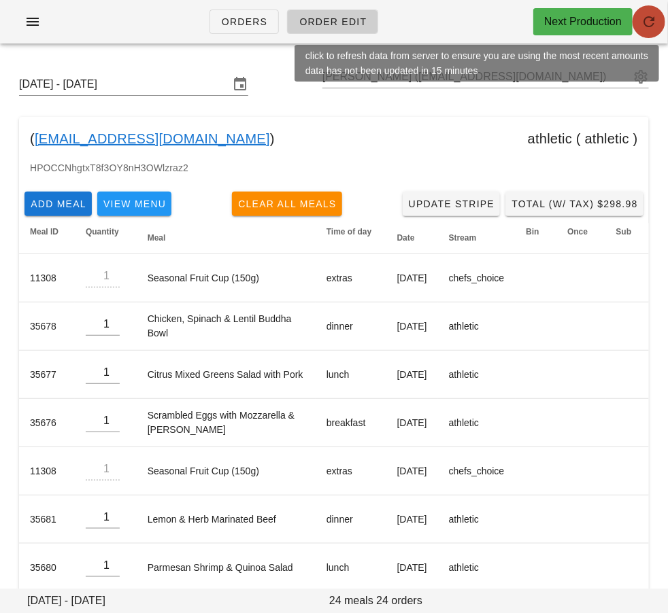
click at [643, 20] on icon "button" at bounding box center [649, 22] width 16 height 16
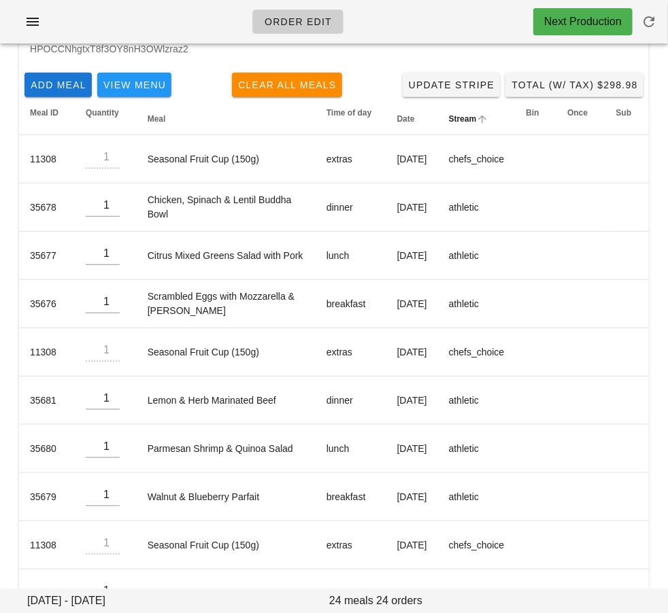
scroll to position [70, 0]
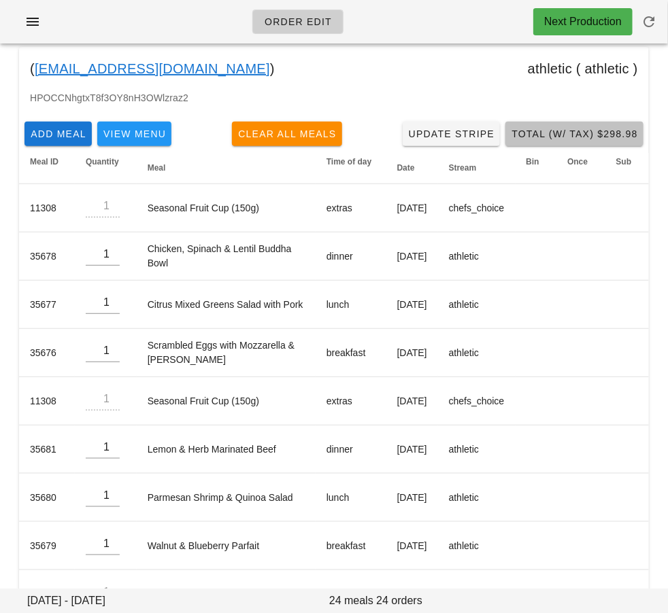
click at [543, 137] on span "Total (w/ Tax) $298.98" at bounding box center [574, 134] width 127 height 11
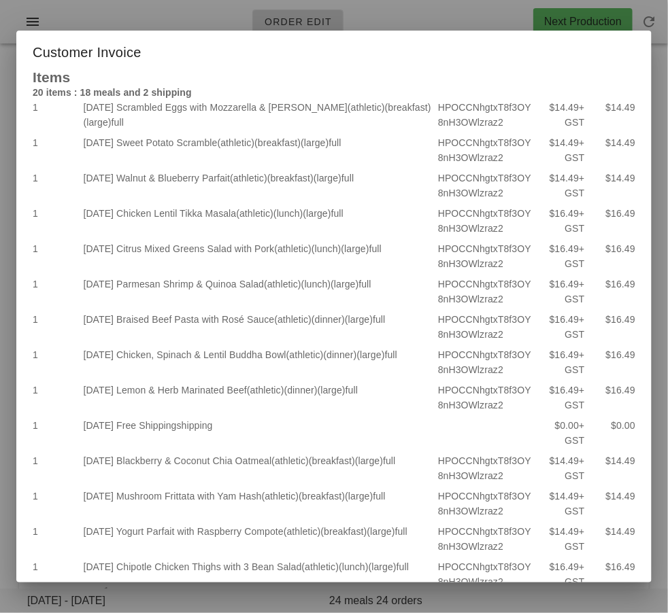
click at [405, 28] on div at bounding box center [334, 306] width 668 height 613
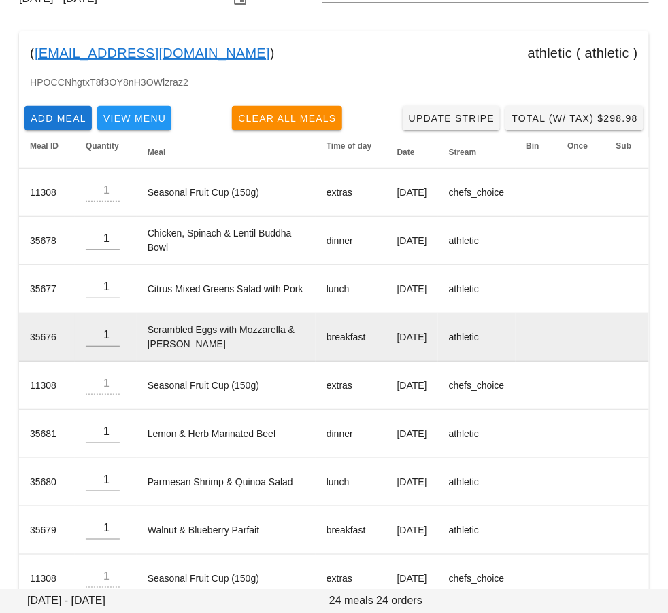
scroll to position [86, 0]
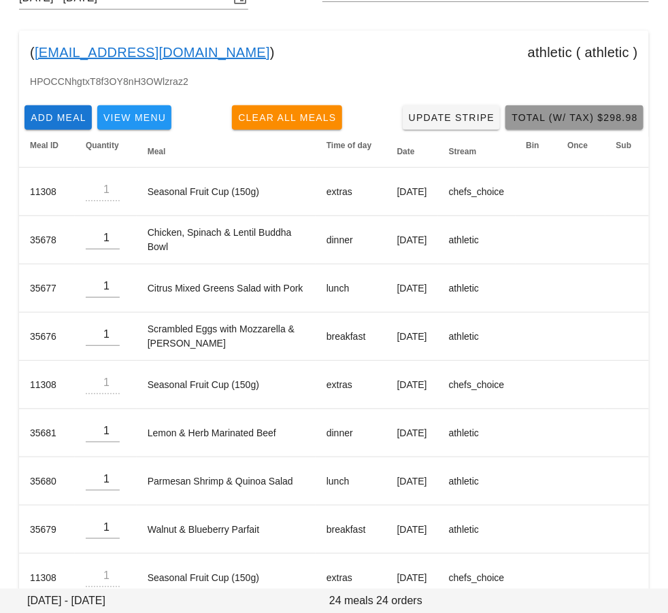
click at [577, 114] on span "Total (w/ Tax) $298.98" at bounding box center [574, 117] width 127 height 11
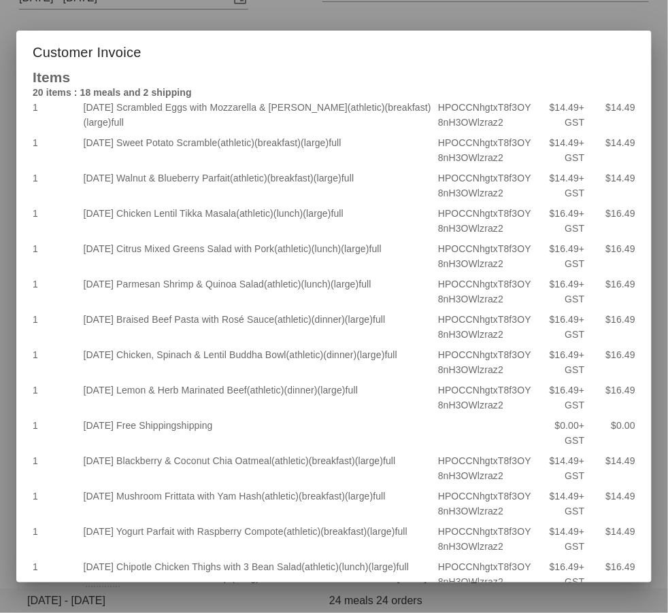
click at [480, 18] on div at bounding box center [334, 306] width 668 height 613
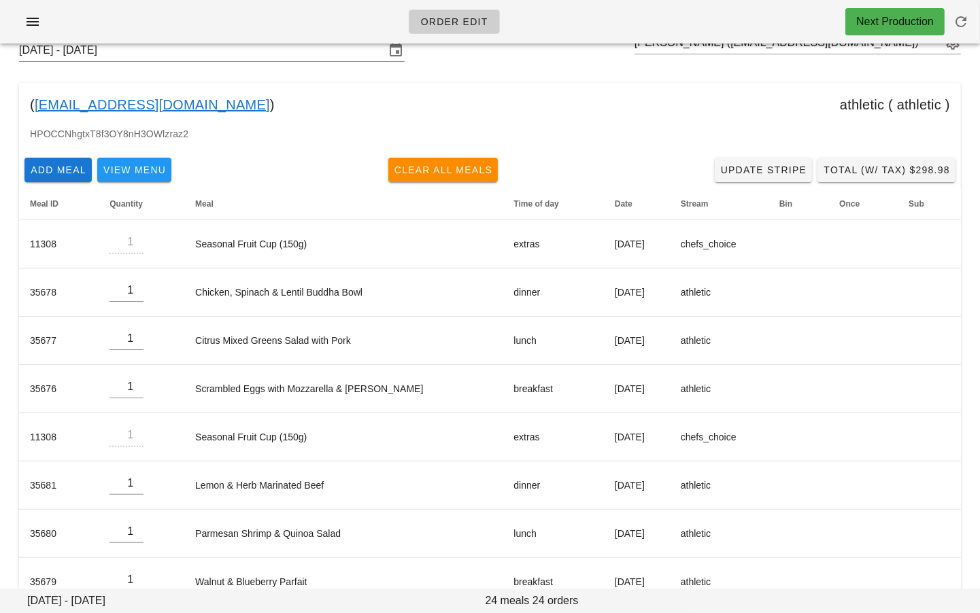
scroll to position [0, 0]
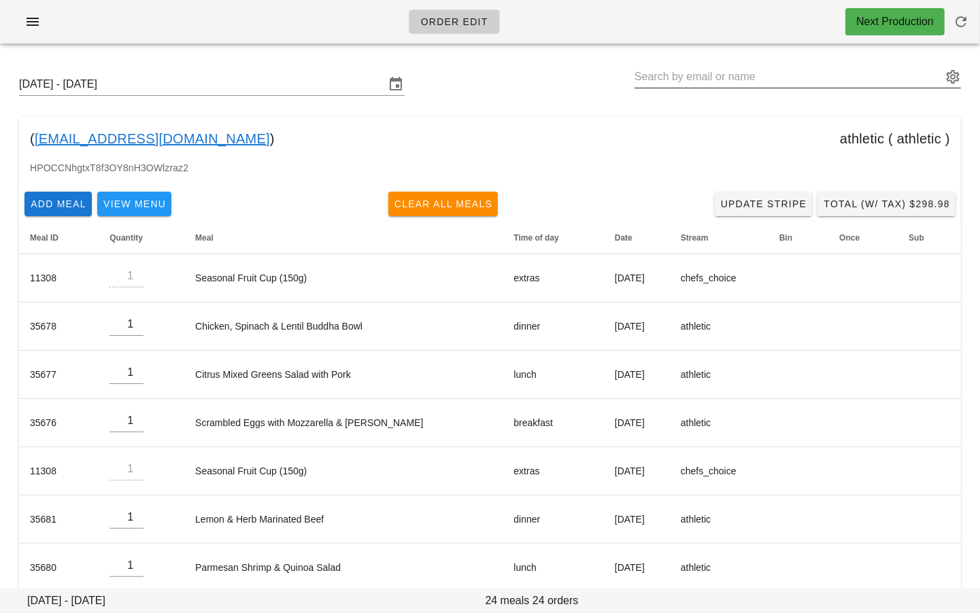
click at [667, 78] on input "text" at bounding box center [788, 77] width 307 height 22
drag, startPoint x: 199, startPoint y: 144, endPoint x: 37, endPoint y: 141, distance: 162.6
click at [37, 141] on div "( [EMAIL_ADDRESS][DOMAIN_NAME] ) athletic ( athletic )" at bounding box center [490, 139] width 942 height 44
copy div "[EMAIL_ADDRESS][DOMAIN_NAME] )"
click at [505, 78] on div "[DATE] - [DATE]" at bounding box center [490, 85] width 964 height 44
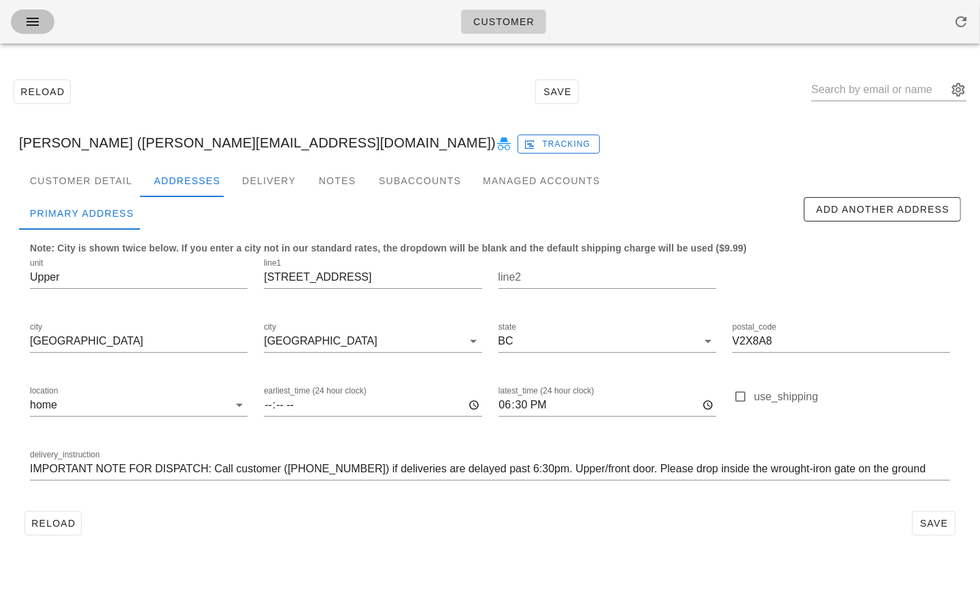
click at [40, 23] on icon "button" at bounding box center [32, 22] width 16 height 16
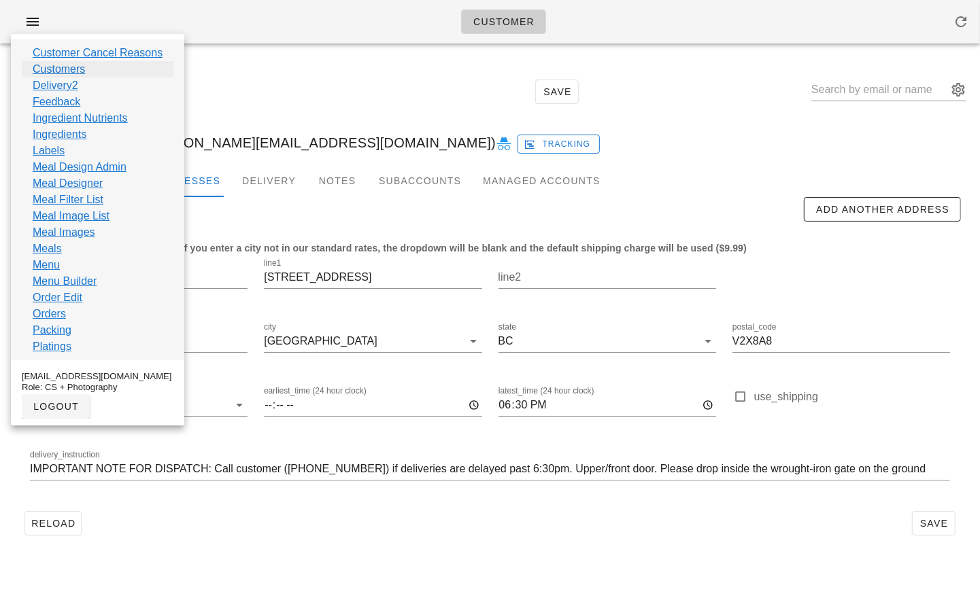
click at [71, 67] on link "Customers" at bounding box center [59, 69] width 52 height 16
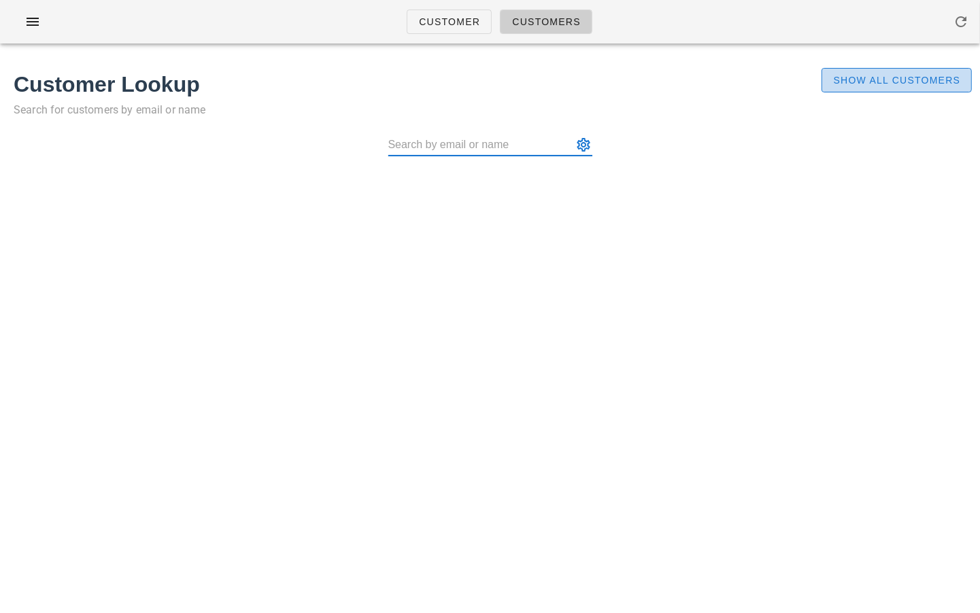
click at [899, 80] on span "Show All Customers" at bounding box center [897, 80] width 128 height 11
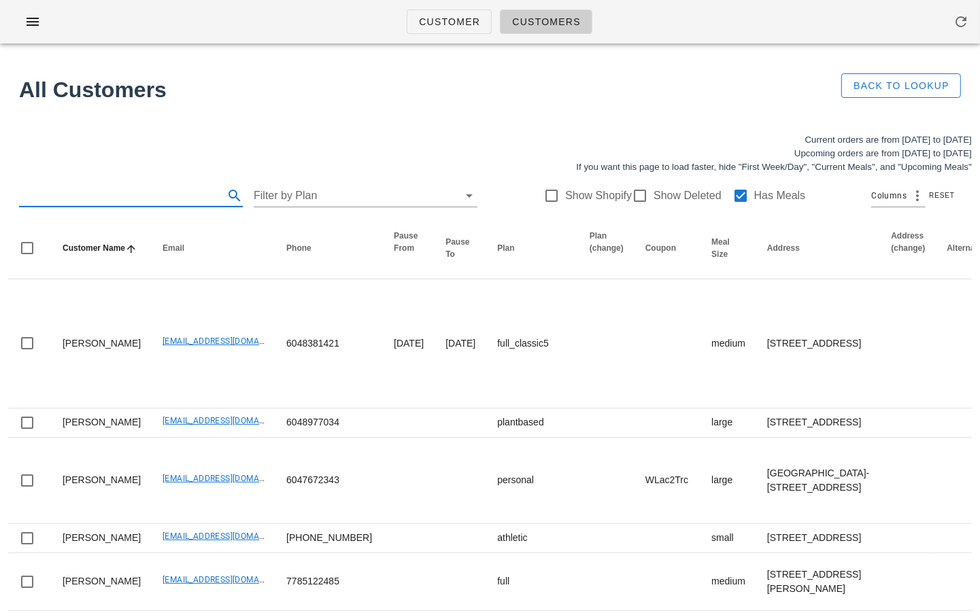
click at [126, 198] on input "text" at bounding box center [120, 196] width 202 height 22
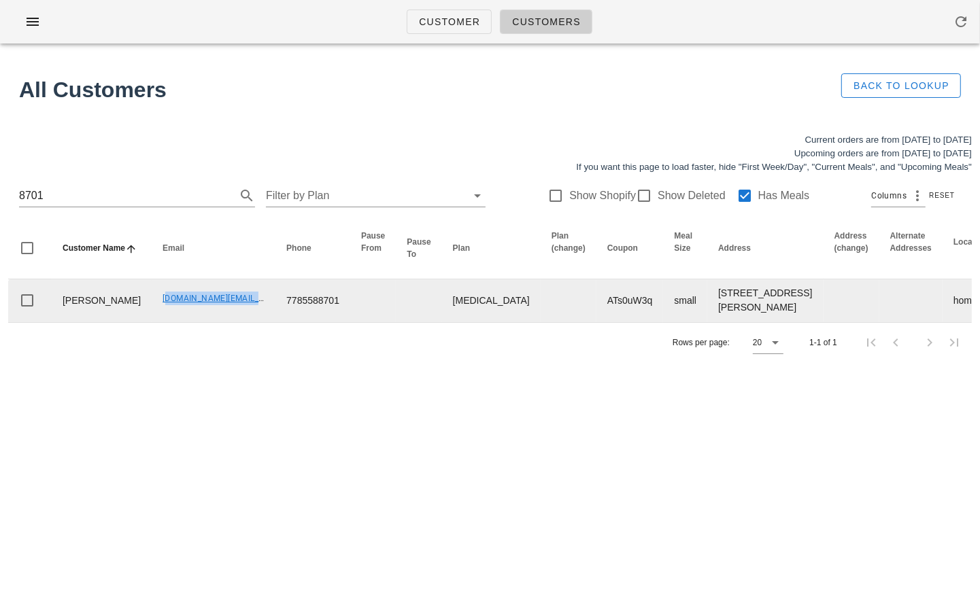
drag, startPoint x: 112, startPoint y: 311, endPoint x: 224, endPoint y: 321, distance: 112.7
click at [224, 321] on td "[DOMAIN_NAME][EMAIL_ADDRESS][DOMAIN_NAME]" at bounding box center [214, 301] width 124 height 43
copy link "[DOMAIN_NAME][EMAIL_ADDRESS][DOMAIN_NAME]"
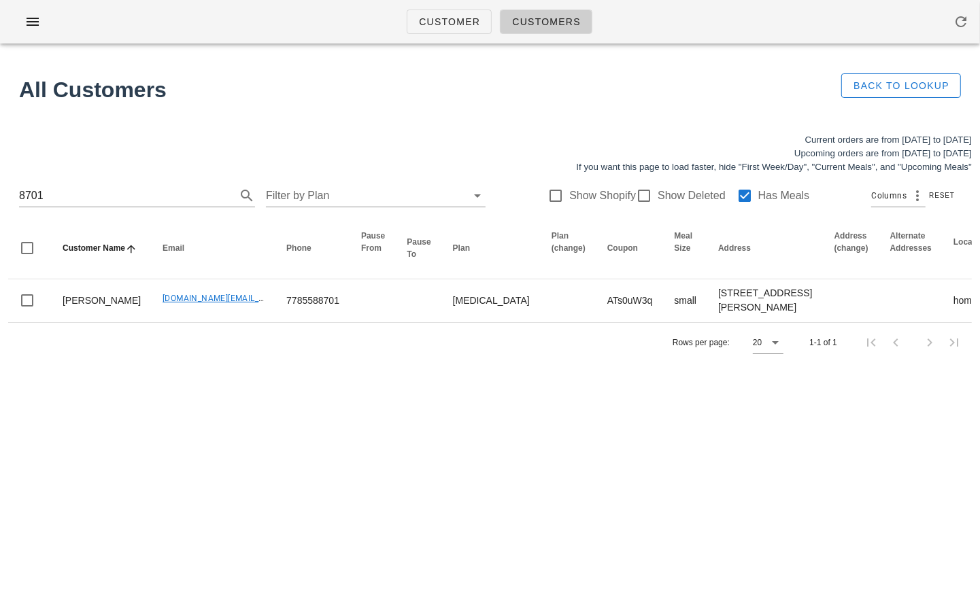
click at [237, 409] on div "Customer Customers All Customers Back to Lookup Current orders are from [DATE] …" at bounding box center [490, 306] width 980 height 613
click at [61, 191] on input "8701" at bounding box center [118, 196] width 198 height 22
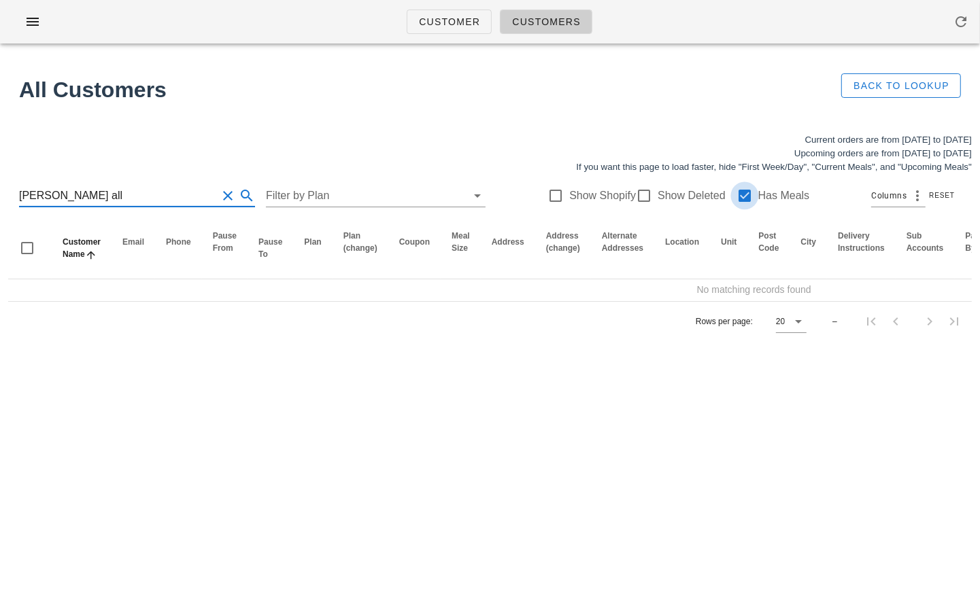
type input "[PERSON_NAME] all"
click at [734, 189] on div at bounding box center [744, 195] width 23 height 23
click at [89, 192] on input "[PERSON_NAME] all" at bounding box center [118, 196] width 198 height 22
drag, startPoint x: 54, startPoint y: 198, endPoint x: -18, endPoint y: 194, distance: 72.2
click at [0, 194] on html "Customer Customers All Customers Back to Lookup Current orders are from [DATE] …" at bounding box center [490, 306] width 980 height 613
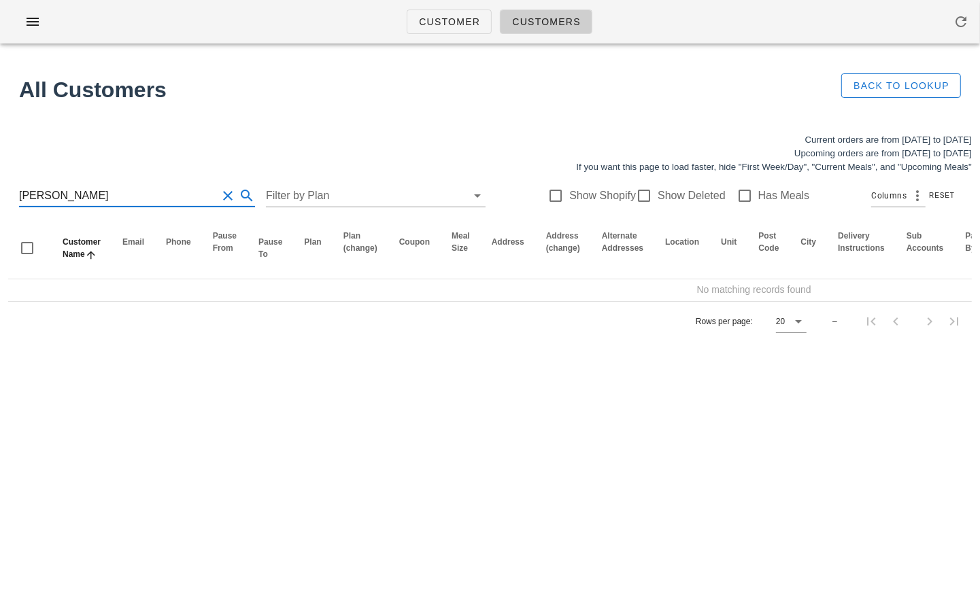
type input "[PERSON_NAME]"
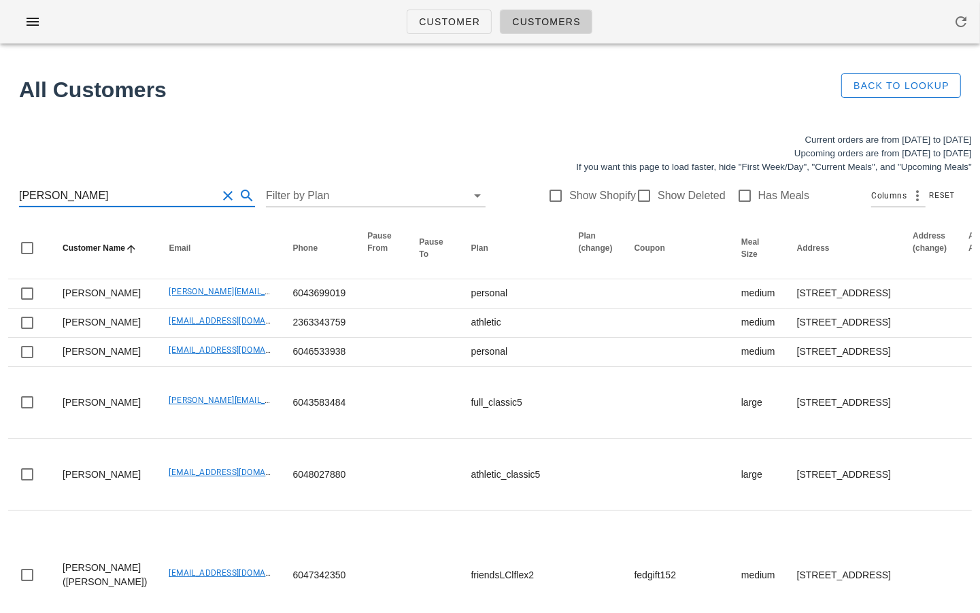
click at [46, 200] on input "[PERSON_NAME]" at bounding box center [118, 196] width 198 height 22
drag, startPoint x: 53, startPoint y: 197, endPoint x: -16, endPoint y: 197, distance: 69.4
click at [0, 197] on html "Customer Customers All Customers Back to Lookup Current orders are from [DATE] …" at bounding box center [490, 586] width 980 height 1172
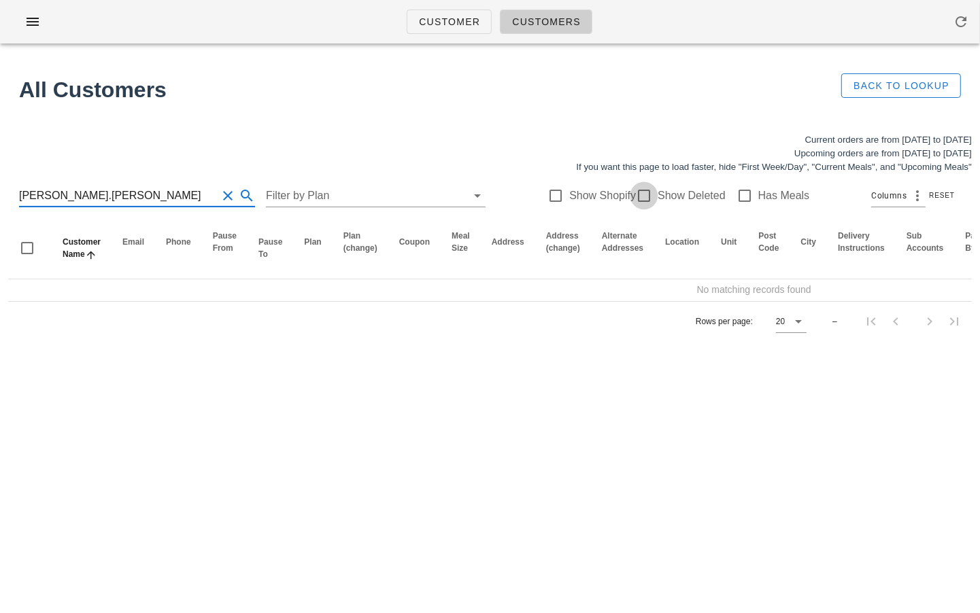
type input "[PERSON_NAME].[PERSON_NAME]"
click at [634, 191] on div at bounding box center [643, 195] width 23 height 23
checkbox input "true"
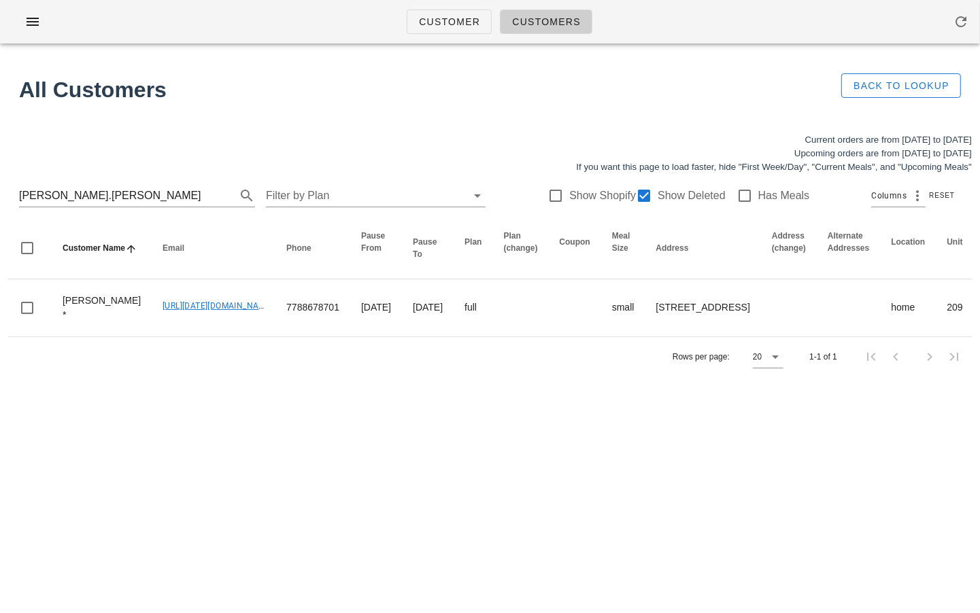
click at [135, 422] on div "Customer Customers All Customers Back to Lookup Current orders are from [DATE] …" at bounding box center [490, 306] width 980 height 613
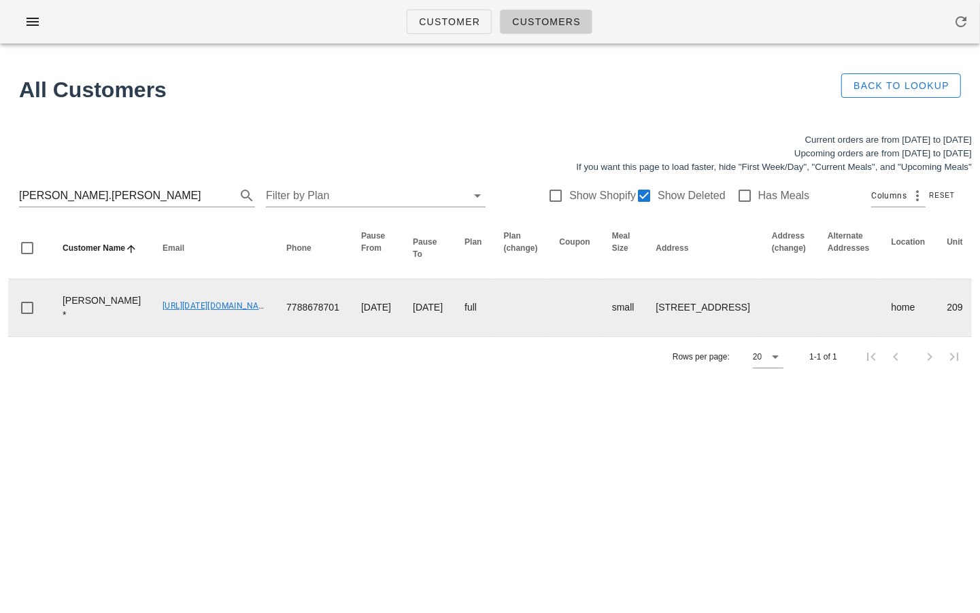
drag, startPoint x: 114, startPoint y: 311, endPoint x: 229, endPoint y: 316, distance: 115.7
click at [229, 316] on td "[URL][DATE][DOMAIN_NAME]" at bounding box center [214, 308] width 124 height 57
copy link "[URL][DATE][DOMAIN_NAME]"
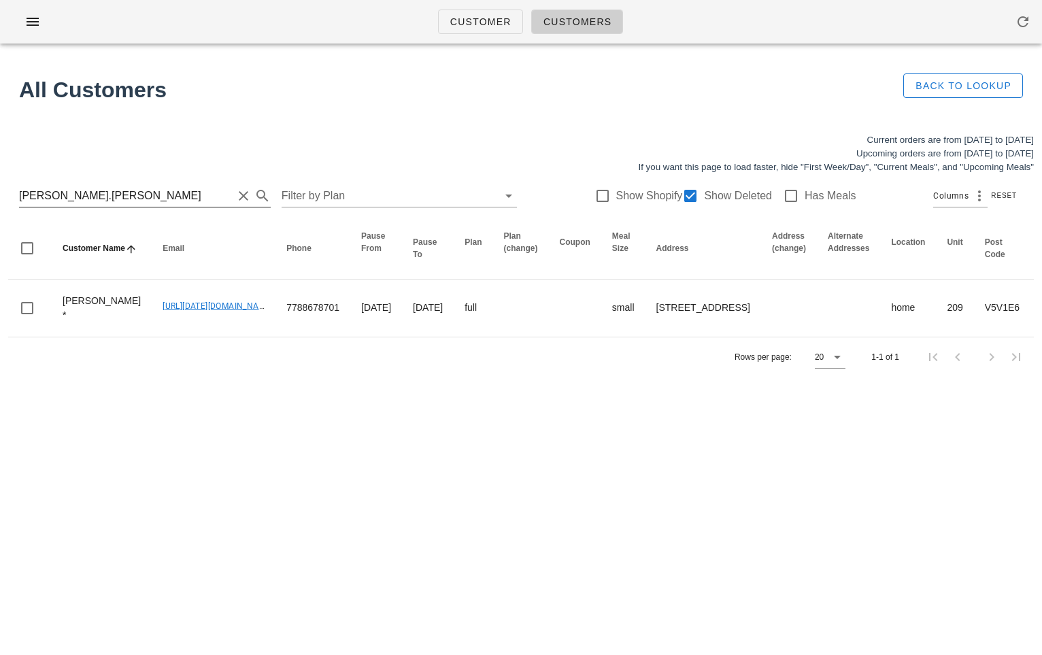
click at [88, 196] on input "[PERSON_NAME].[PERSON_NAME]" at bounding box center [126, 196] width 214 height 22
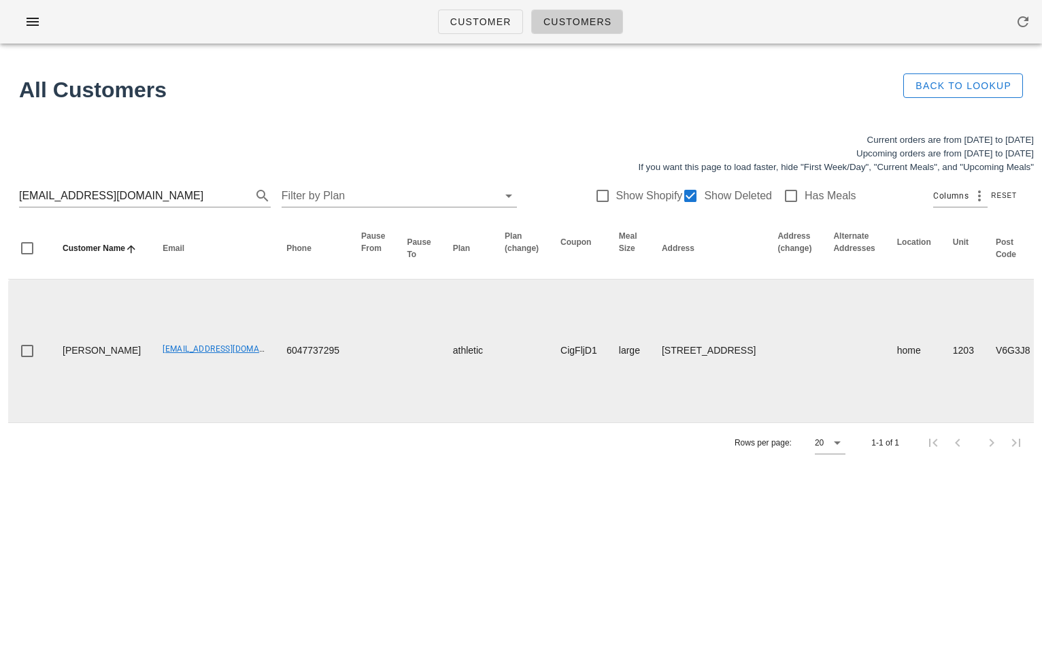
drag, startPoint x: 110, startPoint y: 358, endPoint x: 53, endPoint y: 346, distance: 58.4
click at [53, 346] on td "[PERSON_NAME]" at bounding box center [102, 351] width 100 height 143
copy td "[PERSON_NAME]"
drag, startPoint x: 122, startPoint y: 348, endPoint x: 220, endPoint y: 347, distance: 97.3
click at [220, 347] on td "[EMAIL_ADDRESS][DOMAIN_NAME]" at bounding box center [214, 351] width 124 height 143
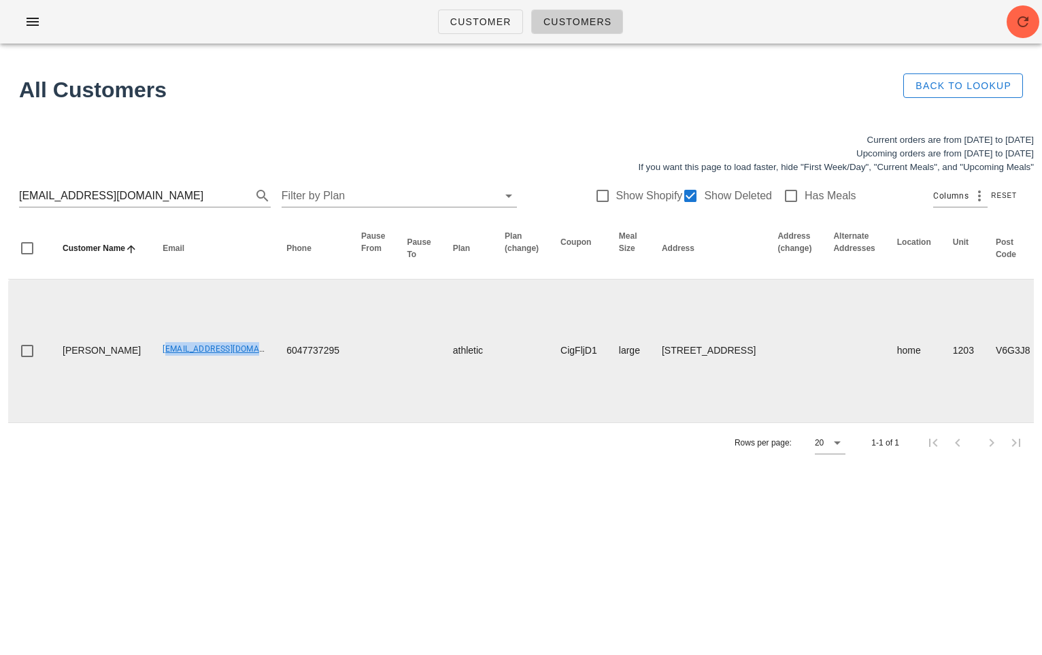
copy link "[EMAIL_ADDRESS][DOMAIN_NAME]"
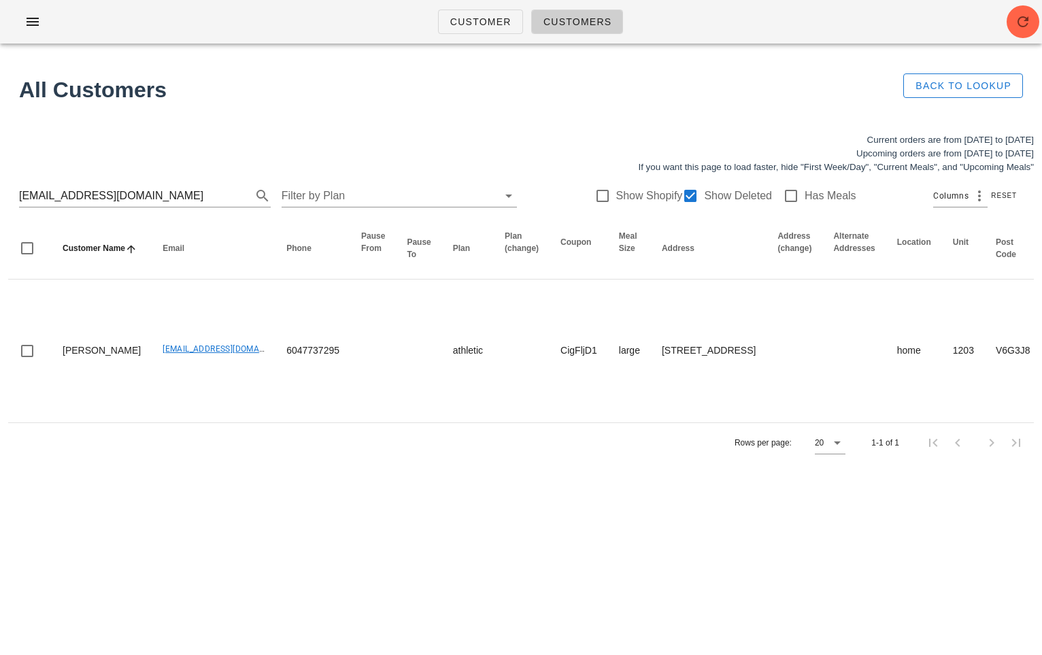
click at [124, 208] on div "[EMAIL_ADDRESS][DOMAIN_NAME] Filter by Plan Show Shopify Show Deleted Has Meals…" at bounding box center [521, 196] width 1026 height 44
click at [161, 192] on input "[EMAIL_ADDRESS][DOMAIN_NAME]" at bounding box center [126, 196] width 214 height 22
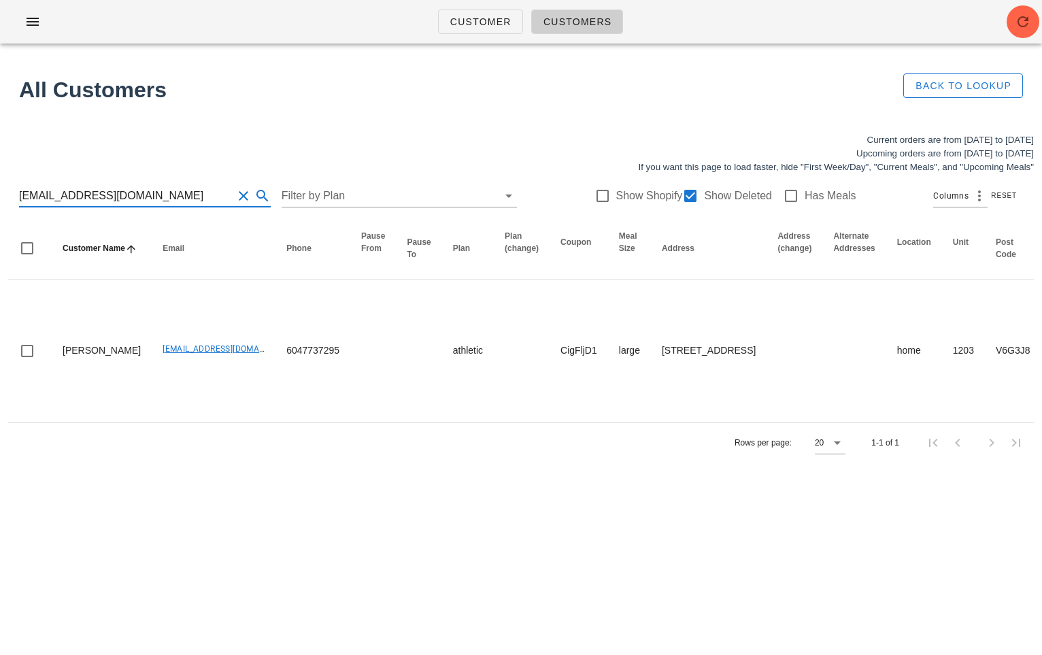
click at [161, 192] on input "[EMAIL_ADDRESS][DOMAIN_NAME]" at bounding box center [126, 196] width 214 height 22
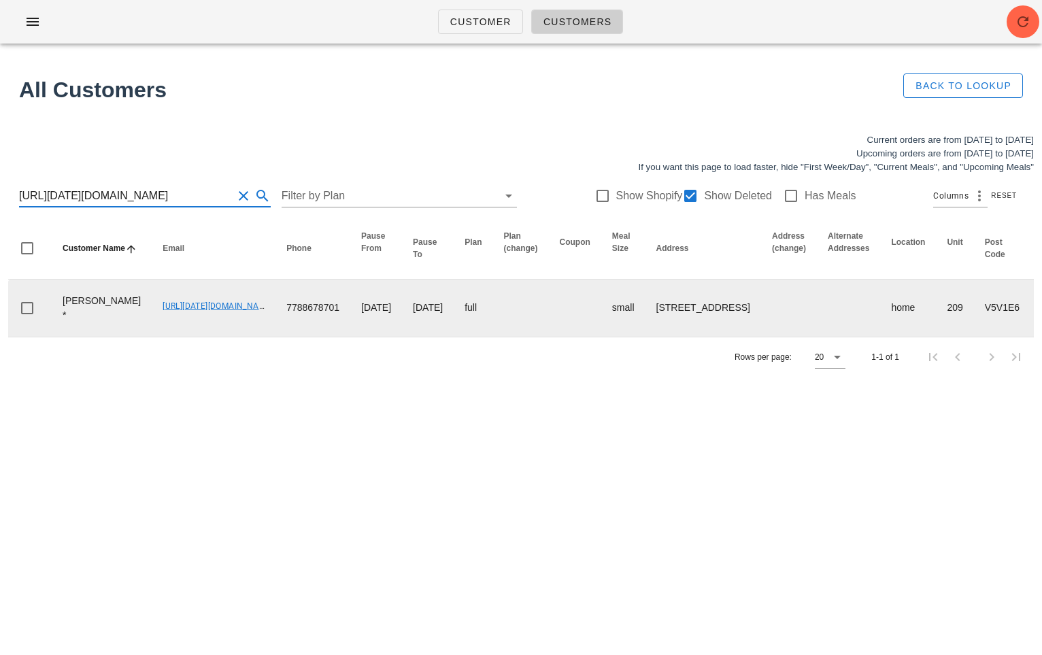
scroll to position [0, 609]
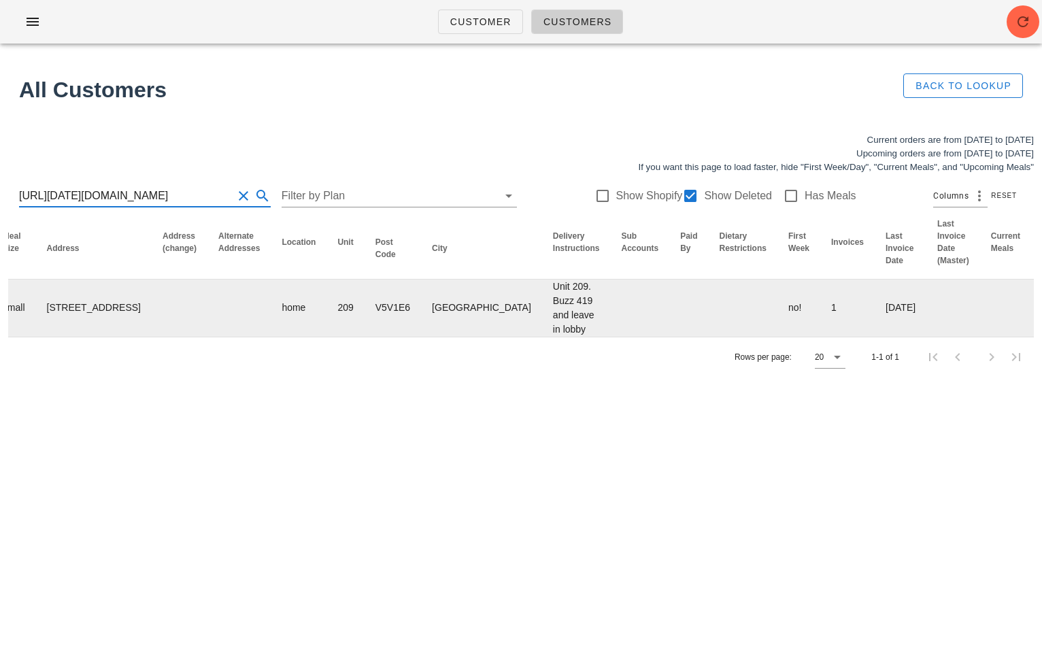
type input "[URL][DATE][DOMAIN_NAME]"
click at [979, 313] on link "7" at bounding box center [1044, 307] width 5 height 11
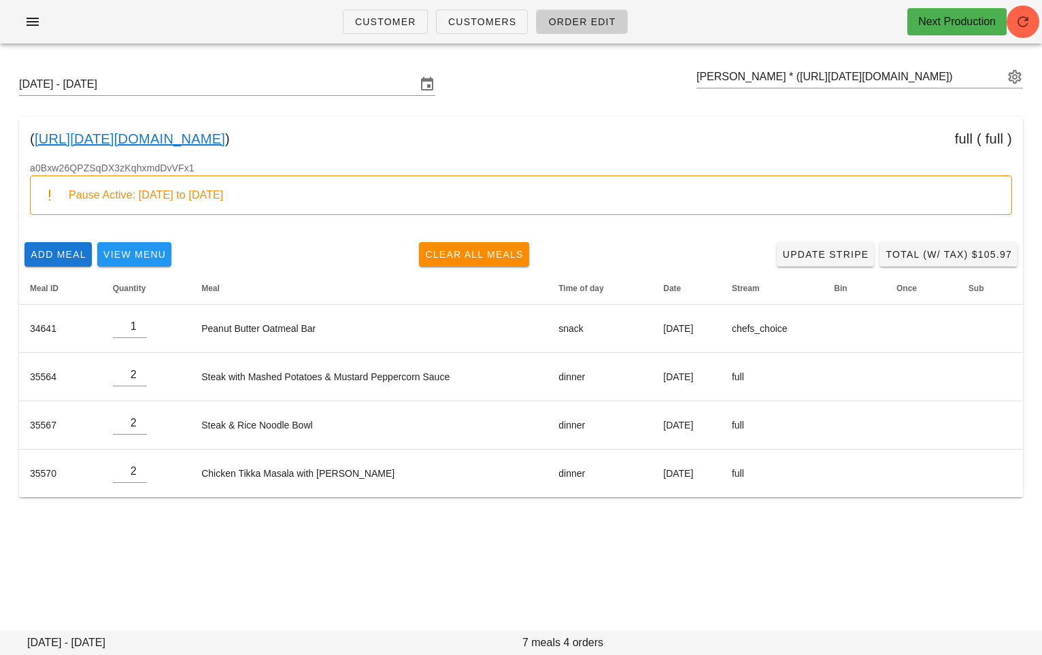
click at [371, 244] on div "Add Meal View Menu Clear All Meals Update Stripe Total (w/ Tax) $105.97" at bounding box center [521, 254] width 1004 height 35
click at [495, 254] on span "Clear All Meals" at bounding box center [473, 254] width 99 height 11
type input "0"
click at [817, 72] on input "text" at bounding box center [849, 77] width 307 height 22
drag, startPoint x: 409, startPoint y: 136, endPoint x: 33, endPoint y: 125, distance: 376.2
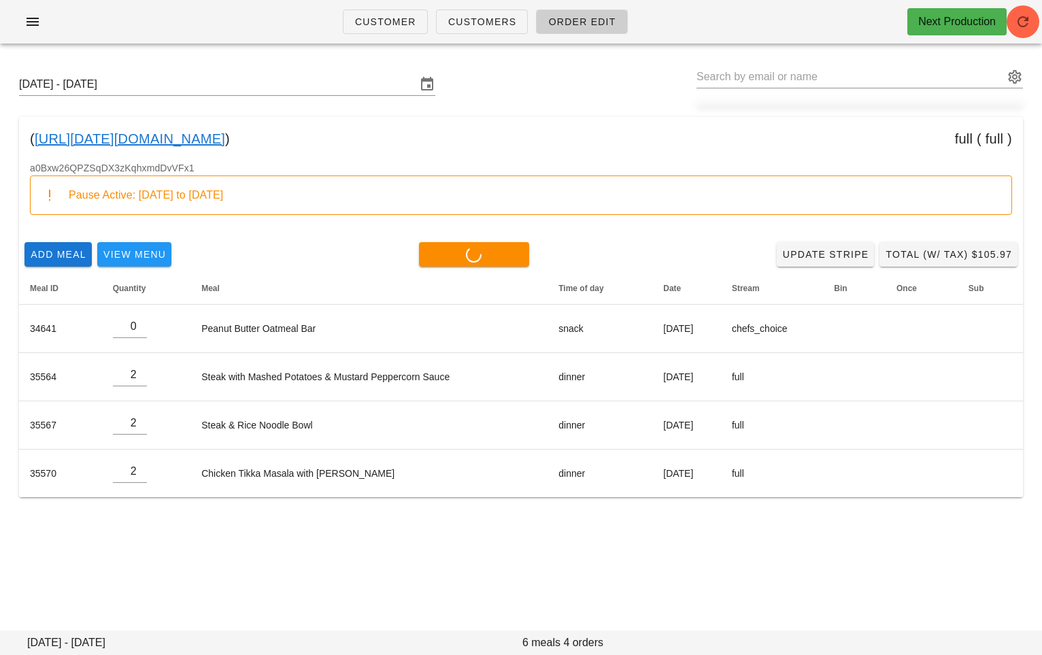
click at [33, 125] on div "( 00_DELETED_2025-09-25_allen.jessicaruth___gmail.com ) full ( full )" at bounding box center [521, 139] width 1004 height 44
copy div "( 00_DELETED_2025-09-25_allen.jessicaruth___gmail.com )"
type input "0"
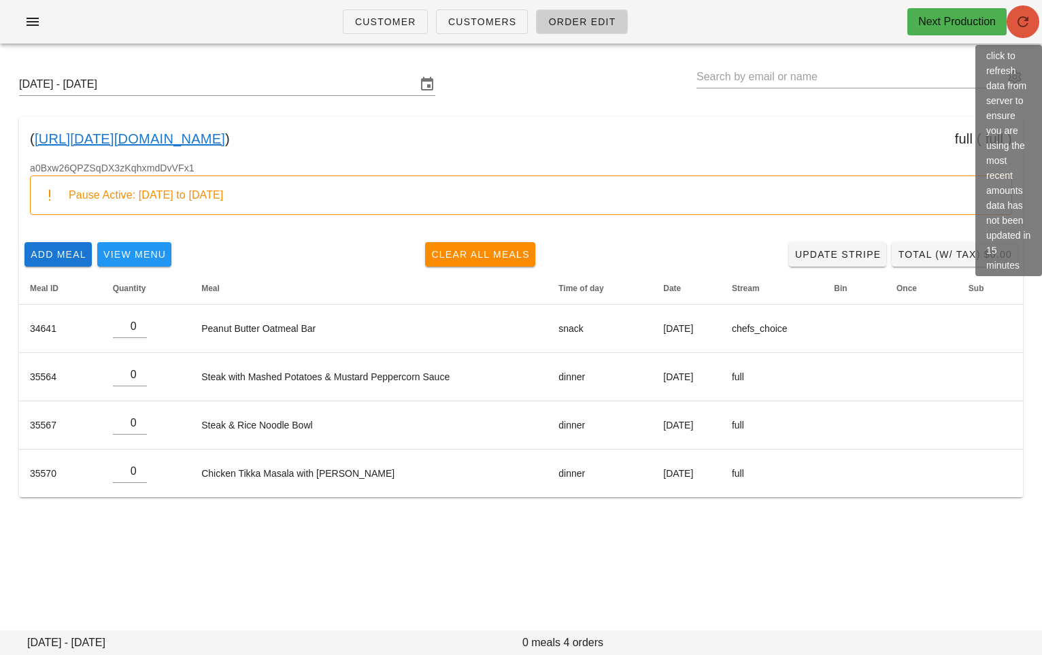
click at [979, 22] on icon "button" at bounding box center [1023, 22] width 16 height 16
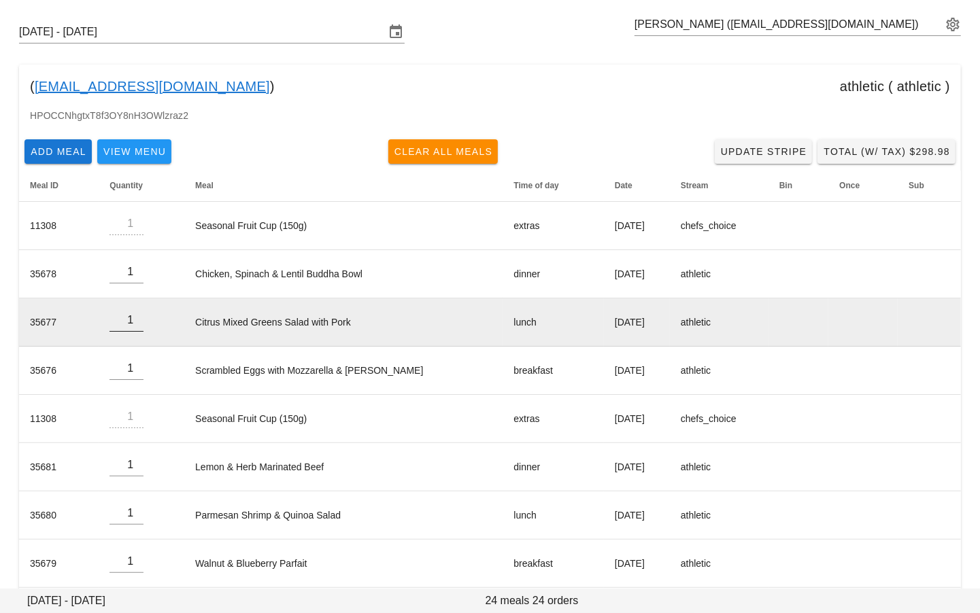
scroll to position [58, 0]
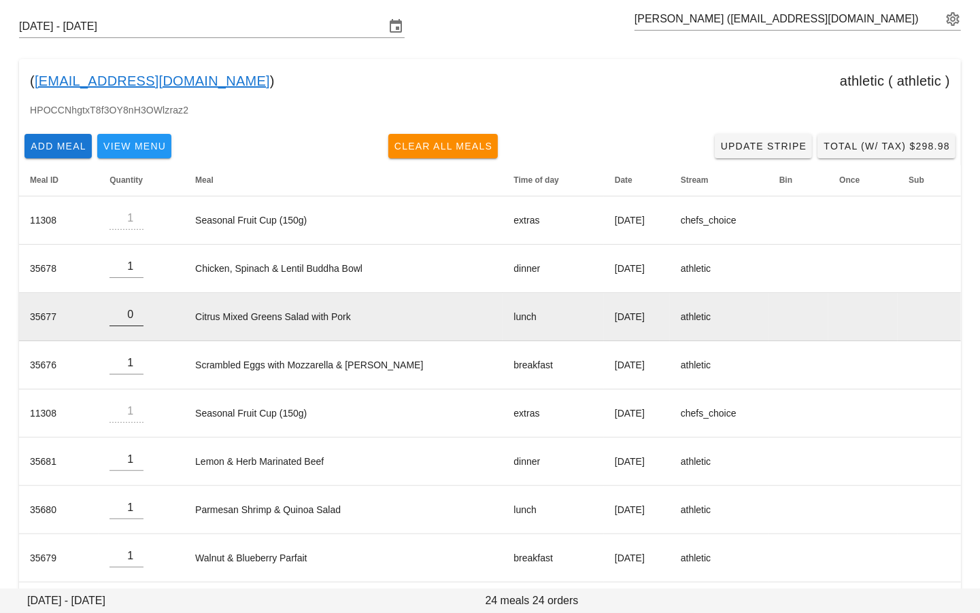
type input "0"
click at [137, 318] on input "0" at bounding box center [126, 315] width 34 height 22
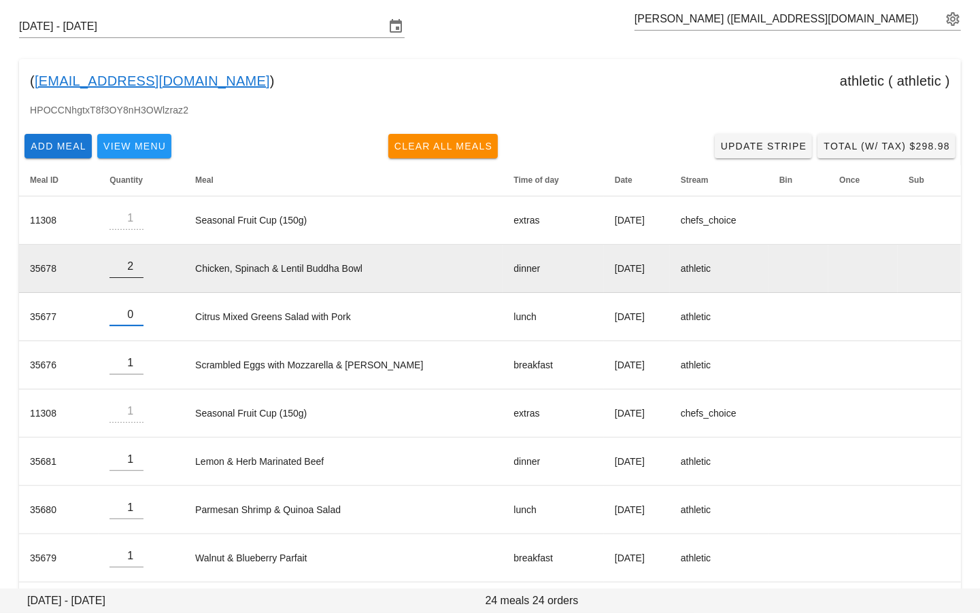
type input "2"
click at [138, 263] on input "2" at bounding box center [126, 267] width 34 height 22
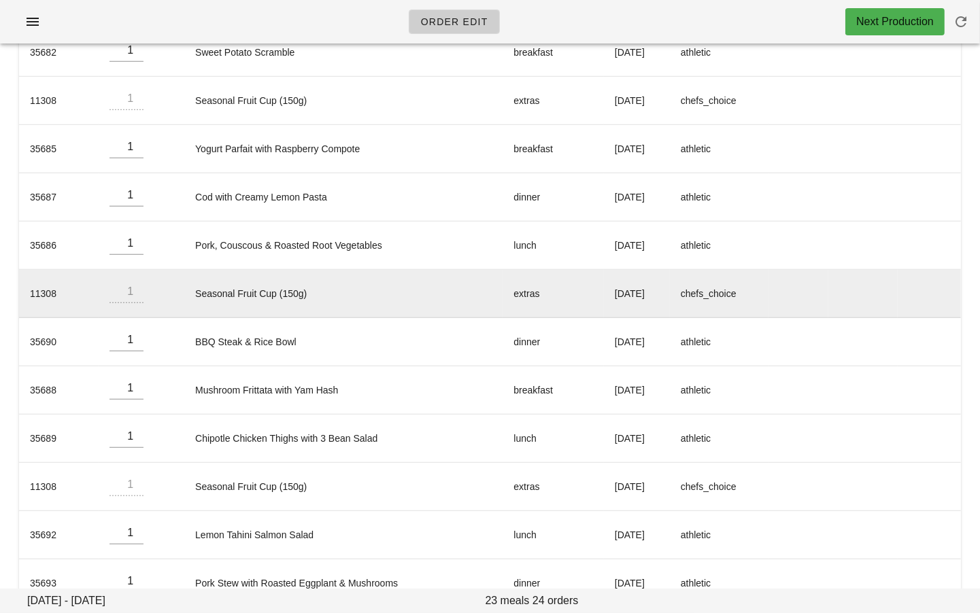
scroll to position [745, 0]
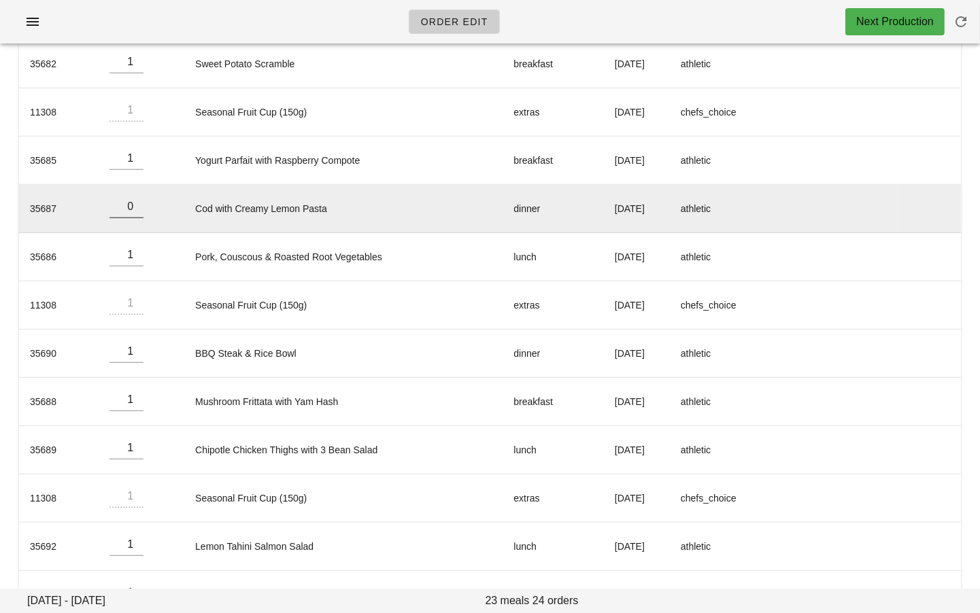
type input "0"
click at [137, 207] on input "0" at bounding box center [126, 207] width 34 height 22
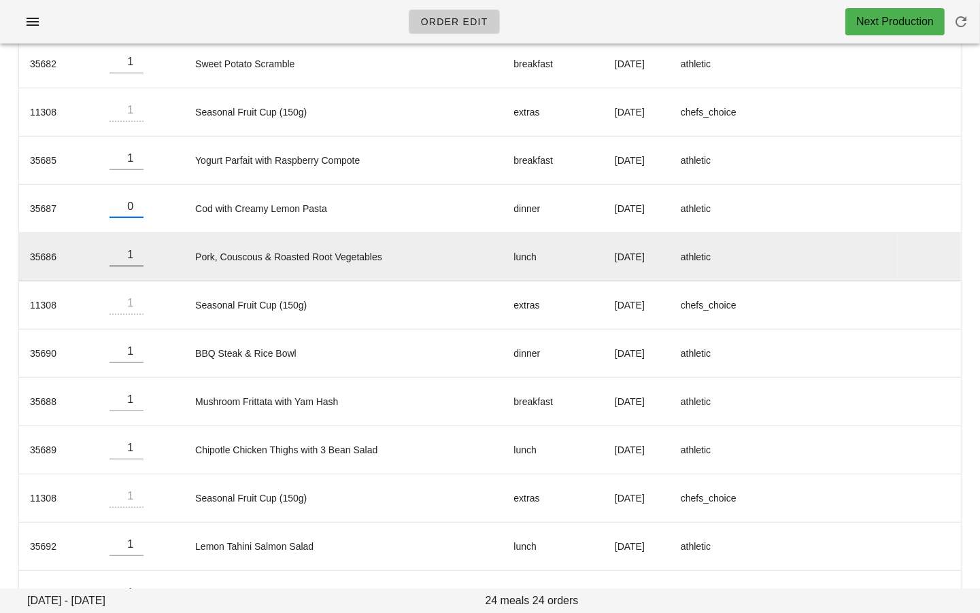
click at [135, 257] on input "1" at bounding box center [126, 255] width 34 height 22
type input "0"
click at [137, 254] on input "0" at bounding box center [126, 255] width 34 height 22
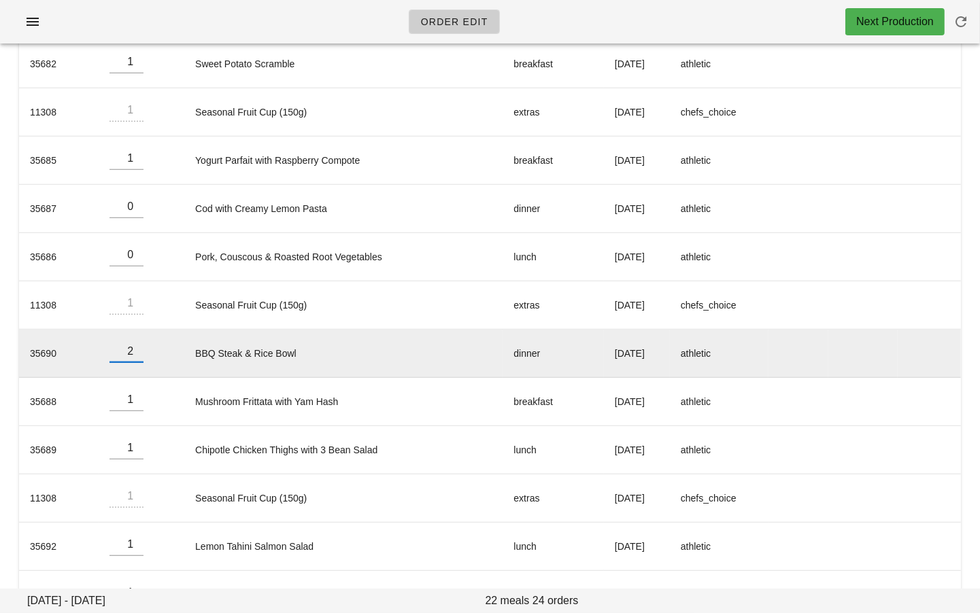
type input "2"
click at [138, 341] on input "2" at bounding box center [126, 352] width 34 height 22
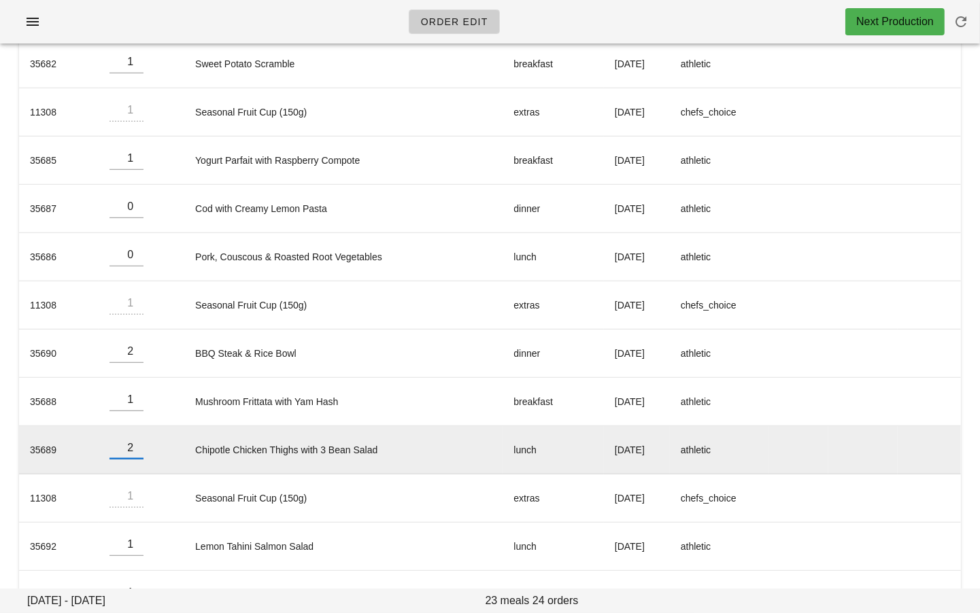
type input "2"
click at [136, 441] on input "2" at bounding box center [126, 448] width 34 height 22
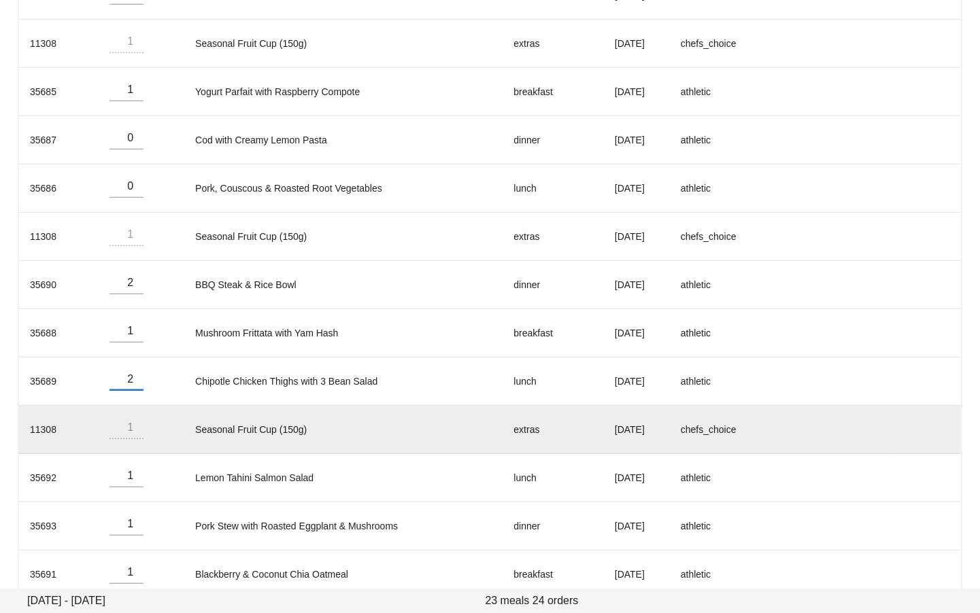
scroll to position [825, 0]
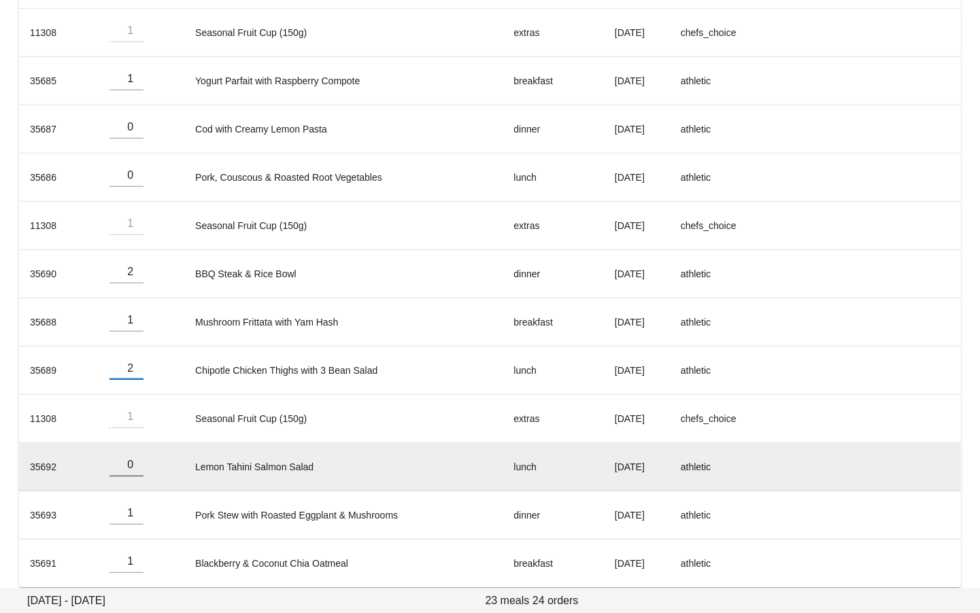
type input "0"
click at [136, 462] on input "0" at bounding box center [126, 465] width 34 height 22
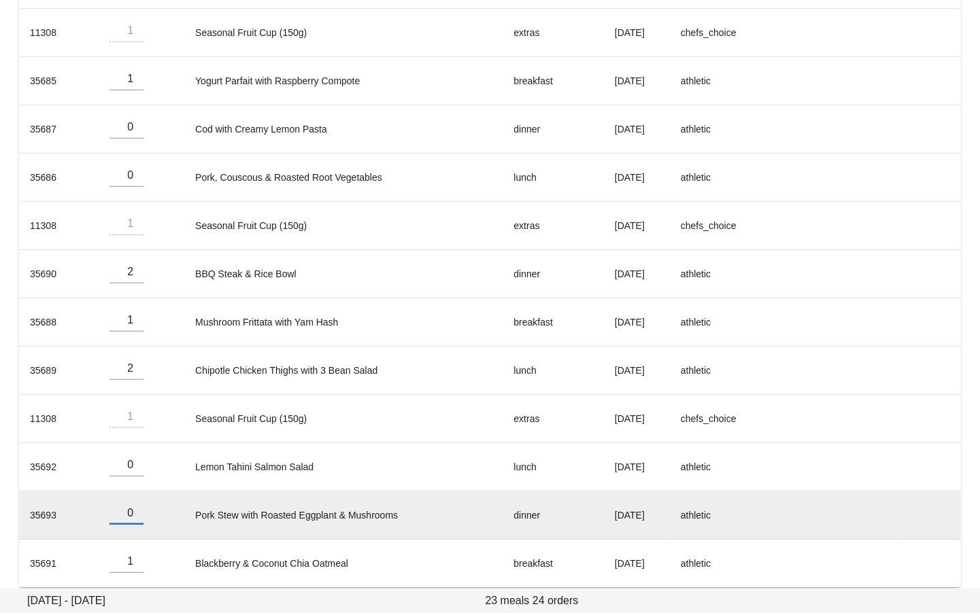
type input "0"
click at [135, 511] on input "0" at bounding box center [126, 514] width 34 height 22
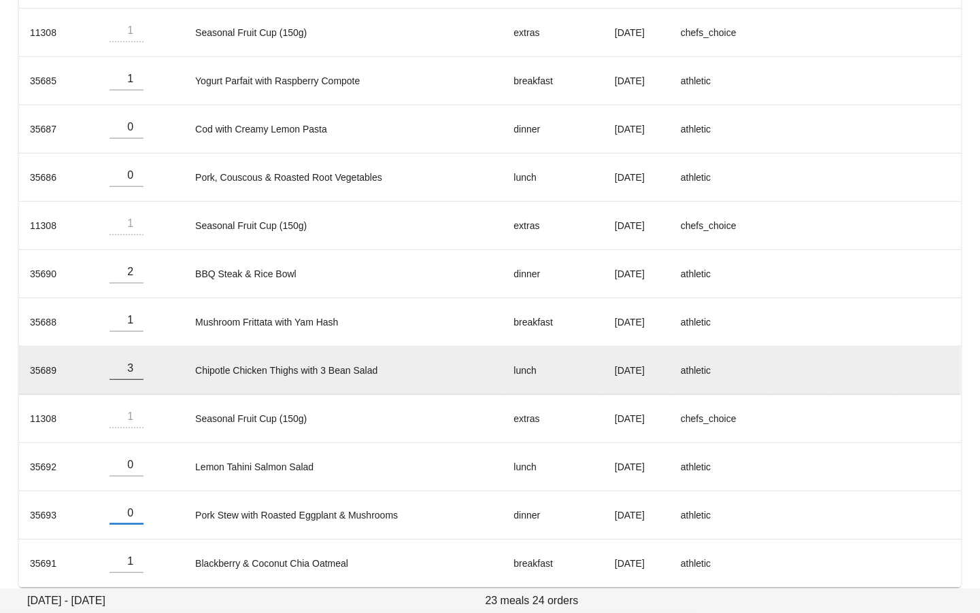
type input "3"
click at [138, 358] on input "3" at bounding box center [126, 369] width 34 height 22
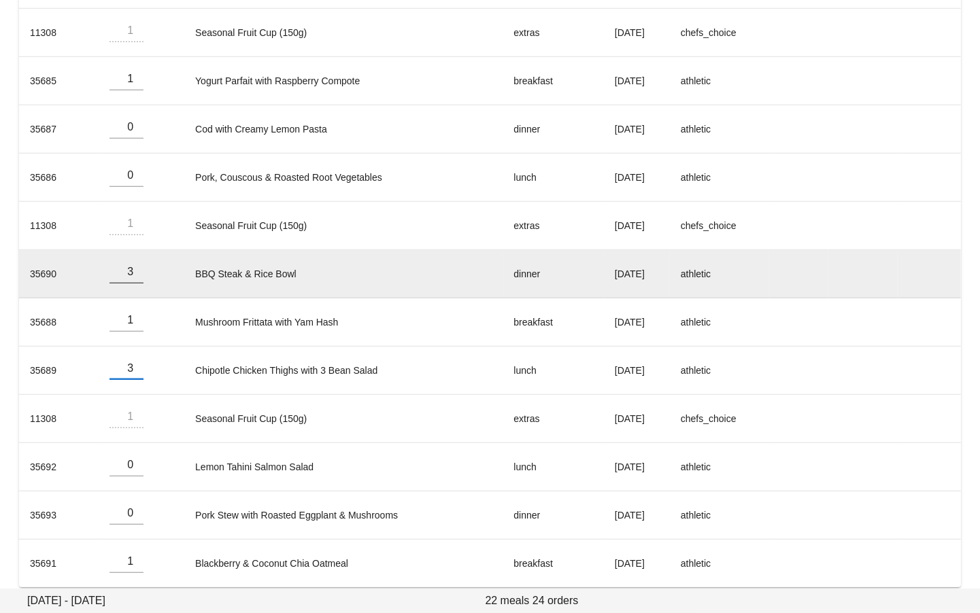
type input "3"
click at [138, 262] on input "3" at bounding box center [126, 272] width 34 height 22
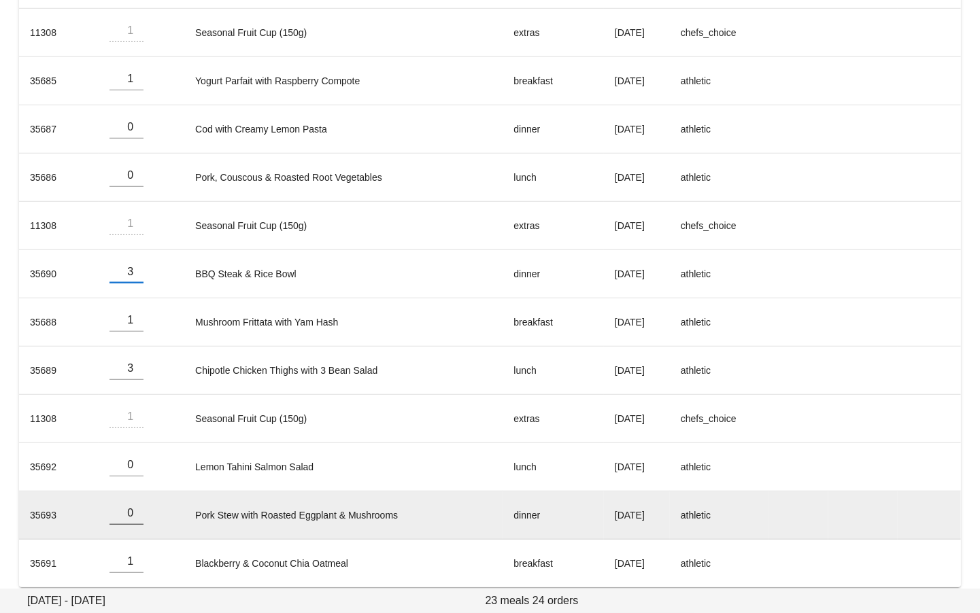
scroll to position [833, 0]
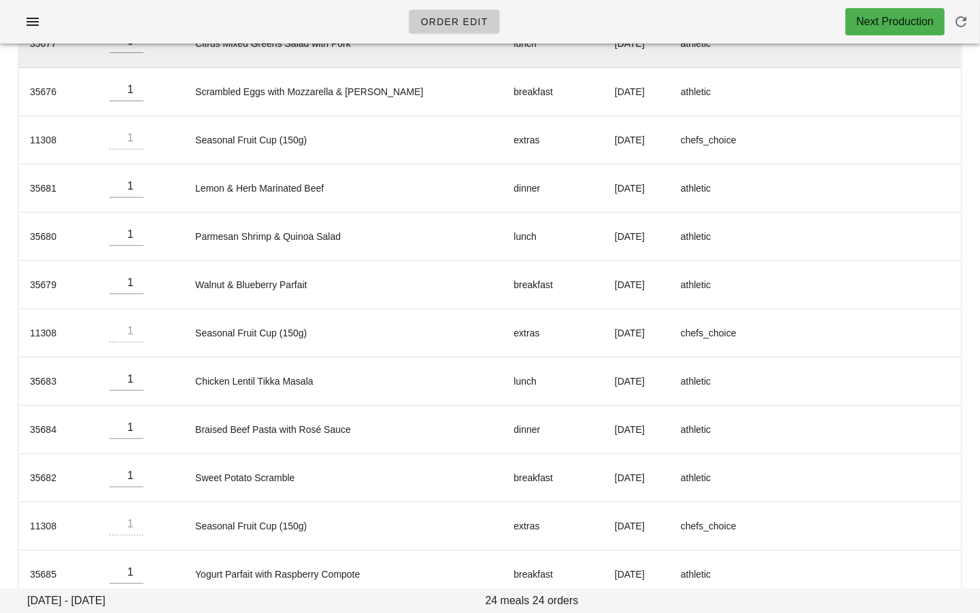
scroll to position [0, 0]
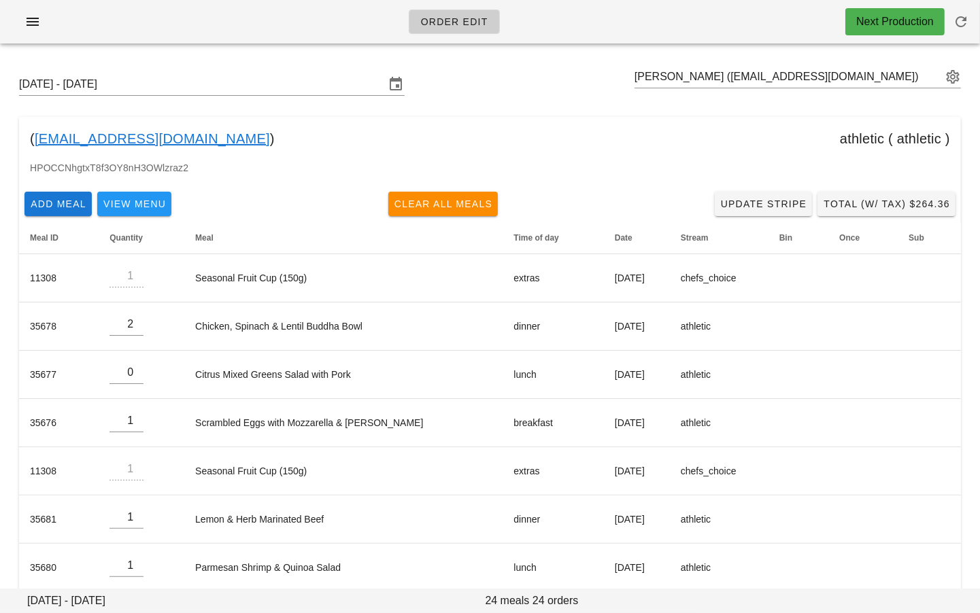
click at [321, 174] on div "HPOCCNhgtxT8f3OY8nH3OWlzraz2" at bounding box center [490, 173] width 942 height 26
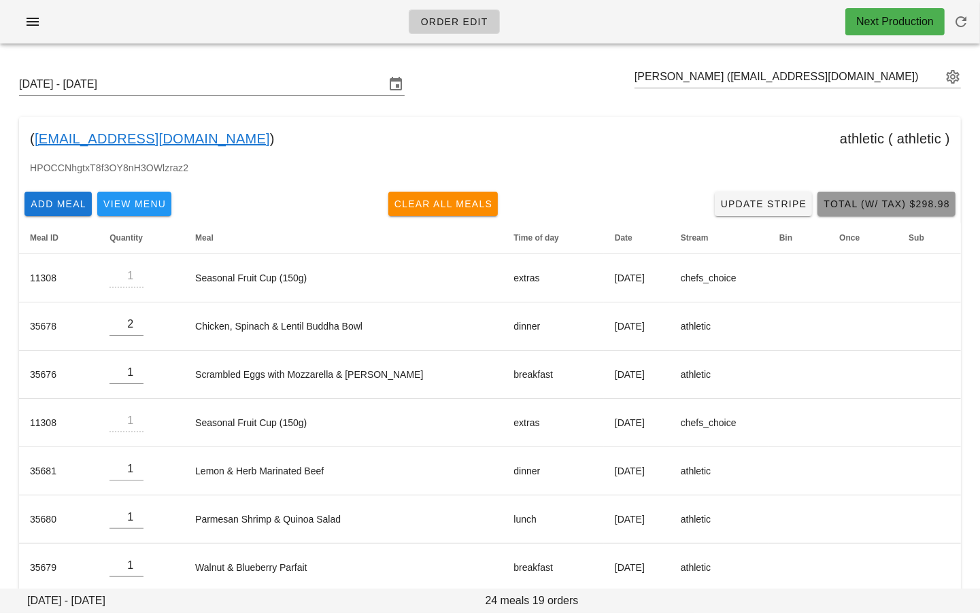
click at [906, 206] on span "Total (w/ Tax) $298.98" at bounding box center [886, 204] width 127 height 11
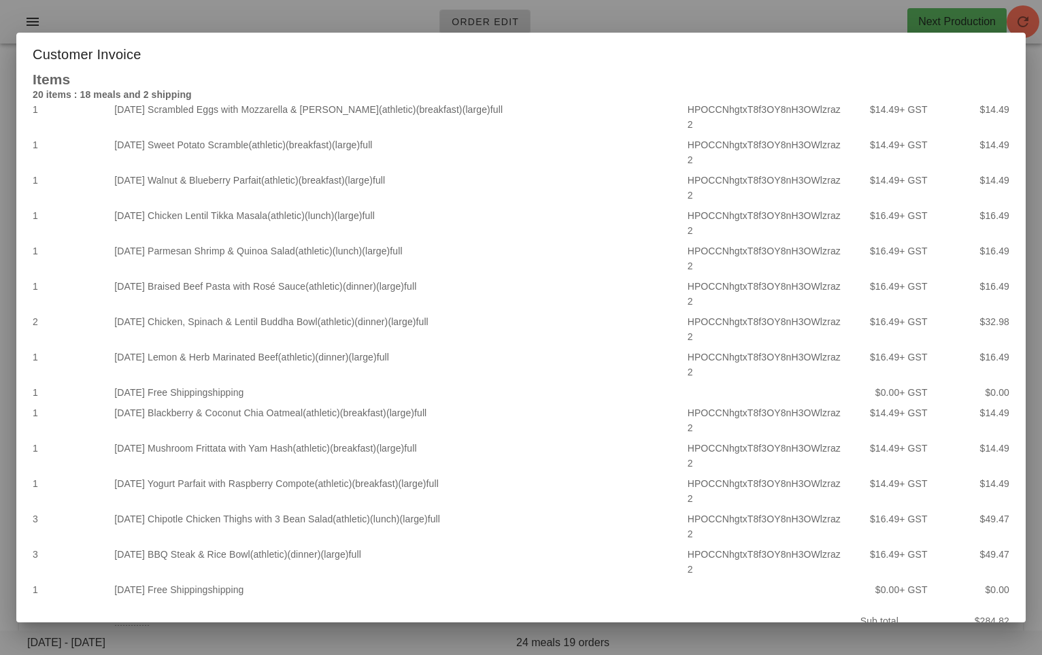
click at [628, 39] on div at bounding box center [521, 327] width 1042 height 655
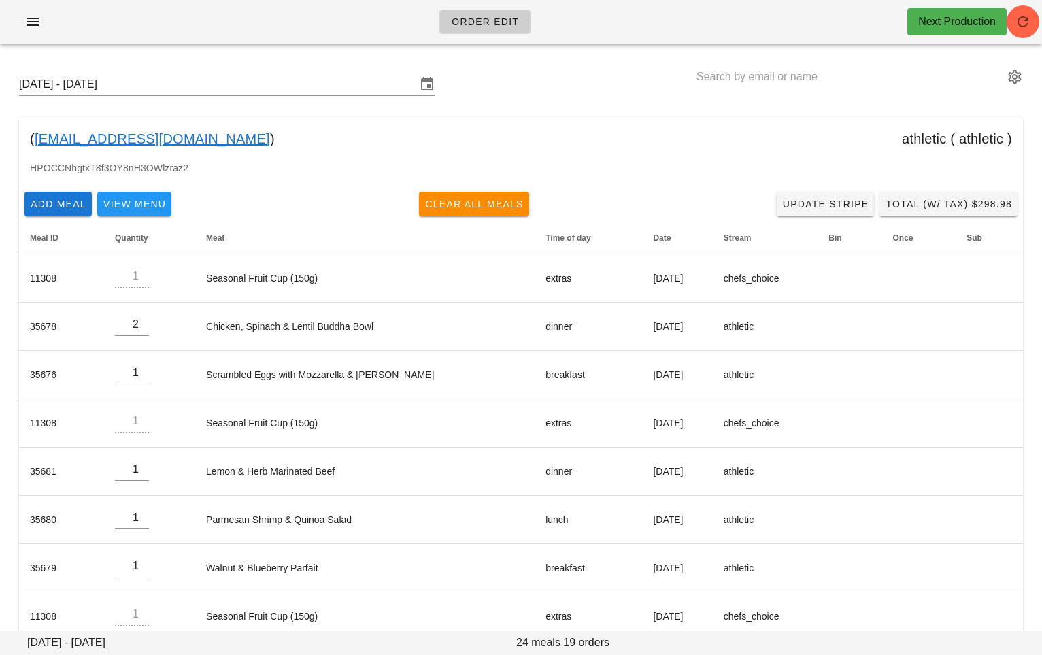
click at [778, 85] on input "text" at bounding box center [849, 77] width 307 height 22
paste input "[URL][DATE][DOMAIN_NAME]"
type input "[URL][DATE][DOMAIN_NAME]"
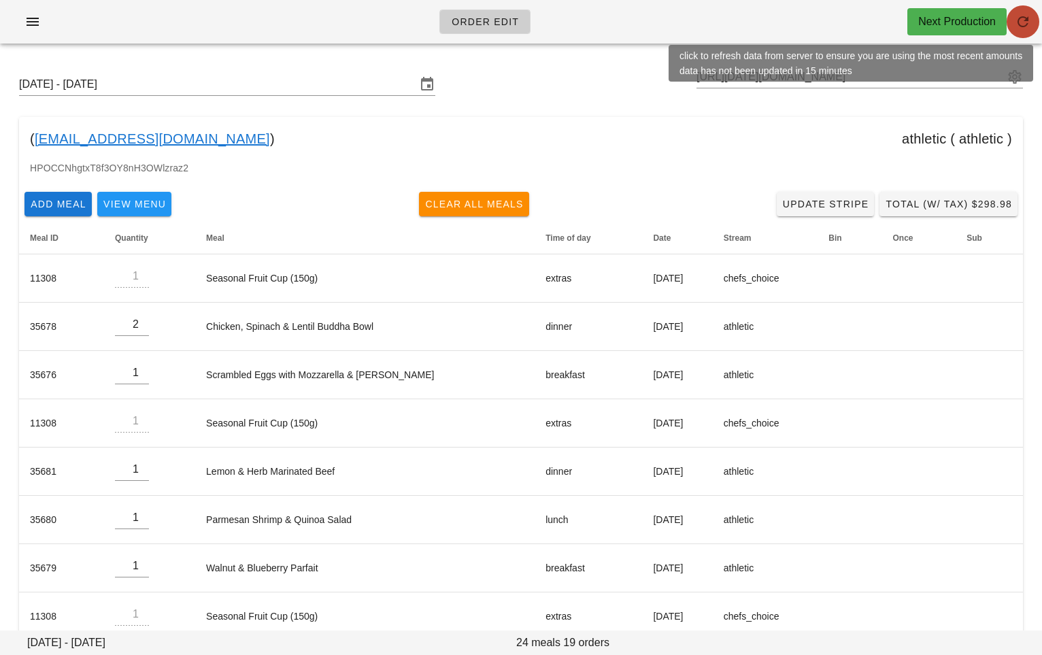
click at [979, 22] on icon "button" at bounding box center [1023, 22] width 16 height 16
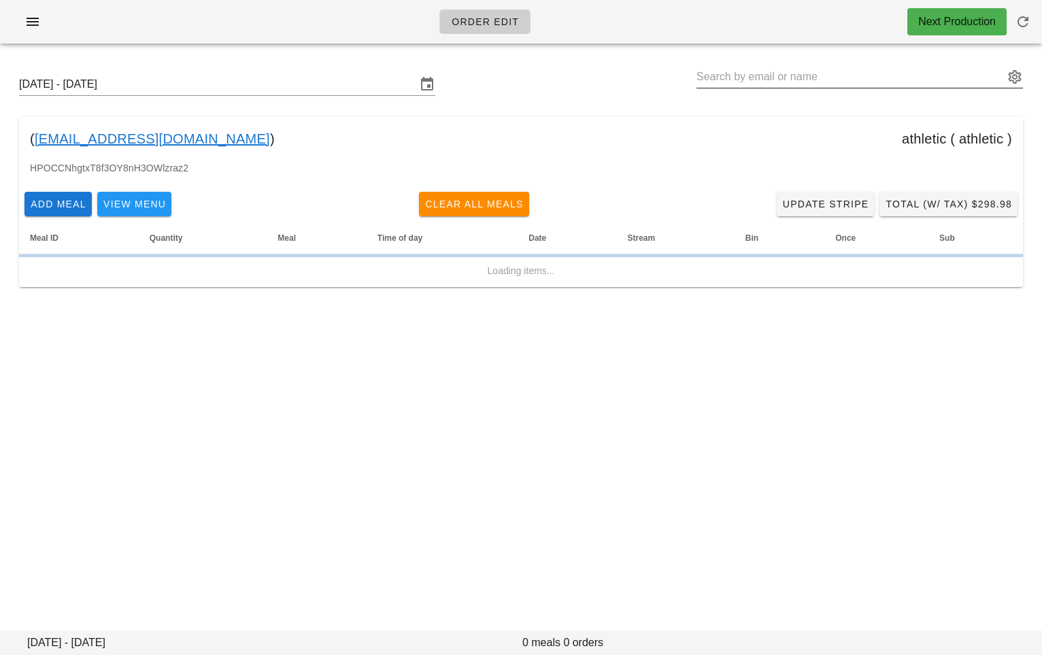
click at [787, 88] on div at bounding box center [859, 77] width 326 height 22
paste input "[URL][DATE][DOMAIN_NAME]"
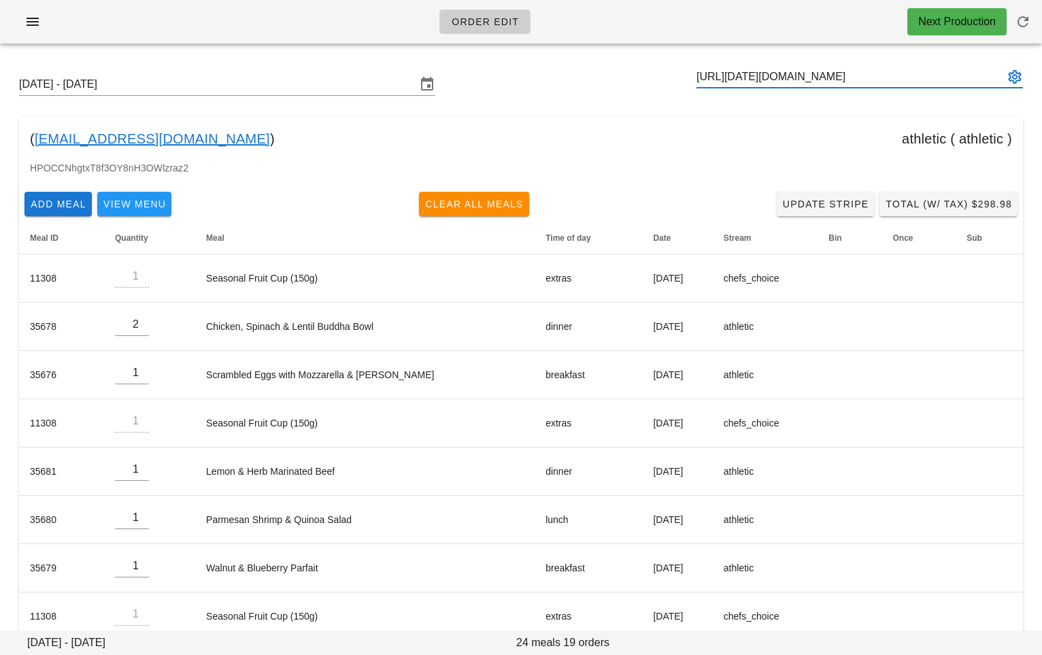
click at [790, 73] on input "[URL][DATE][DOMAIN_NAME]" at bounding box center [849, 77] width 307 height 22
type input "[PERSON_NAME]"
click at [38, 22] on icon "button" at bounding box center [32, 22] width 16 height 16
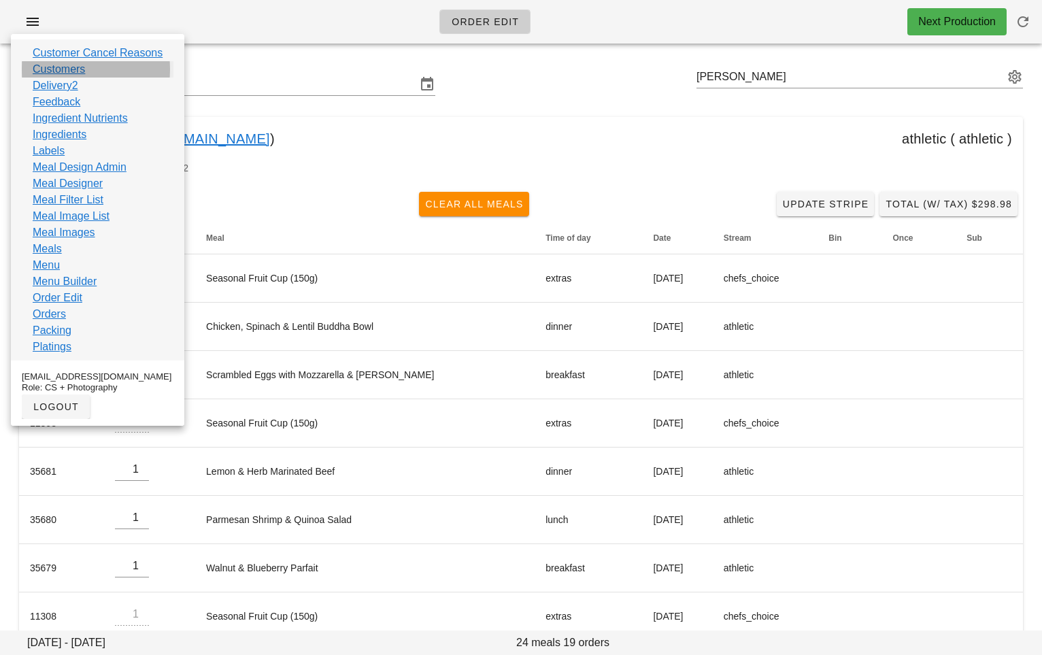
click at [73, 73] on link "Customers" at bounding box center [59, 69] width 52 height 16
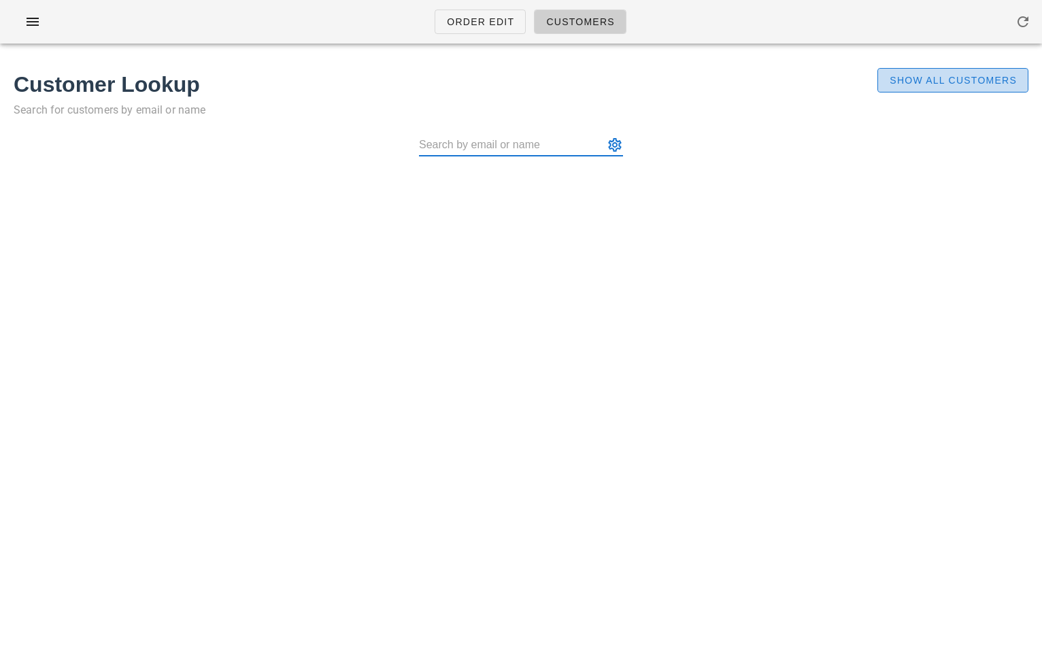
click at [930, 82] on span "Show All Customers" at bounding box center [953, 80] width 128 height 11
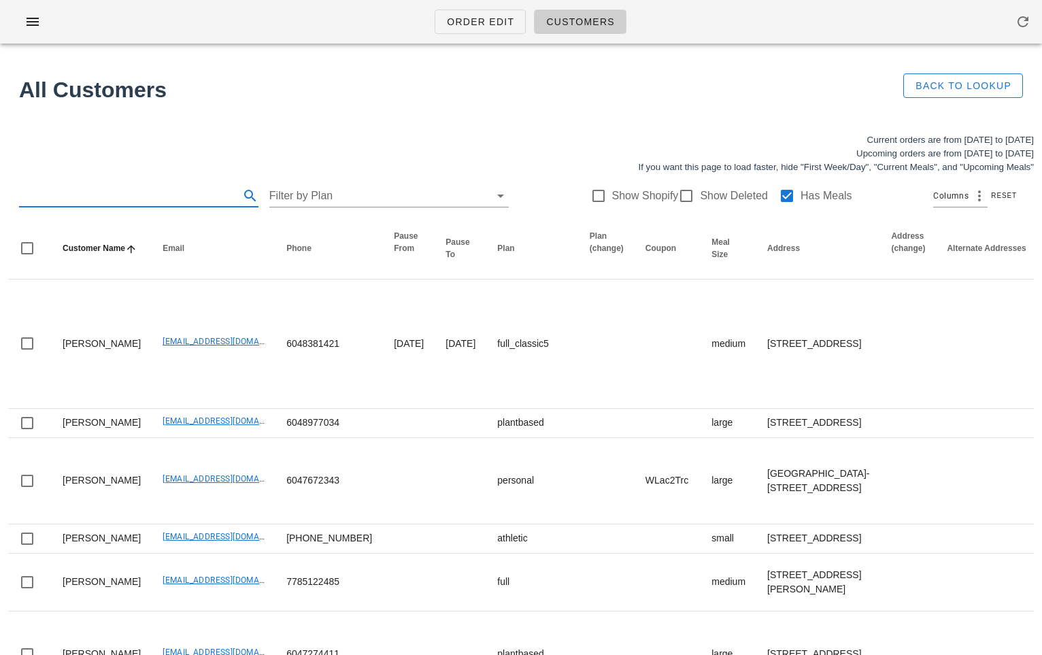
click at [158, 188] on input "text" at bounding box center [128, 196] width 218 height 22
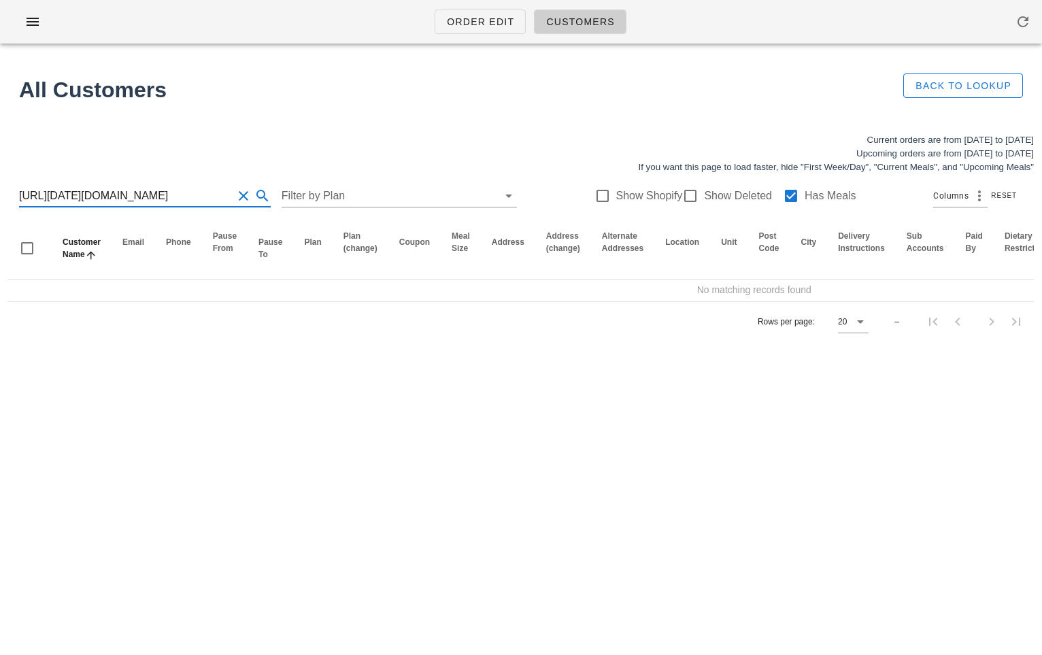
scroll to position [0, 71]
type input "[URL][DATE][DOMAIN_NAME]"
click at [683, 191] on div at bounding box center [690, 195] width 23 height 23
checkbox input "true"
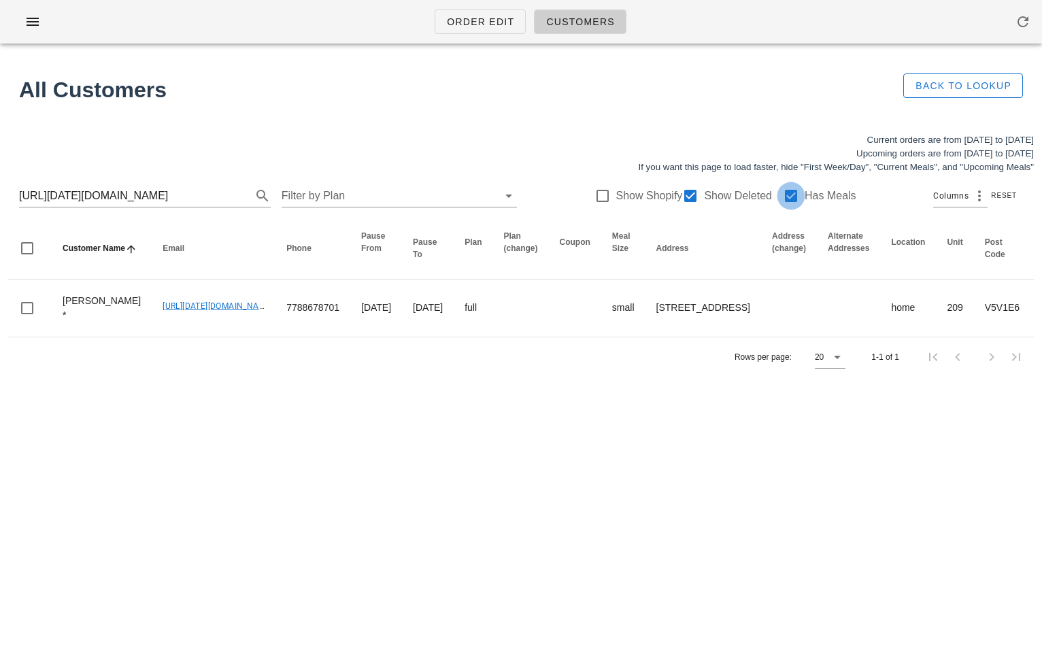
click at [788, 199] on div at bounding box center [790, 195] width 23 height 23
click at [166, 192] on input "[URL][DATE][DOMAIN_NAME]" at bounding box center [126, 196] width 214 height 22
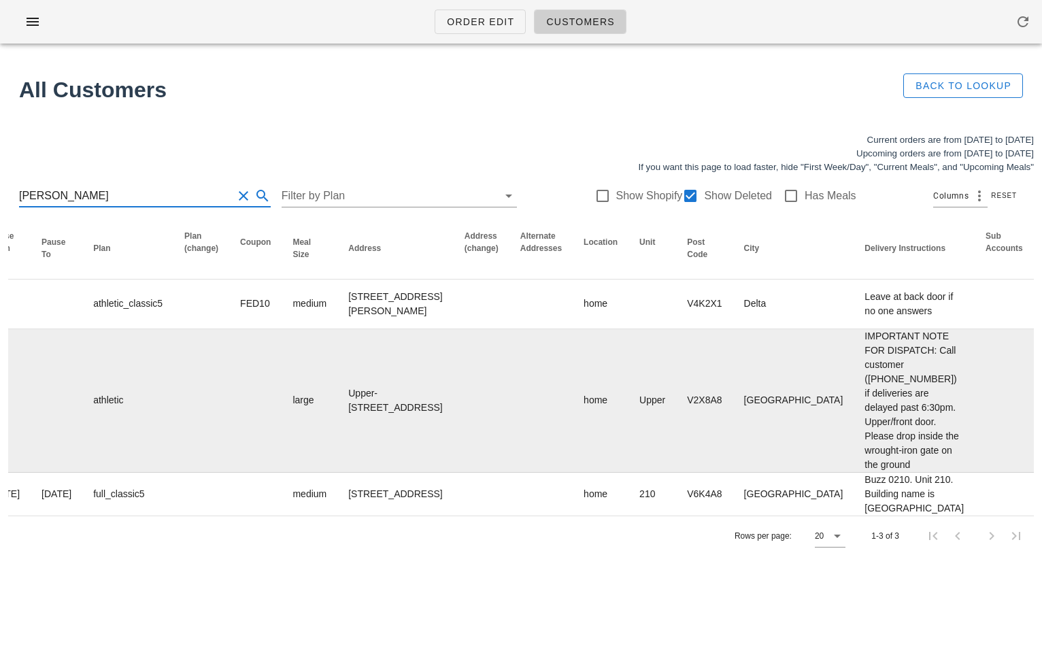
scroll to position [0, 564]
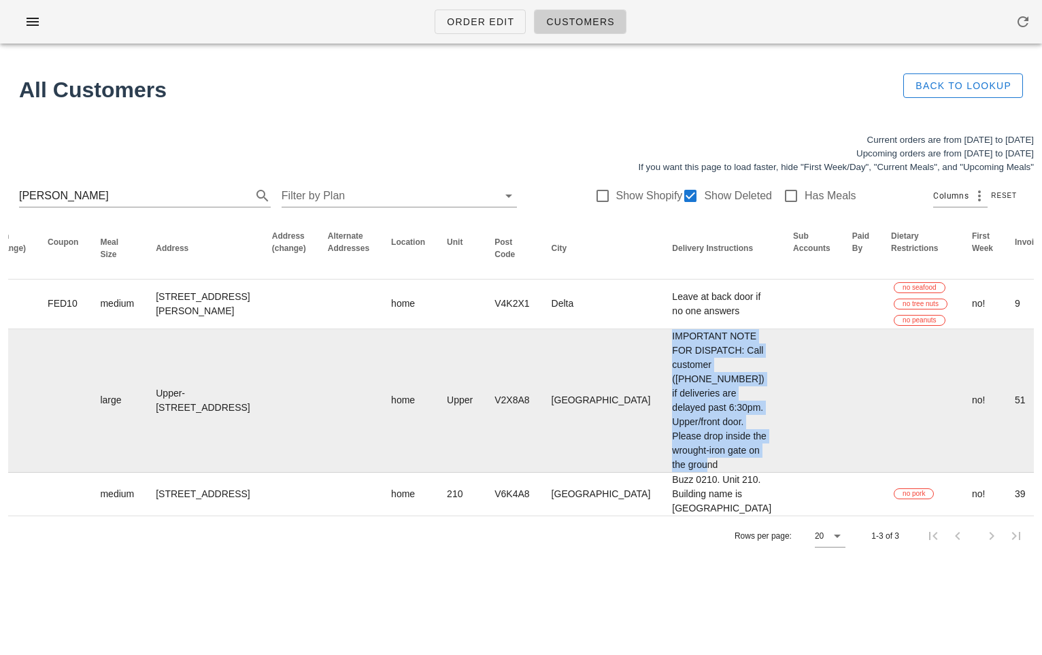
drag, startPoint x: 516, startPoint y: 348, endPoint x: 570, endPoint y: 585, distance: 242.7
click at [661, 473] on td "IMPORTANT NOTE FOR DISPATCH: Call customer (604 866 7434) if deliveries are del…" at bounding box center [721, 400] width 121 height 143
copy td "IMPORTANT NOTE FOR DISPATCH: Call customer (604 866 7434) if deliveries are del…"
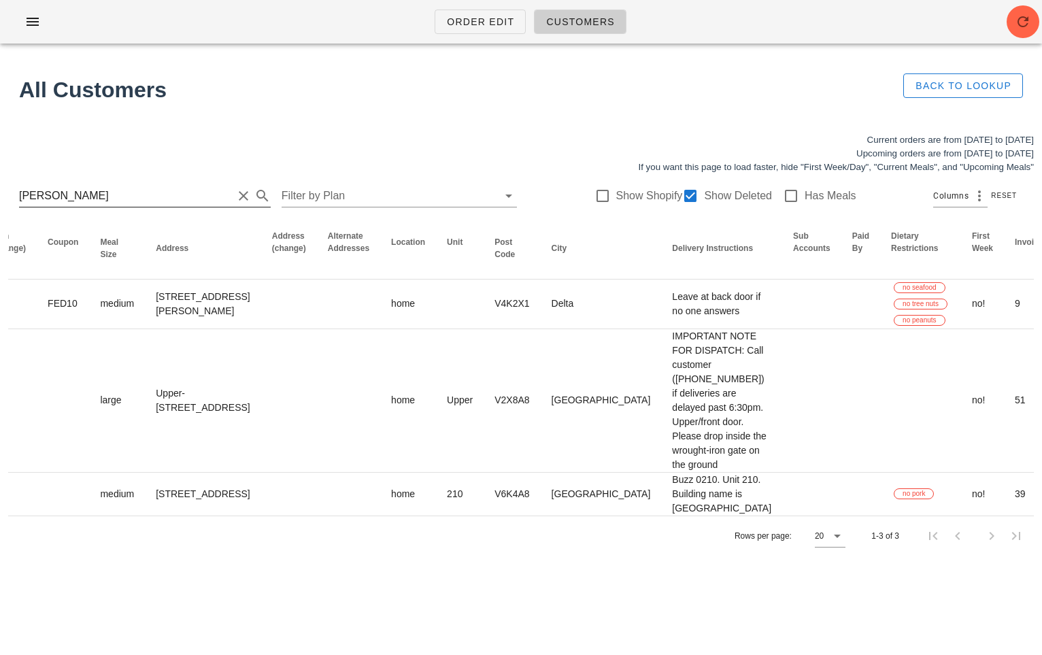
click at [175, 192] on input "david ro" at bounding box center [126, 196] width 214 height 22
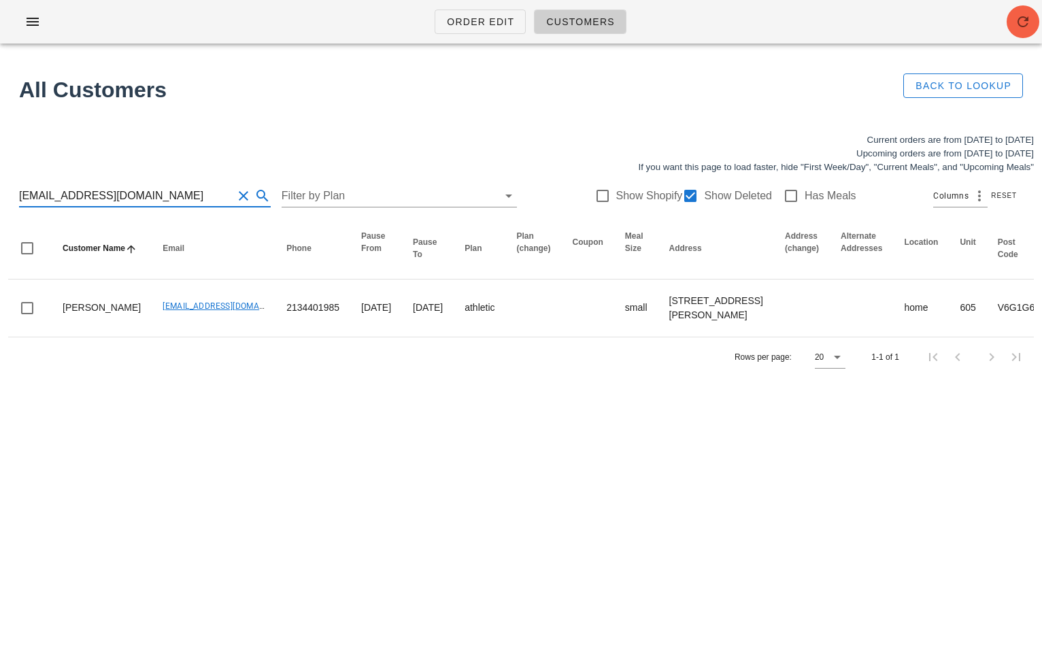
type input "[EMAIL_ADDRESS][DOMAIN_NAME]"
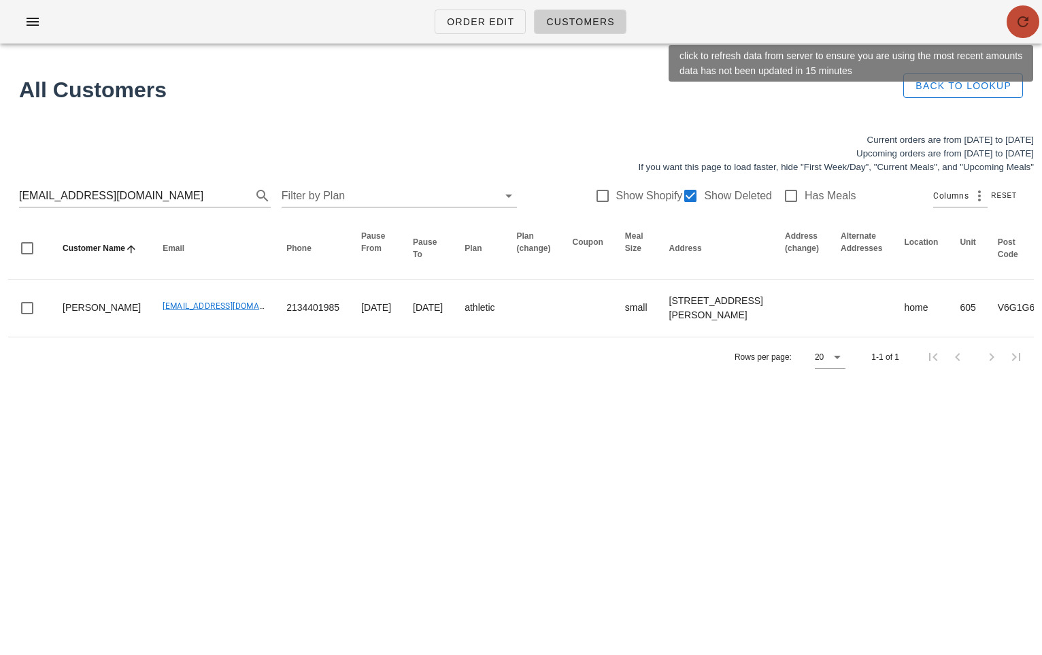
click at [1018, 22] on icon "button" at bounding box center [1023, 22] width 16 height 16
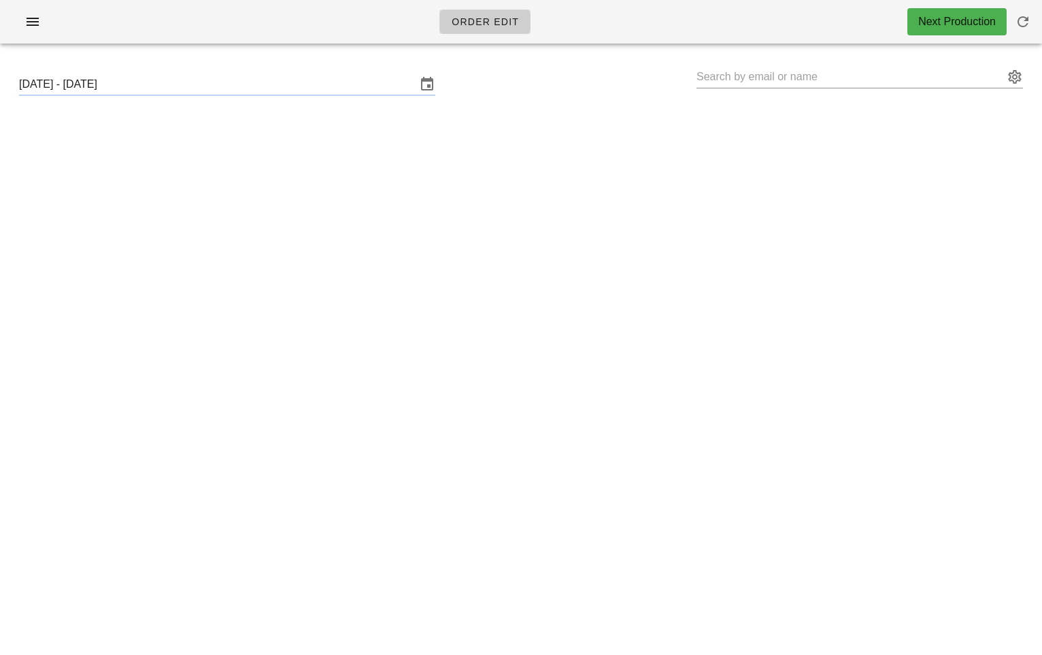
type input "[PERSON_NAME] * ([URL][DATE][DOMAIN_NAME])"
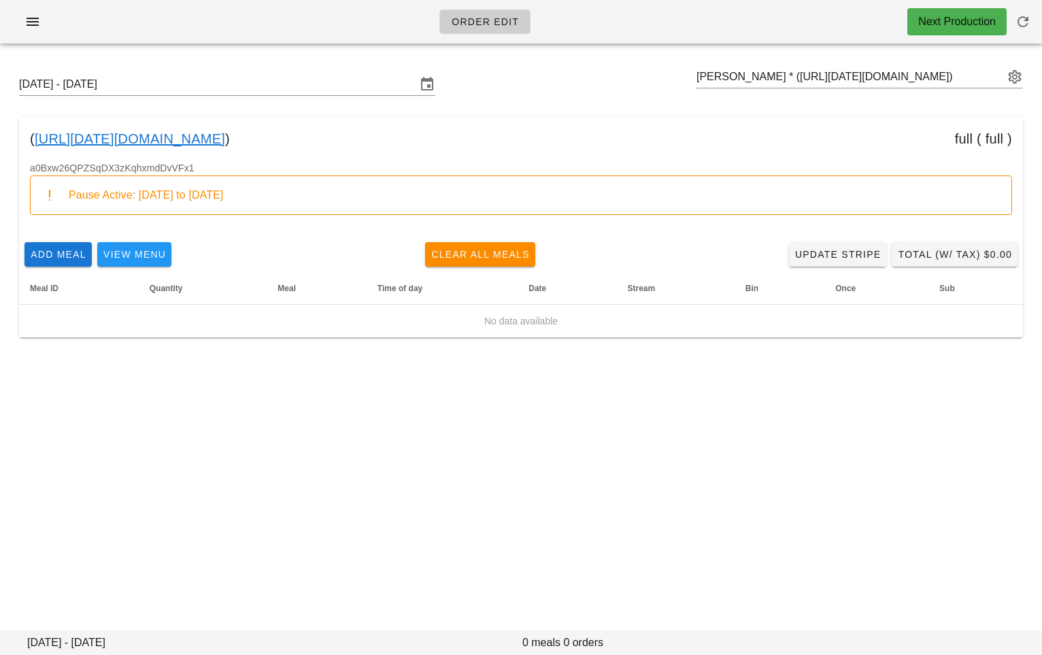
drag, startPoint x: 415, startPoint y: 139, endPoint x: 37, endPoint y: 132, distance: 378.2
click at [37, 132] on div "( [URL][DATE][DOMAIN_NAME] ) full ( full )" at bounding box center [521, 139] width 1004 height 44
copy div "[URL][DATE][DOMAIN_NAME] )"
click at [791, 68] on input "text" at bounding box center [849, 77] width 307 height 22
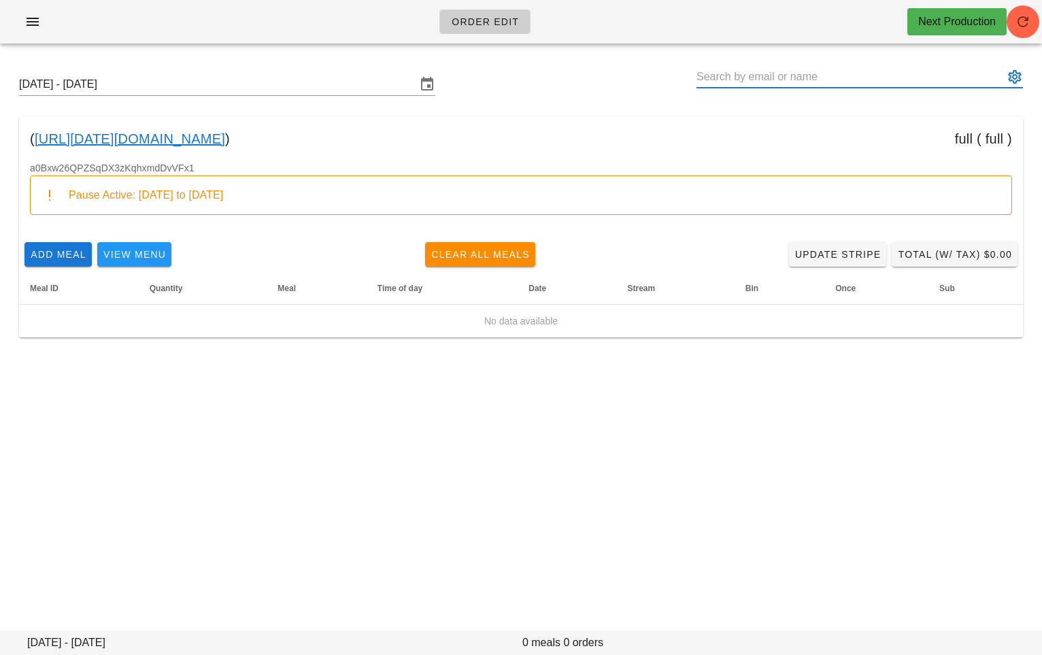
click at [791, 68] on input "text" at bounding box center [849, 77] width 307 height 22
paste input "[URL][DATE][DOMAIN_NAME]"
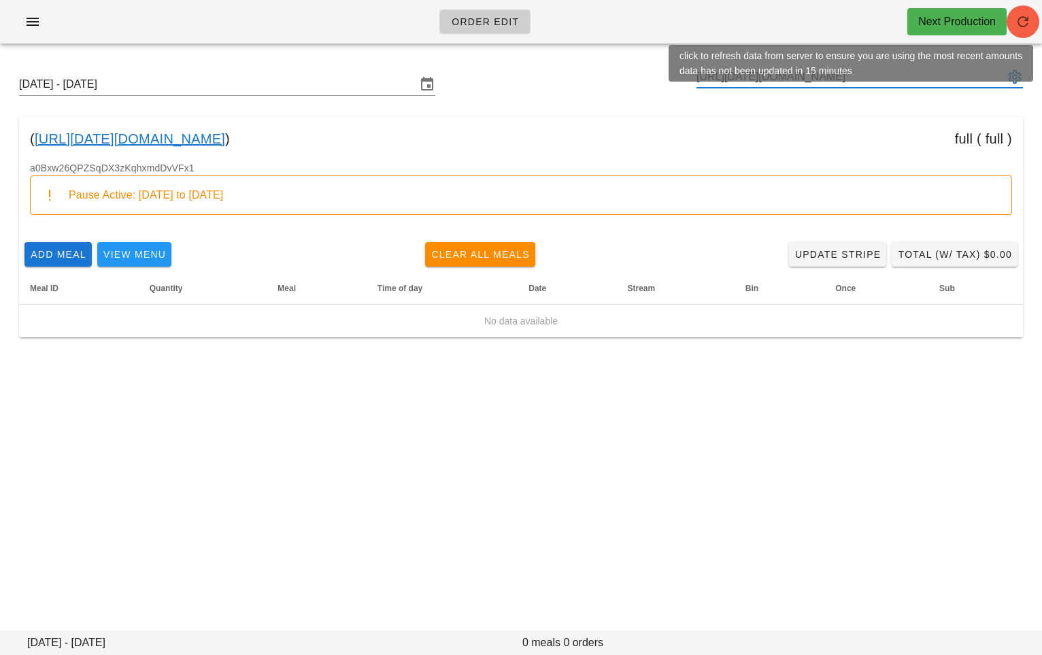
type input "[URL][DATE][DOMAIN_NAME]"
click at [1019, 24] on icon "button" at bounding box center [1023, 22] width 16 height 16
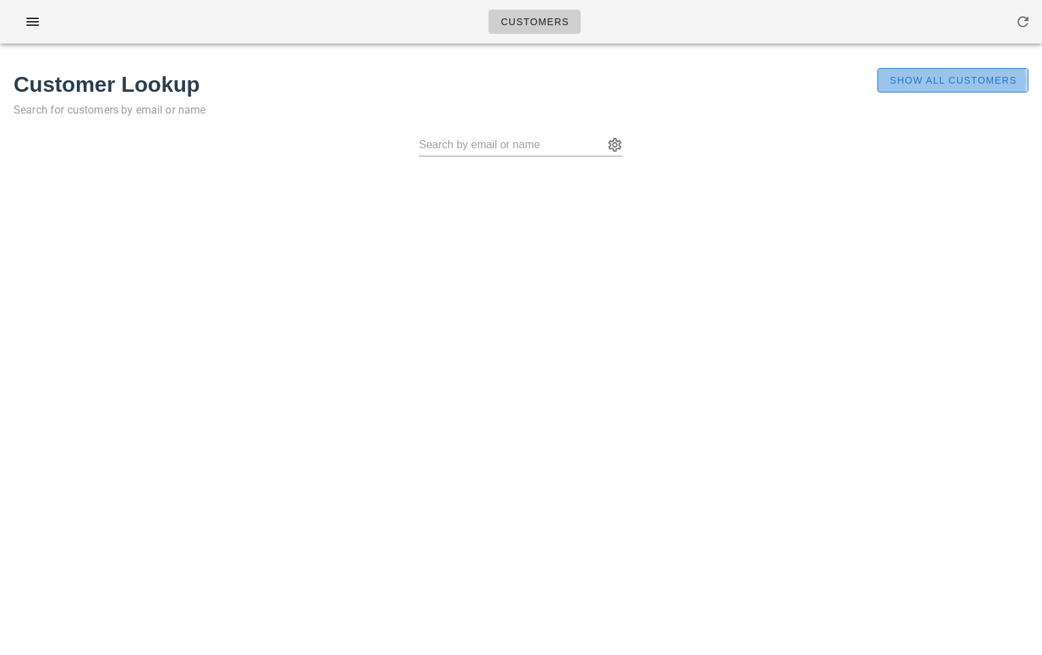
click at [964, 77] on span "Show All Customers" at bounding box center [953, 80] width 128 height 11
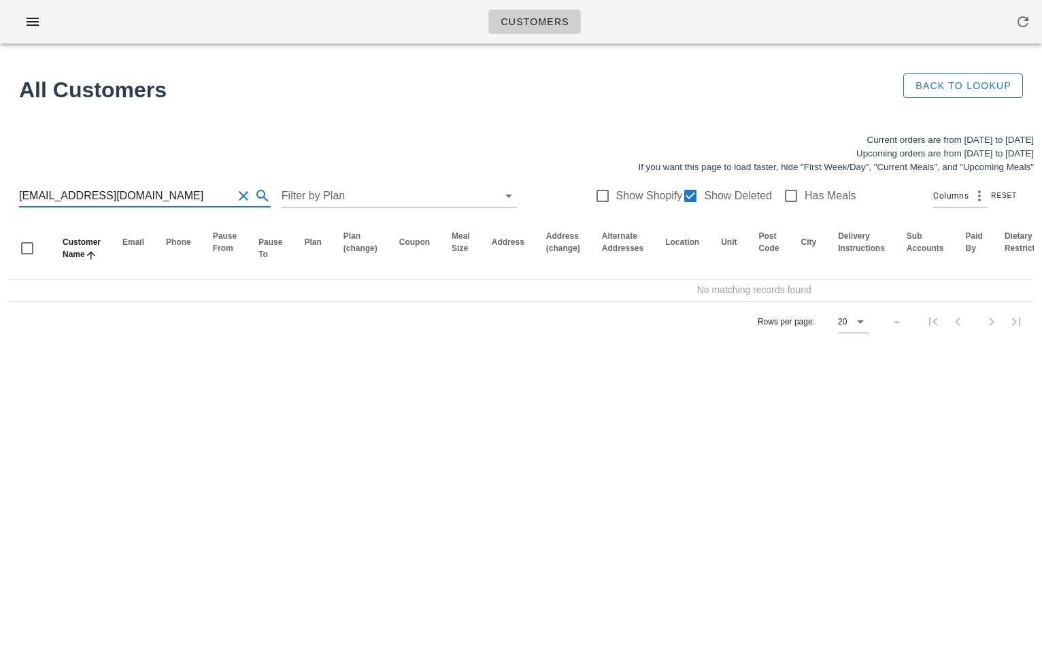
drag, startPoint x: 178, startPoint y: 188, endPoint x: 118, endPoint y: 189, distance: 60.5
click at [118, 189] on input "[EMAIL_ADDRESS][DOMAIN_NAME]" at bounding box center [126, 196] width 214 height 22
click at [103, 193] on input "[EMAIL_ADDRESS][DOMAIN_NAME]" at bounding box center [126, 196] width 214 height 22
drag, startPoint x: 103, startPoint y: 193, endPoint x: 226, endPoint y: 194, distance: 123.1
click at [226, 194] on div "pratikshapprabhu@gmail.com" at bounding box center [145, 196] width 252 height 22
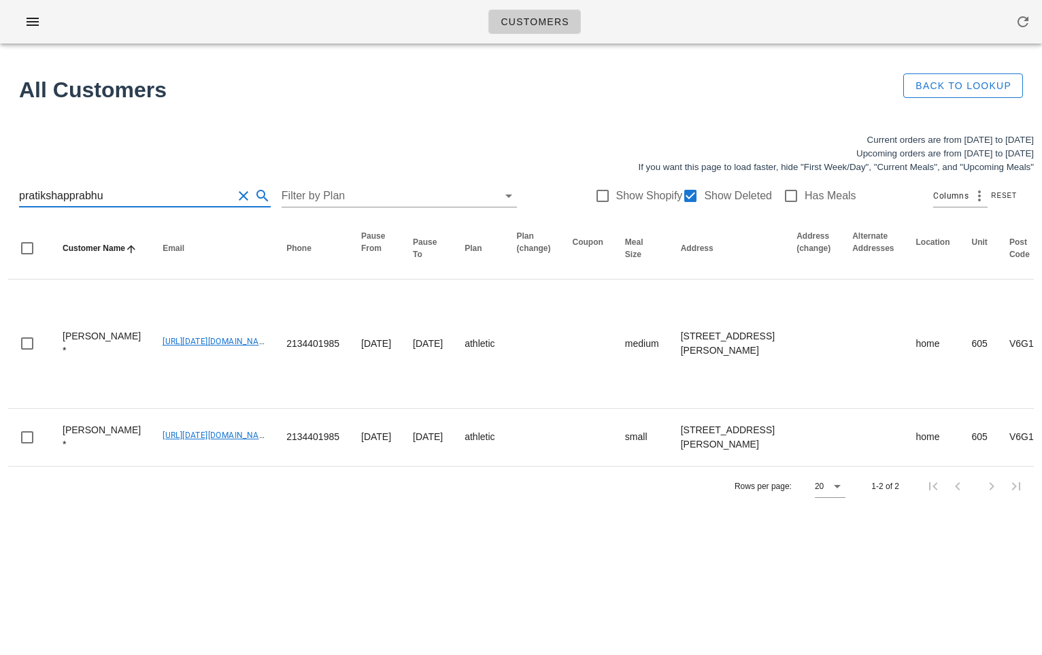
type input "pratikshapprabhu"
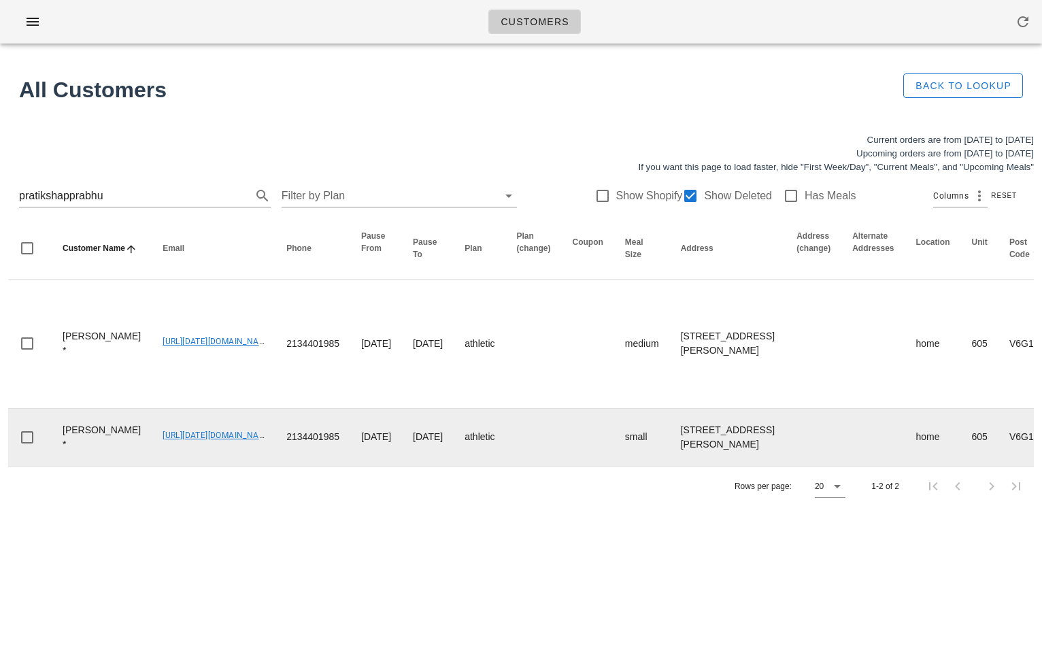
drag, startPoint x: 116, startPoint y: 447, endPoint x: 229, endPoint y: 454, distance: 113.1
click at [229, 454] on td "[URL][DATE][DOMAIN_NAME]" at bounding box center [214, 437] width 124 height 57
copy link "[URL][DATE][DOMAIN_NAME]"
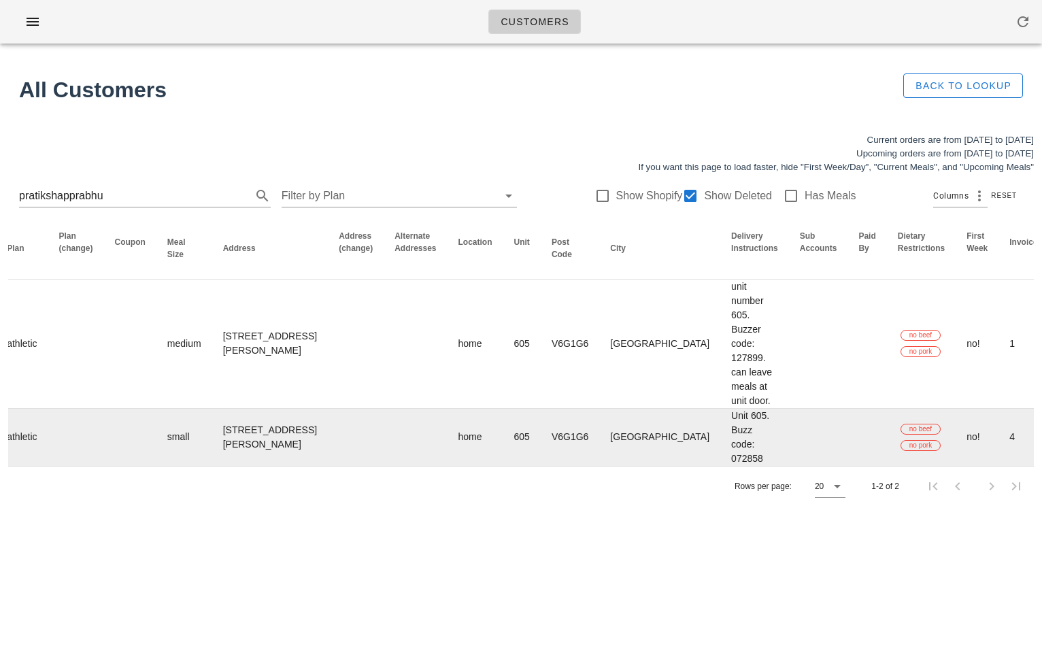
scroll to position [0, 640]
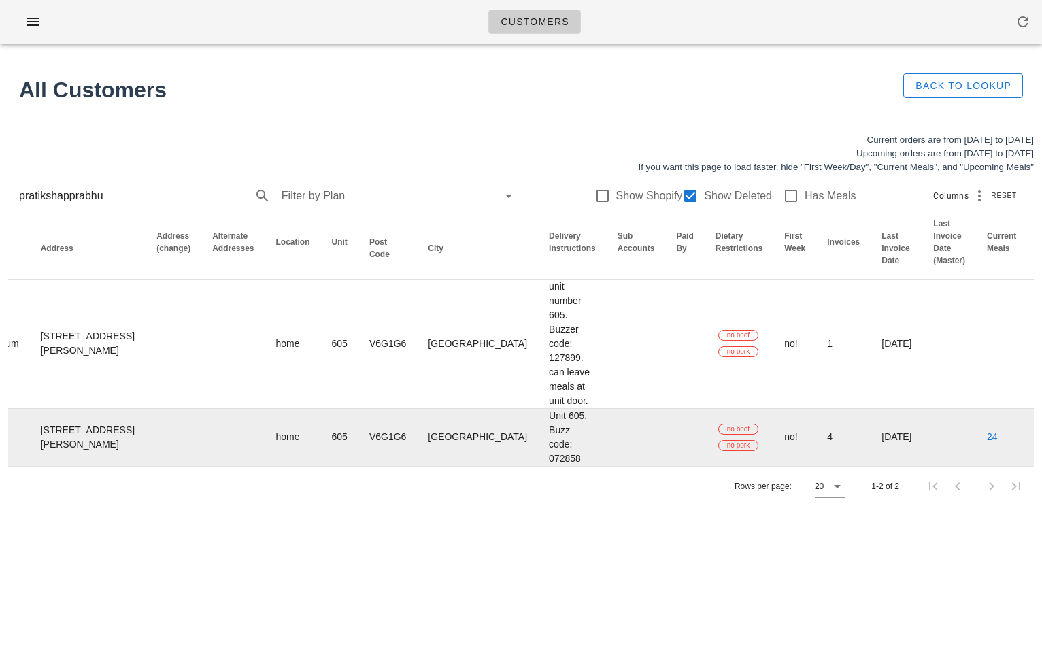
click at [987, 442] on link "24" at bounding box center [992, 436] width 11 height 11
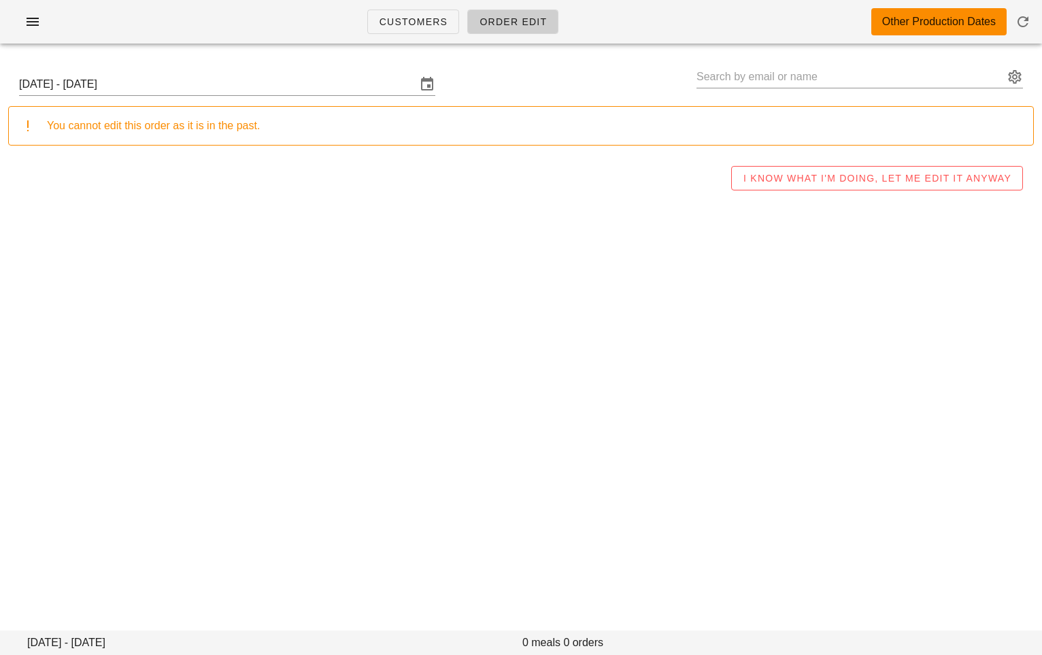
type input "[PERSON_NAME] * ([URL][DATE][DOMAIN_NAME])"
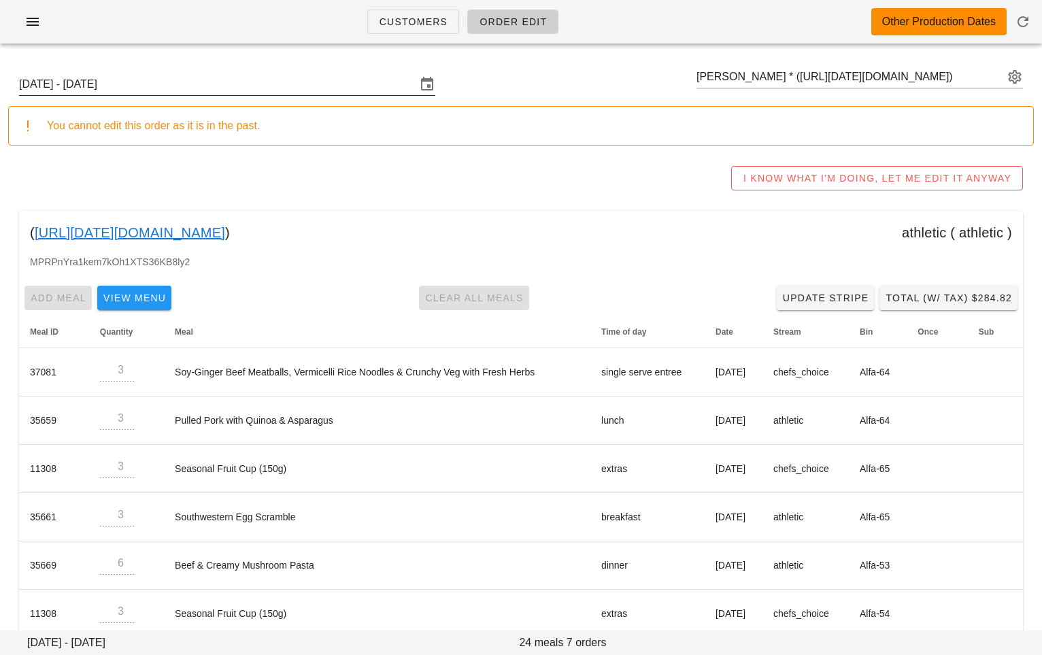
click at [352, 76] on input "Sunday September 21 - Saturday September 27" at bounding box center [217, 84] width 397 height 22
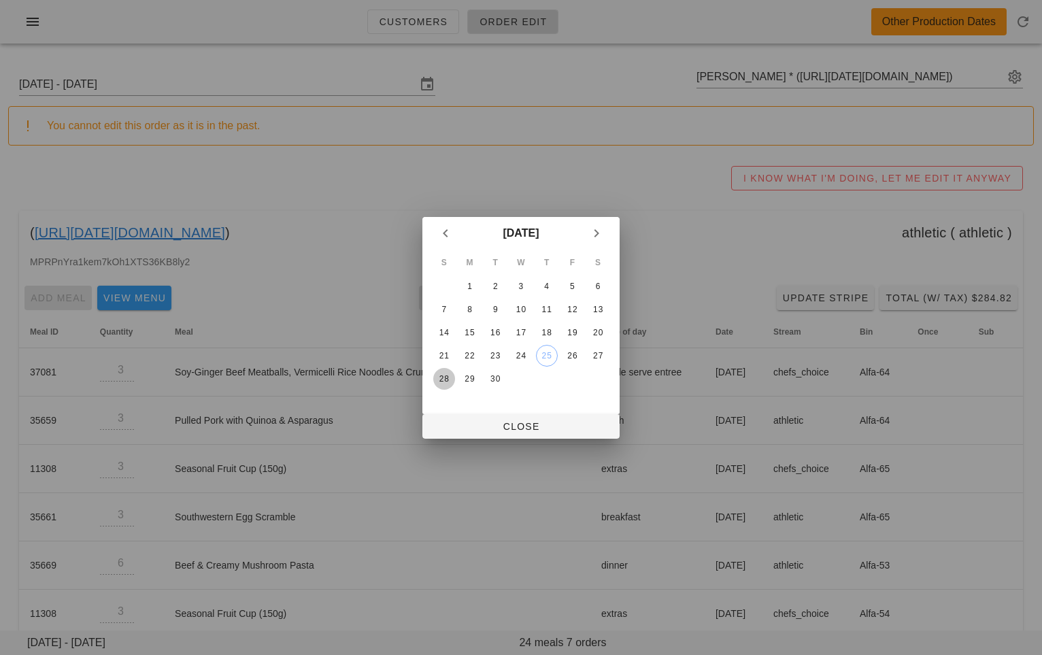
click at [452, 375] on div "28" at bounding box center [444, 379] width 22 height 10
click at [465, 422] on span "Close" at bounding box center [520, 426] width 175 height 11
type input "[DATE] - [DATE]"
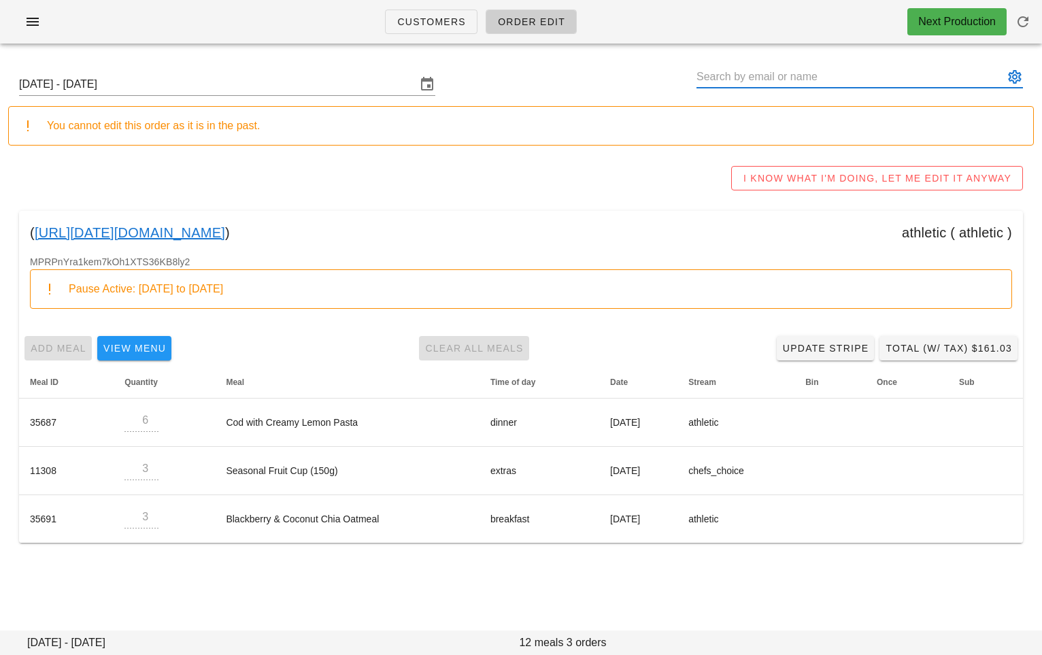
click at [794, 76] on input "text" at bounding box center [849, 77] width 307 height 22
drag, startPoint x: 414, startPoint y: 232, endPoint x: 34, endPoint y: 230, distance: 380.2
click at [34, 230] on div "( 00_DELETED_2025-09-25_pratikshapprabhu___gmail.com ) athletic ( athletic )" at bounding box center [521, 233] width 1004 height 44
copy div "00_DELETED_2025-09-25_pratikshapprabhu___gmail.com )"
click at [464, 191] on div "I KNOW WHAT I'M DOING, LET ME EDIT IT ANYWAY" at bounding box center [521, 178] width 1026 height 44
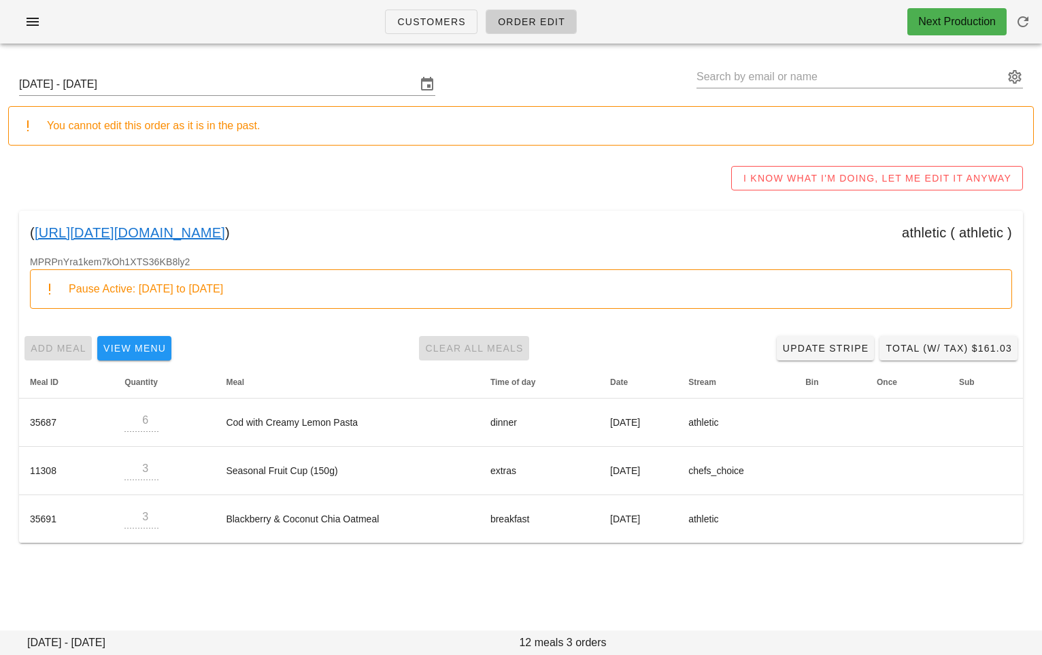
click at [316, 351] on div "Add Meal View Menu Clear All Meals Update Stripe Total (w/ Tax) $161.03" at bounding box center [521, 348] width 1004 height 35
click at [755, 174] on span "I KNOW WHAT I'M DOING, LET ME EDIT IT ANYWAY" at bounding box center [877, 178] width 269 height 11
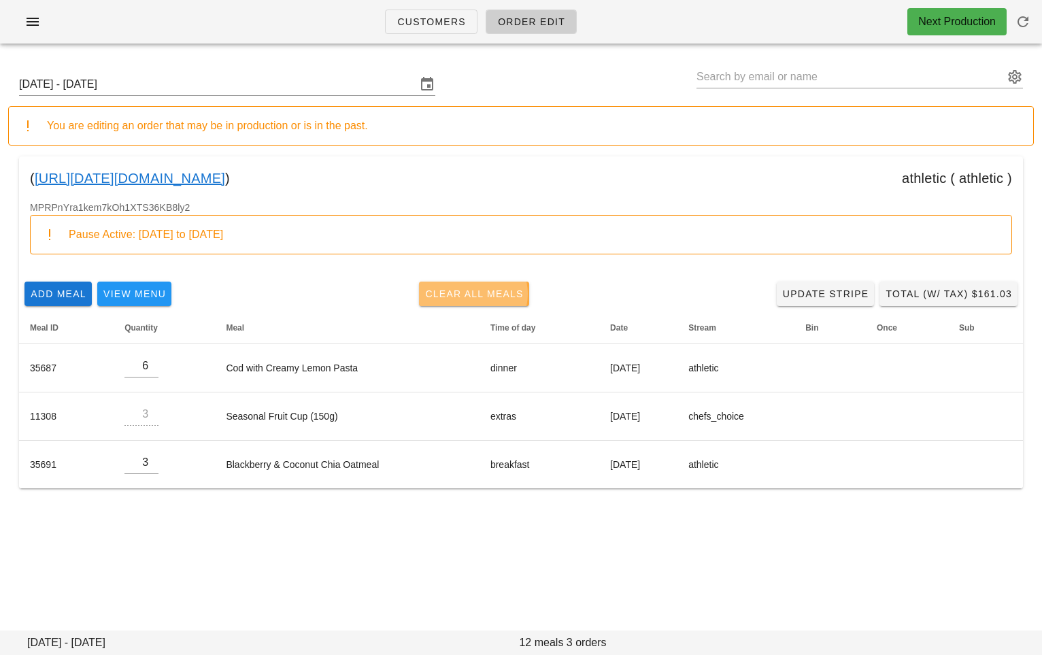
click at [468, 291] on span "Clear All Meals" at bounding box center [473, 293] width 99 height 11
type input "0"
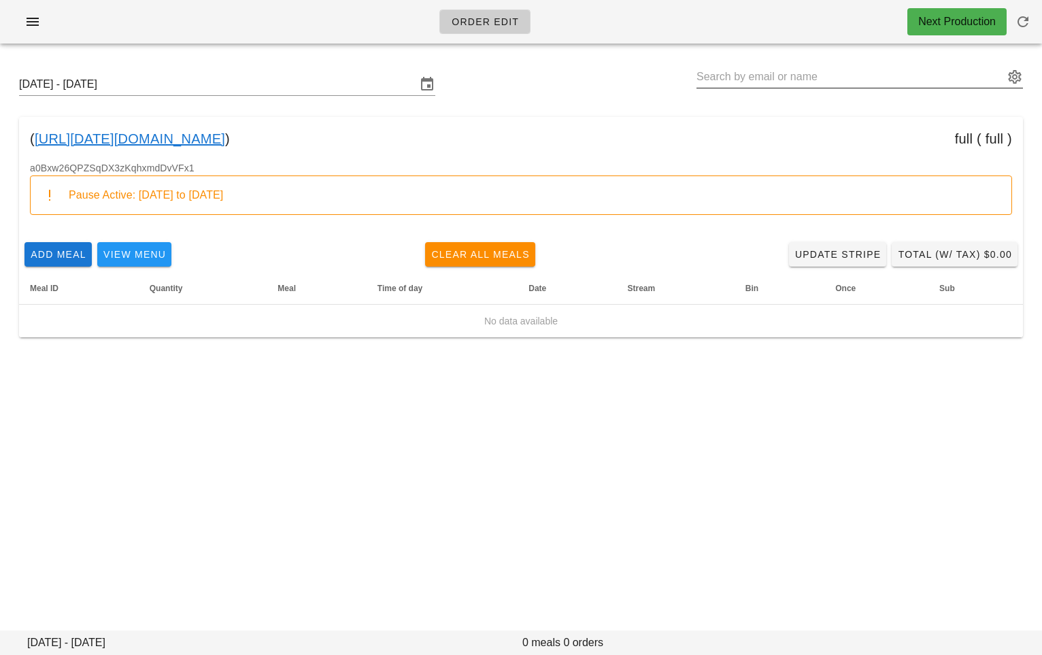
click at [720, 80] on input "text" at bounding box center [849, 77] width 307 height 22
paste input "[URL][DATE][DOMAIN_NAME]"
type input "[URL][DATE][DOMAIN_NAME]"
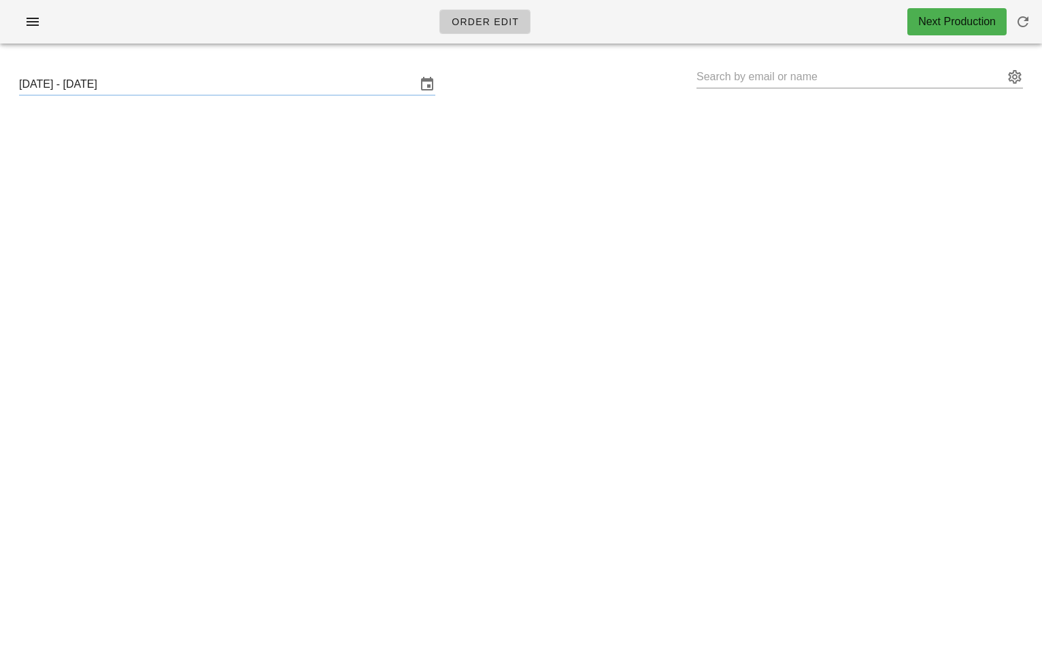
type input "[PERSON_NAME] * ([URL][DATE][DOMAIN_NAME])"
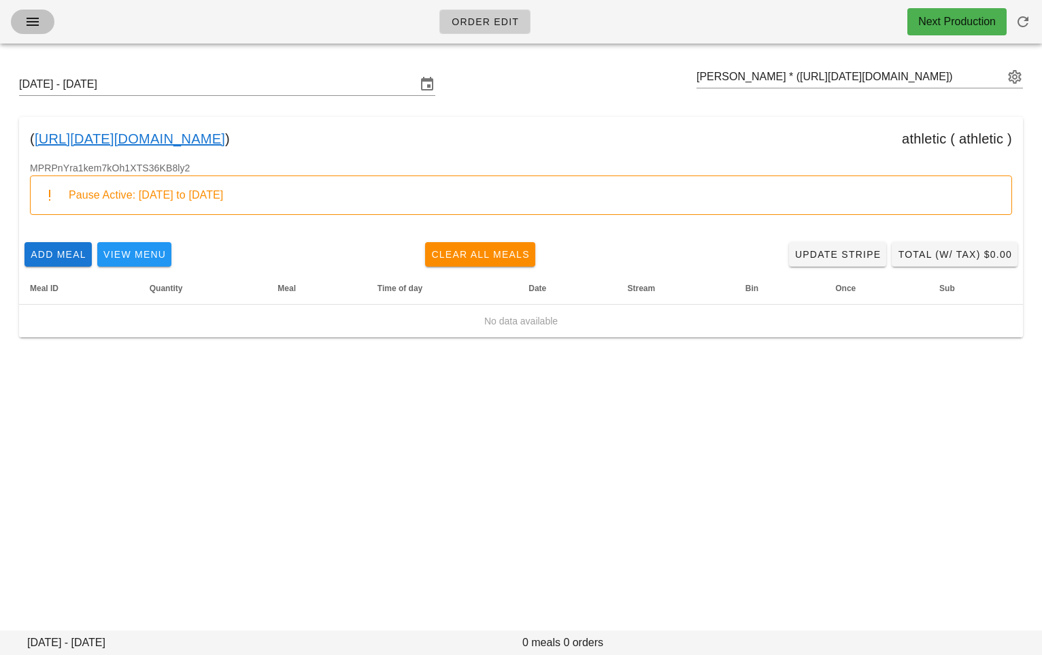
click at [35, 22] on icon "button" at bounding box center [32, 22] width 16 height 16
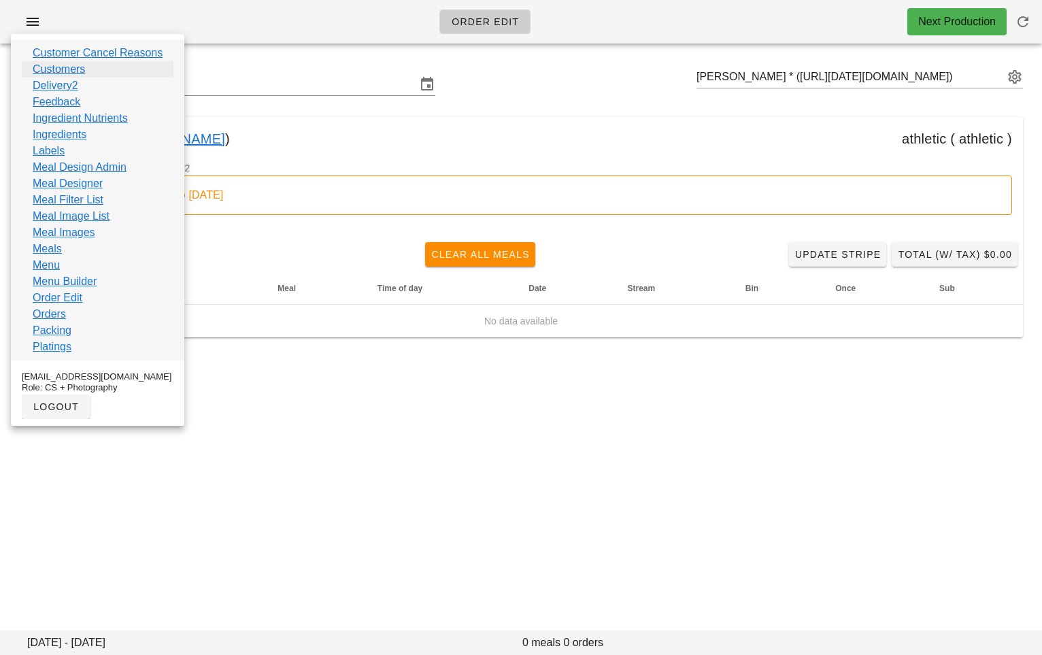
click at [82, 69] on link "Customers" at bounding box center [59, 69] width 52 height 16
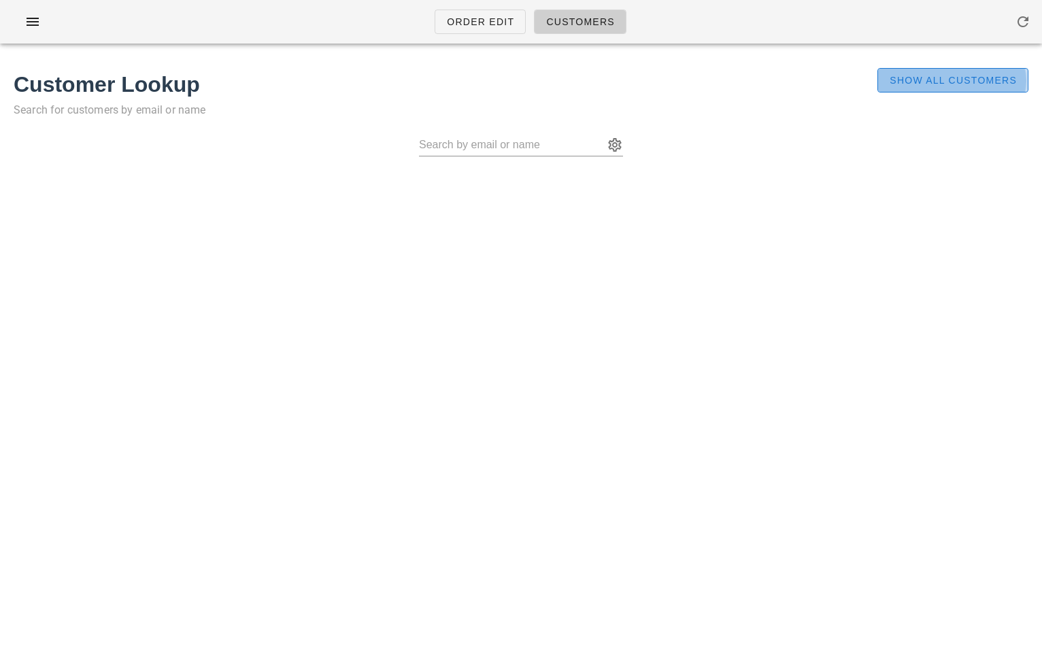
click at [902, 75] on span "Show All Customers" at bounding box center [953, 80] width 128 height 11
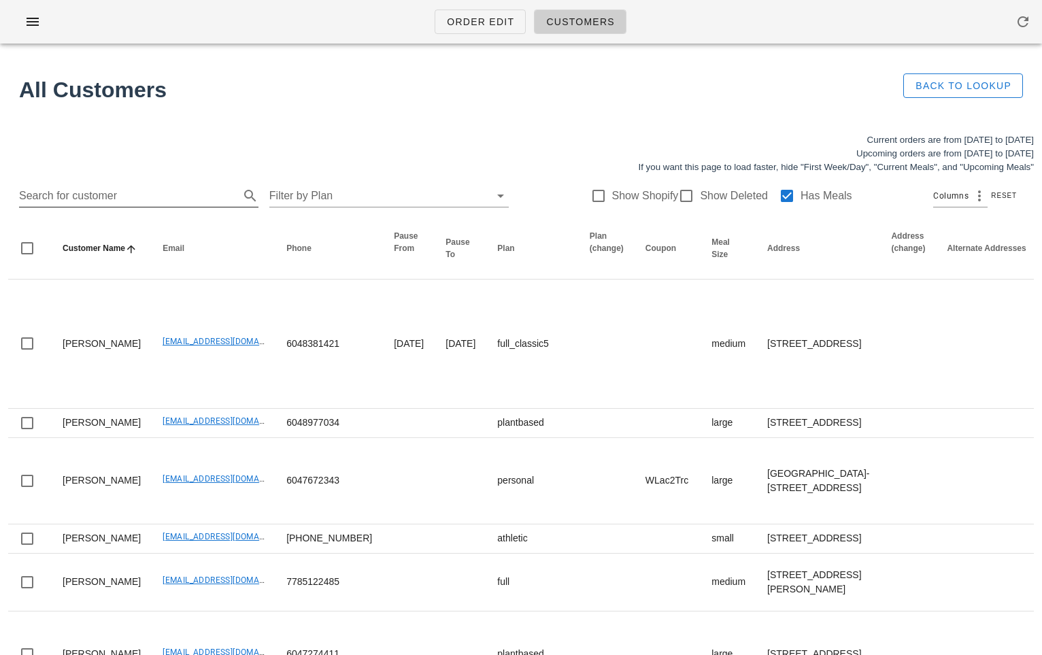
click at [111, 198] on input "Search for customer" at bounding box center [128, 196] width 218 height 22
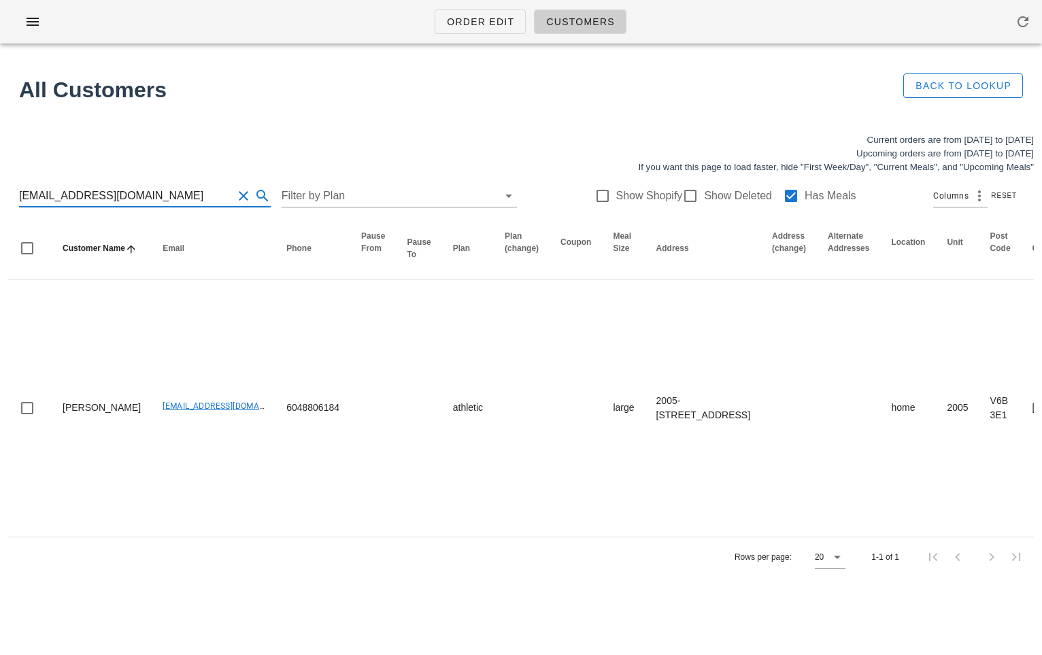
type input "[EMAIL_ADDRESS][DOMAIN_NAME]"
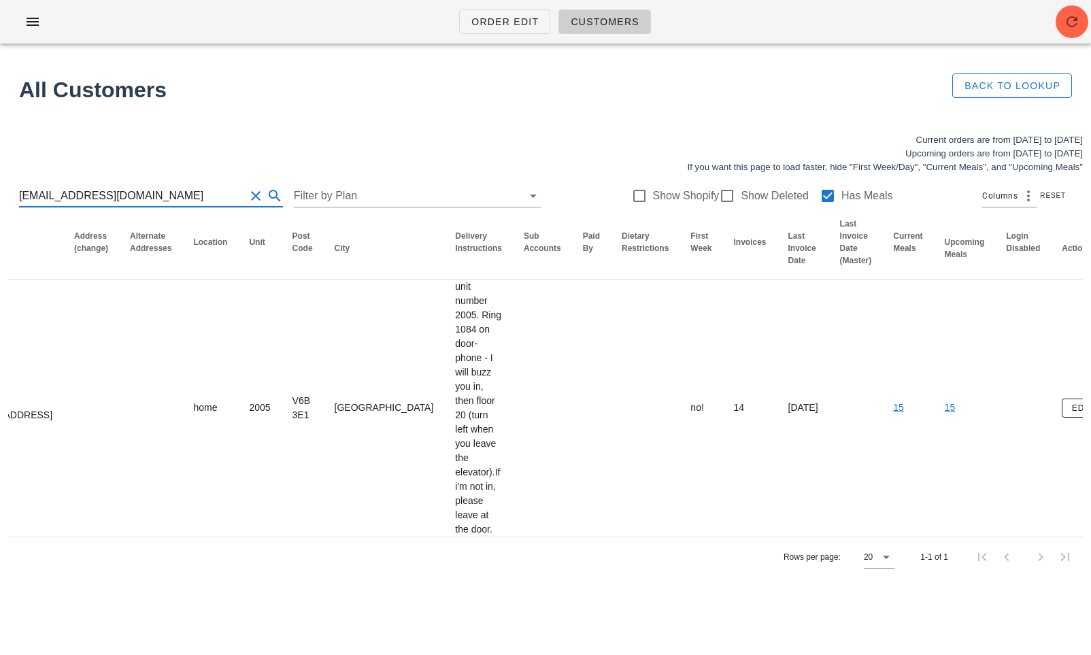
scroll to position [0, 583]
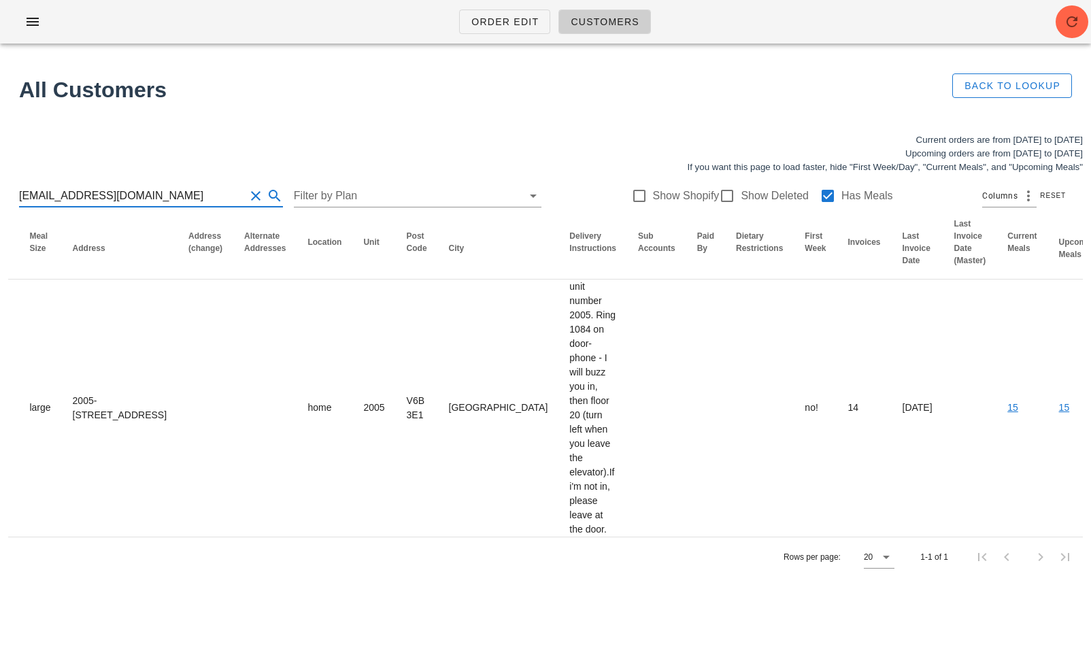
click at [175, 184] on div "[EMAIL_ADDRESS][DOMAIN_NAME] Filter by Plan Show Shopify Show Deleted Has Meals…" at bounding box center [545, 196] width 1075 height 44
click at [162, 190] on input "[EMAIL_ADDRESS][DOMAIN_NAME]" at bounding box center [132, 196] width 226 height 22
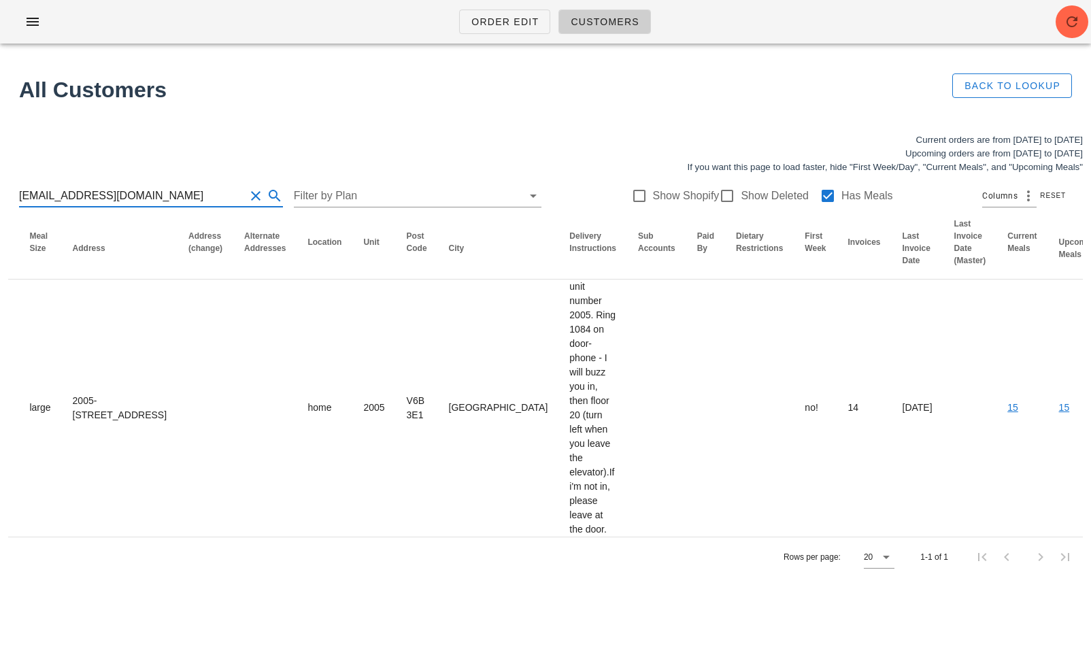
click at [162, 190] on input "[EMAIL_ADDRESS][DOMAIN_NAME]" at bounding box center [132, 196] width 226 height 22
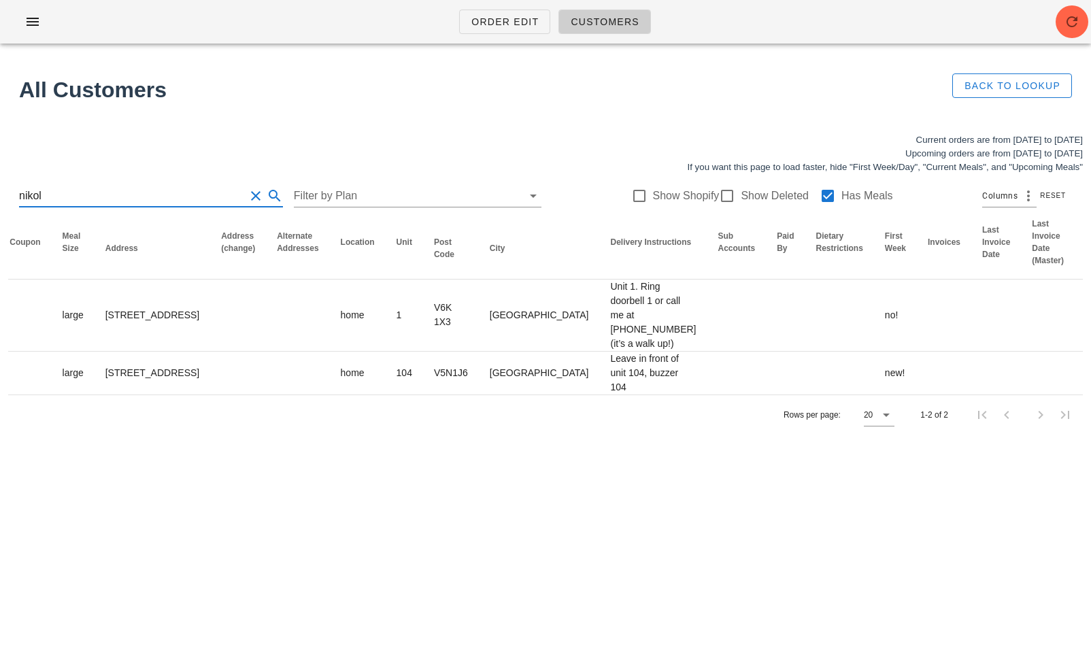
scroll to position [0, 583]
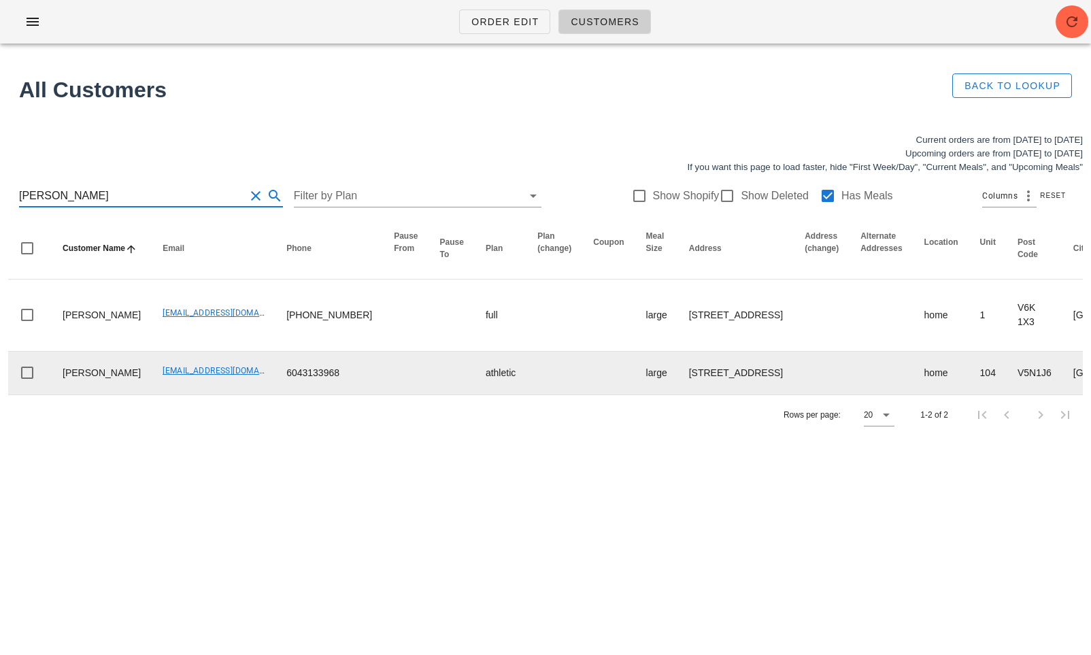
type input "[PERSON_NAME]"
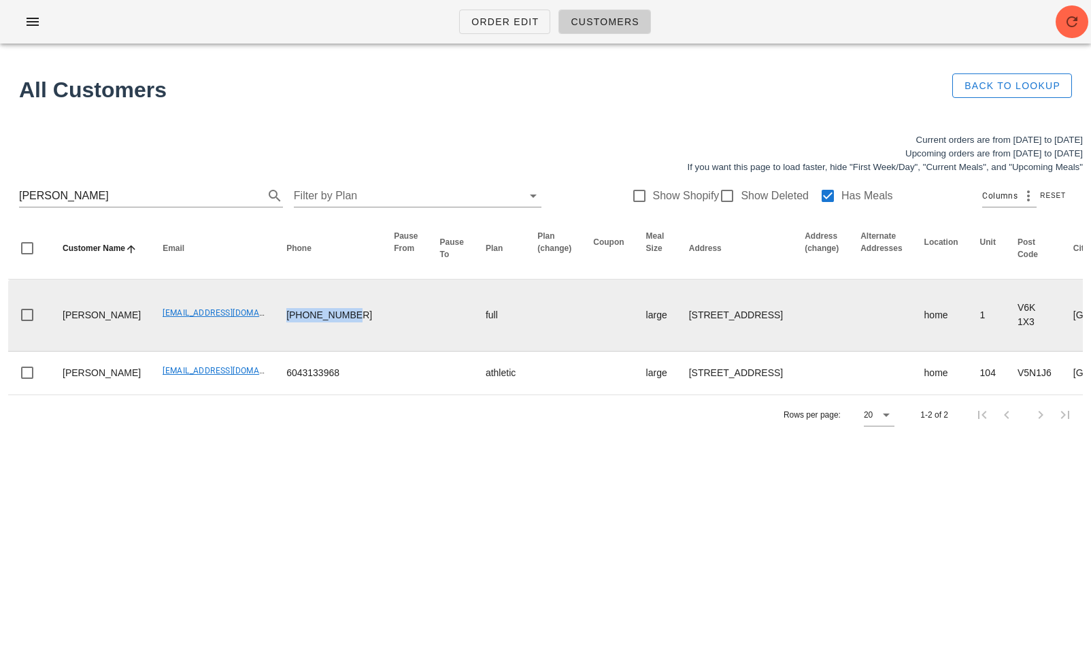
drag, startPoint x: 290, startPoint y: 347, endPoint x: 253, endPoint y: 335, distance: 38.5
click at [275, 335] on td "[PHONE_NUMBER]" at bounding box center [328, 316] width 107 height 72
copy td "[PHONE_NUMBER]"
drag, startPoint x: 118, startPoint y: 355, endPoint x: 49, endPoint y: 314, distance: 80.2
click at [49, 314] on tr "[PERSON_NAME] [EMAIL_ADDRESS][DOMAIN_NAME] [PHONE_NUMBER] full large 1-[STREET_…" at bounding box center [951, 316] width 1887 height 72
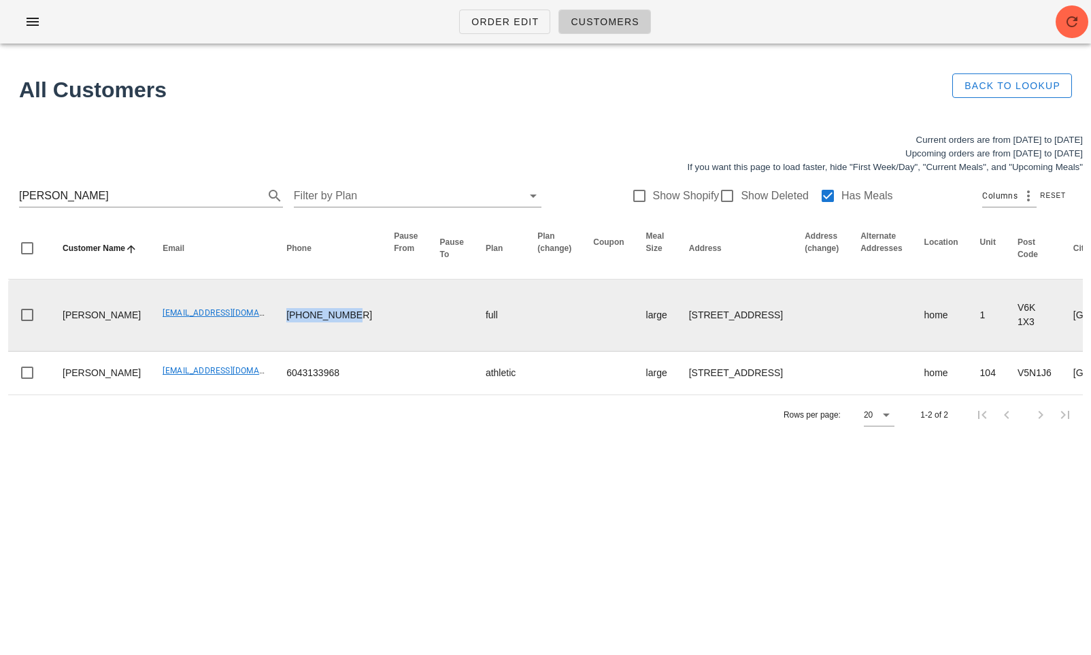
copy td "[PERSON_NAME]"
drag, startPoint x: 620, startPoint y: 303, endPoint x: 670, endPoint y: 363, distance: 77.8
click at [678, 352] on td "1-2292 West 6th Avenue, Vancouver, V6K1X3" at bounding box center [736, 316] width 116 height 72
copy td "1-2292 West 6th Avenue, Vancouver, V6K1X3"
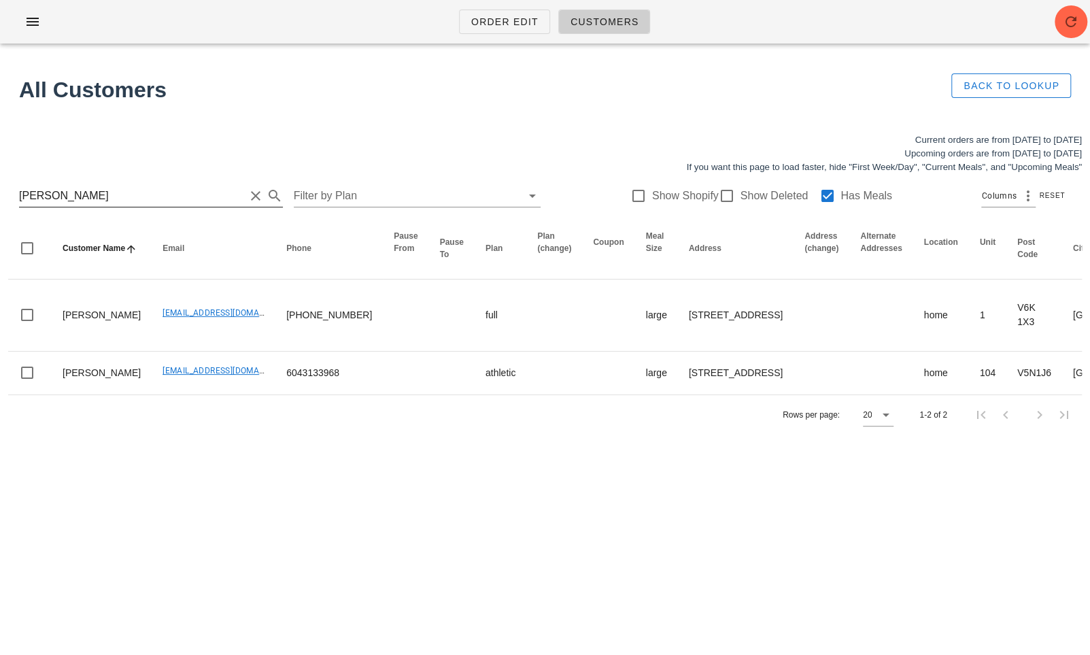
click at [155, 205] on input "nikola" at bounding box center [132, 196] width 226 height 22
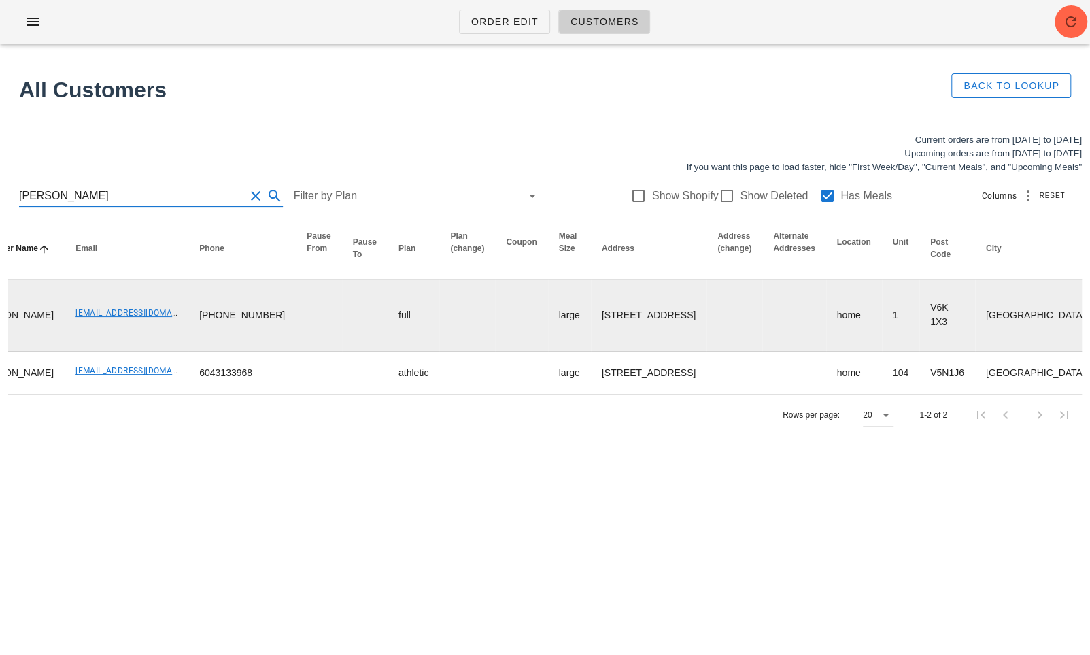
scroll to position [0, 194]
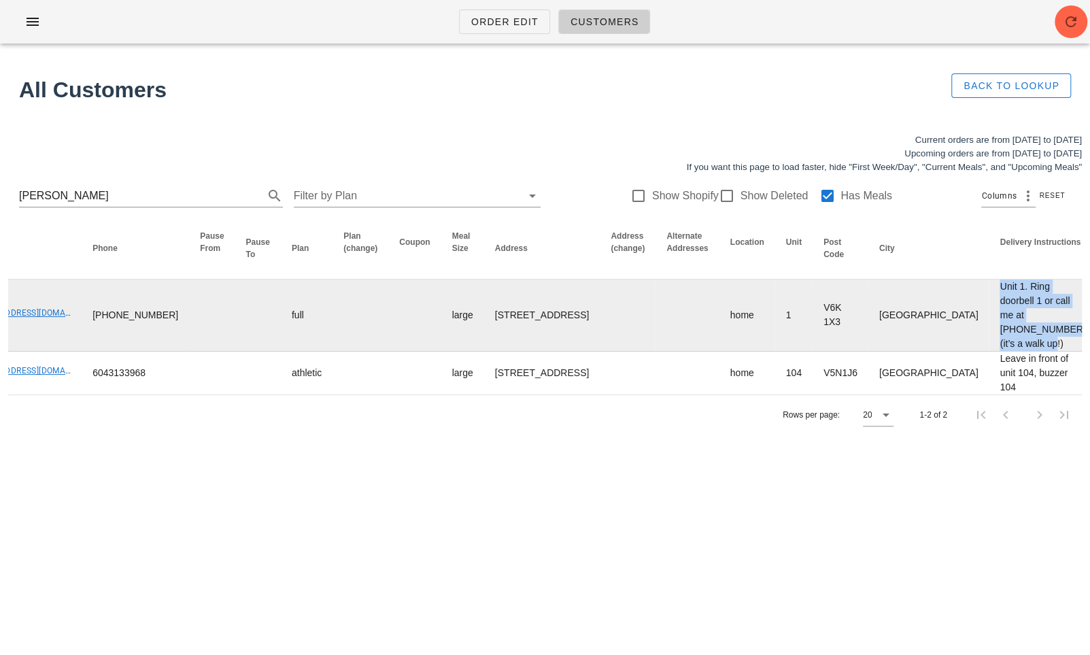
drag, startPoint x: 818, startPoint y: 286, endPoint x: 871, endPoint y: 384, distance: 110.8
click at [989, 352] on td "Unit 1. Ring doorbell 1 or call me at 604-345-3781 (it’s a walk up!)" at bounding box center [1042, 316] width 107 height 72
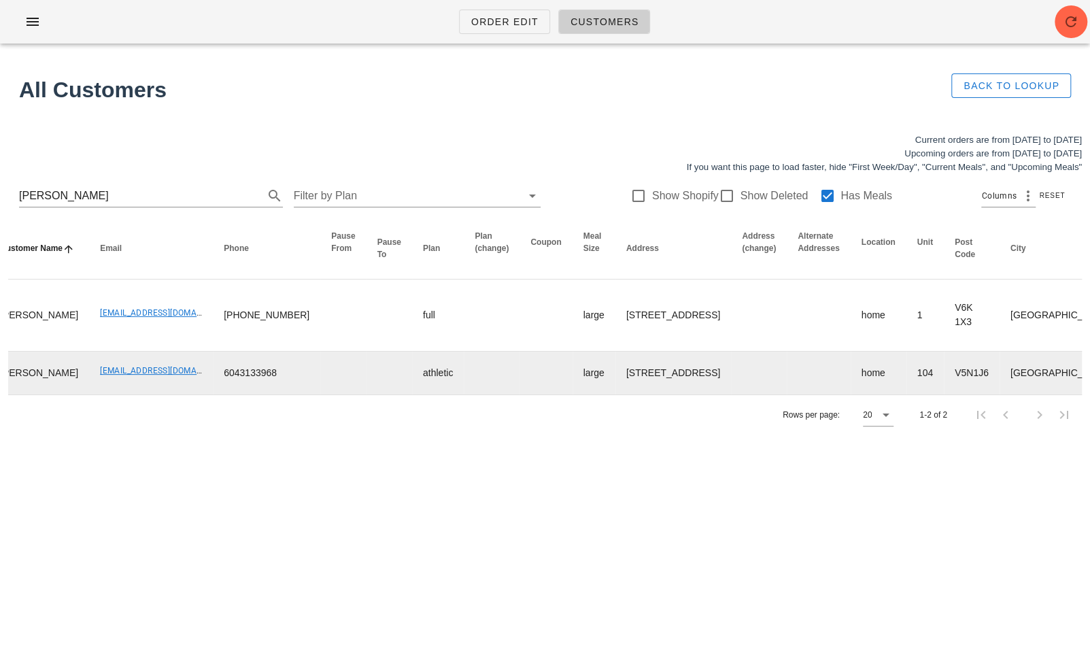
scroll to position [0, 0]
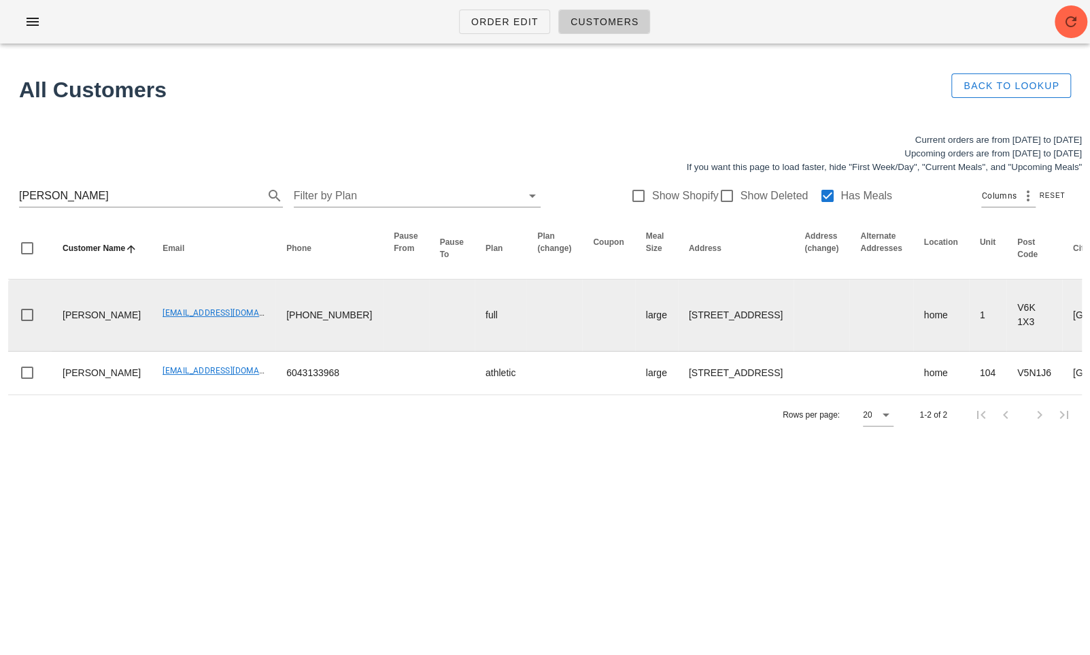
copy td "Unit 1. Ring doorbell 1 or call me at 604-345-3781 (it’s a walk up!)"
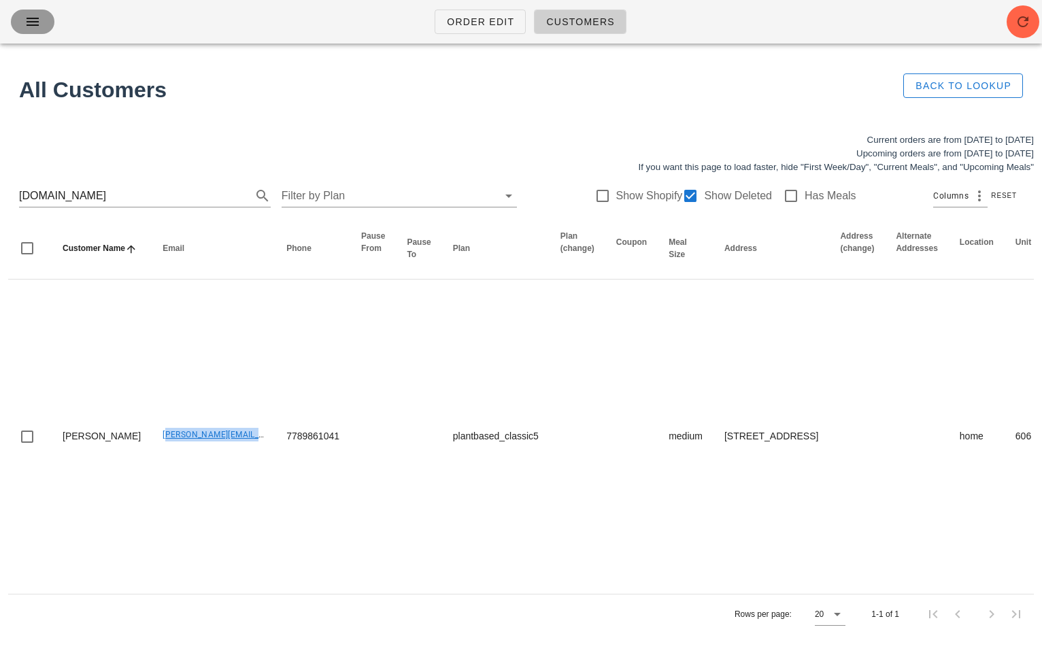
click at [32, 18] on icon "button" at bounding box center [32, 22] width 16 height 16
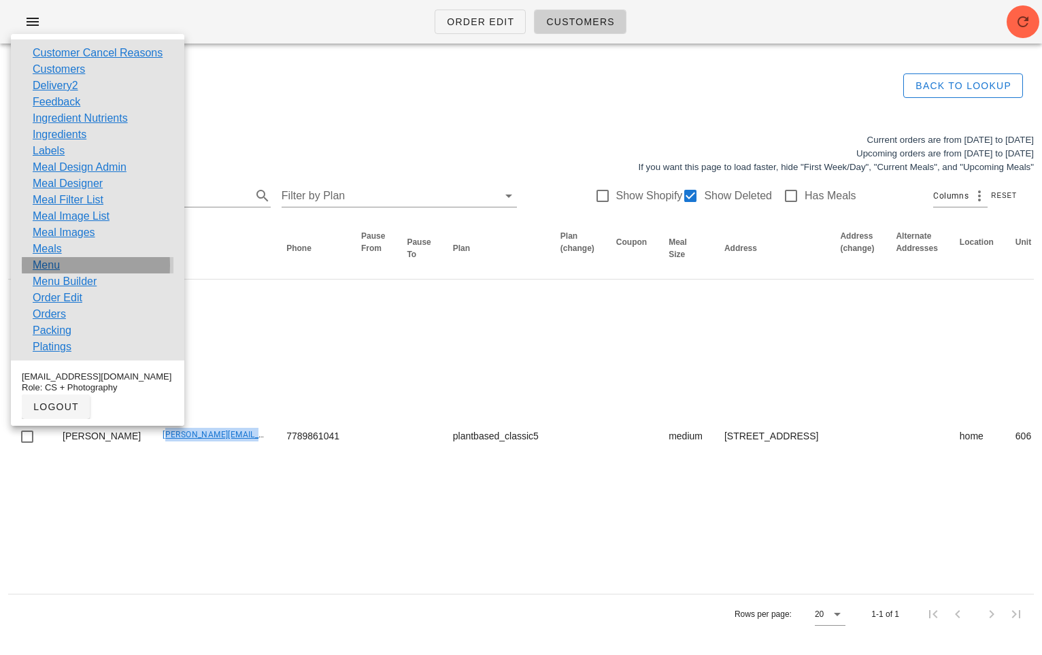
click at [73, 260] on div "Menu" at bounding box center [98, 265] width 152 height 16
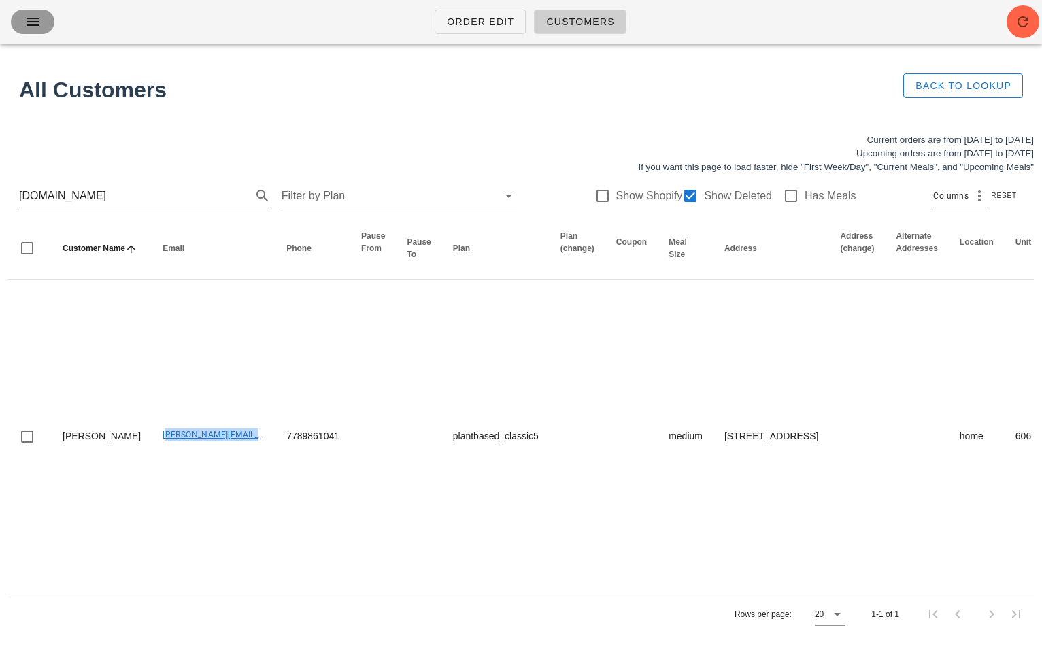
click at [30, 22] on icon "button" at bounding box center [32, 22] width 16 height 16
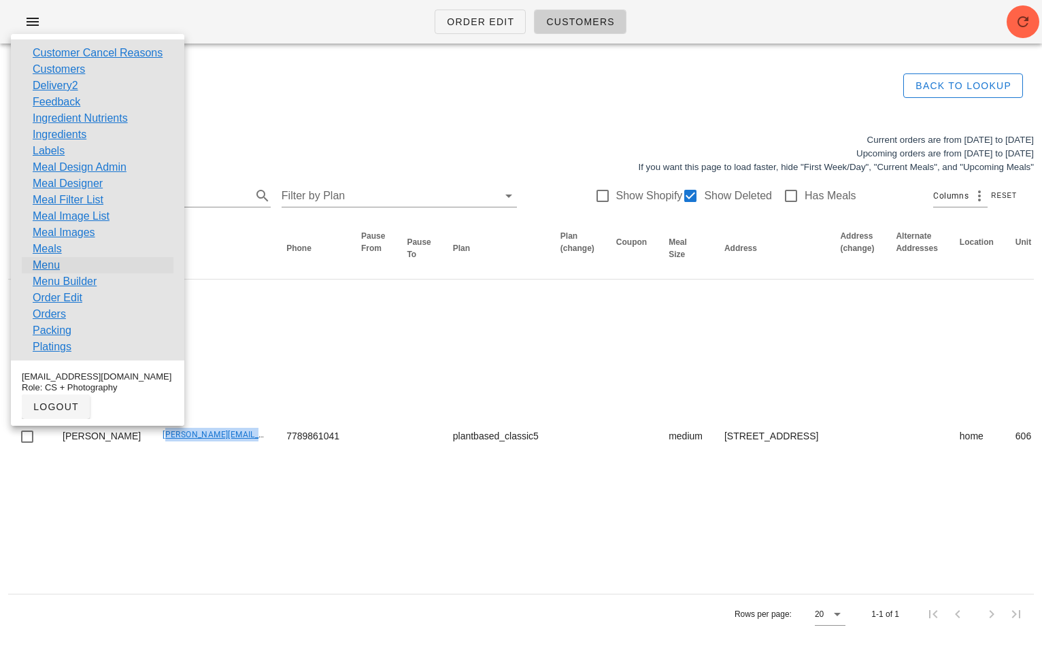
click at [52, 264] on link "Menu" at bounding box center [46, 265] width 27 height 16
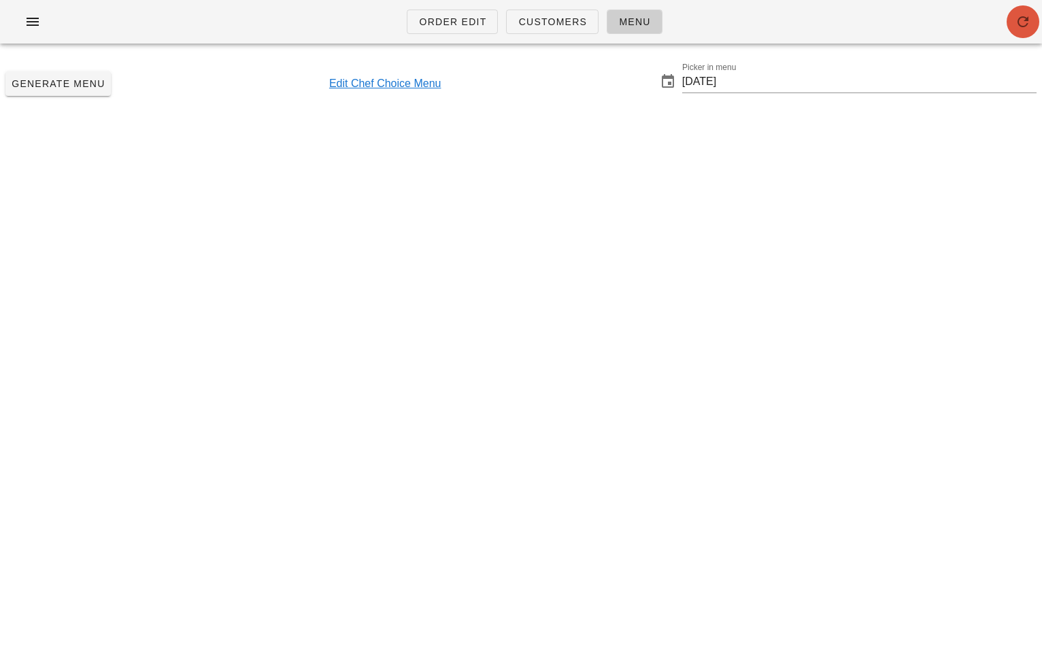
click at [1012, 18] on span "button" at bounding box center [1023, 22] width 33 height 16
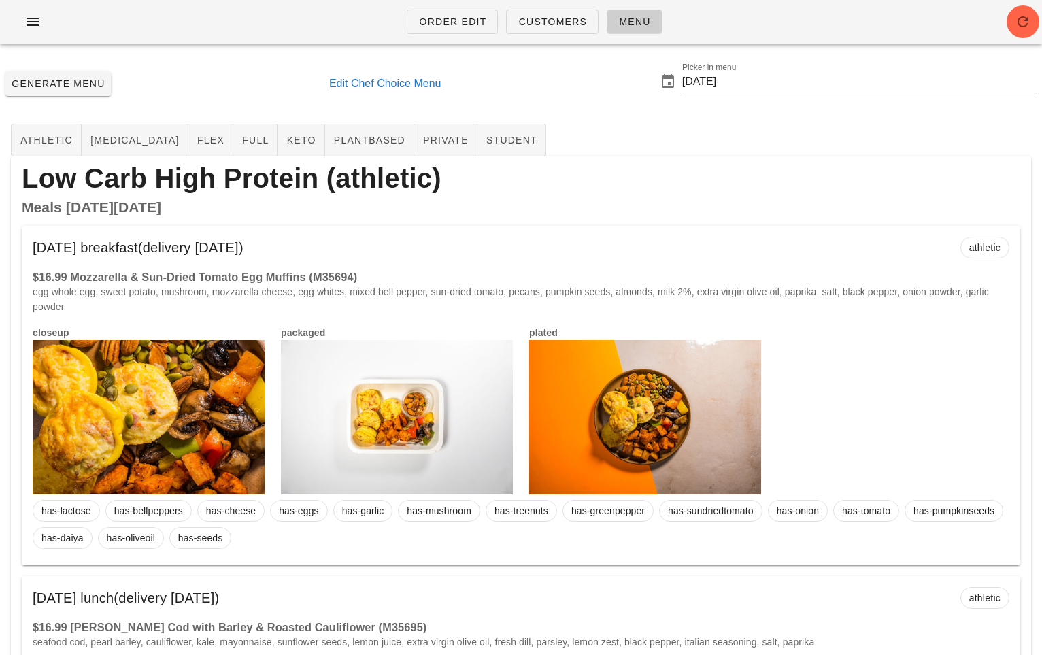
click at [768, 82] on input "[DATE]" at bounding box center [859, 82] width 354 height 22
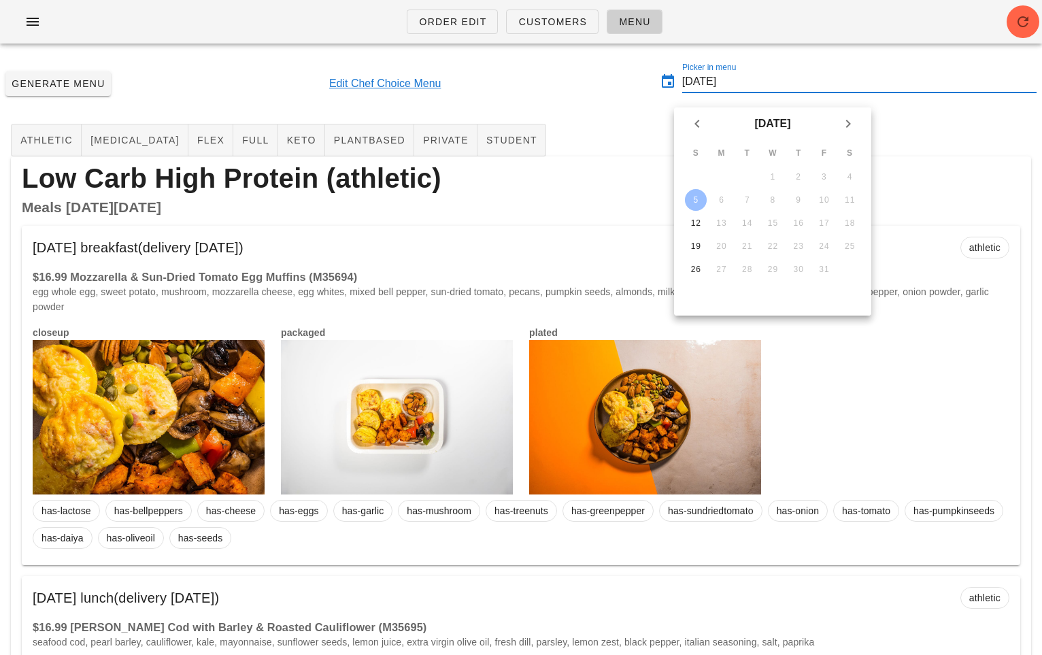
click at [768, 82] on input "2025-10-05" at bounding box center [859, 82] width 354 height 22
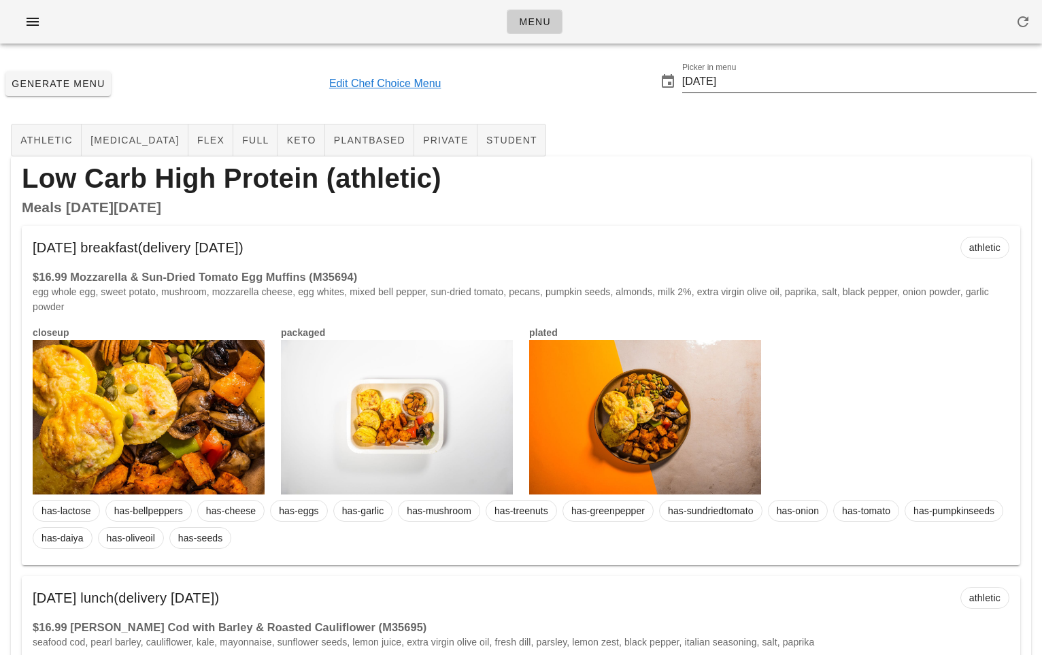
click at [726, 85] on input "[DATE]" at bounding box center [859, 82] width 354 height 22
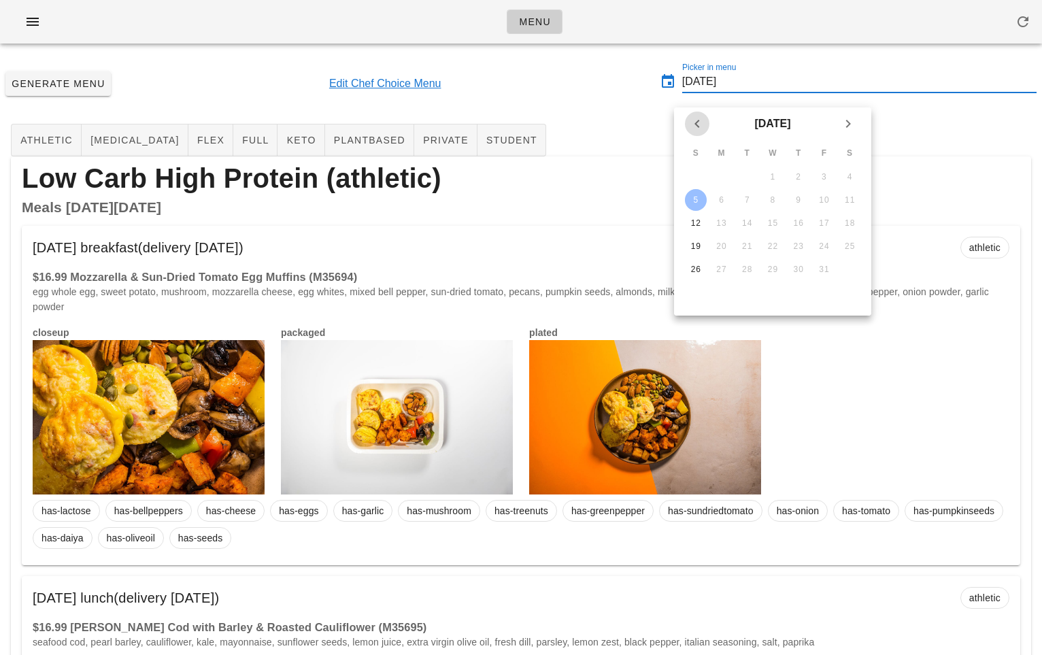
click at [696, 120] on icon "Previous month" at bounding box center [697, 124] width 16 height 16
click at [696, 269] on div "28" at bounding box center [696, 270] width 22 height 10
type input "[DATE]"
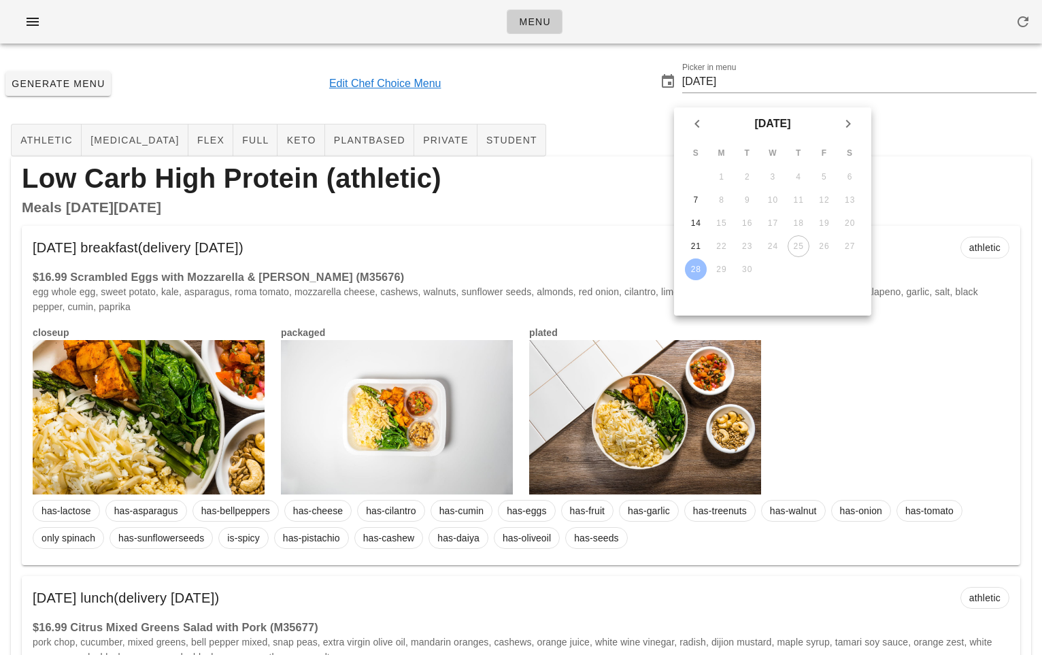
click at [593, 95] on div "Generate Menu Edit Chef Choice Menu Picker in menu 2025-09-28" at bounding box center [521, 83] width 1042 height 58
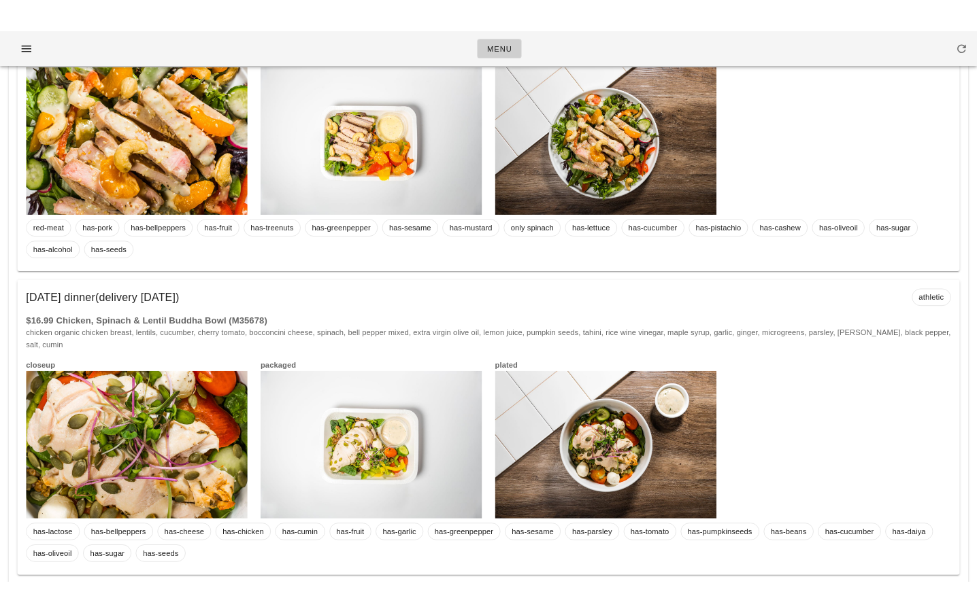
scroll to position [154, 0]
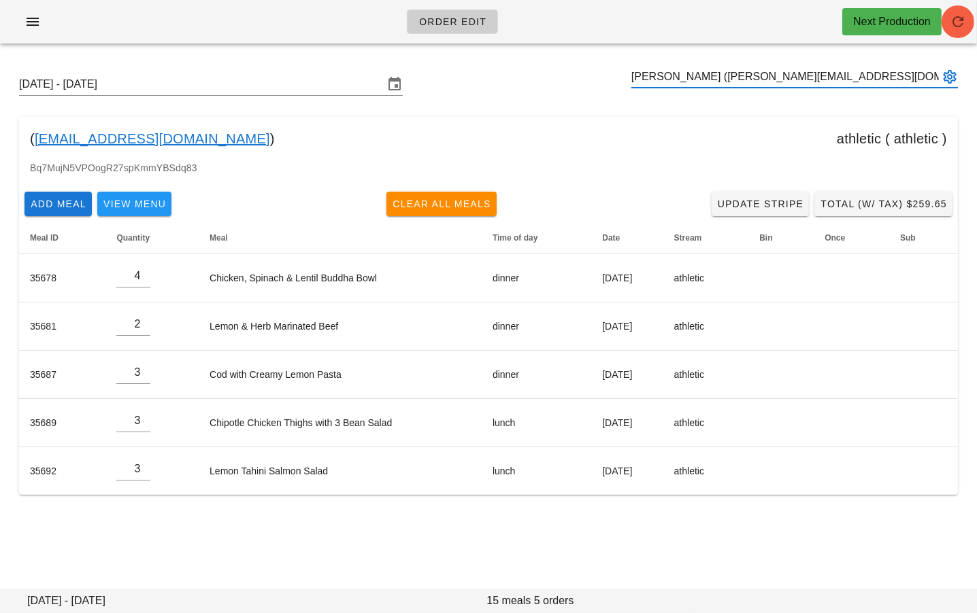
type input "[PERSON_NAME] ([PERSON_NAME][EMAIL_ADDRESS][DOMAIN_NAME])"
click at [953, 24] on icon "button" at bounding box center [957, 22] width 16 height 16
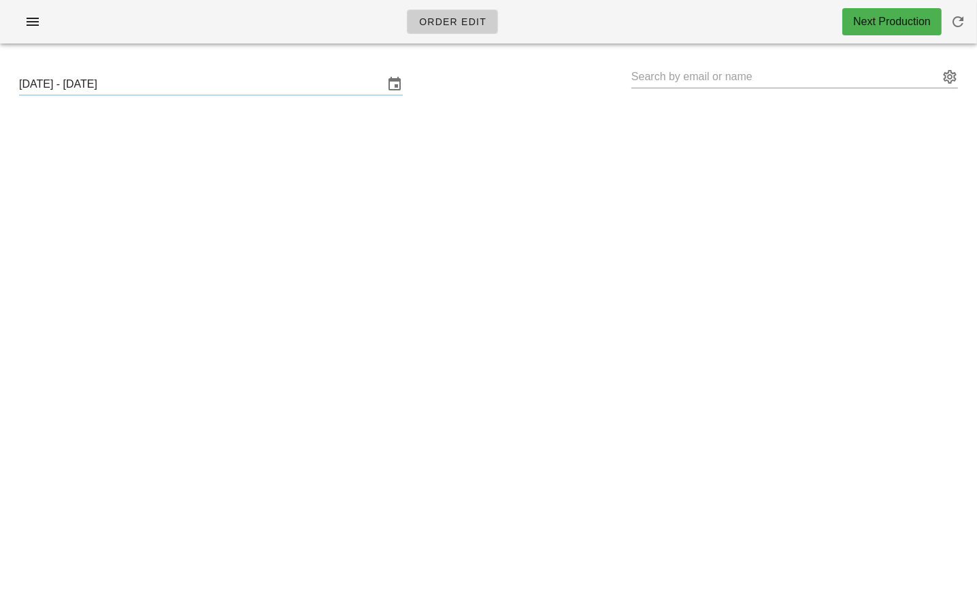
type input "[PERSON_NAME] ([PERSON_NAME][EMAIL_ADDRESS][DOMAIN_NAME])"
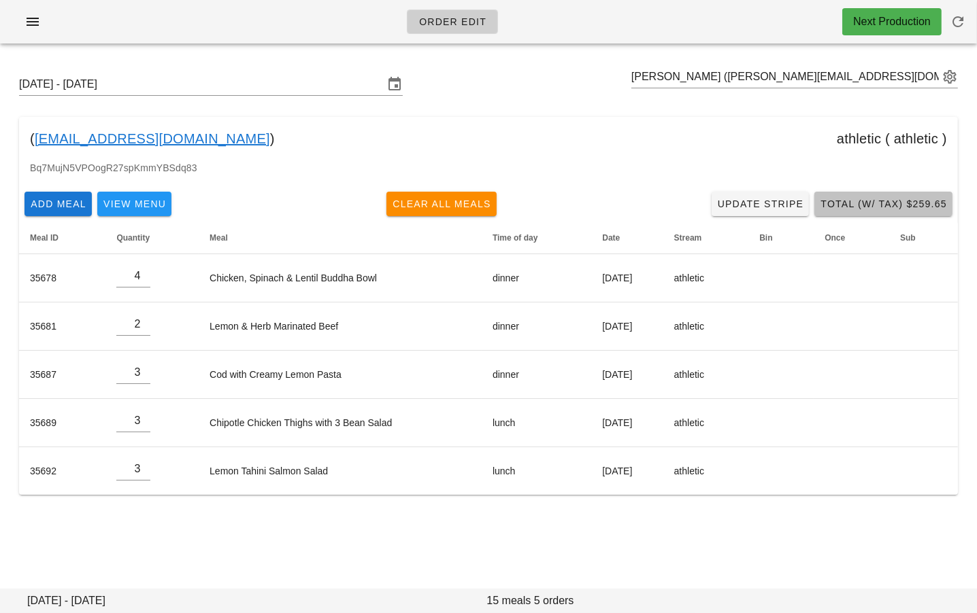
click at [877, 201] on span "Total (w/ Tax) $259.65" at bounding box center [882, 204] width 127 height 11
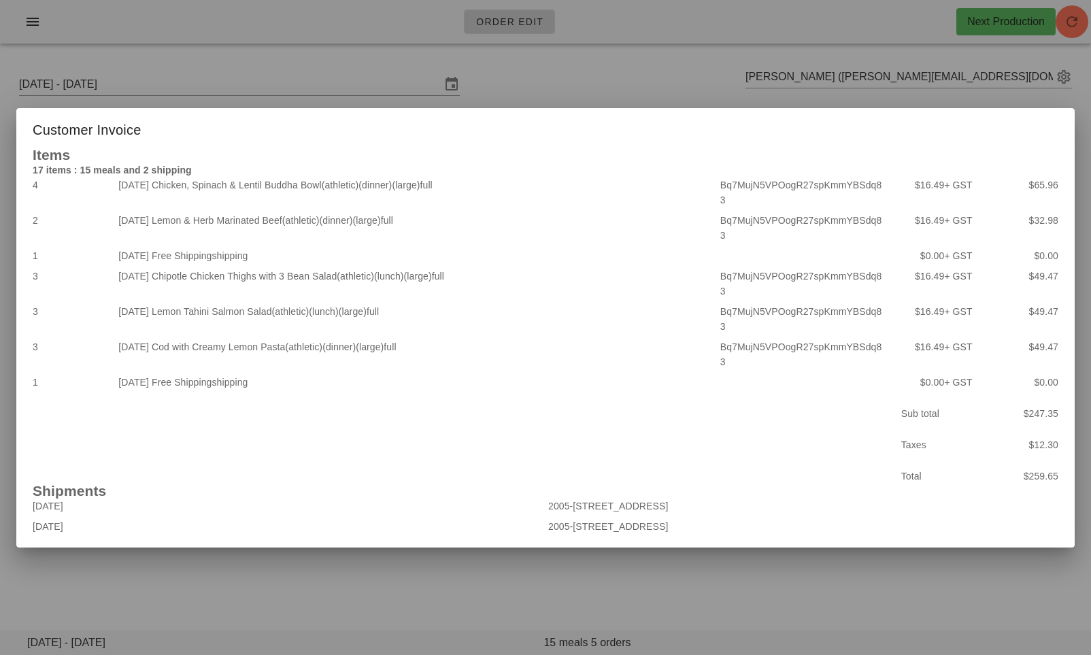
click at [814, 93] on div at bounding box center [545, 327] width 1091 height 655
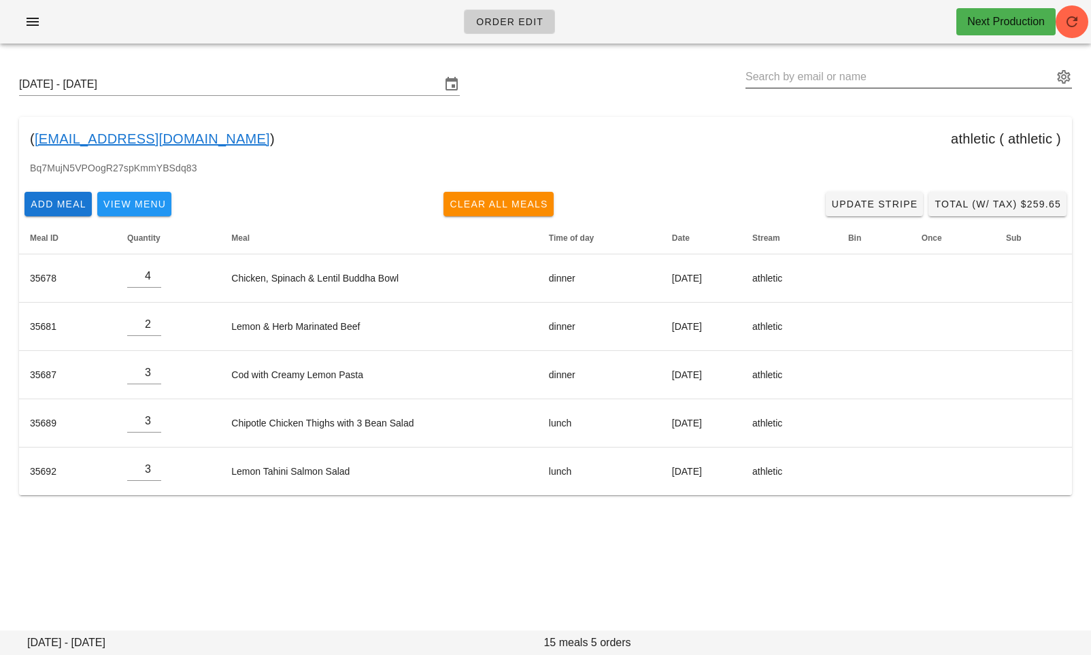
click at [783, 78] on input "text" at bounding box center [898, 77] width 307 height 22
paste input "[EMAIL_ADDRESS][DOMAIN_NAME]"
type input "[PERSON_NAME] ([PERSON_NAME][EMAIL_ADDRESS][DOMAIN_NAME])"
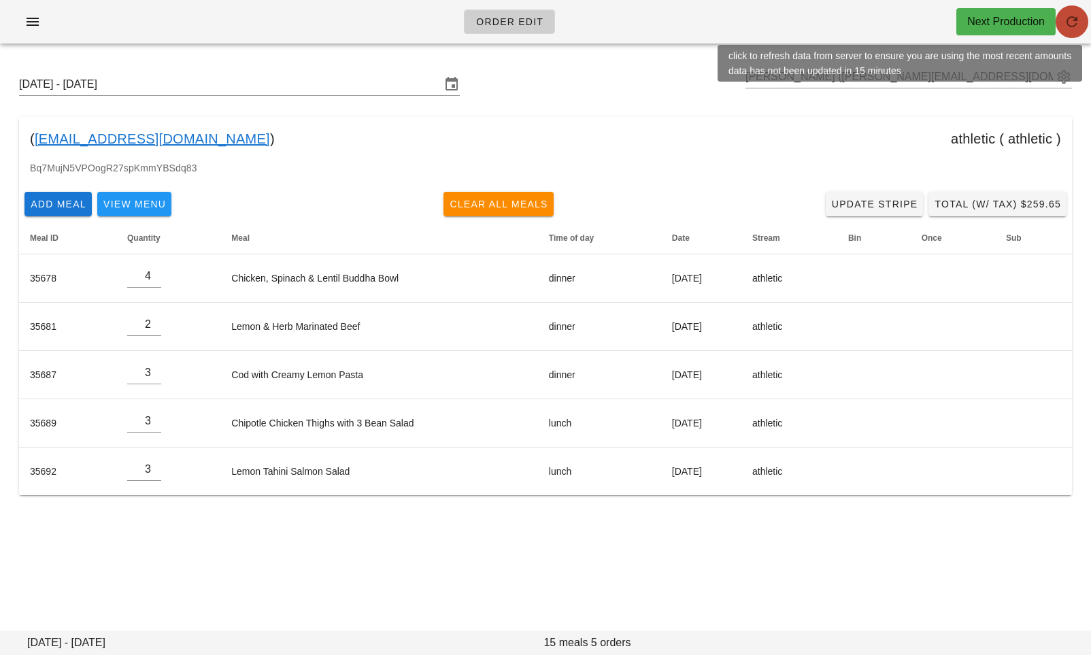
click at [976, 24] on icon "button" at bounding box center [1072, 22] width 16 height 16
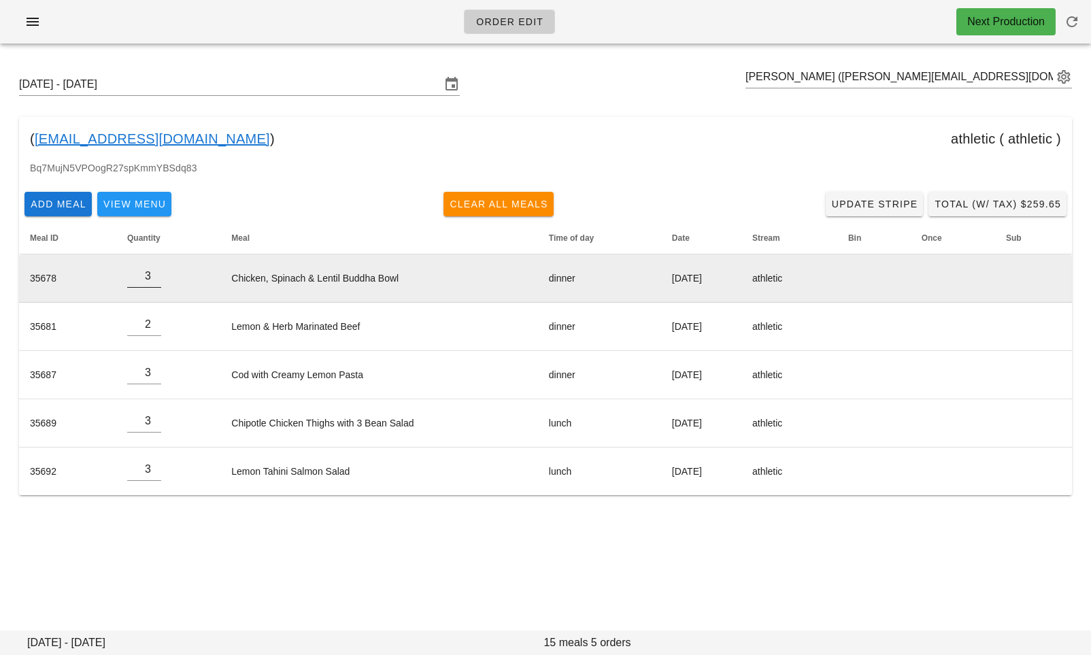
click at [152, 282] on input "3" at bounding box center [144, 276] width 34 height 22
click at [152, 282] on input "2" at bounding box center [144, 276] width 34 height 22
click at [152, 282] on input "1" at bounding box center [144, 276] width 34 height 22
type input "0"
click at [152, 282] on input "0" at bounding box center [144, 276] width 34 height 22
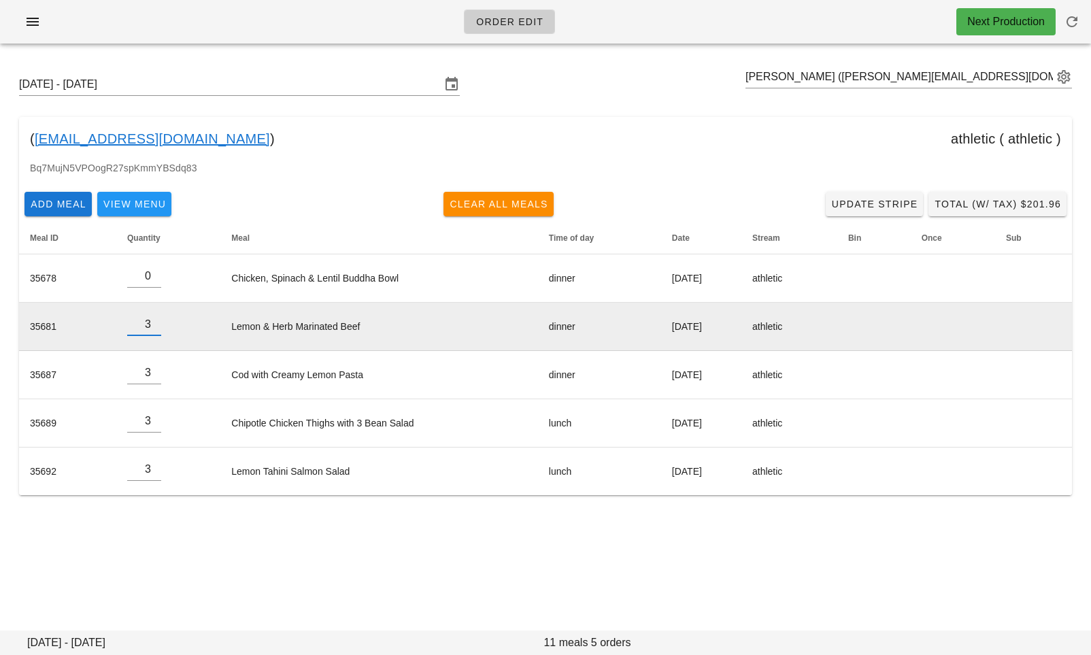
type input "3"
click at [150, 318] on input "3" at bounding box center [144, 325] width 34 height 22
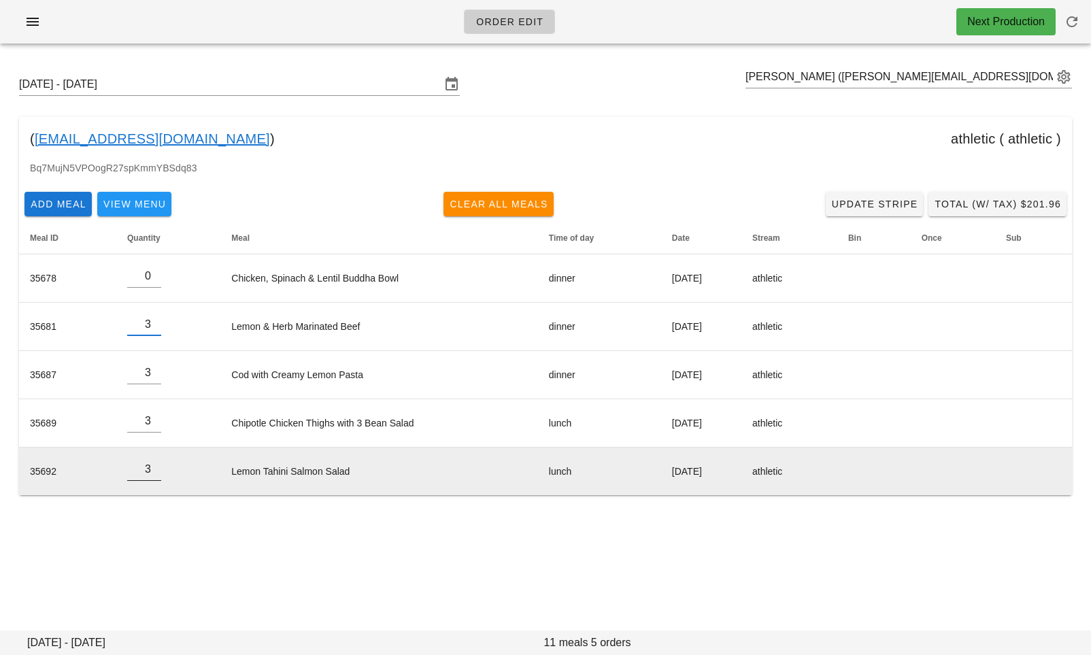
click at [146, 490] on div at bounding box center [144, 491] width 34 height 10
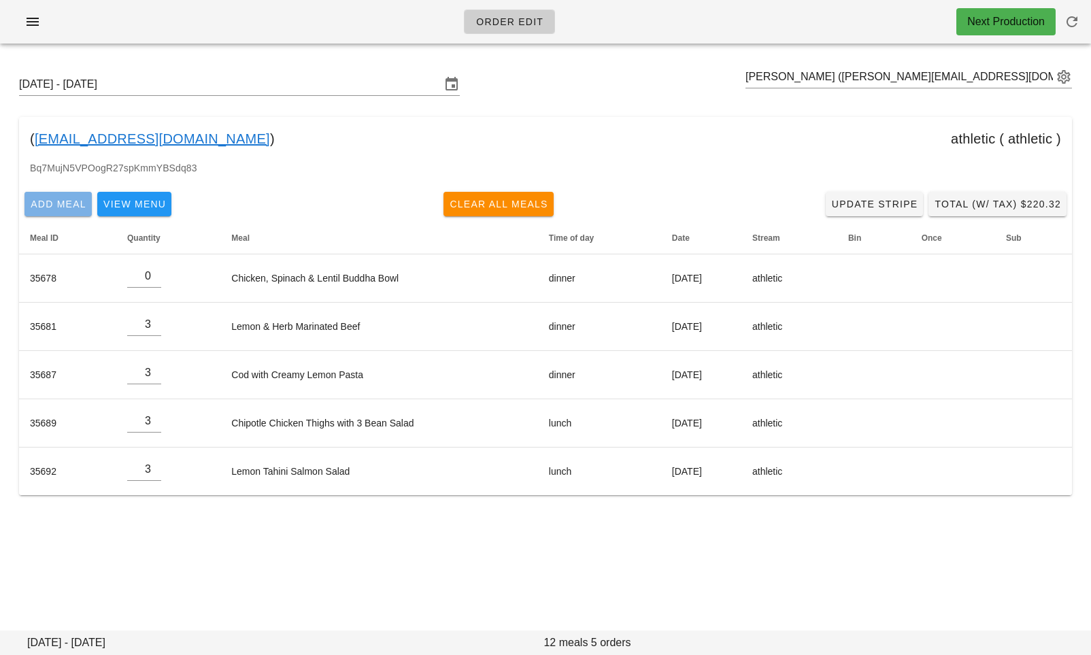
click at [62, 207] on span "Add Meal" at bounding box center [58, 204] width 56 height 11
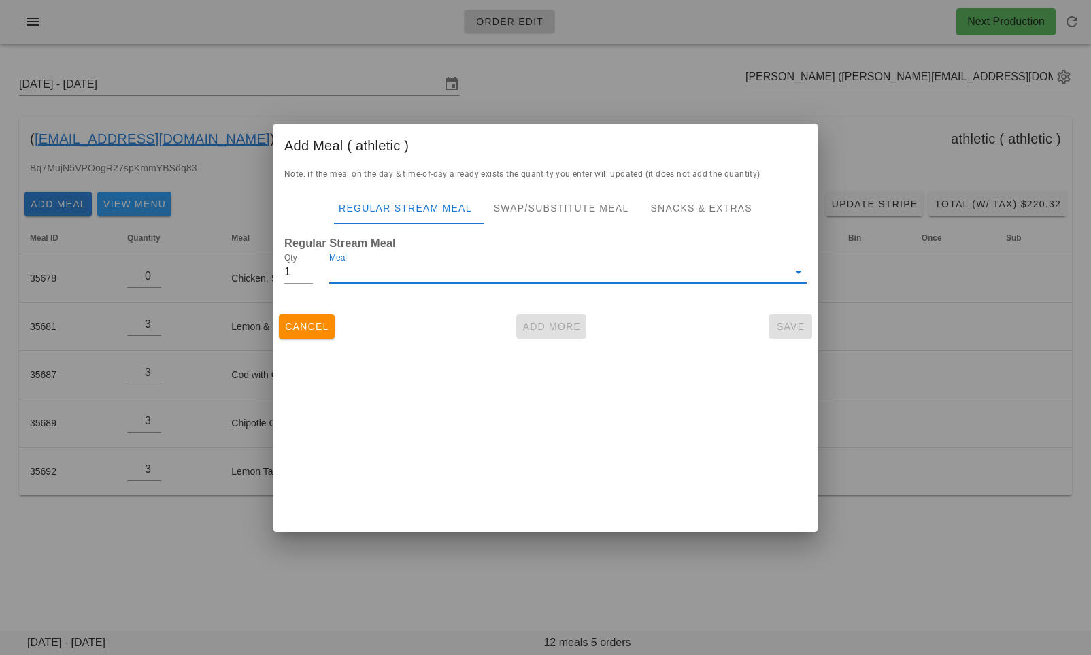
click at [498, 273] on input "Meal" at bounding box center [558, 272] width 458 height 22
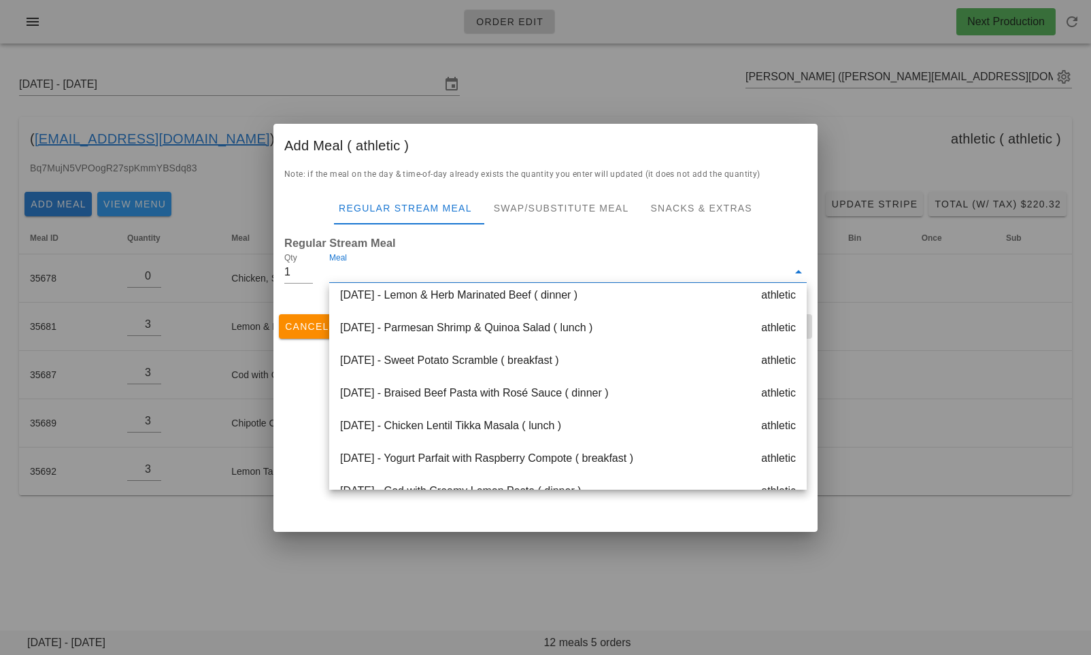
scroll to position [180, 0]
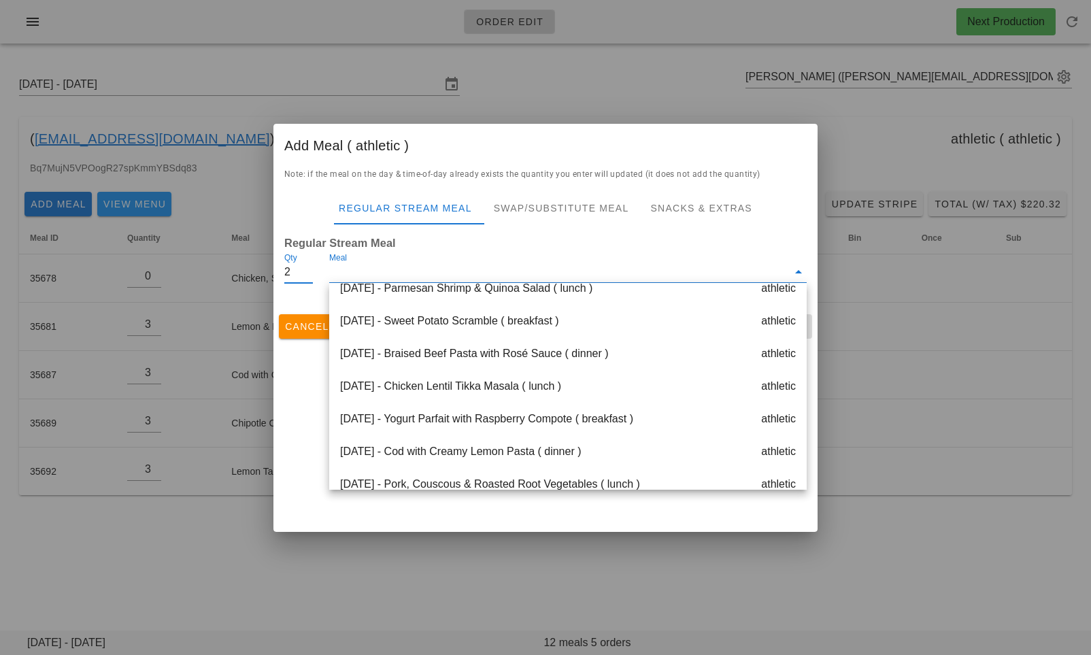
type input "2"
click at [306, 269] on input "2" at bounding box center [298, 272] width 29 height 22
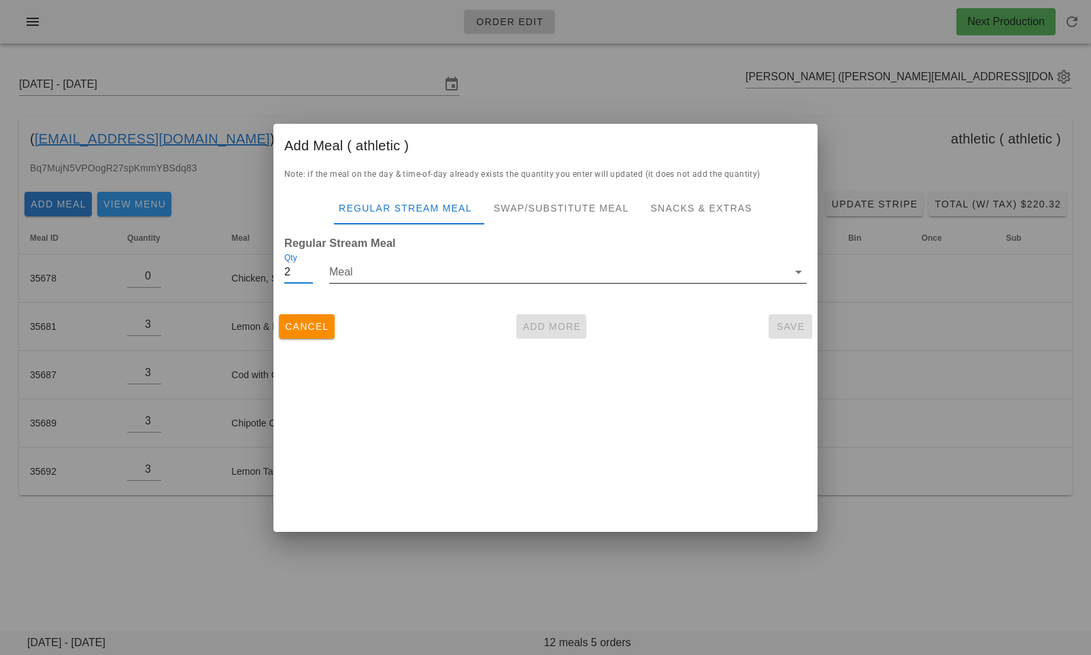
click at [430, 273] on input "Meal" at bounding box center [558, 272] width 458 height 22
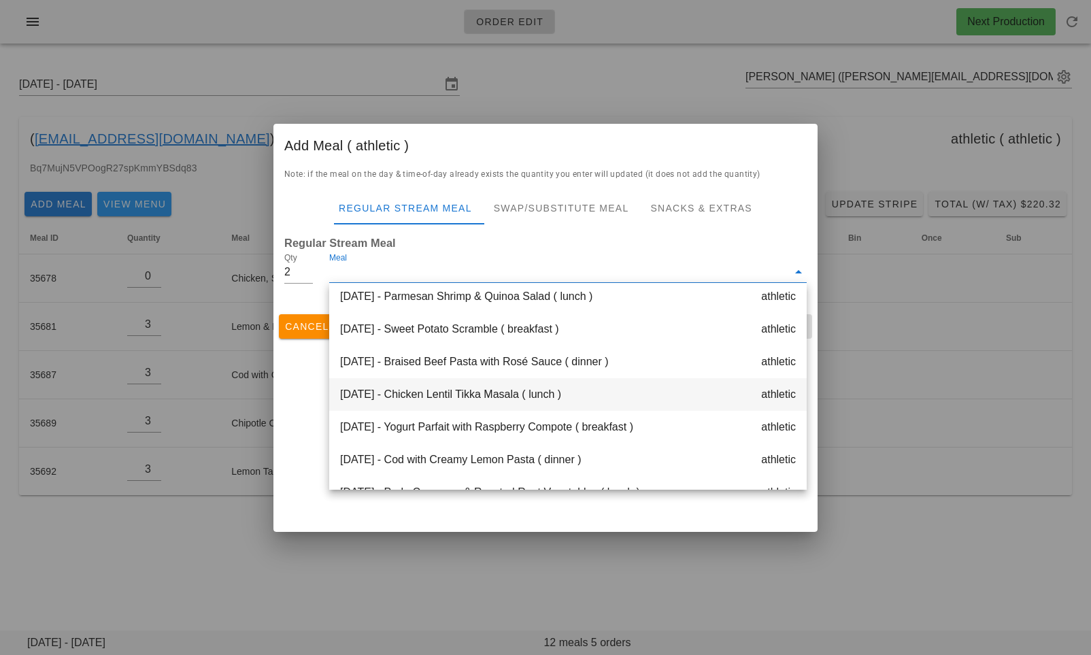
scroll to position [175, 0]
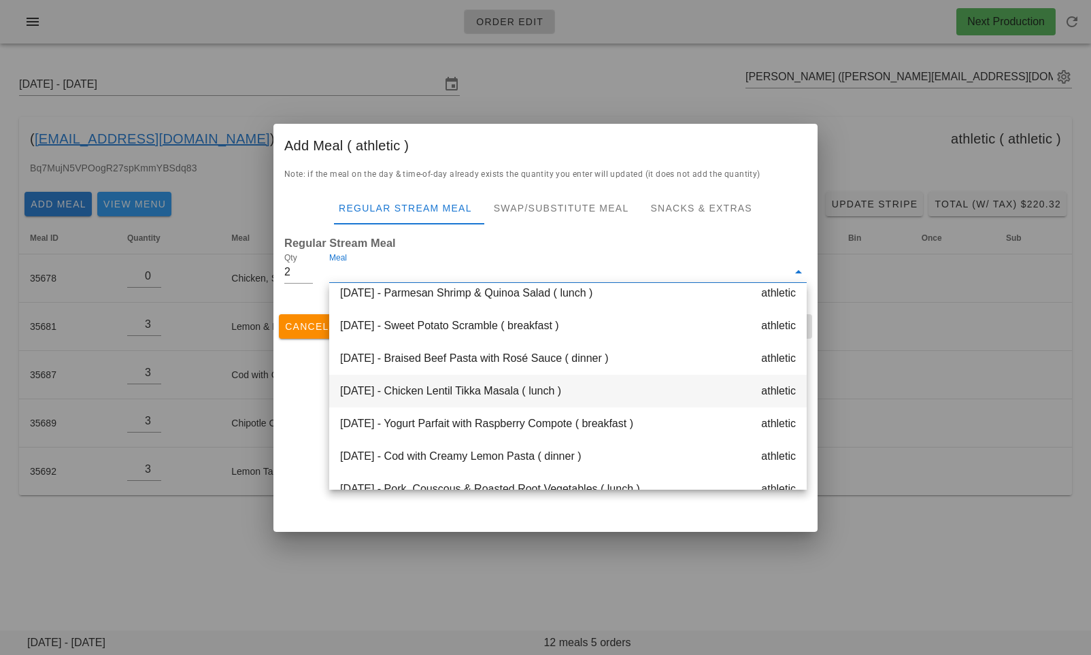
click at [467, 389] on div "Wednesday Oct 01 - Chicken Lentil Tikka Masala ( lunch ) athletic" at bounding box center [567, 391] width 477 height 33
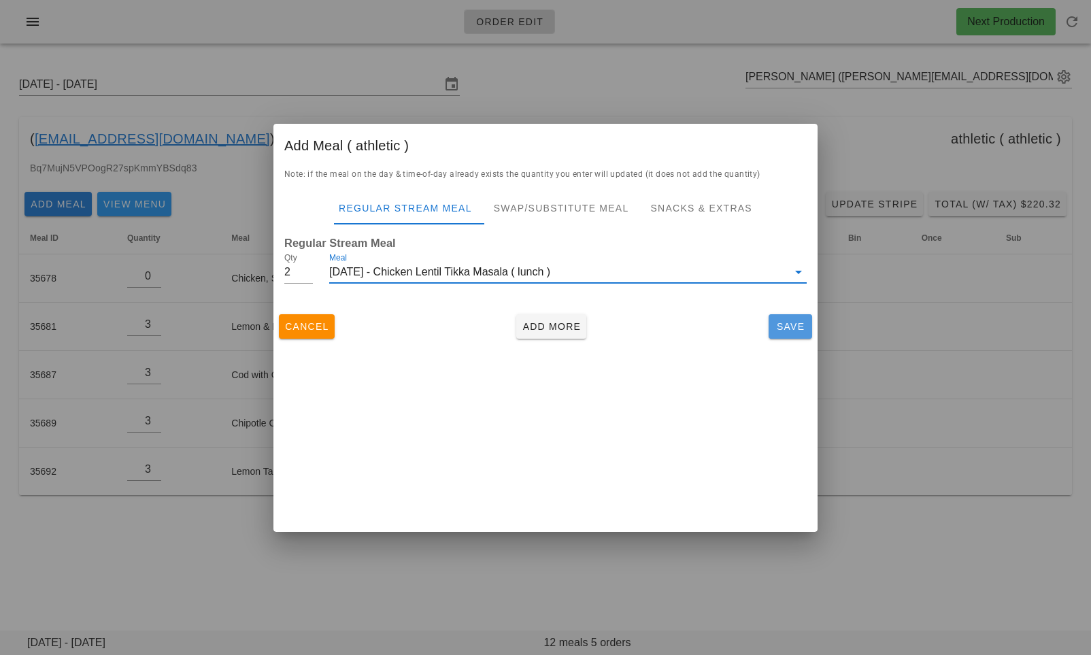
click at [778, 322] on span "Save" at bounding box center [790, 326] width 33 height 11
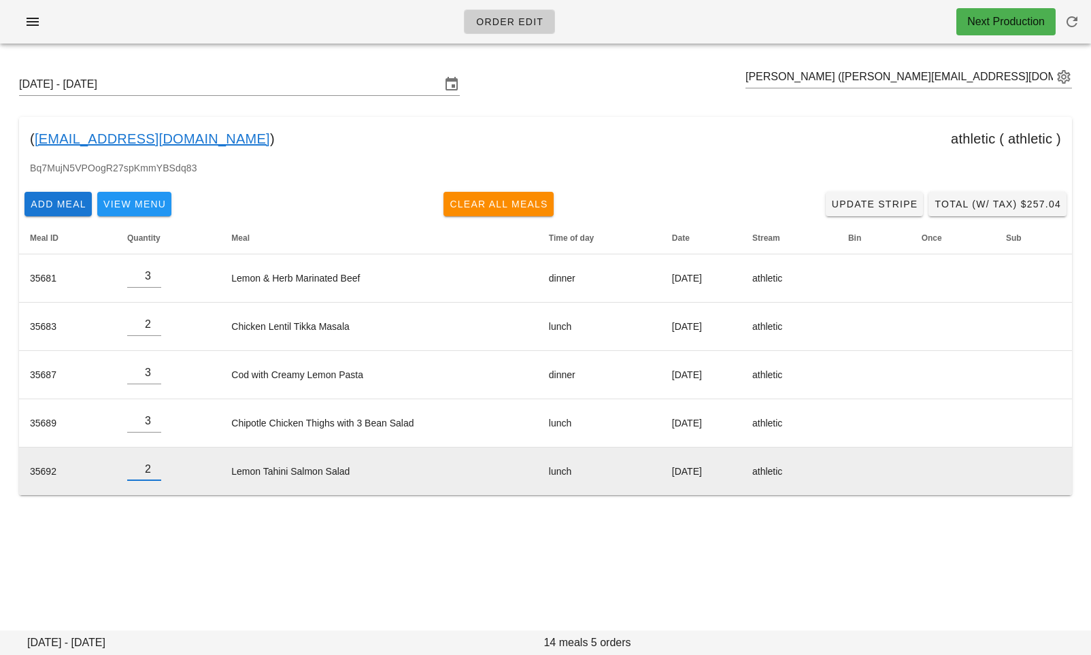
click at [152, 471] on input "2" at bounding box center [144, 469] width 34 height 22
click at [152, 471] on input "1" at bounding box center [144, 469] width 34 height 22
type input "0"
click at [152, 471] on input "0" at bounding box center [144, 469] width 34 height 22
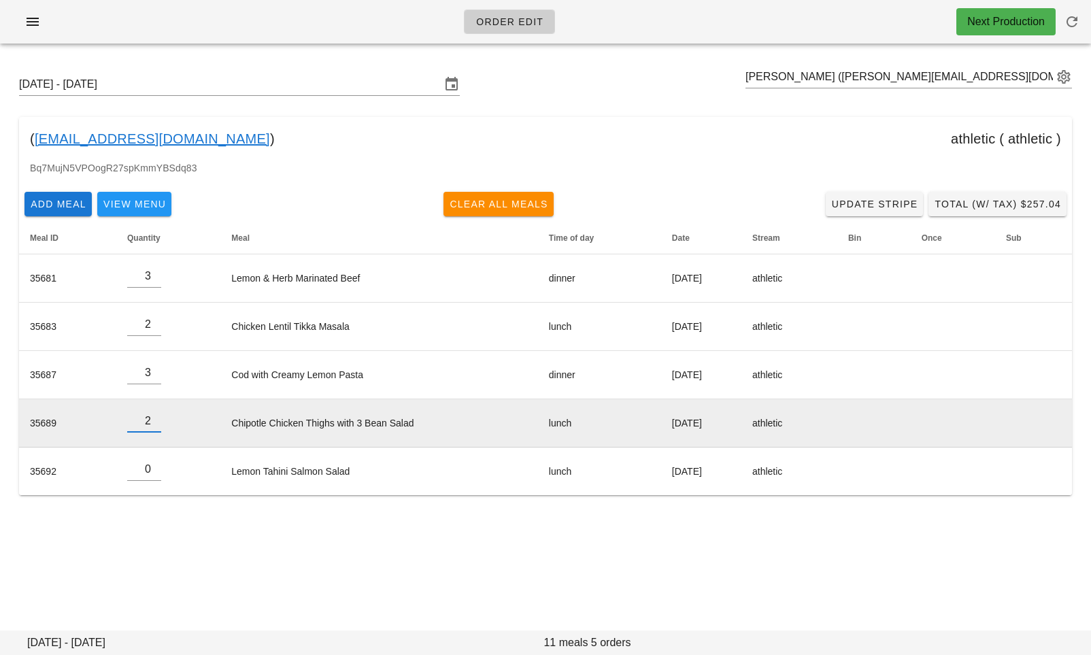
click at [149, 425] on input "2" at bounding box center [144, 421] width 34 height 22
click at [149, 425] on input "1" at bounding box center [144, 421] width 34 height 22
type input "0"
click at [149, 425] on input "0" at bounding box center [144, 421] width 34 height 22
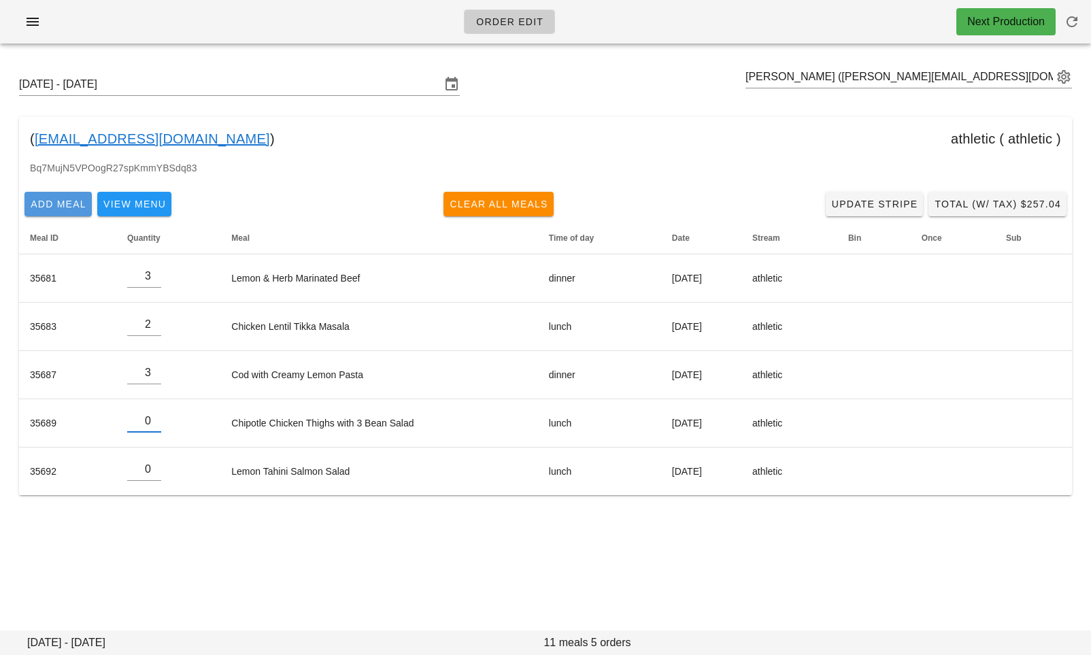
click at [61, 207] on span "Add Meal" at bounding box center [58, 204] width 56 height 11
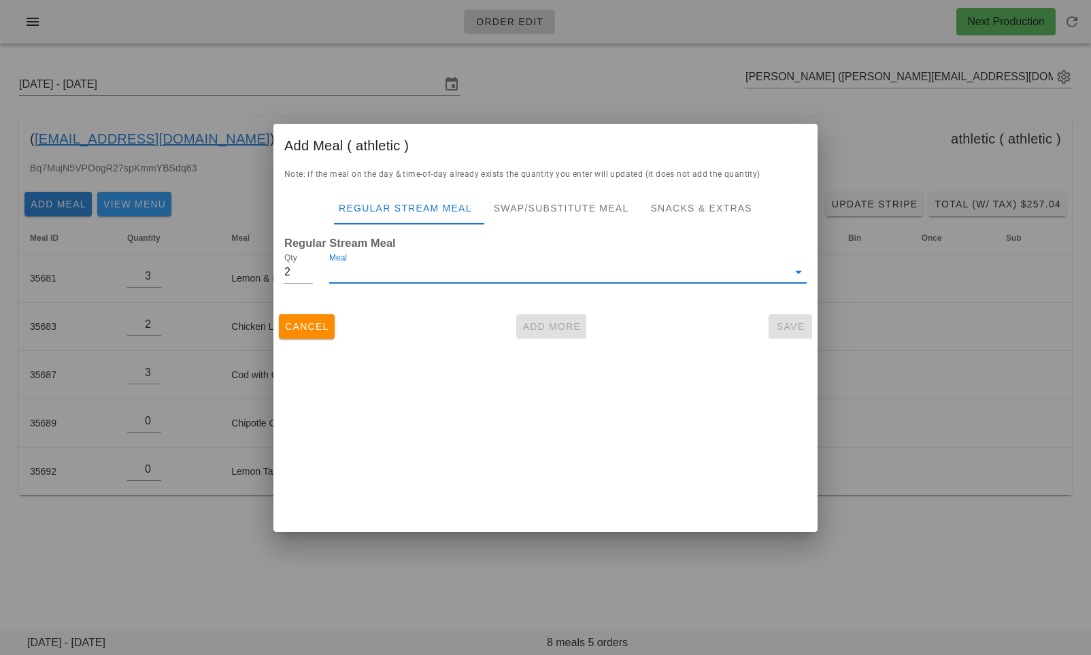
click at [380, 267] on input "Meal" at bounding box center [558, 272] width 458 height 22
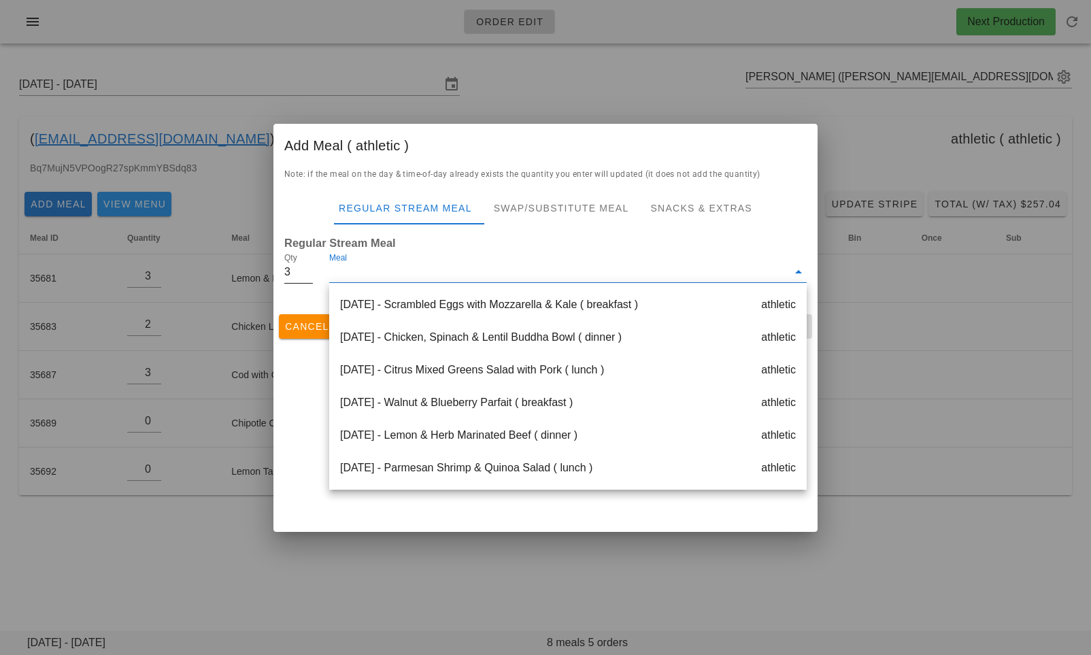
type input "3"
click at [309, 269] on input "3" at bounding box center [298, 272] width 29 height 22
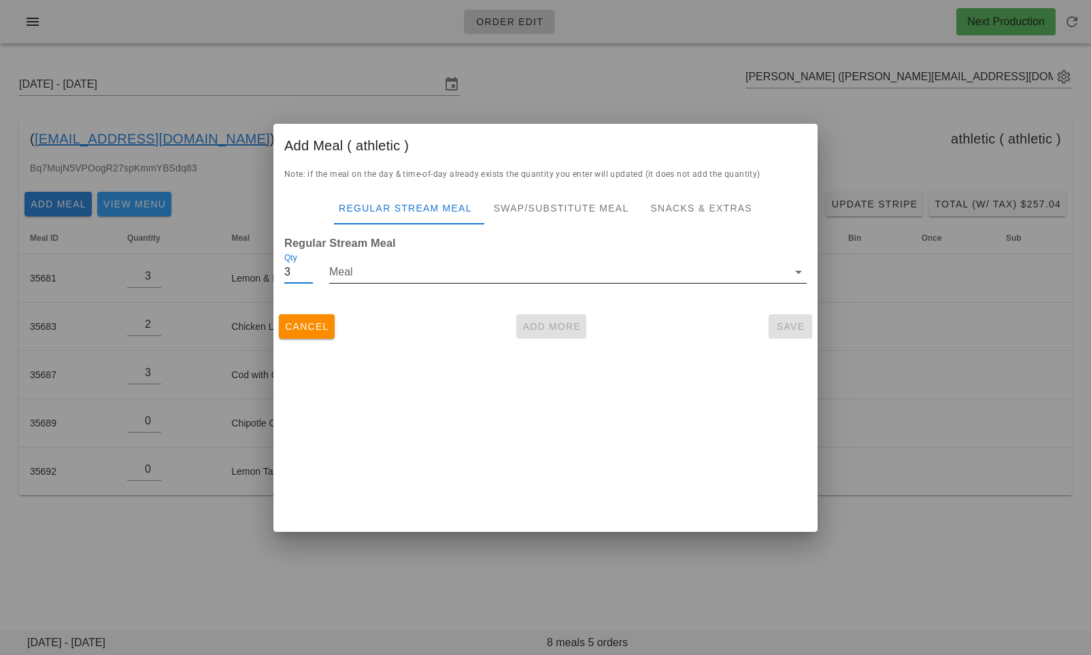
click at [378, 269] on input "Meal" at bounding box center [558, 272] width 458 height 22
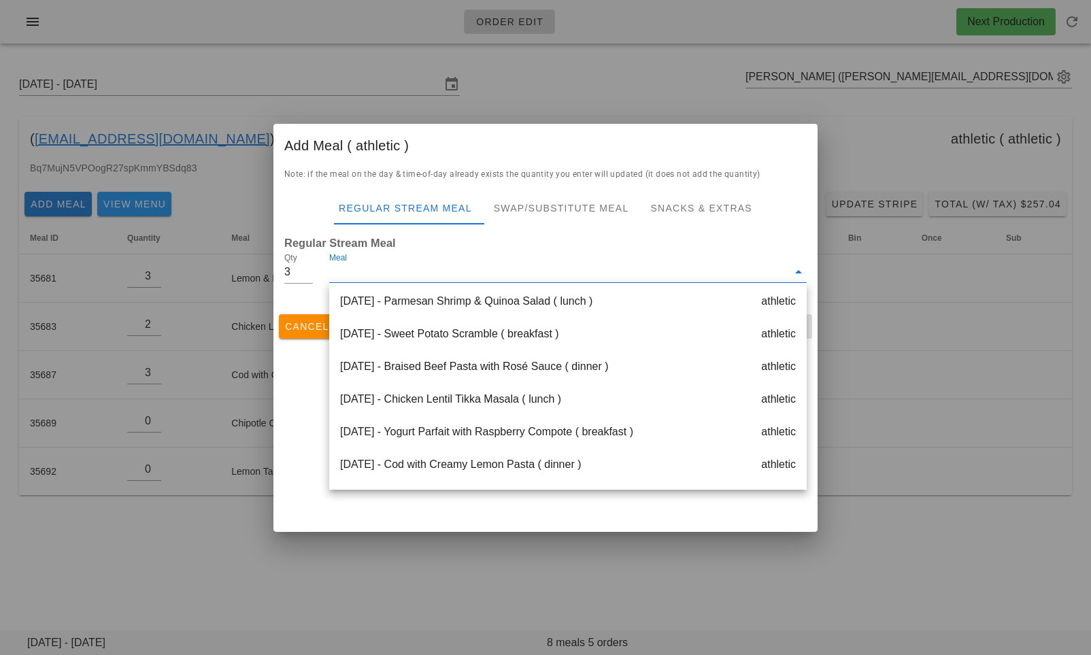
scroll to position [197, 0]
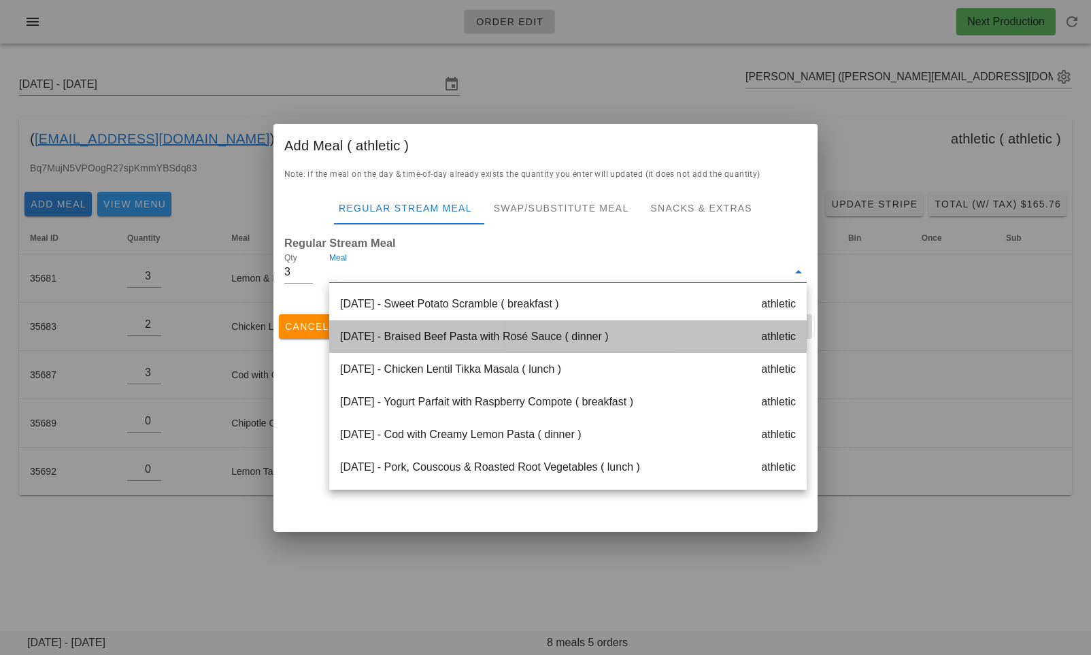
click at [421, 337] on div "Wednesday Oct 01 - Braised Beef Pasta with Rosé Sauce ( dinner ) athletic" at bounding box center [567, 336] width 477 height 33
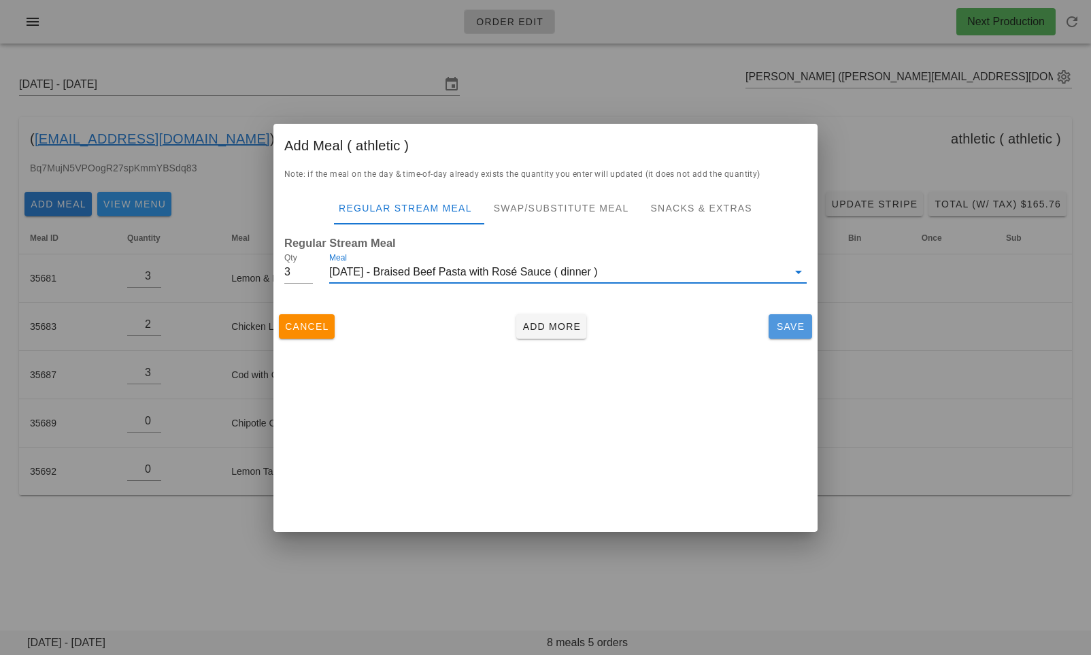
click at [787, 325] on span "Save" at bounding box center [790, 326] width 33 height 11
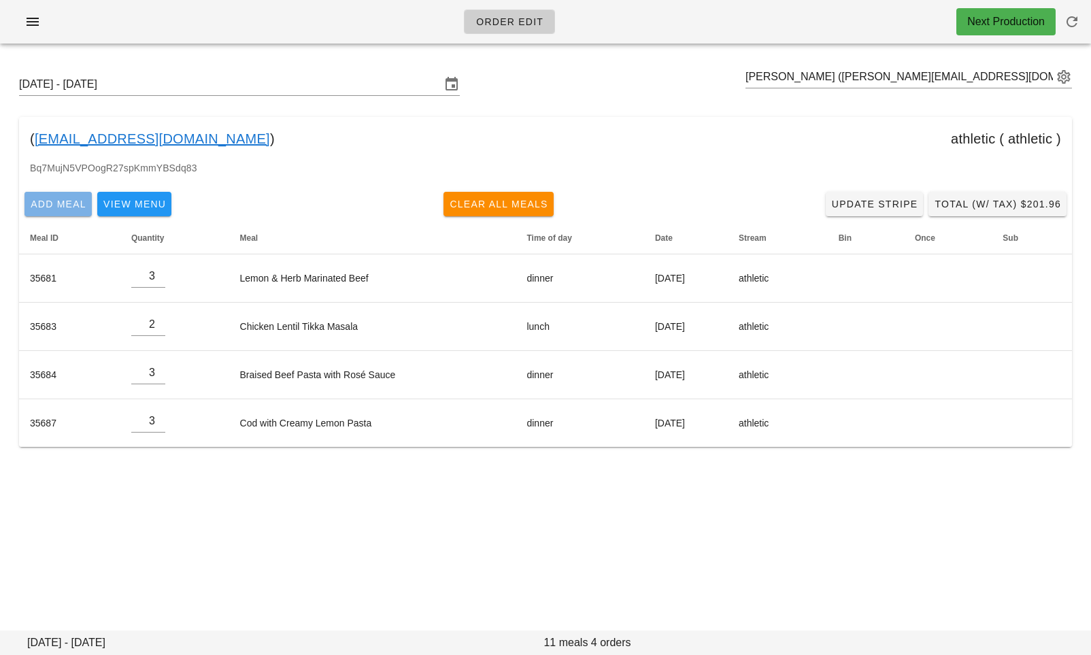
click at [56, 215] on button "Add Meal" at bounding box center [57, 204] width 67 height 24
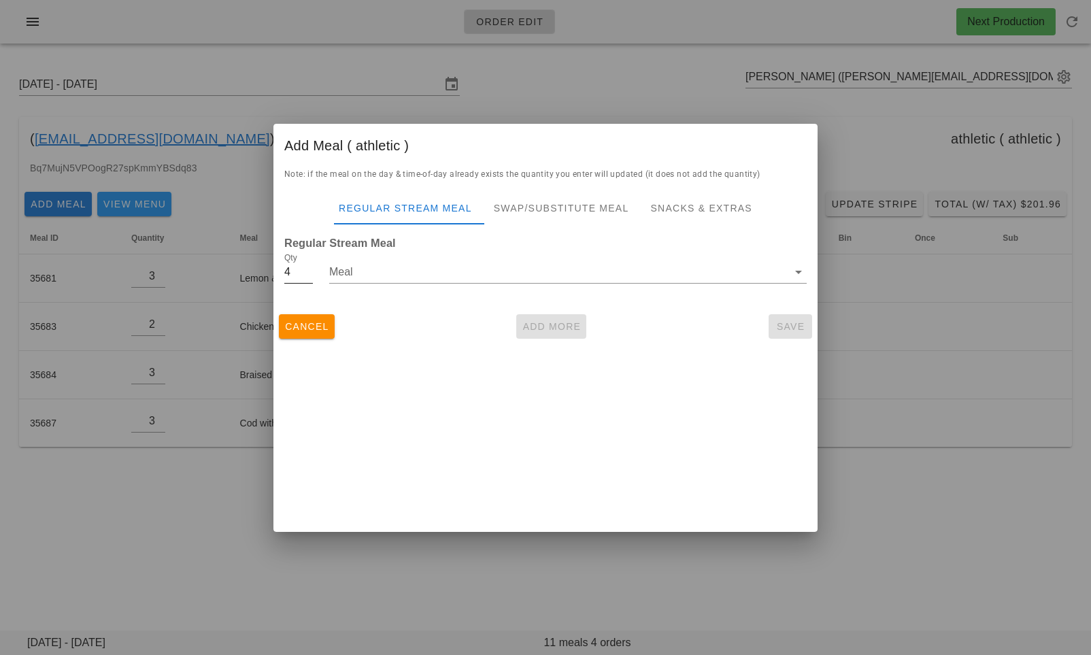
type input "4"
click at [307, 267] on input "4" at bounding box center [298, 272] width 29 height 22
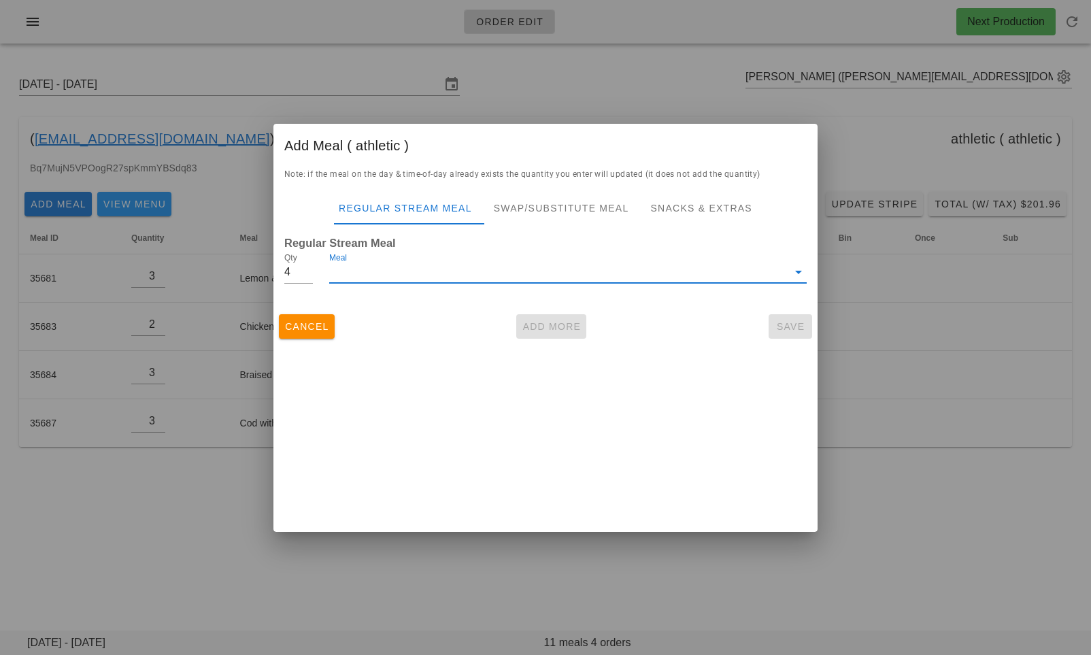
click at [390, 268] on input "Meal" at bounding box center [558, 272] width 458 height 22
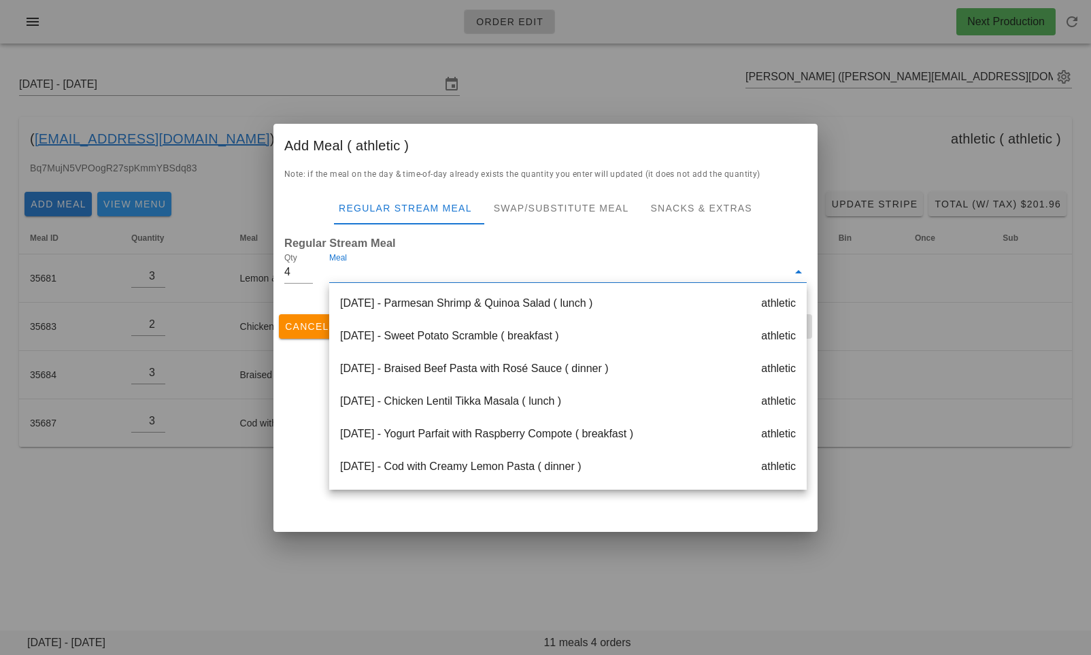
scroll to position [392, 0]
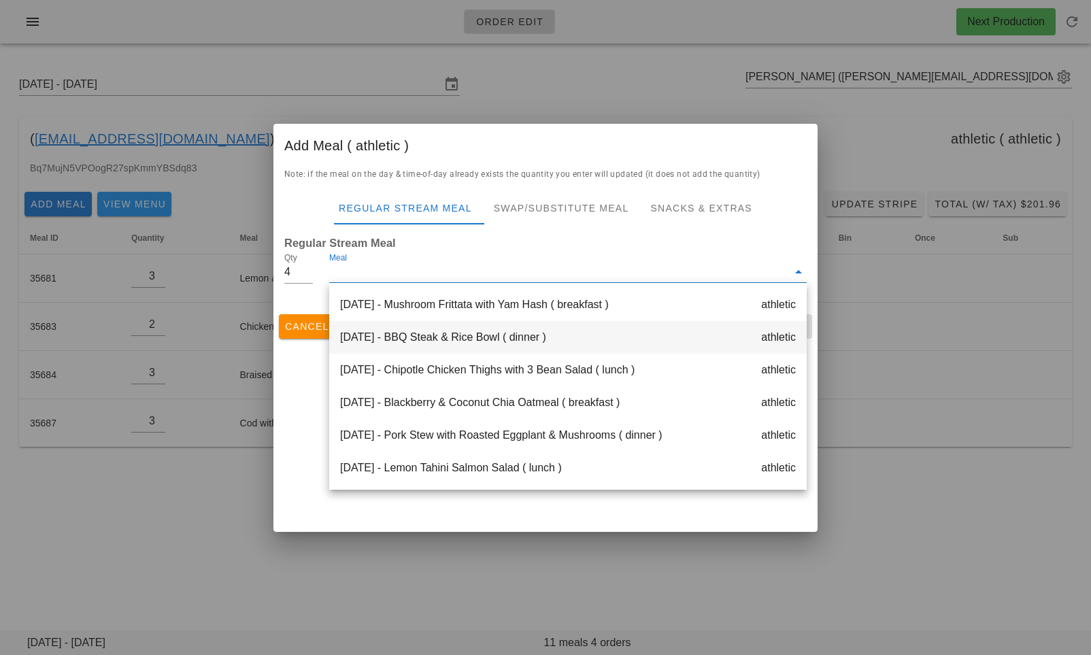
click at [398, 347] on div "Friday Oct 03 - BBQ Steak & Rice Bowl ( dinner ) athletic" at bounding box center [567, 337] width 477 height 33
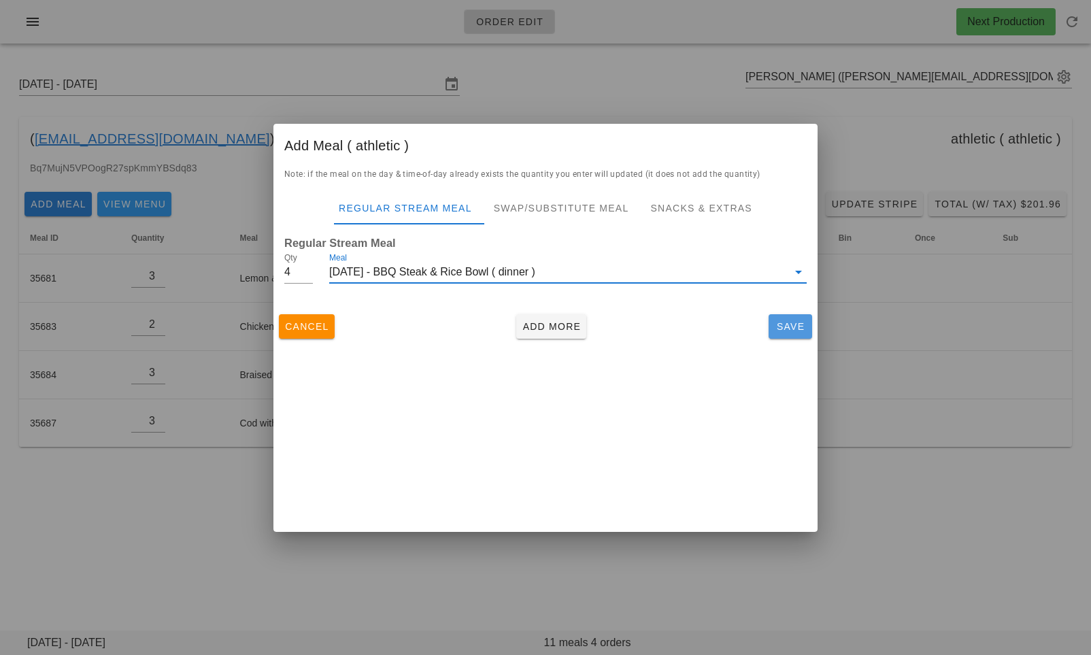
click at [792, 328] on span "Save" at bounding box center [790, 326] width 33 height 11
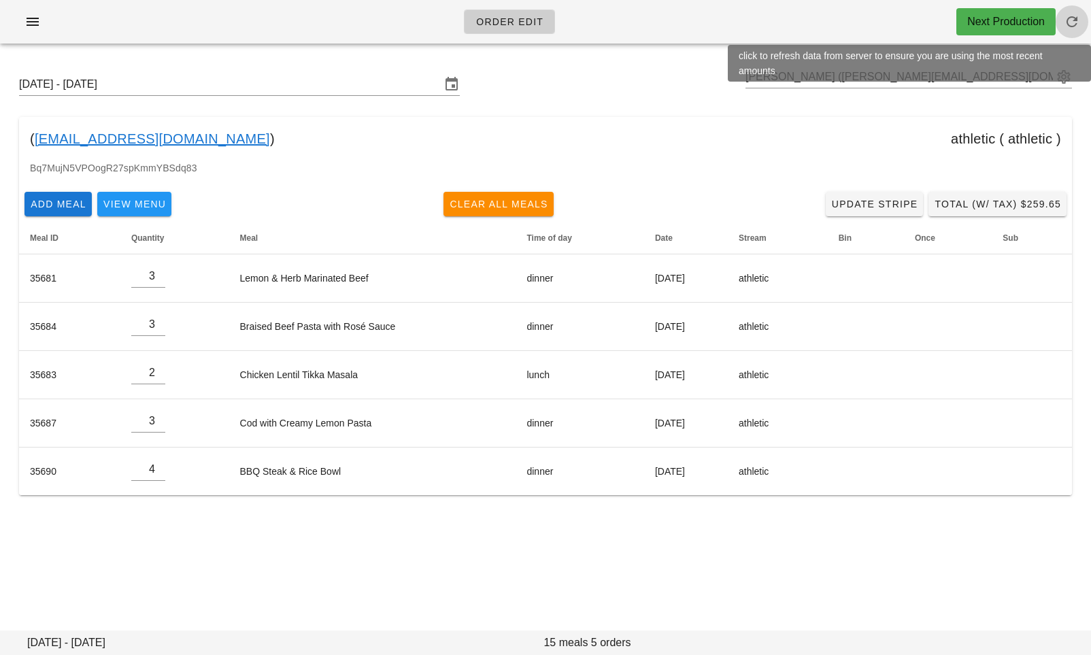
click at [1076, 21] on icon "button" at bounding box center [1072, 22] width 16 height 16
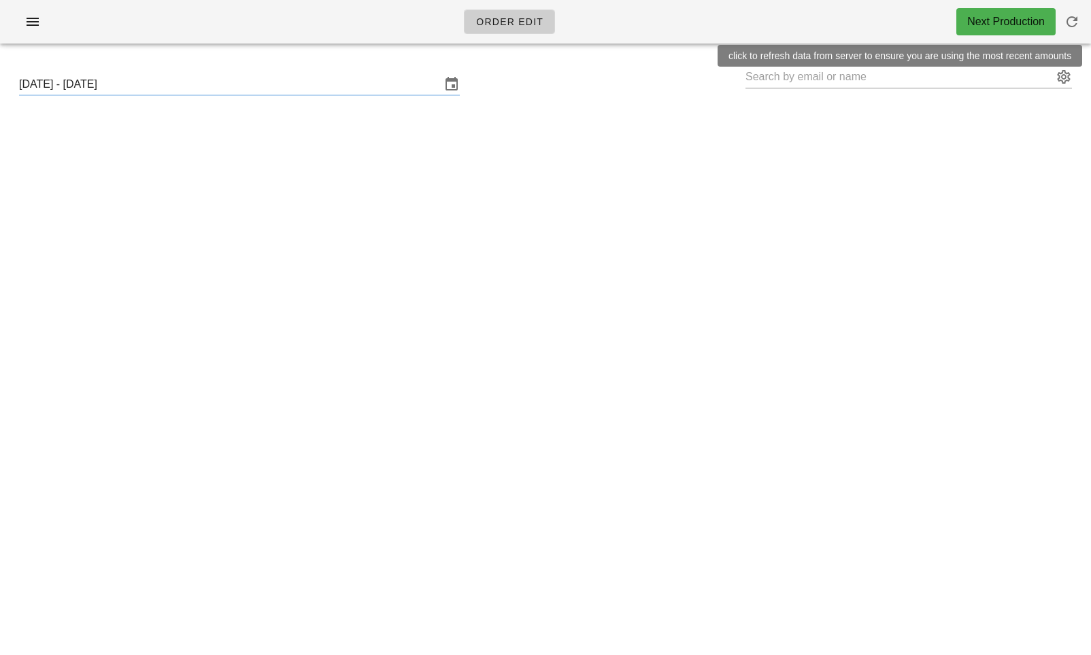
type input "Luke Monaghan (monaghan.lth@gmail.com)"
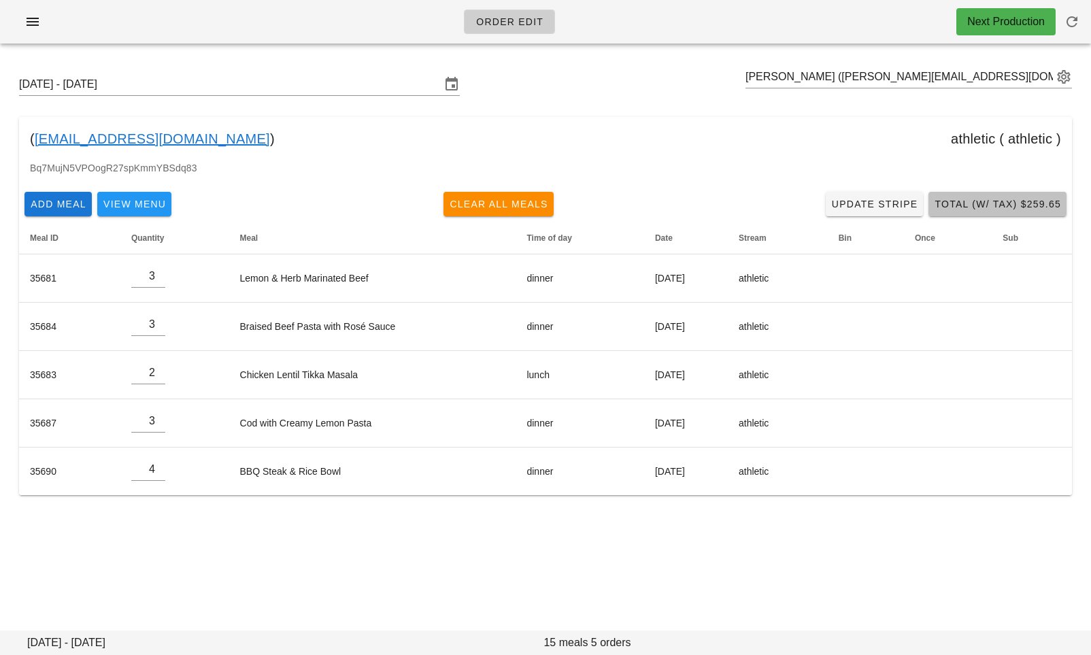
click at [962, 211] on button "Total (w/ Tax) $259.65" at bounding box center [997, 204] width 138 height 24
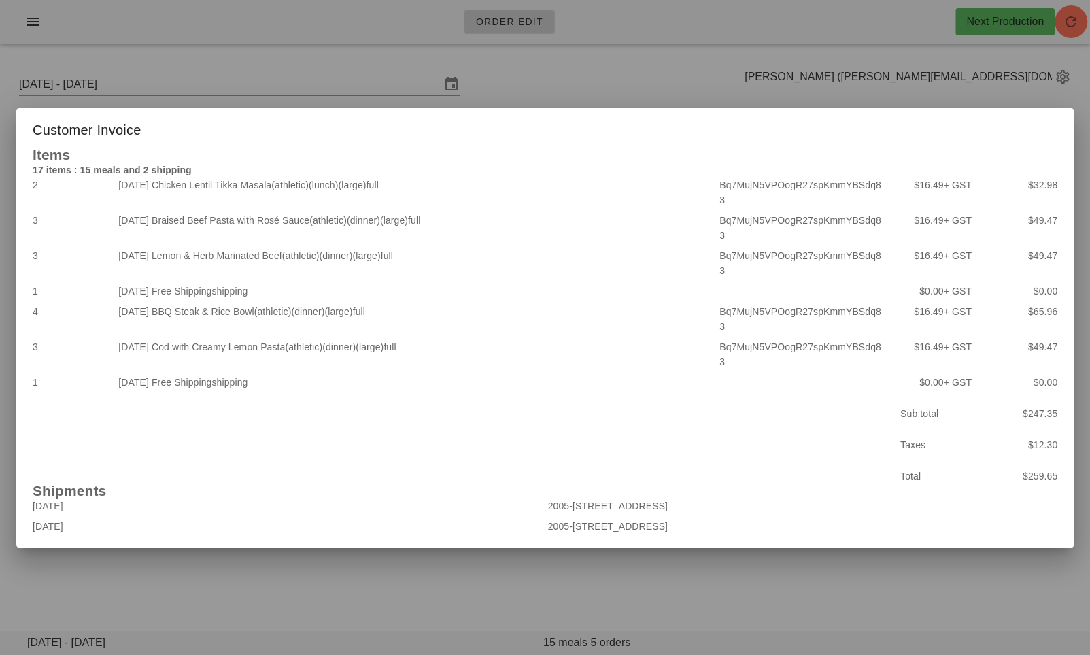
click at [547, 126] on div at bounding box center [545, 327] width 1090 height 655
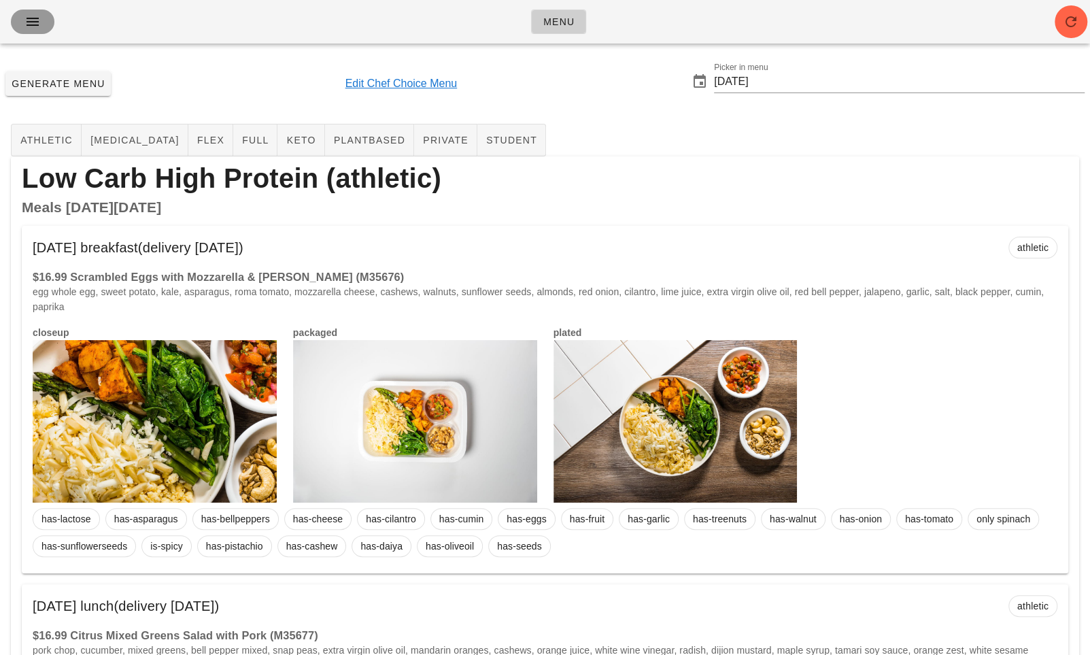
click at [35, 22] on icon "button" at bounding box center [32, 22] width 16 height 16
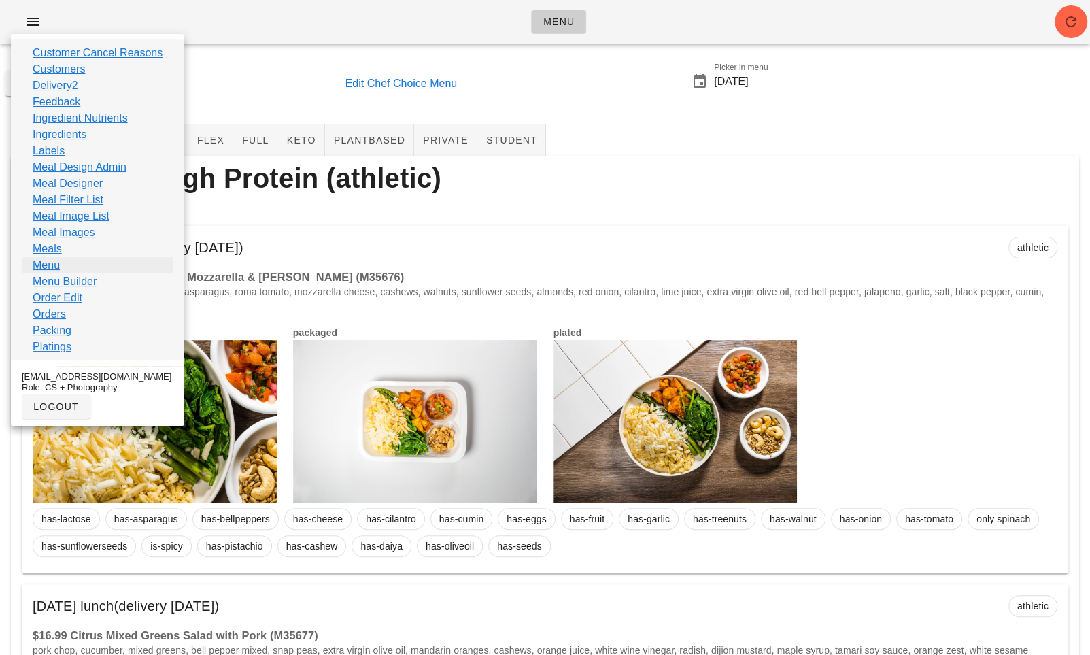
click at [50, 267] on link "Menu" at bounding box center [46, 265] width 27 height 16
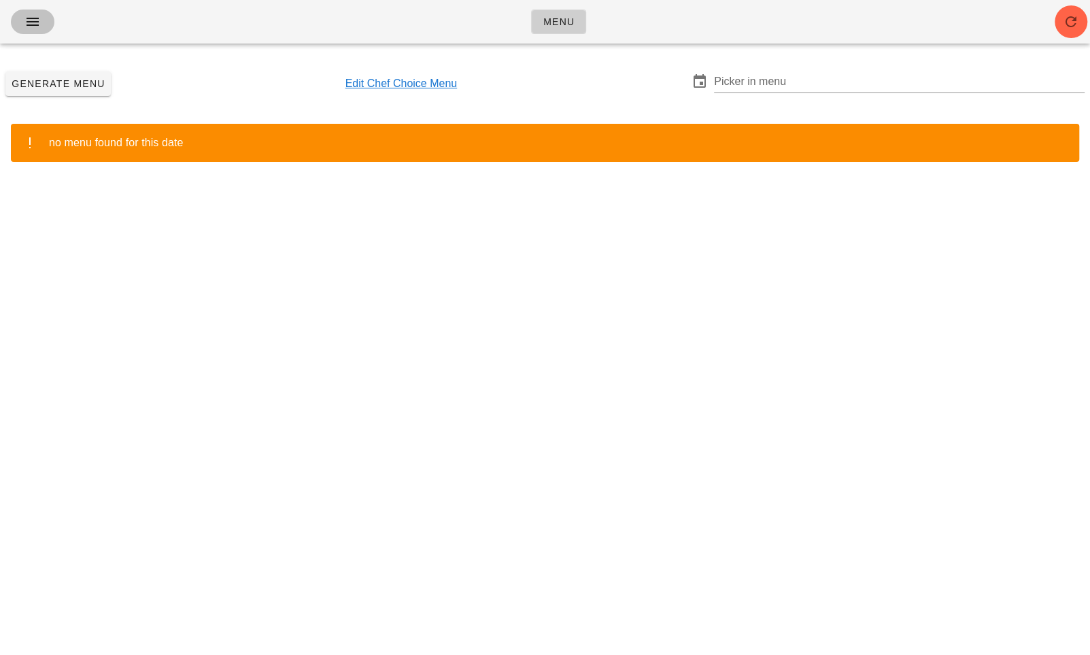
click at [40, 20] on span "button" at bounding box center [33, 22] width 22 height 16
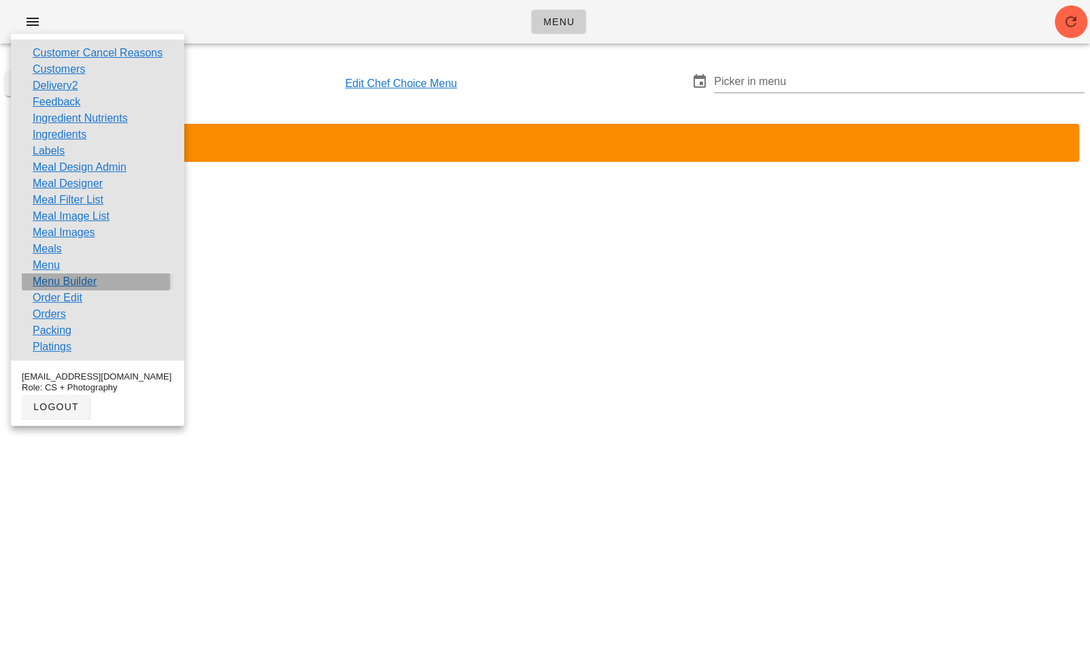
click at [58, 280] on link "Menu Builder" at bounding box center [65, 281] width 64 height 16
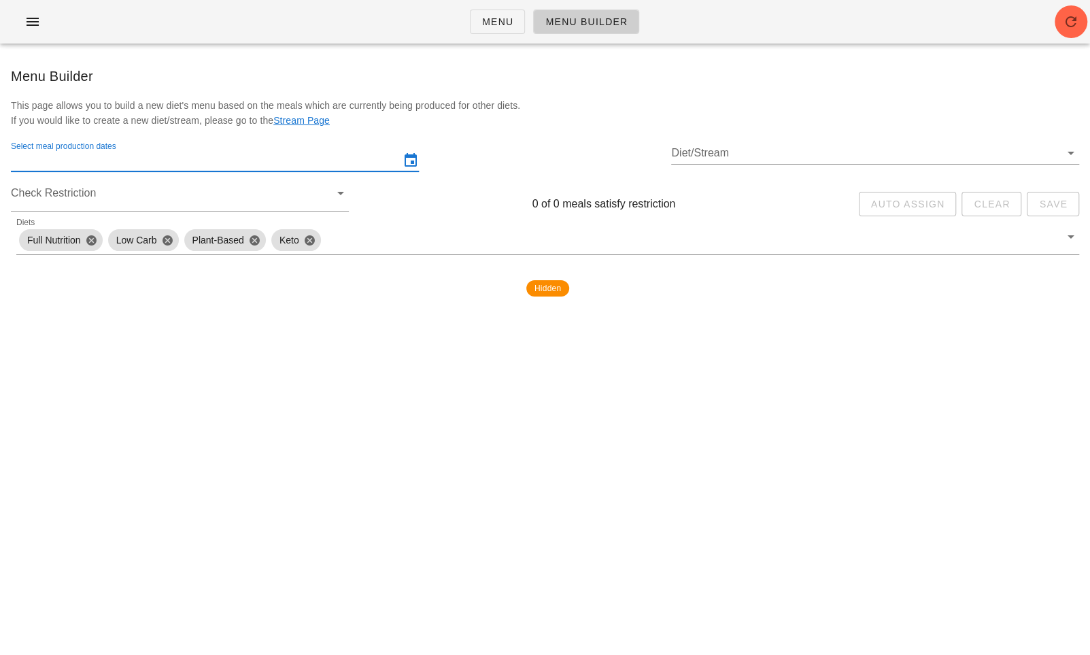
click at [141, 166] on input "Select meal production dates" at bounding box center [205, 161] width 389 height 22
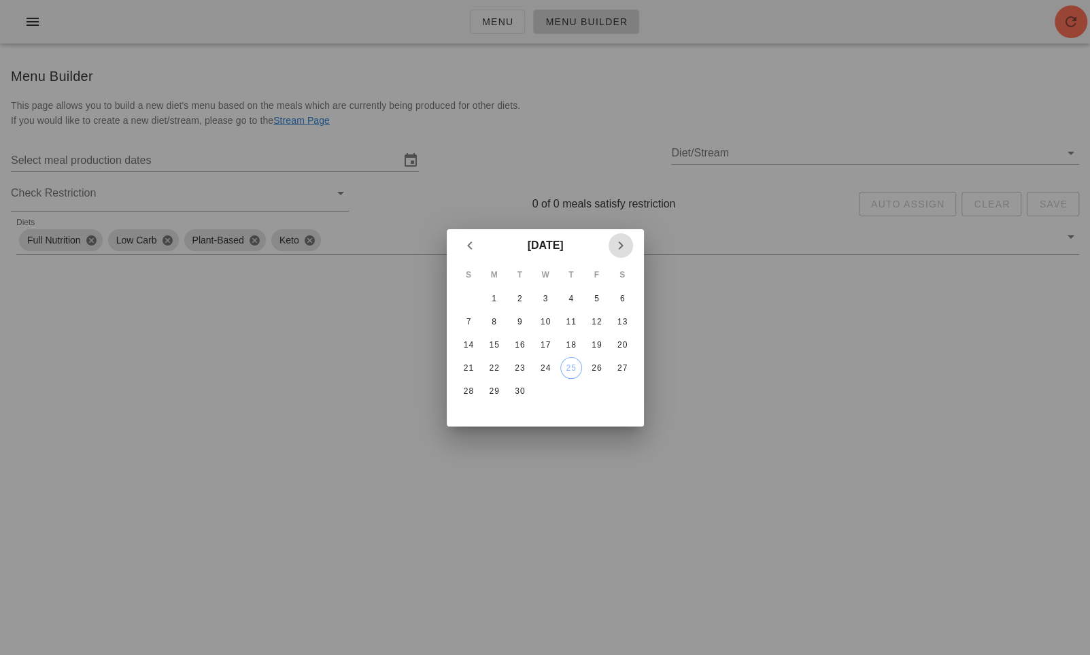
click at [618, 240] on icon "Next month" at bounding box center [621, 245] width 16 height 16
click at [491, 317] on div "6" at bounding box center [494, 322] width 22 height 10
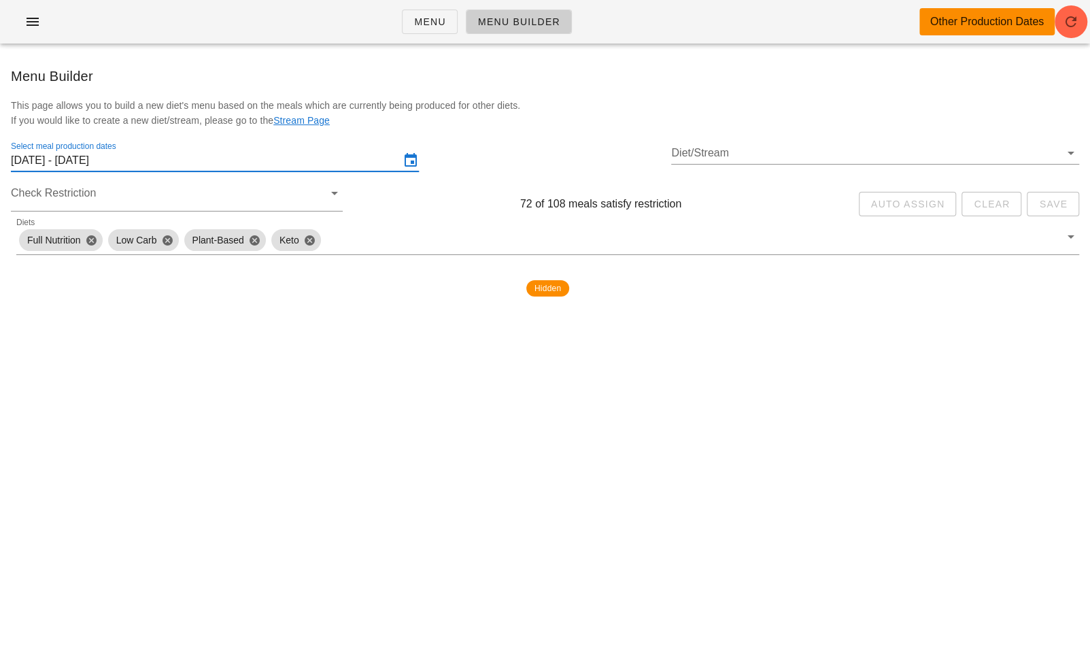
click at [294, 167] on input "Monday October 6 - Saturday October 11" at bounding box center [205, 161] width 389 height 22
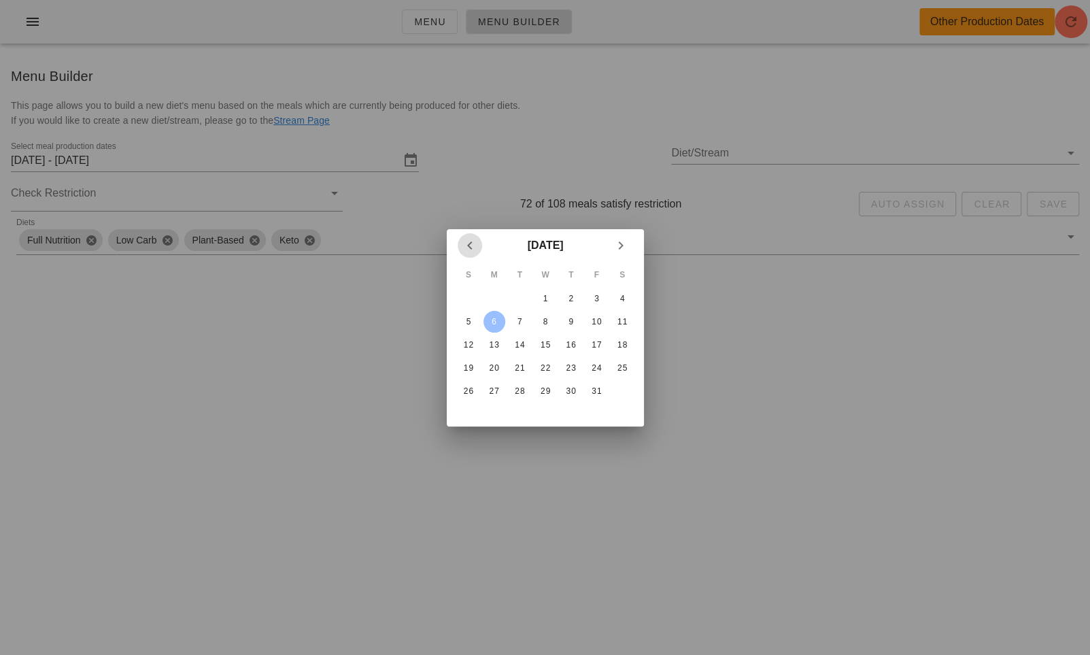
click at [473, 248] on icon "Previous month" at bounding box center [470, 245] width 16 height 16
click at [463, 390] on div "28" at bounding box center [468, 391] width 22 height 10
type input "Monday September 29 - Saturday October 4"
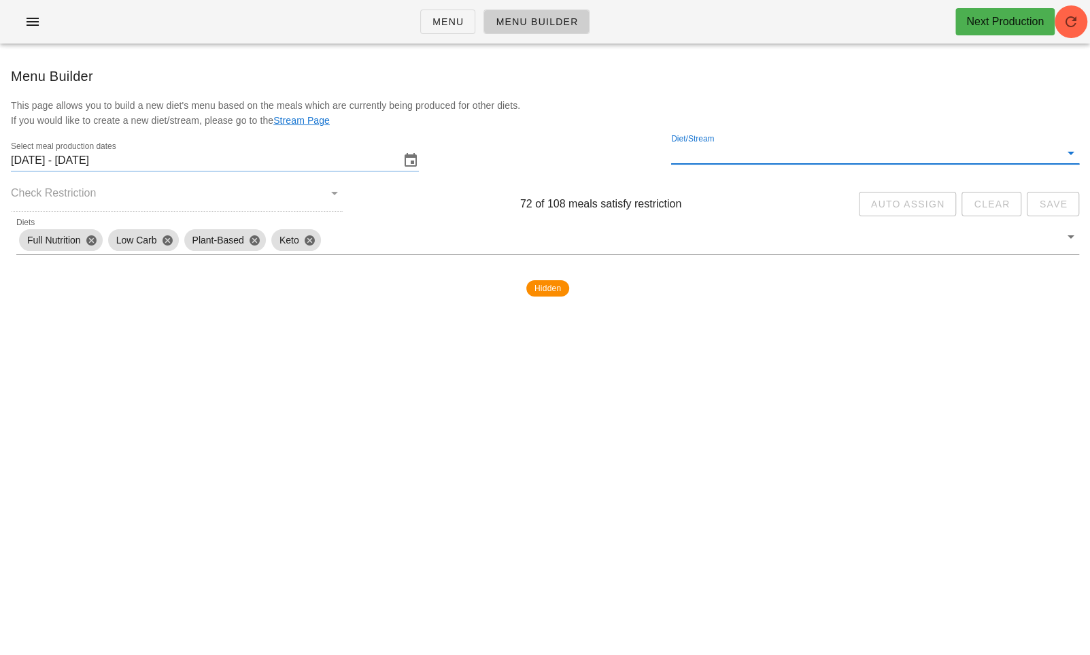
click at [775, 158] on input "Diet/Stream" at bounding box center [865, 153] width 389 height 22
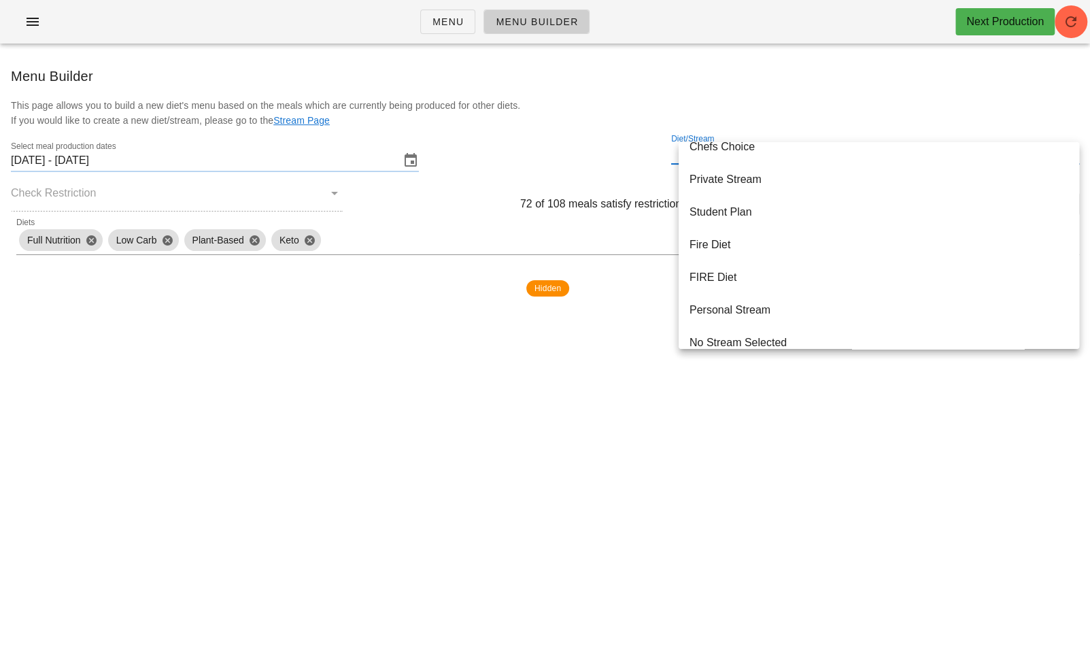
scroll to position [392, 0]
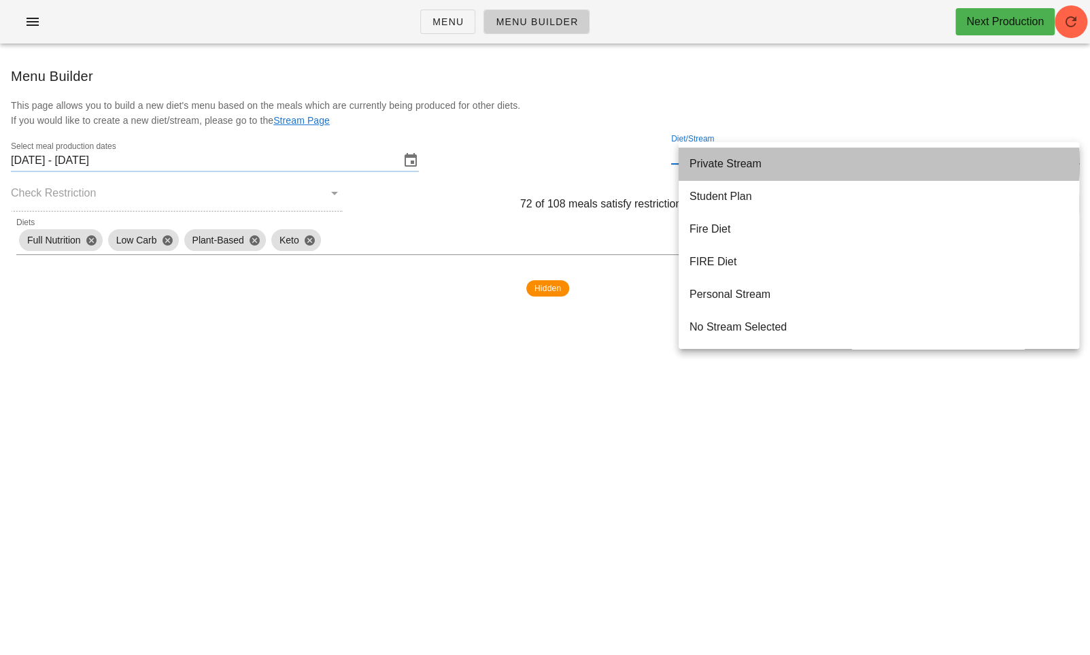
click at [748, 166] on div "Private Stream" at bounding box center [879, 163] width 379 height 13
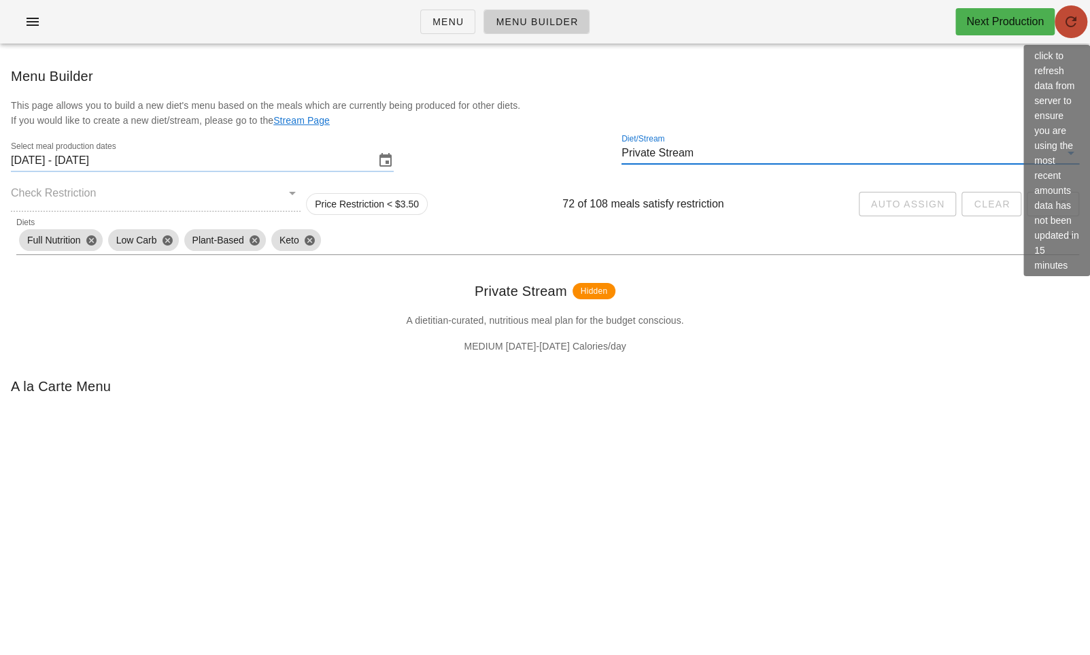
click at [1074, 18] on icon "button" at bounding box center [1071, 22] width 16 height 16
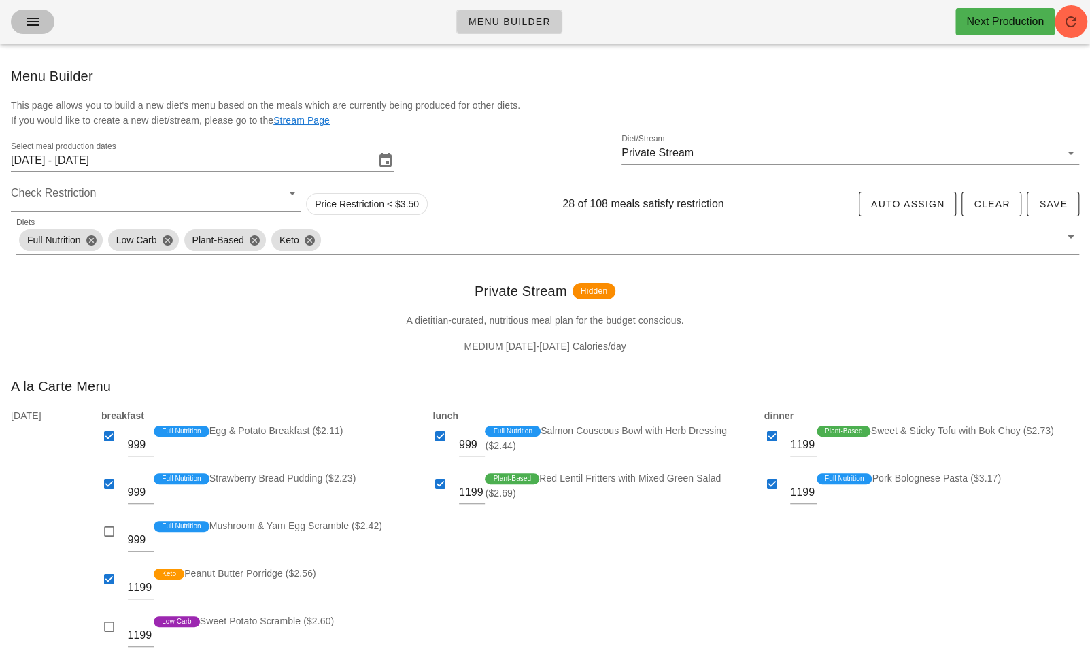
click at [37, 26] on icon "button" at bounding box center [32, 22] width 16 height 16
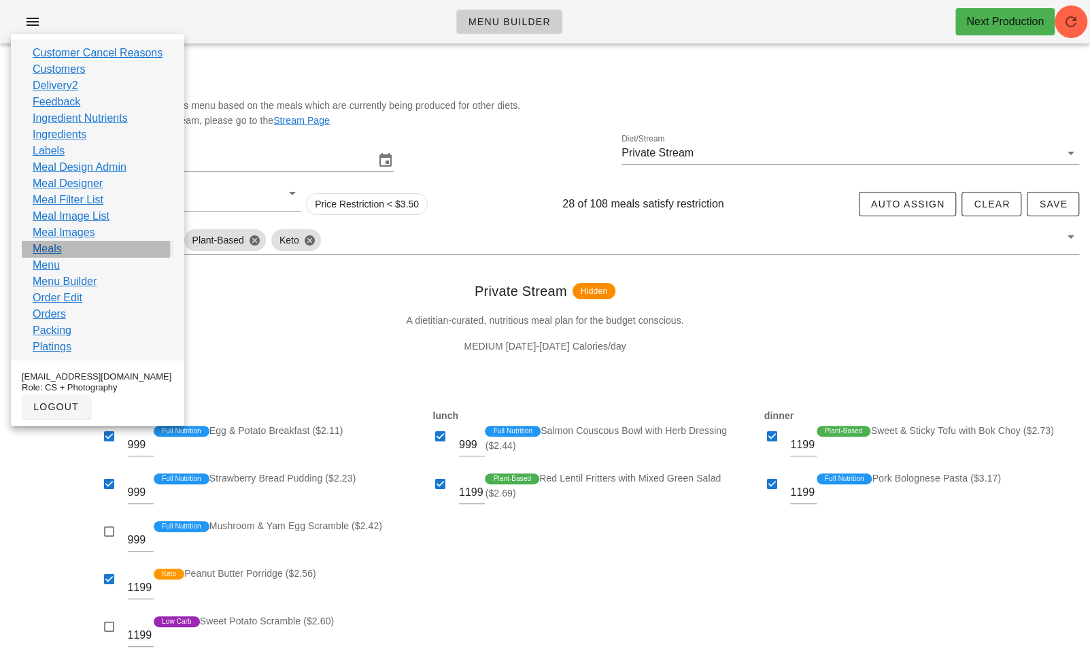
click at [56, 251] on link "Meals" at bounding box center [47, 249] width 29 height 16
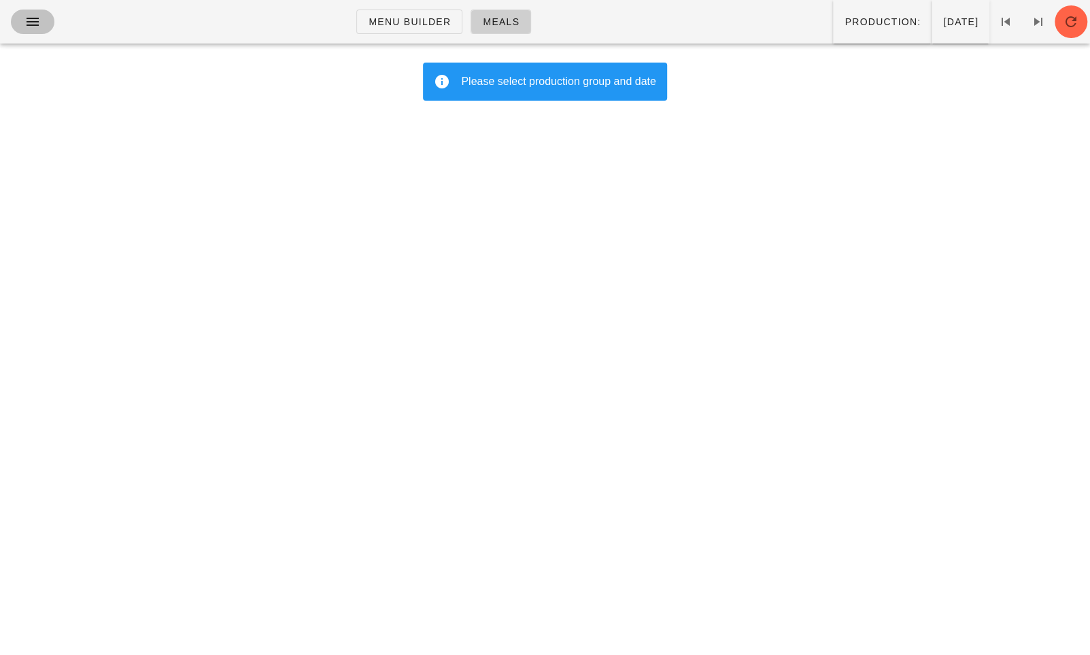
click at [33, 23] on icon "button" at bounding box center [32, 22] width 16 height 16
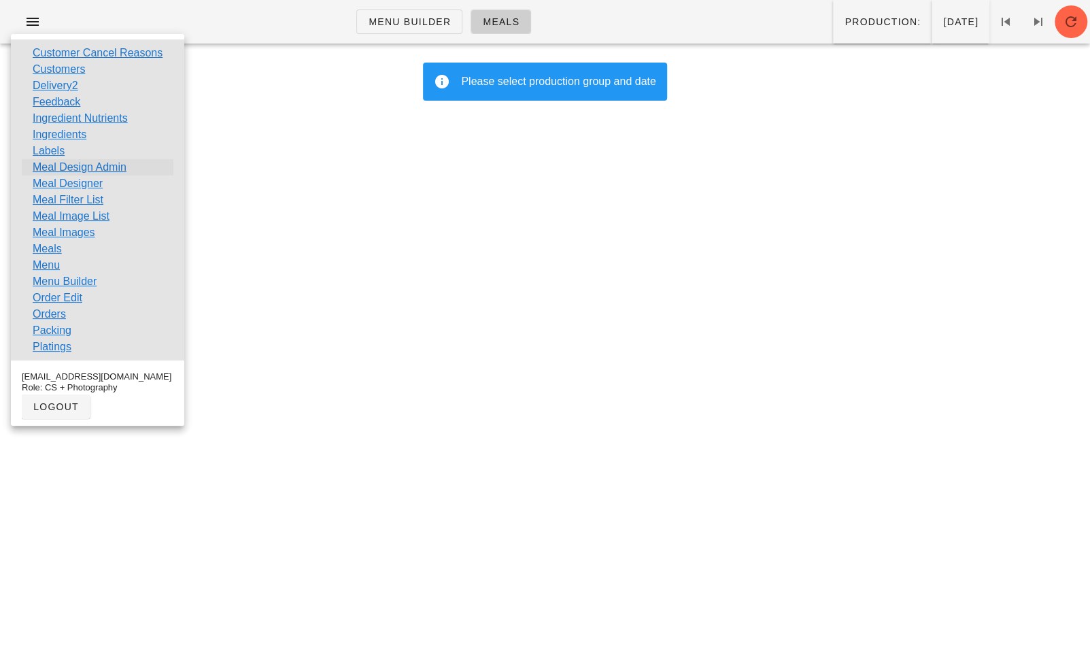
click at [82, 171] on link "Meal Design Admin" at bounding box center [80, 167] width 94 height 16
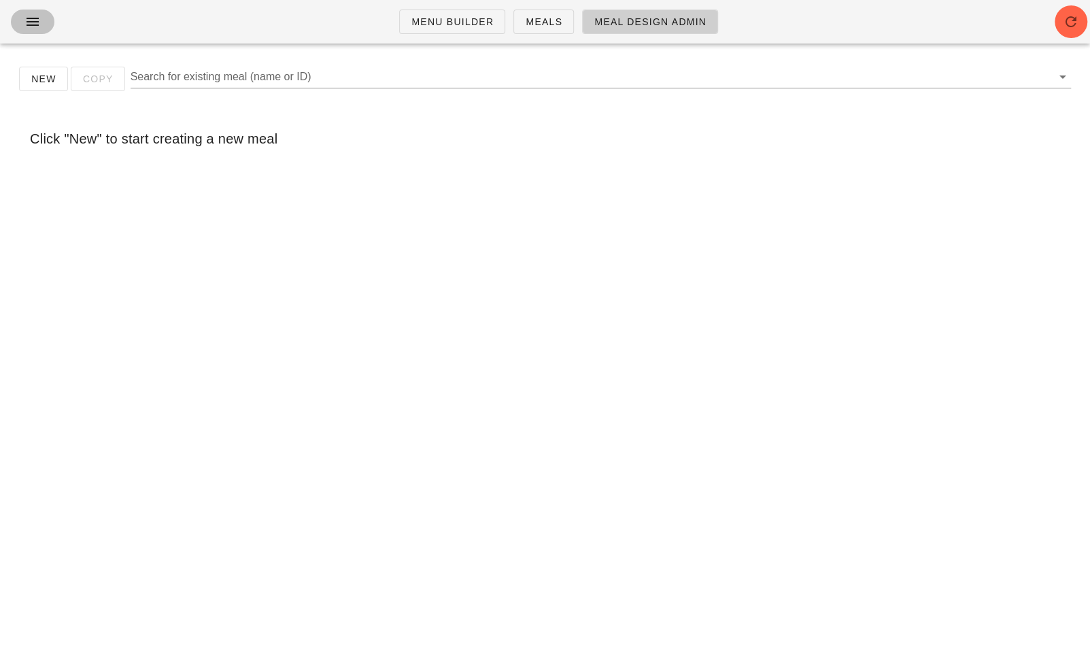
click at [33, 24] on icon "button" at bounding box center [32, 22] width 16 height 16
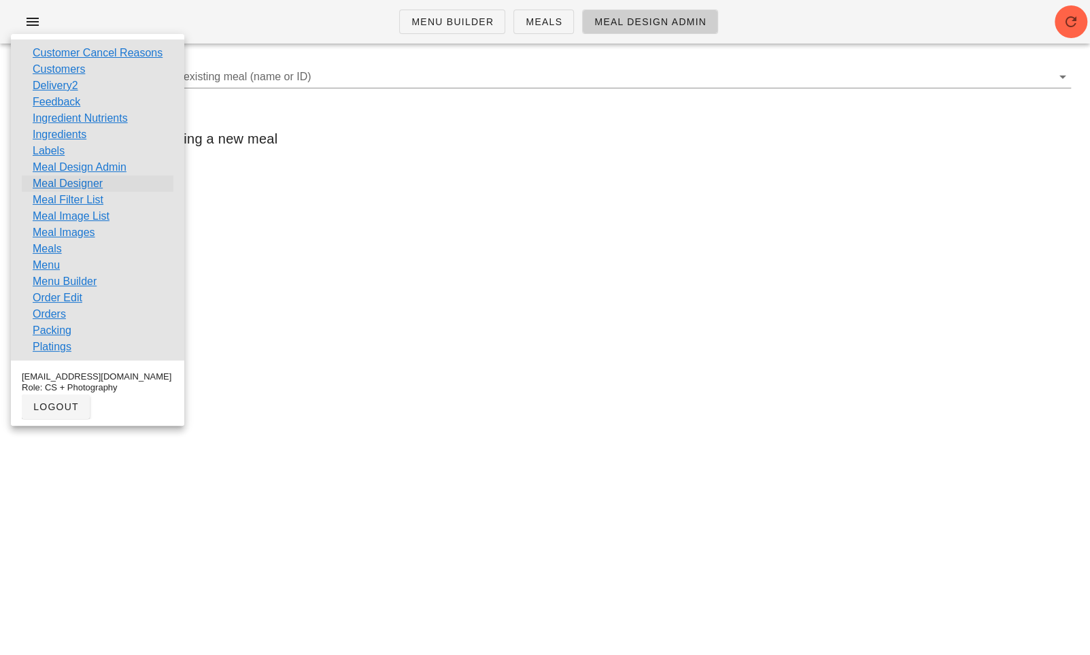
click at [98, 188] on link "Meal Designer" at bounding box center [68, 183] width 70 height 16
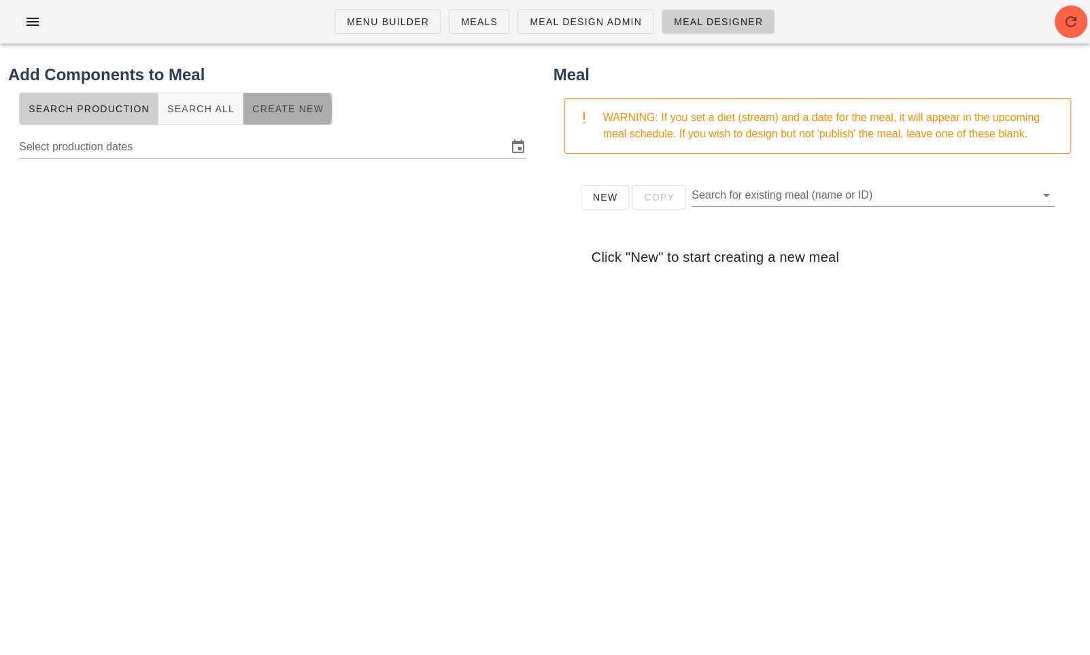
click at [264, 114] on span "Create New" at bounding box center [288, 108] width 72 height 11
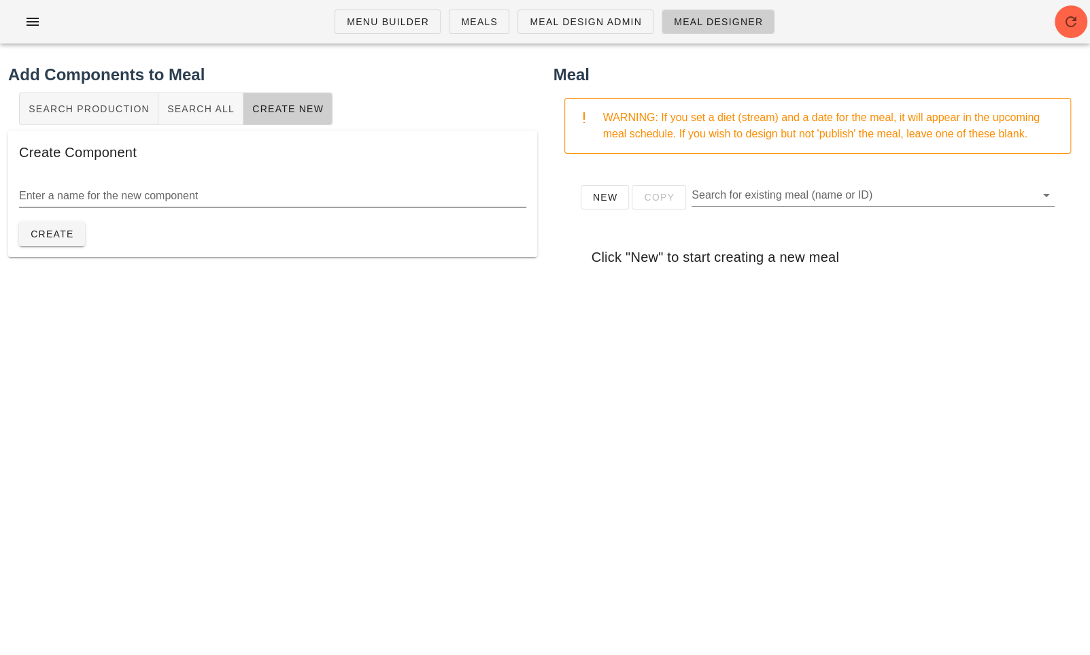
click at [146, 199] on input "Enter a name for the new component" at bounding box center [272, 196] width 507 height 22
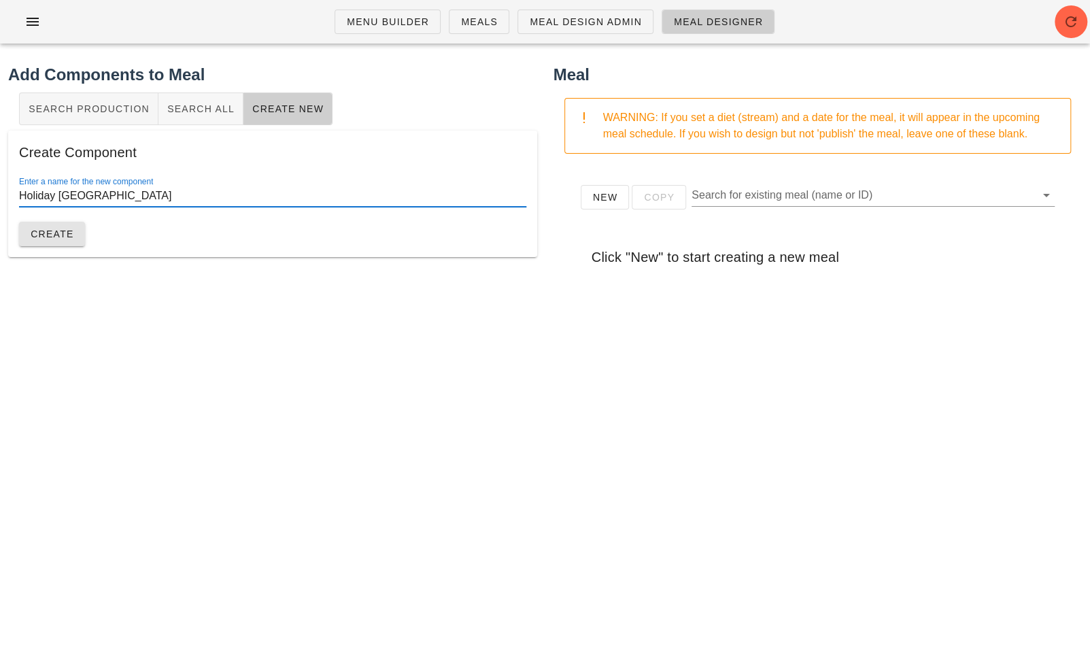
type input "Holiday Turkey"
click at [65, 233] on span "Create" at bounding box center [52, 234] width 44 height 11
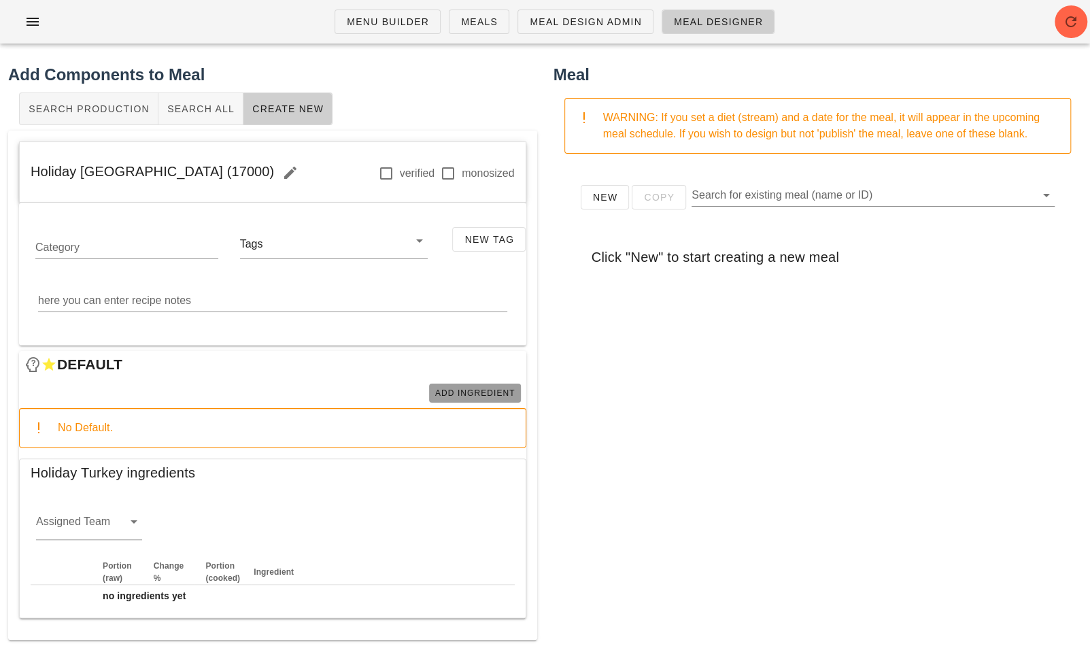
click at [455, 390] on span "Add Ingredient" at bounding box center [475, 393] width 81 height 10
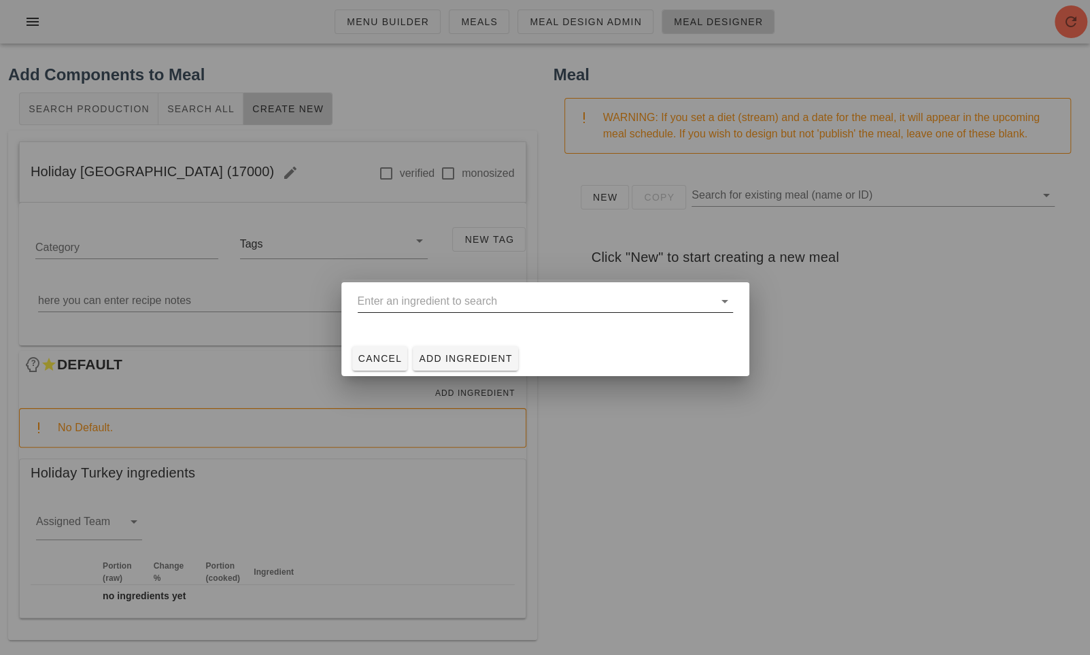
click at [476, 303] on input "text" at bounding box center [536, 301] width 356 height 22
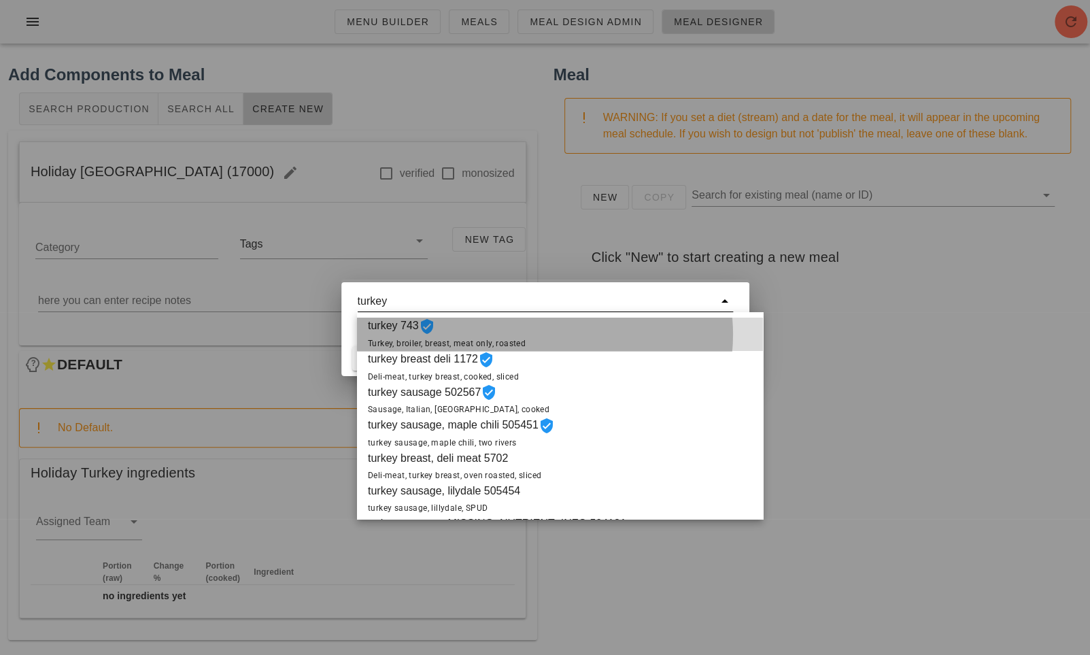
click at [547, 346] on div "turkey 743 Turkey, broiler, breast, meat only, roasted" at bounding box center [560, 334] width 406 height 33
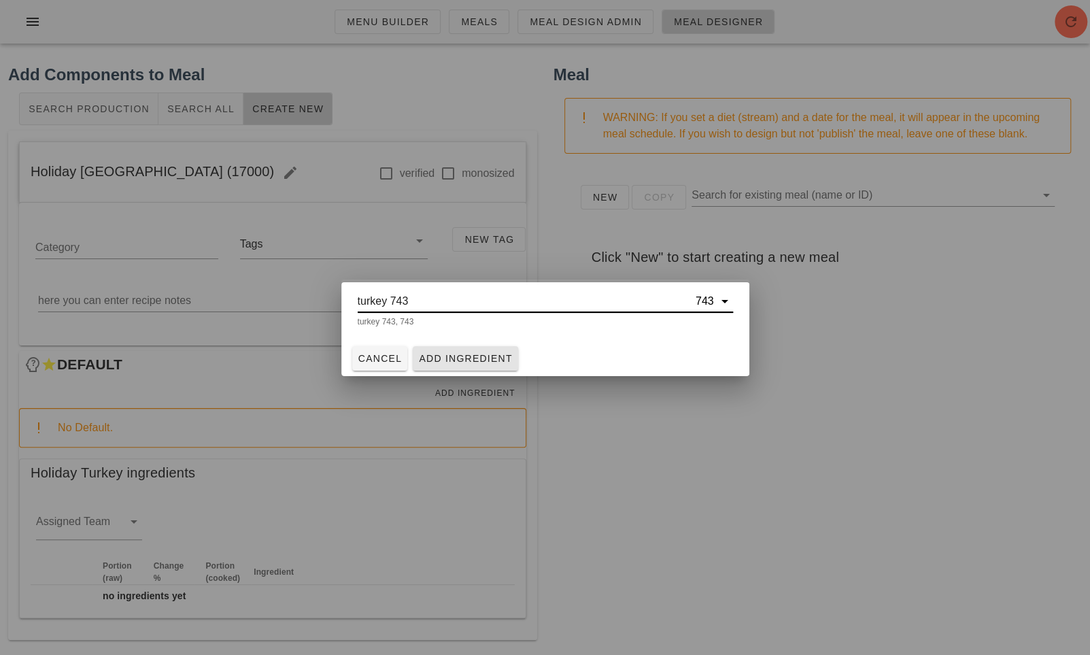
type input "turkey 743"
click at [477, 358] on span "Add Ingredient" at bounding box center [465, 358] width 95 height 11
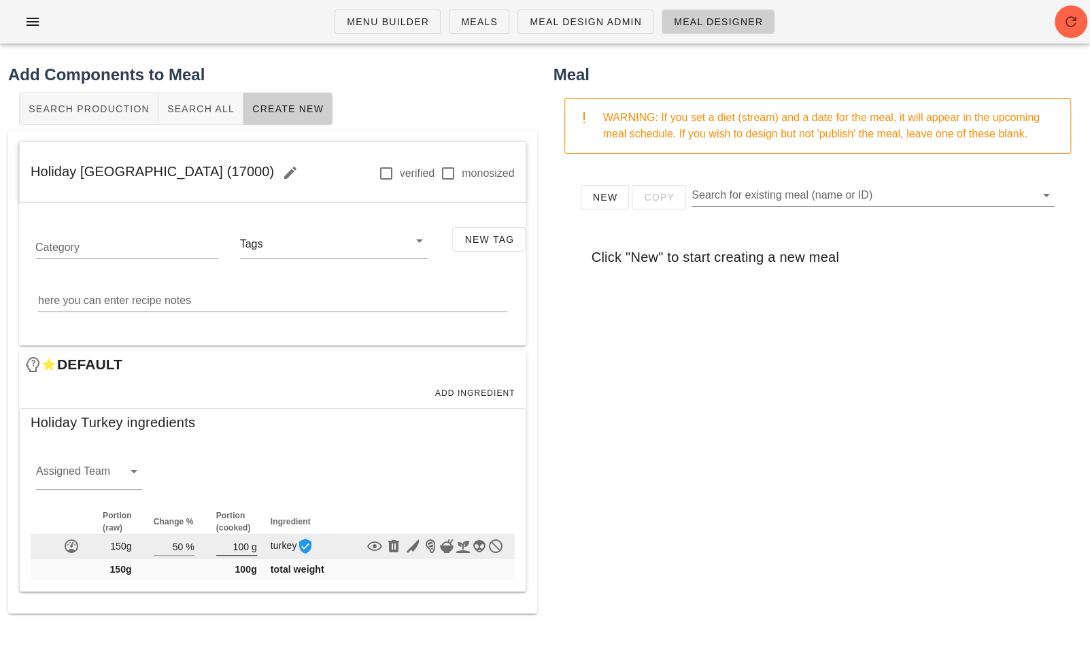
click at [244, 546] on input "100" at bounding box center [232, 546] width 33 height 18
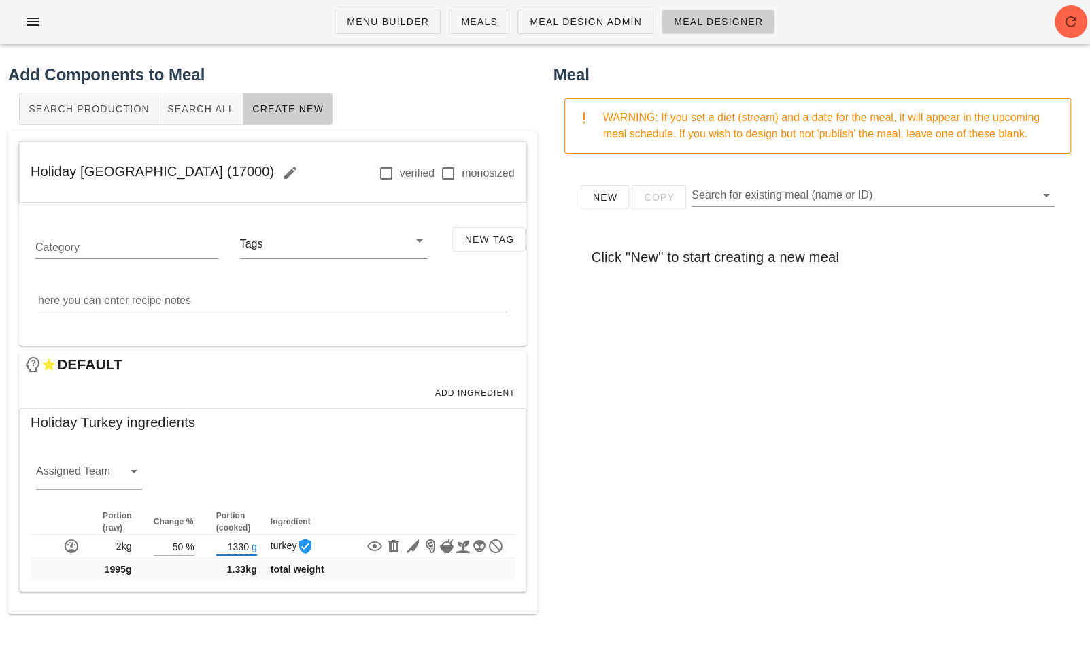
type input "1330"
click at [704, 486] on div "New Copy Search for existing meal (name or ID) Click "New" to start creating a …" at bounding box center [818, 437] width 529 height 544
click at [478, 392] on span "Add Ingredient" at bounding box center [475, 393] width 81 height 10
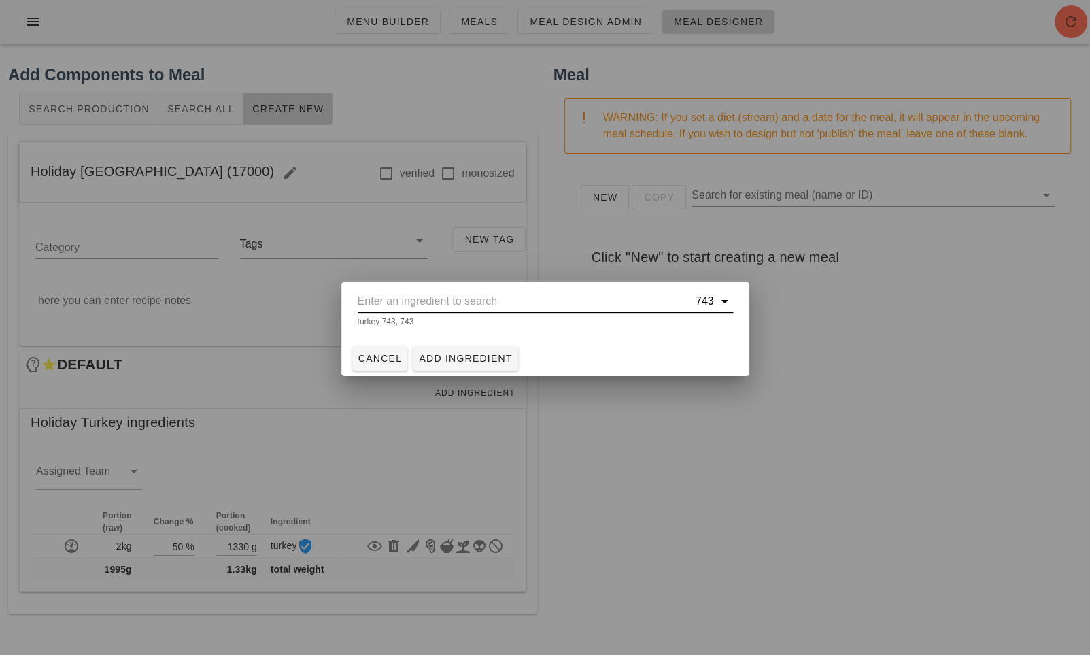
click at [483, 303] on input "text" at bounding box center [525, 301] width 335 height 22
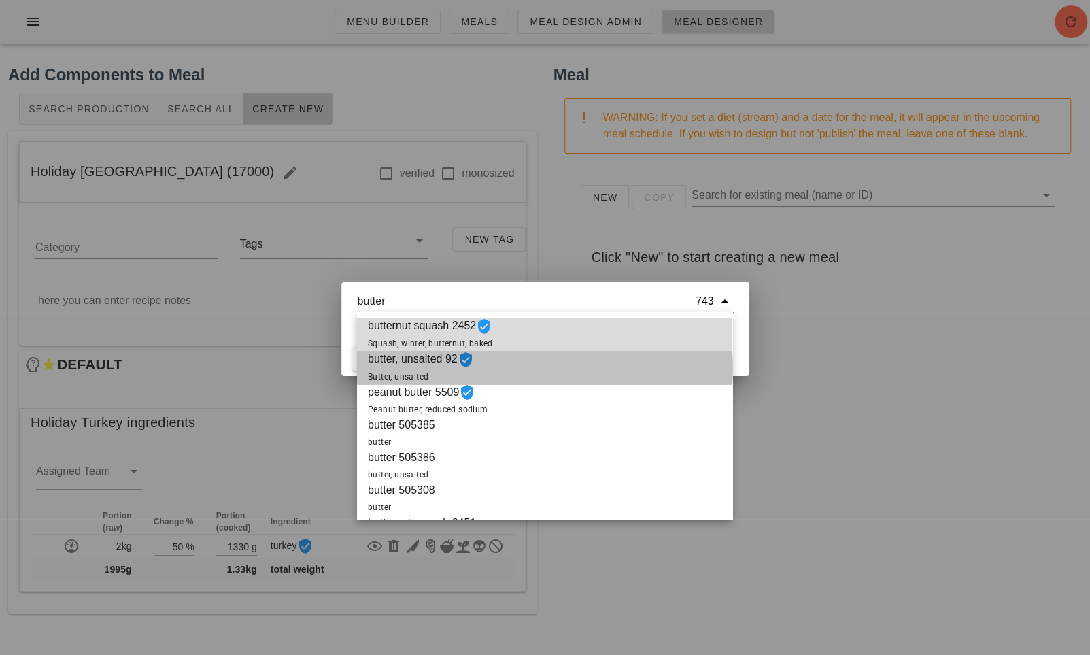
click at [536, 373] on div "butter, unsalted 92 Butter, unsalted" at bounding box center [544, 367] width 375 height 33
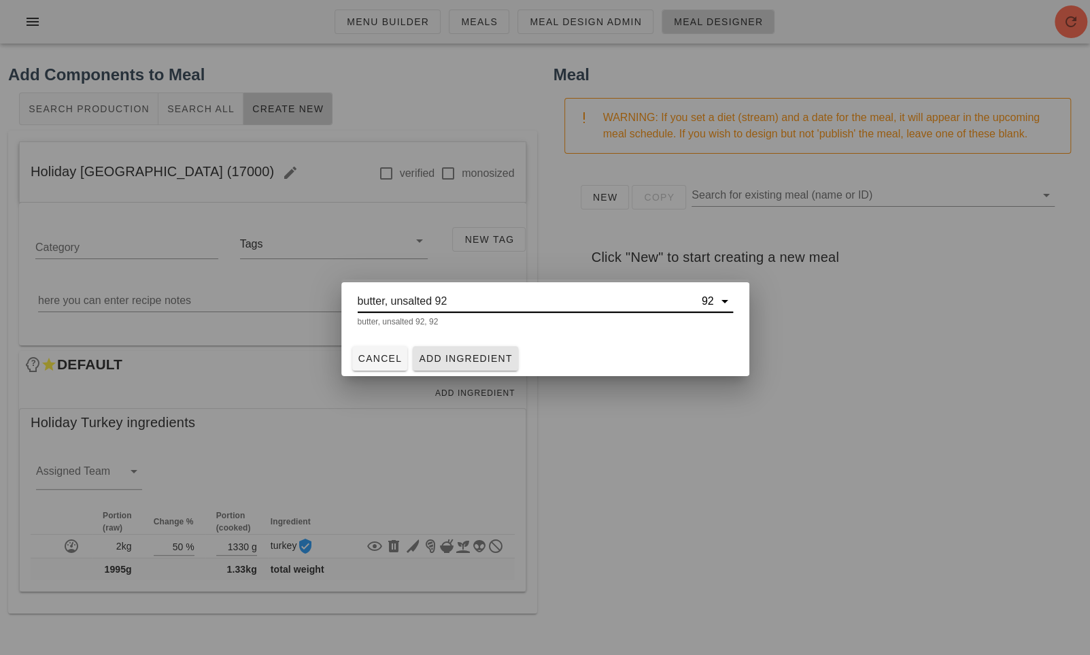
type input "butter, unsalted 92"
click at [494, 358] on span "Add Ingredient" at bounding box center [465, 358] width 95 height 11
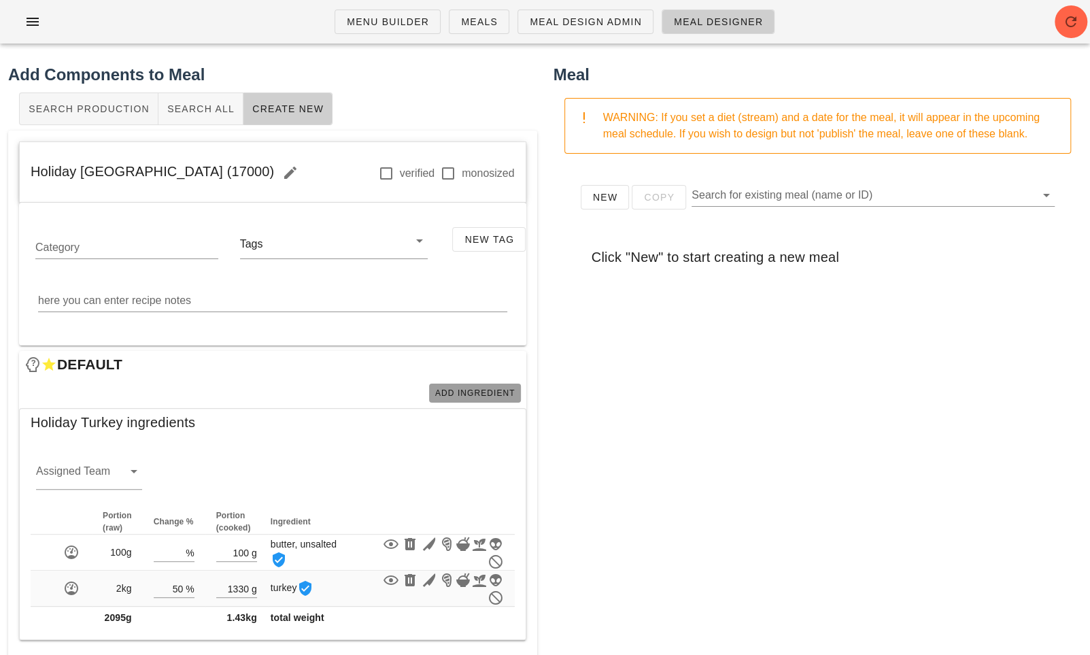
click at [469, 394] on span "Add Ingredient" at bounding box center [475, 393] width 81 height 10
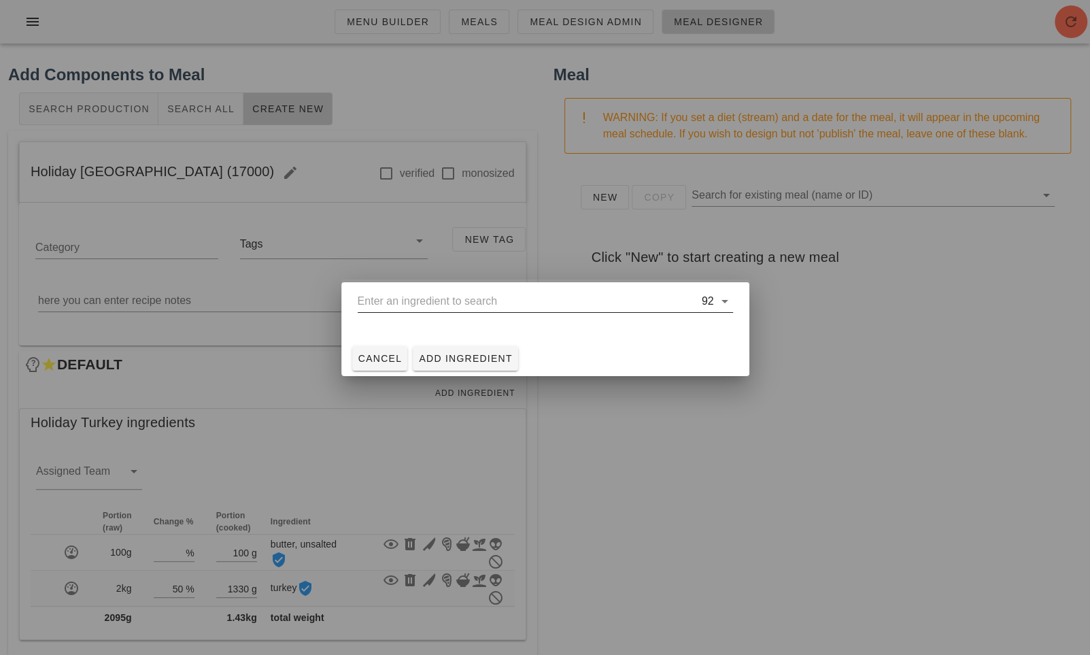
click at [641, 301] on input "text" at bounding box center [528, 301] width 341 height 22
type input "1"
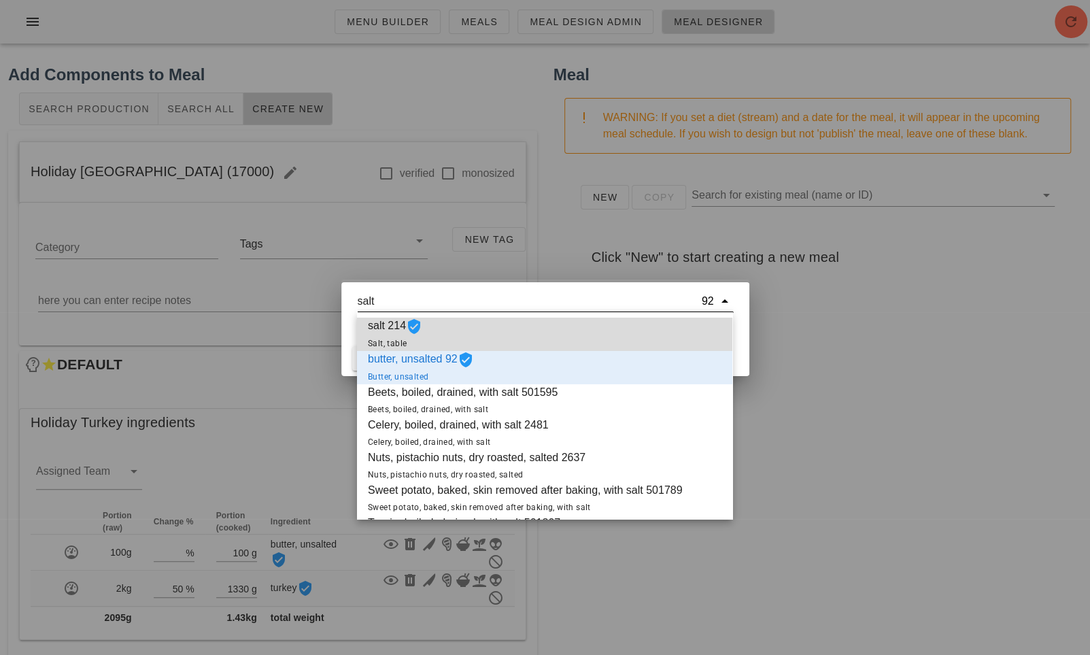
click at [659, 326] on div "salt 214 Salt, table" at bounding box center [544, 334] width 375 height 33
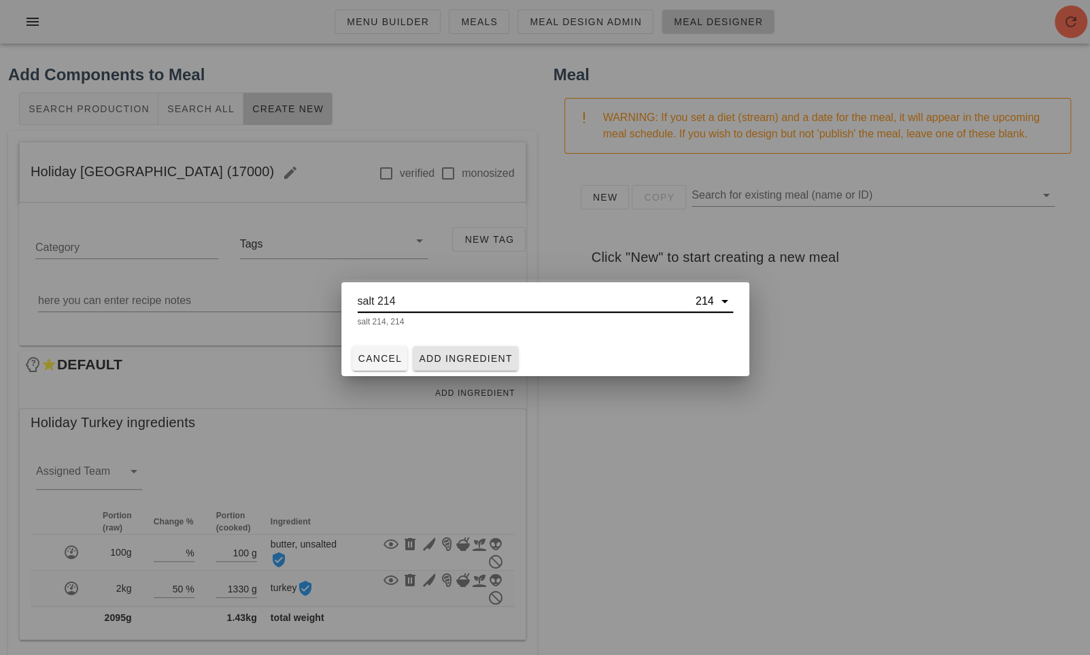
type input "salt 214"
click at [461, 362] on span "Add Ingredient" at bounding box center [465, 358] width 95 height 11
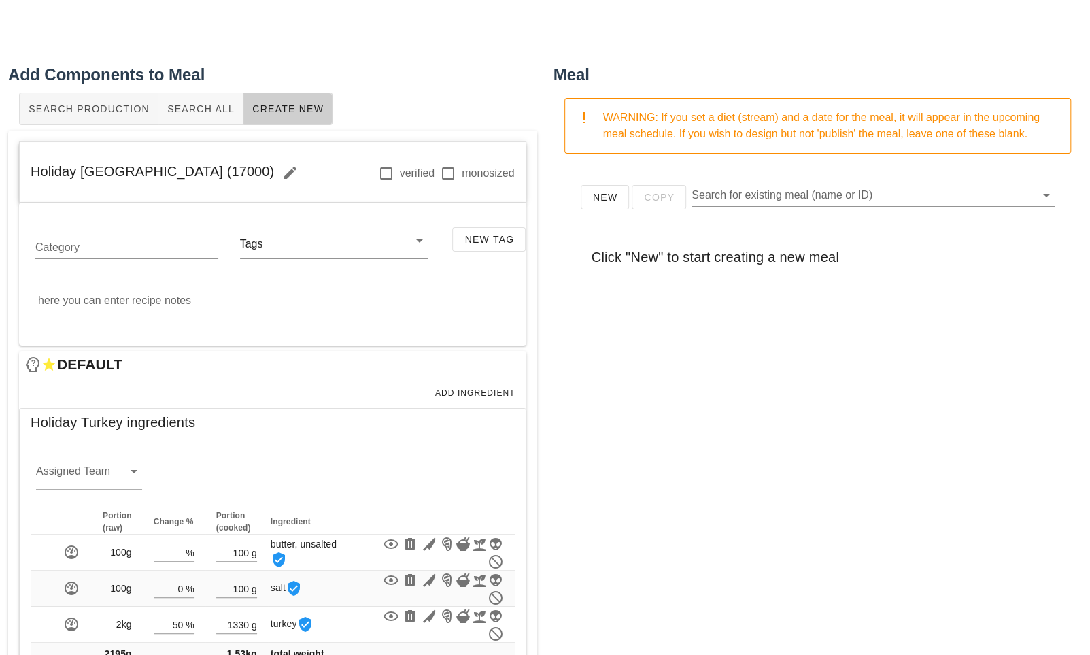
scroll to position [61, 0]
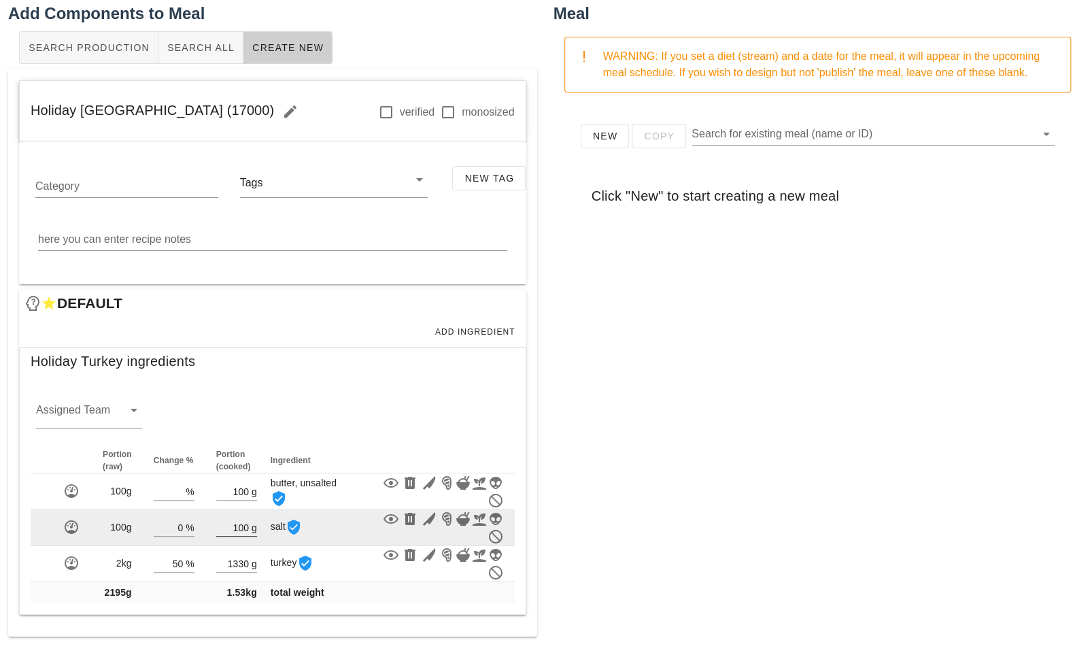
click at [241, 530] on input "100" at bounding box center [232, 527] width 33 height 18
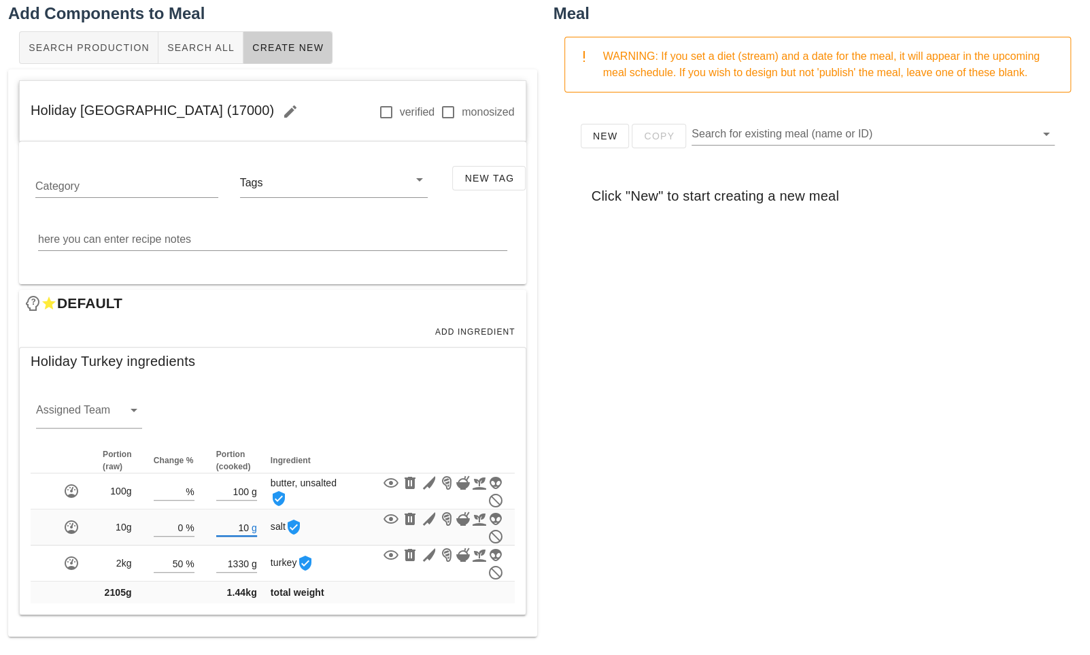
type input "10"
click at [691, 460] on div "New Copy Search for existing meal (name or ID) Click "New" to start creating a …" at bounding box center [818, 375] width 529 height 544
click at [473, 331] on span "Add Ingredient" at bounding box center [475, 332] width 81 height 10
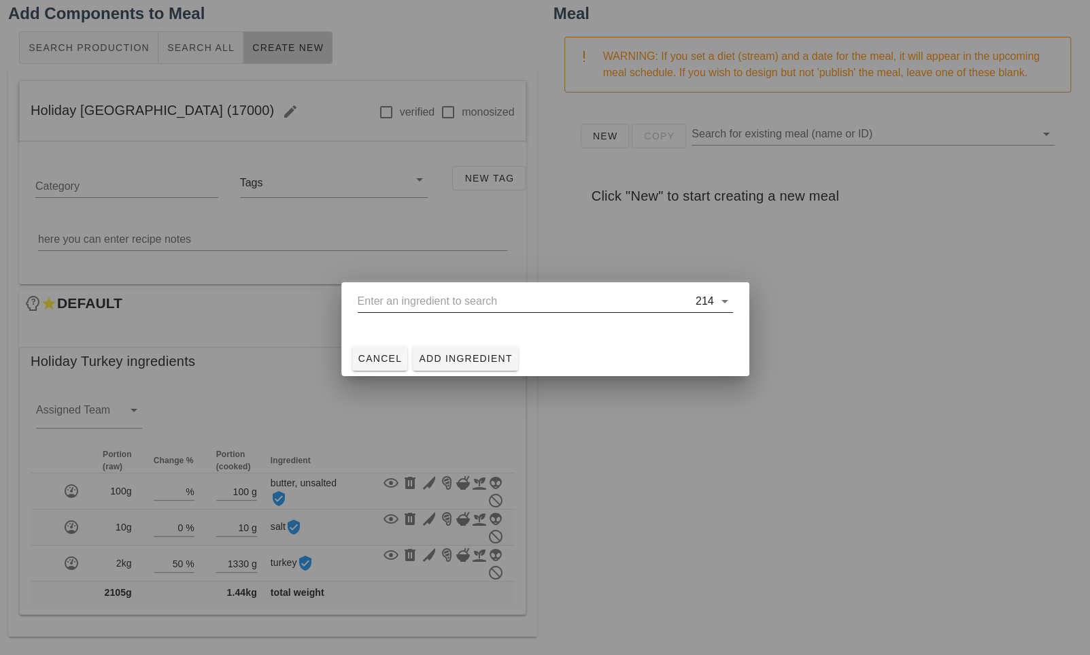
click at [432, 302] on input "text" at bounding box center [525, 301] width 335 height 22
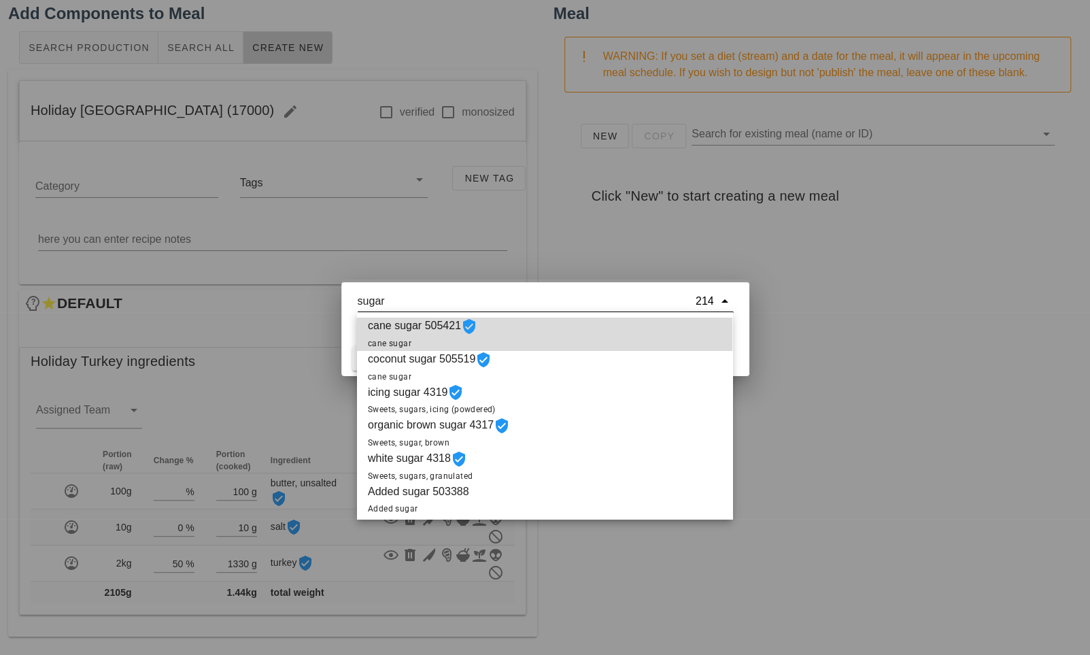
click at [422, 331] on span "cane sugar 505421 cane sugar" at bounding box center [422, 334] width 109 height 33
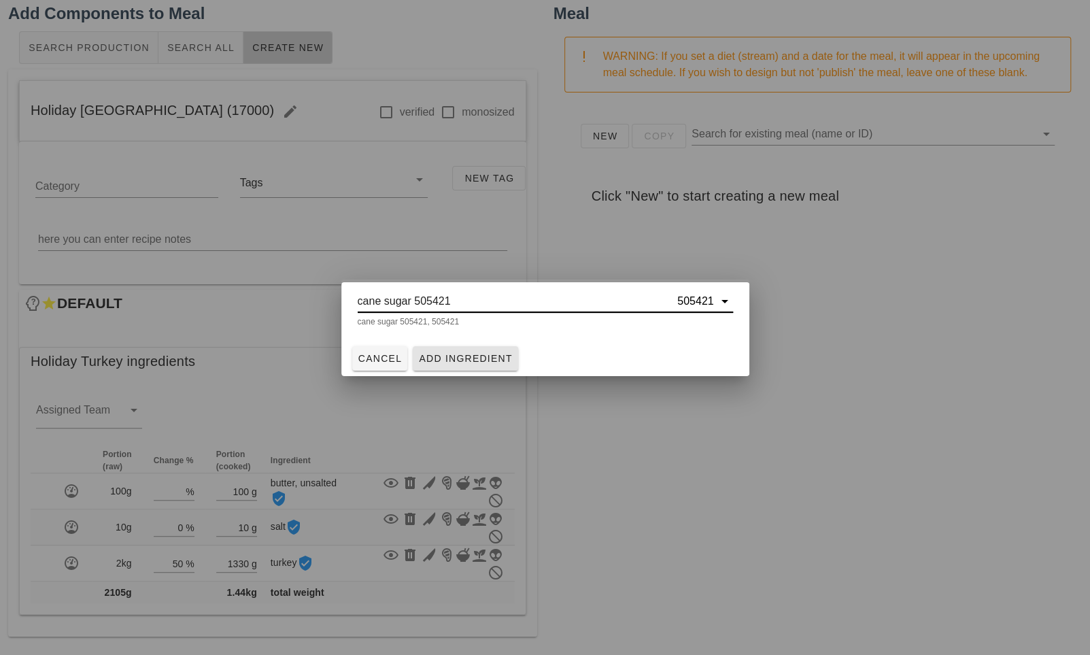
type input "cane sugar 505421"
click at [463, 356] on span "Add Ingredient" at bounding box center [465, 358] width 95 height 11
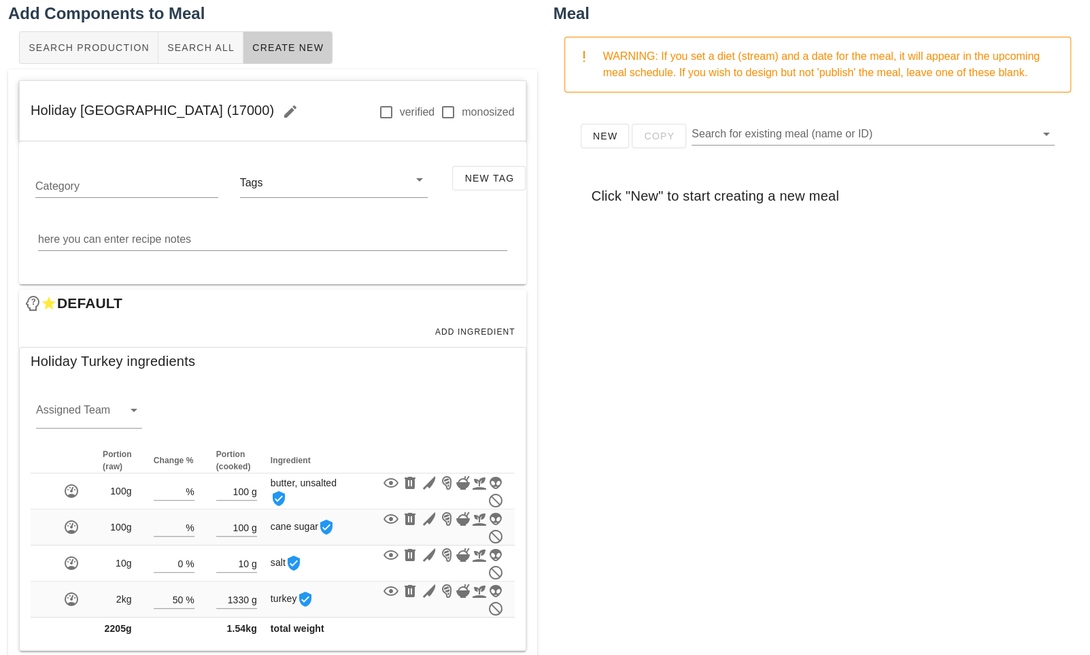
scroll to position [86, 0]
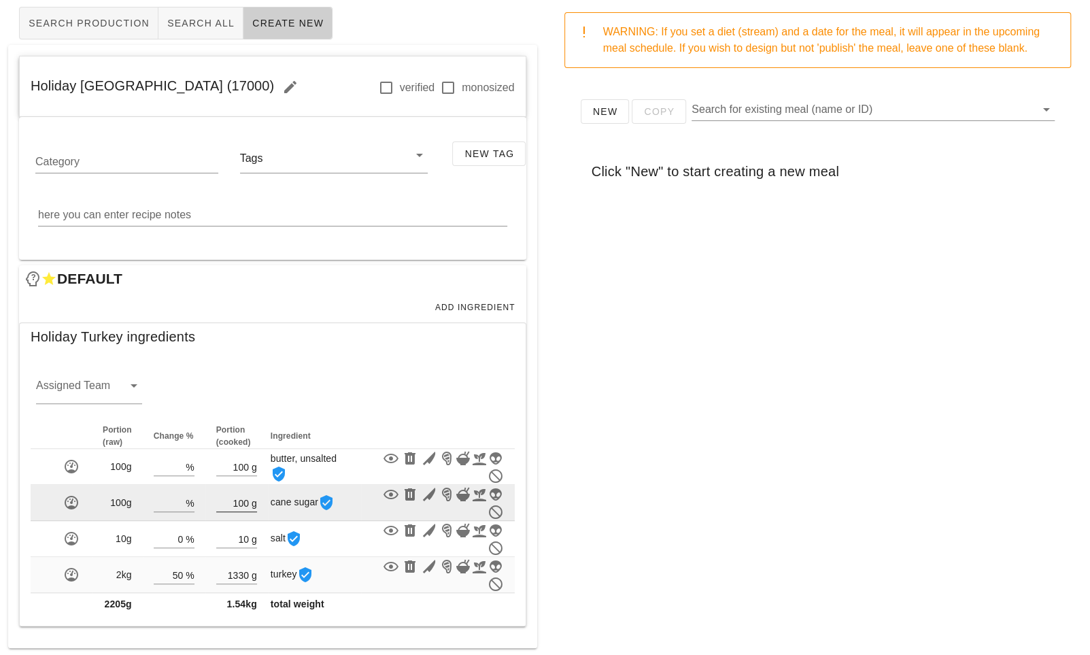
click at [245, 503] on input "100" at bounding box center [232, 503] width 33 height 18
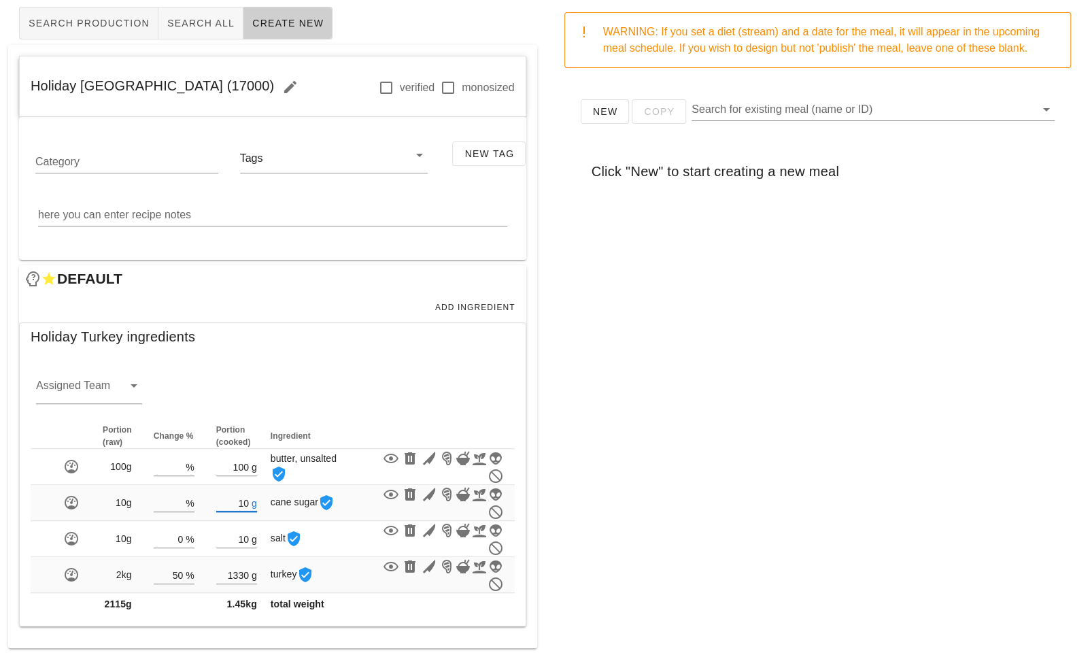
type input "10"
click at [637, 459] on div "New Copy Search for existing meal (name or ID) Click "New" to start creating a …" at bounding box center [818, 351] width 529 height 544
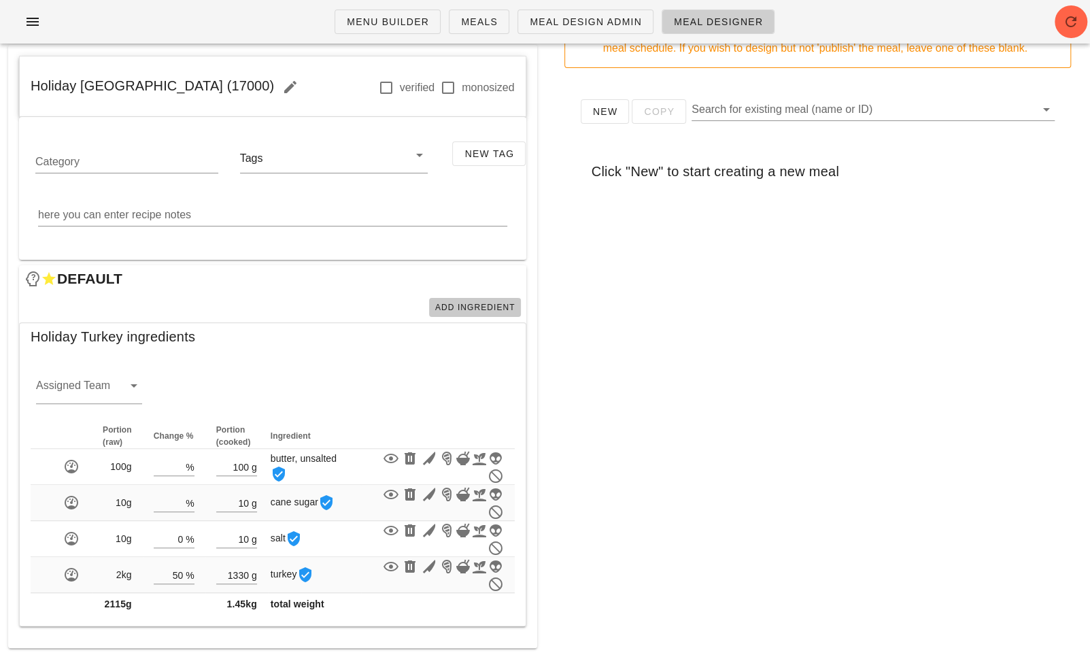
click at [454, 298] on button "Add Ingredient" at bounding box center [475, 307] width 92 height 19
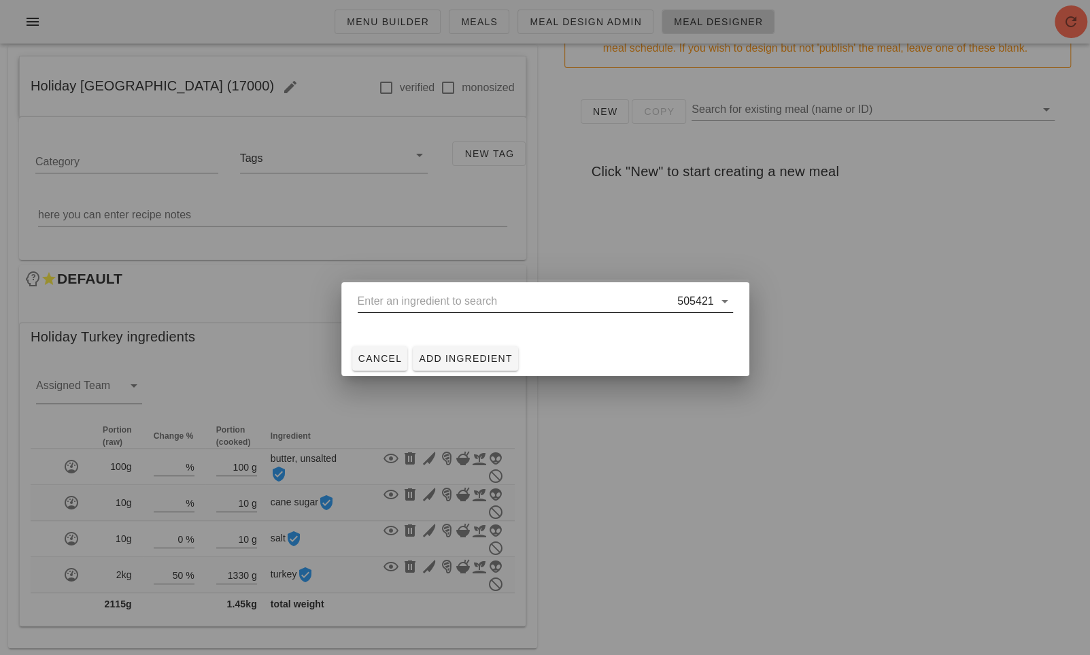
click at [496, 303] on input "text" at bounding box center [517, 301] width 318 height 22
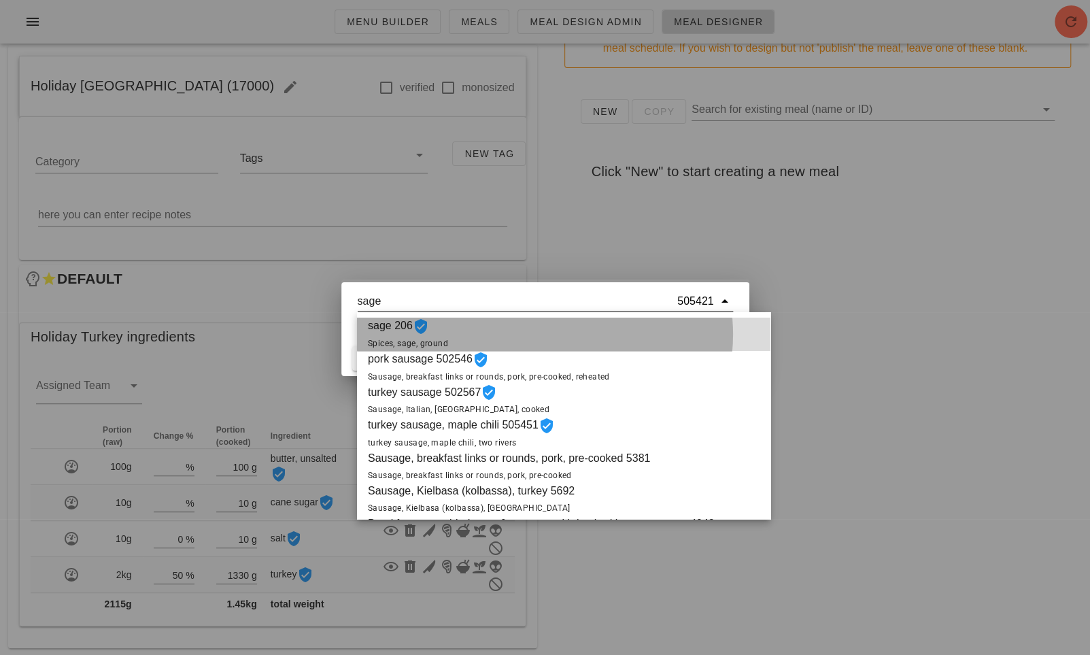
click at [491, 327] on div "sage 206 Spices, sage, ground" at bounding box center [563, 334] width 413 height 33
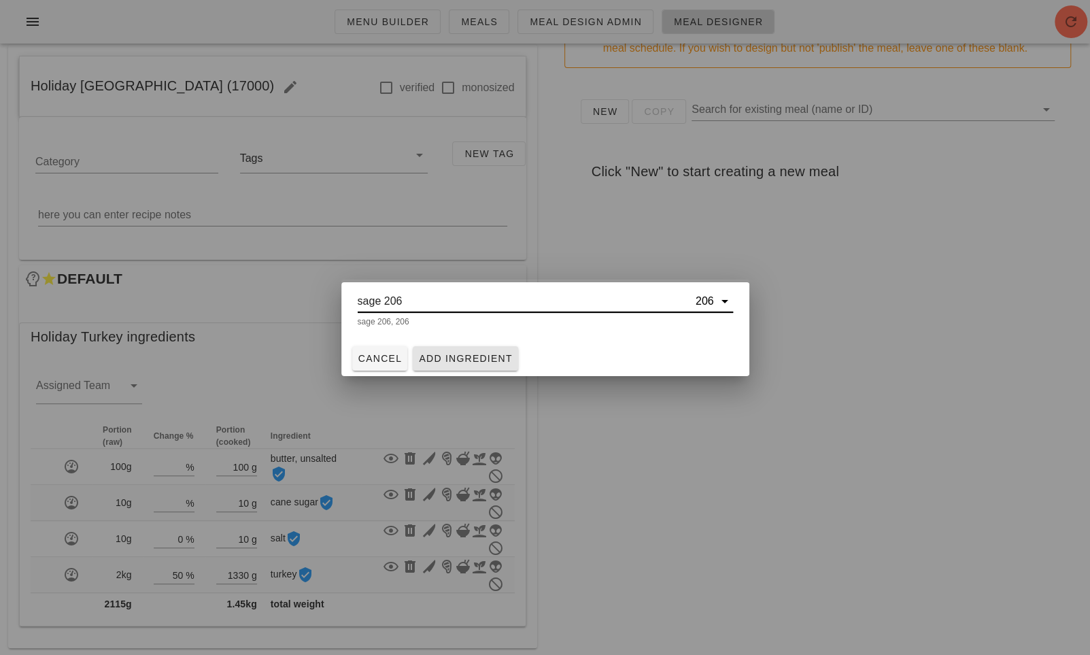
type input "sage 206"
click at [489, 357] on span "Add Ingredient" at bounding box center [465, 358] width 95 height 11
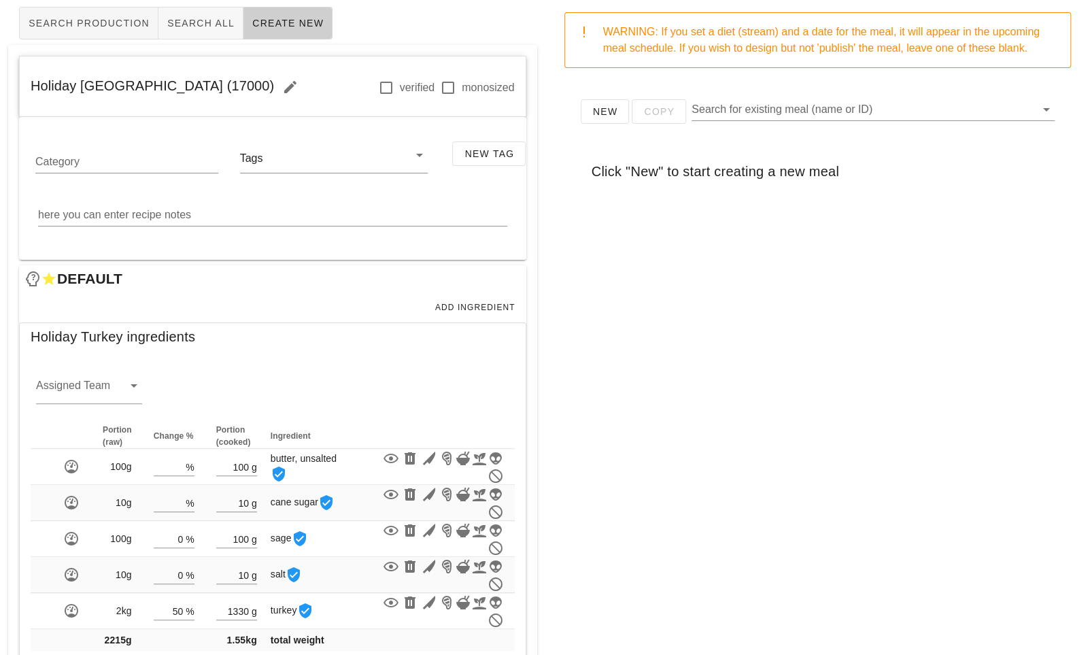
scroll to position [121, 0]
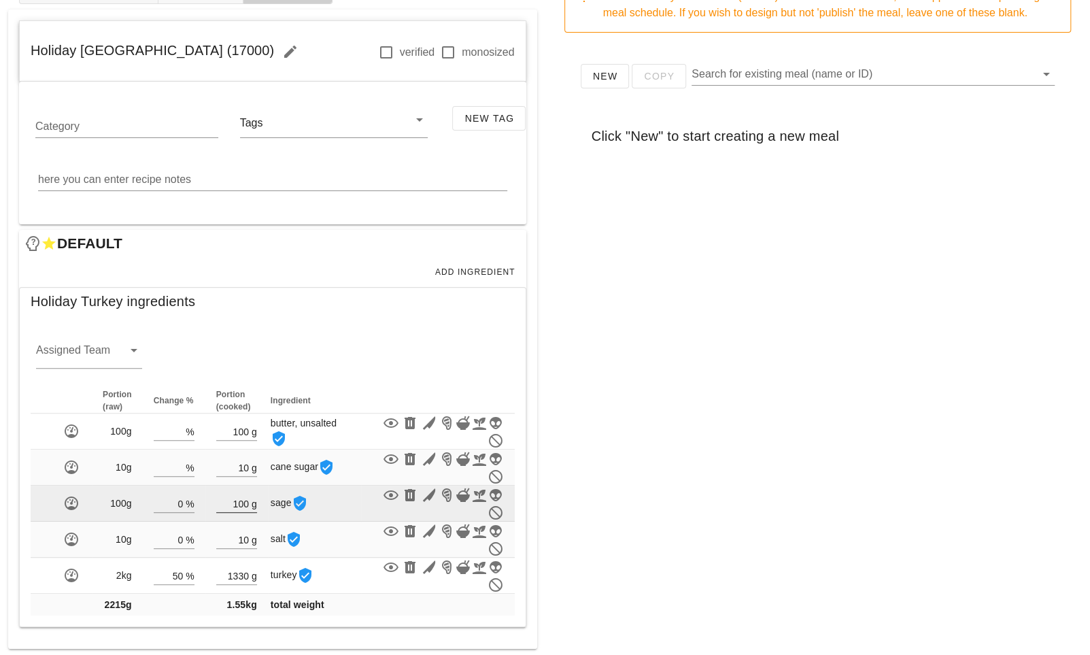
click at [243, 501] on input "100" at bounding box center [232, 503] width 33 height 18
type input "1"
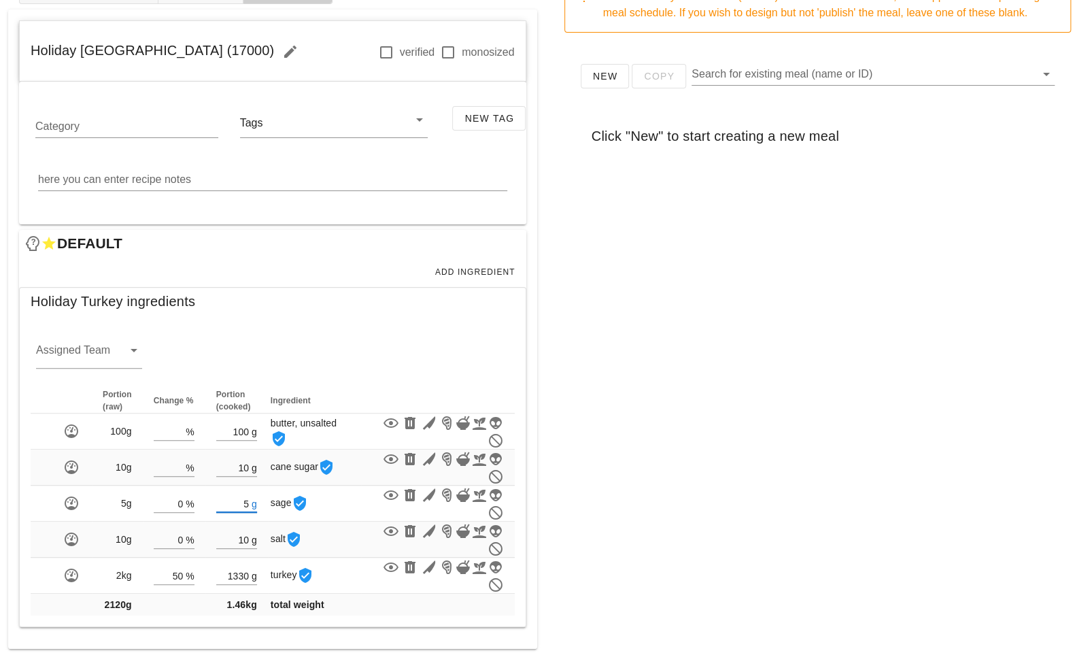
type input "5"
click at [624, 430] on div "New Copy Search for existing meal (name or ID) Click "New" to start creating a …" at bounding box center [818, 316] width 529 height 544
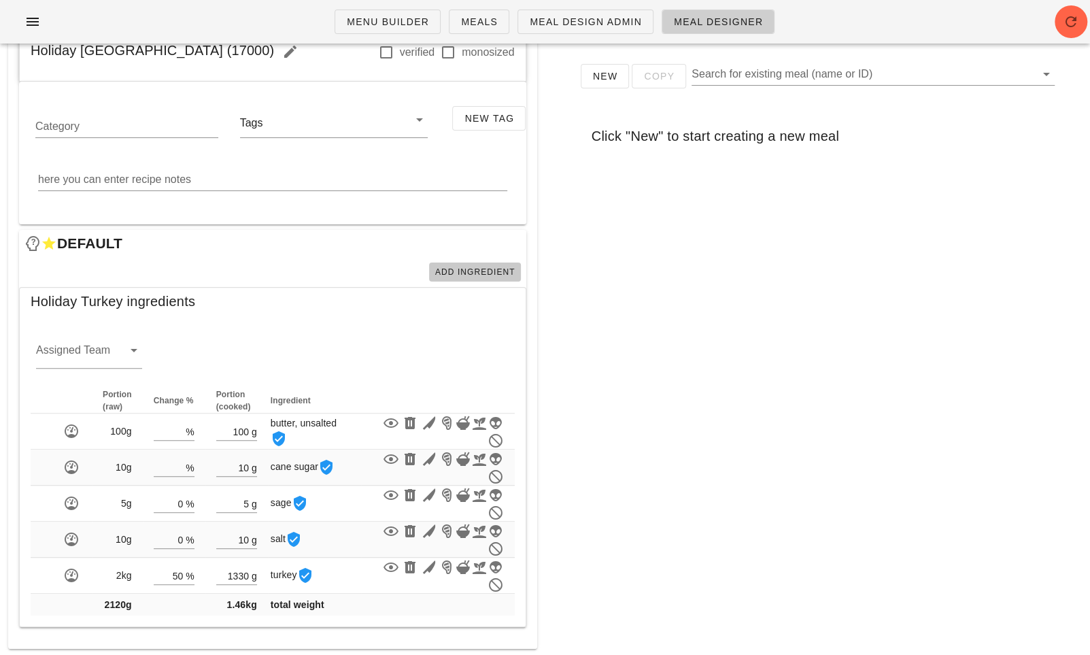
click at [486, 269] on span "Add Ingredient" at bounding box center [475, 272] width 81 height 10
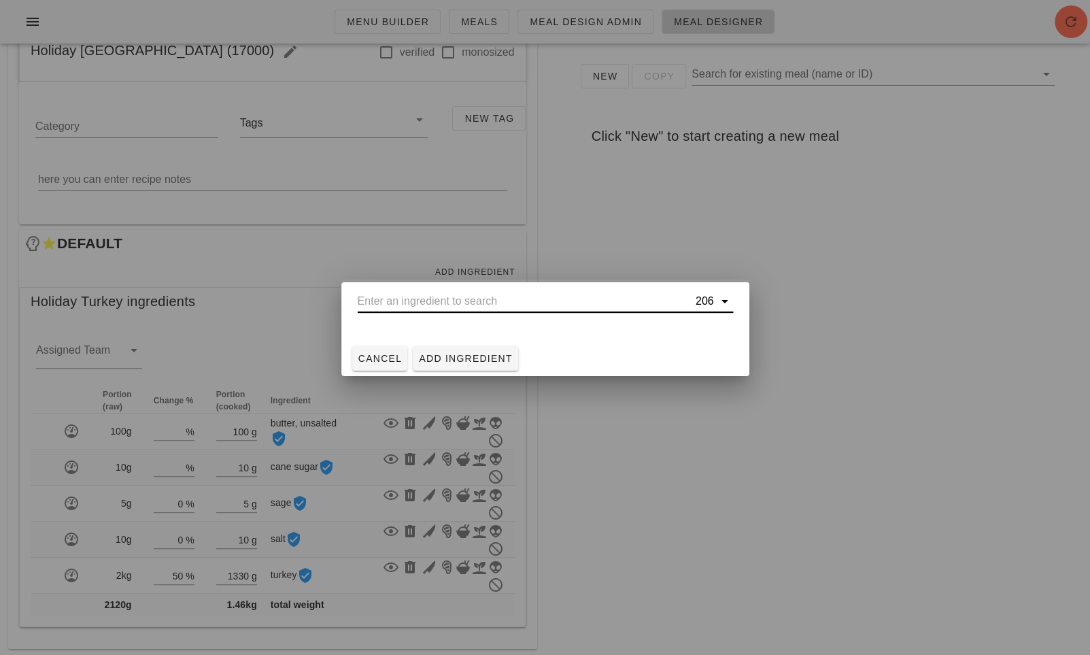
click at [480, 298] on input "text" at bounding box center [525, 301] width 335 height 22
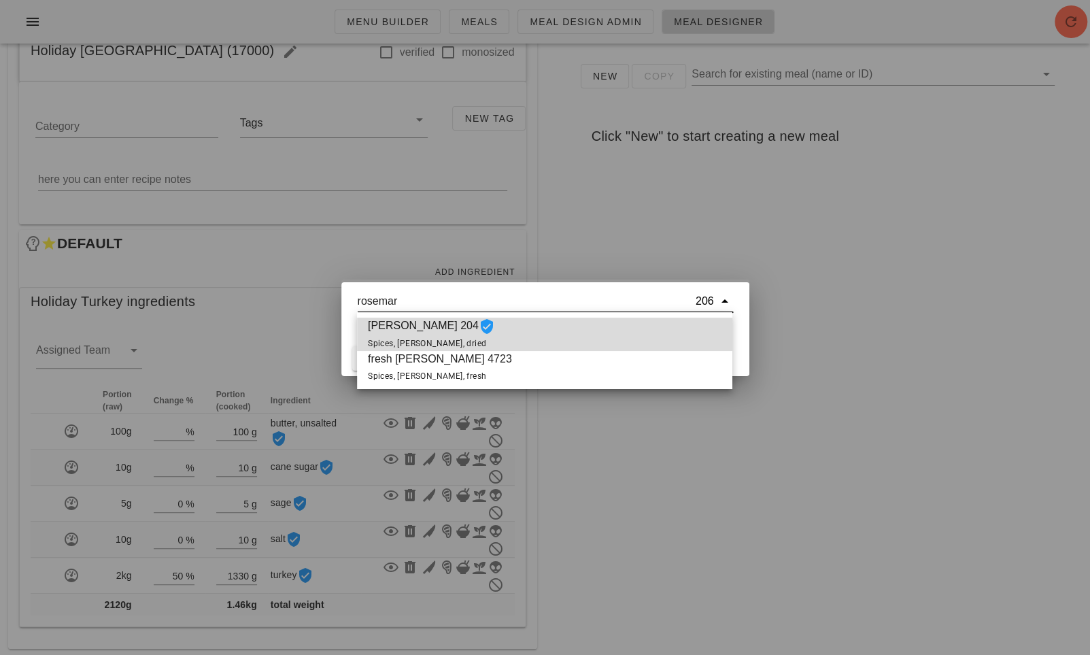
click at [500, 334] on div "rosemary 204 Spices, rosemary, dried" at bounding box center [544, 334] width 375 height 33
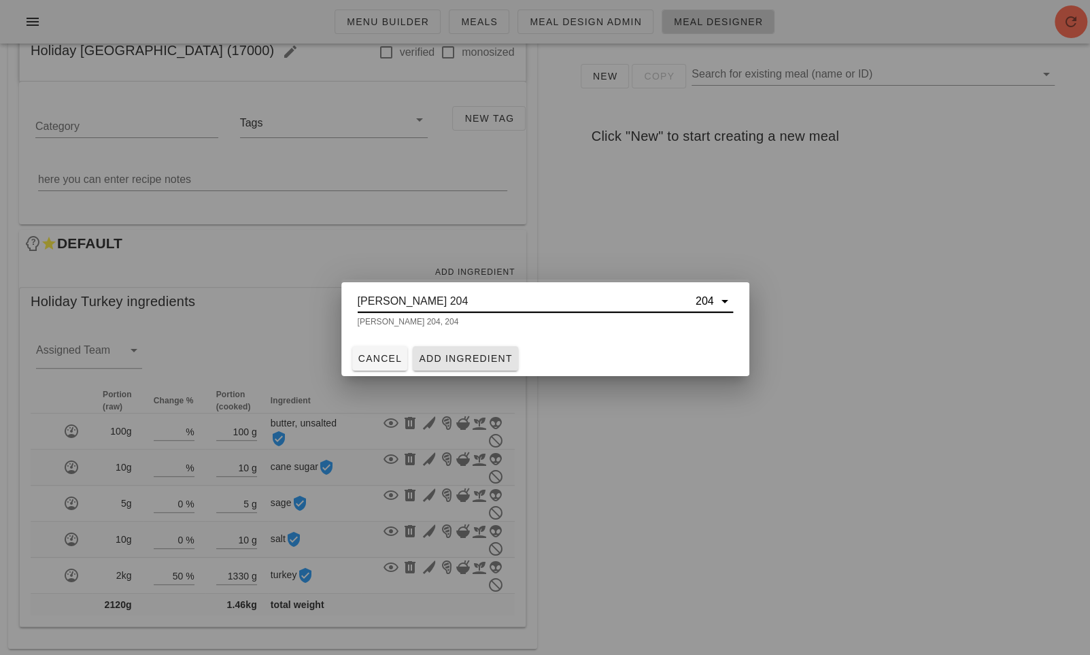
type input "rosemary 204"
click at [489, 353] on span "Add Ingredient" at bounding box center [465, 358] width 95 height 11
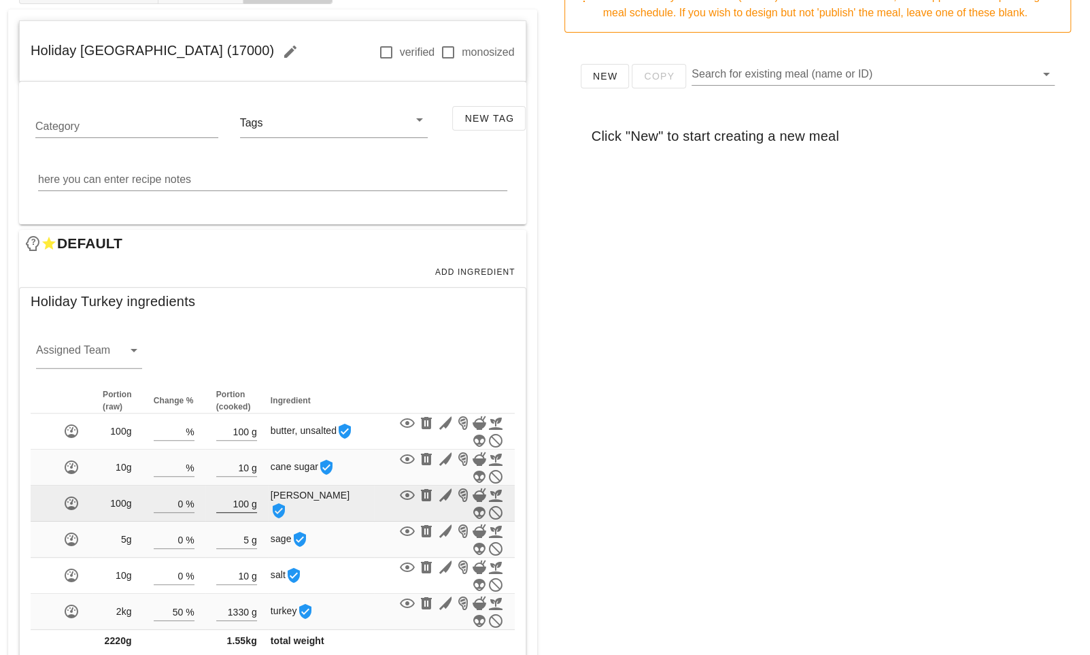
click at [243, 504] on input "100" at bounding box center [232, 503] width 33 height 18
type input "1"
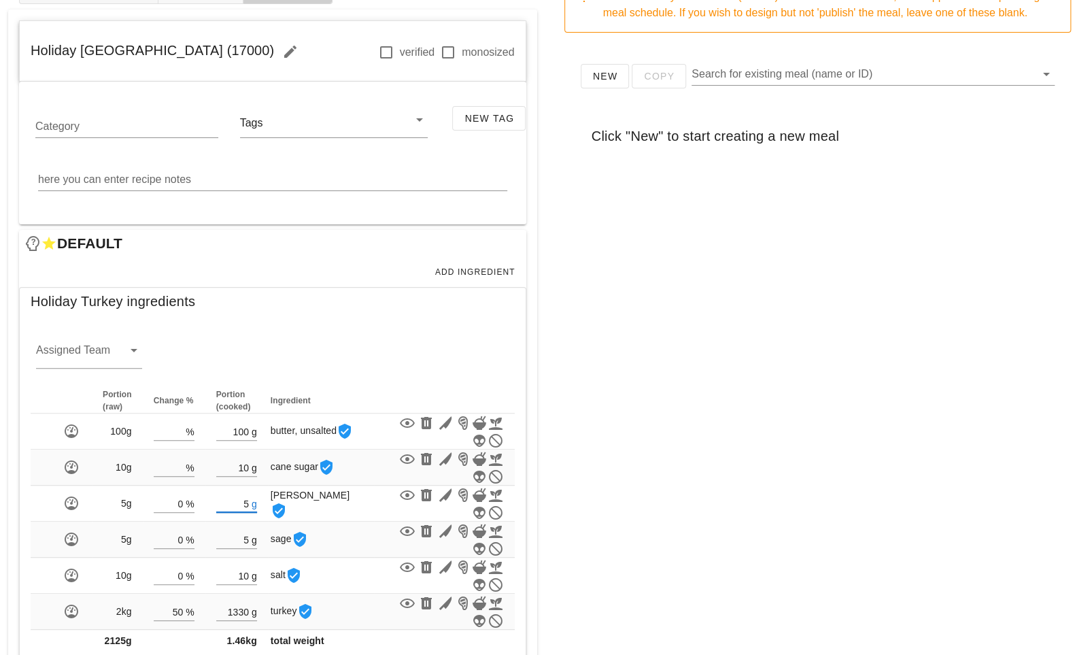
type input "5"
click at [770, 526] on div "New Copy Search for existing meal (name or ID) Click "New" to start creating a …" at bounding box center [818, 316] width 529 height 544
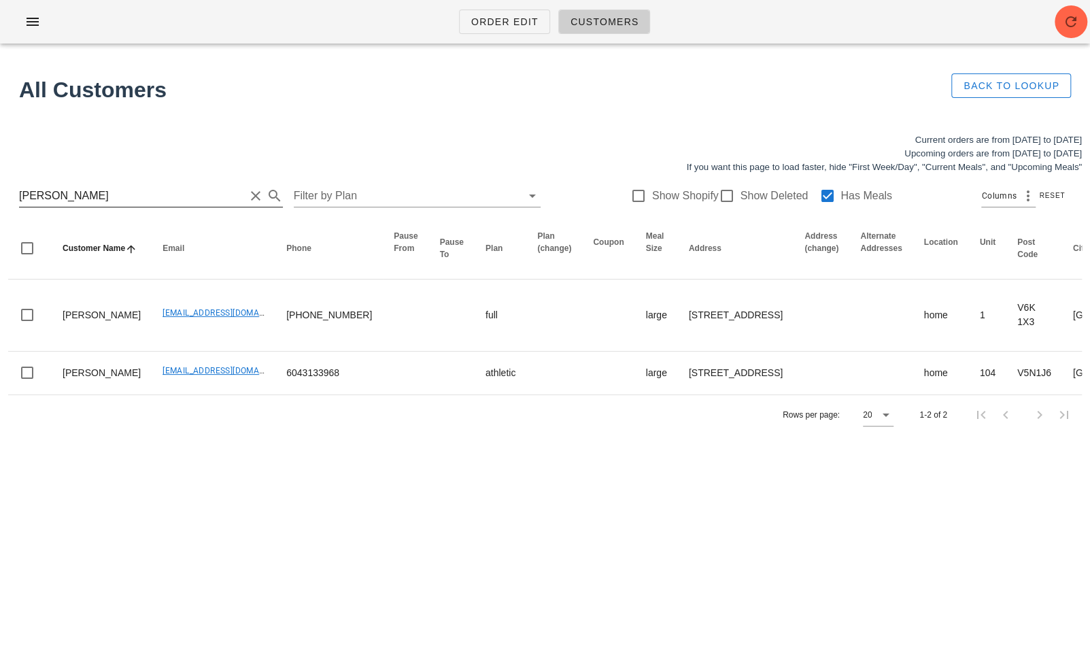
click at [114, 194] on input "[PERSON_NAME]" at bounding box center [132, 196] width 226 height 22
